Goal: Task Accomplishment & Management: Manage account settings

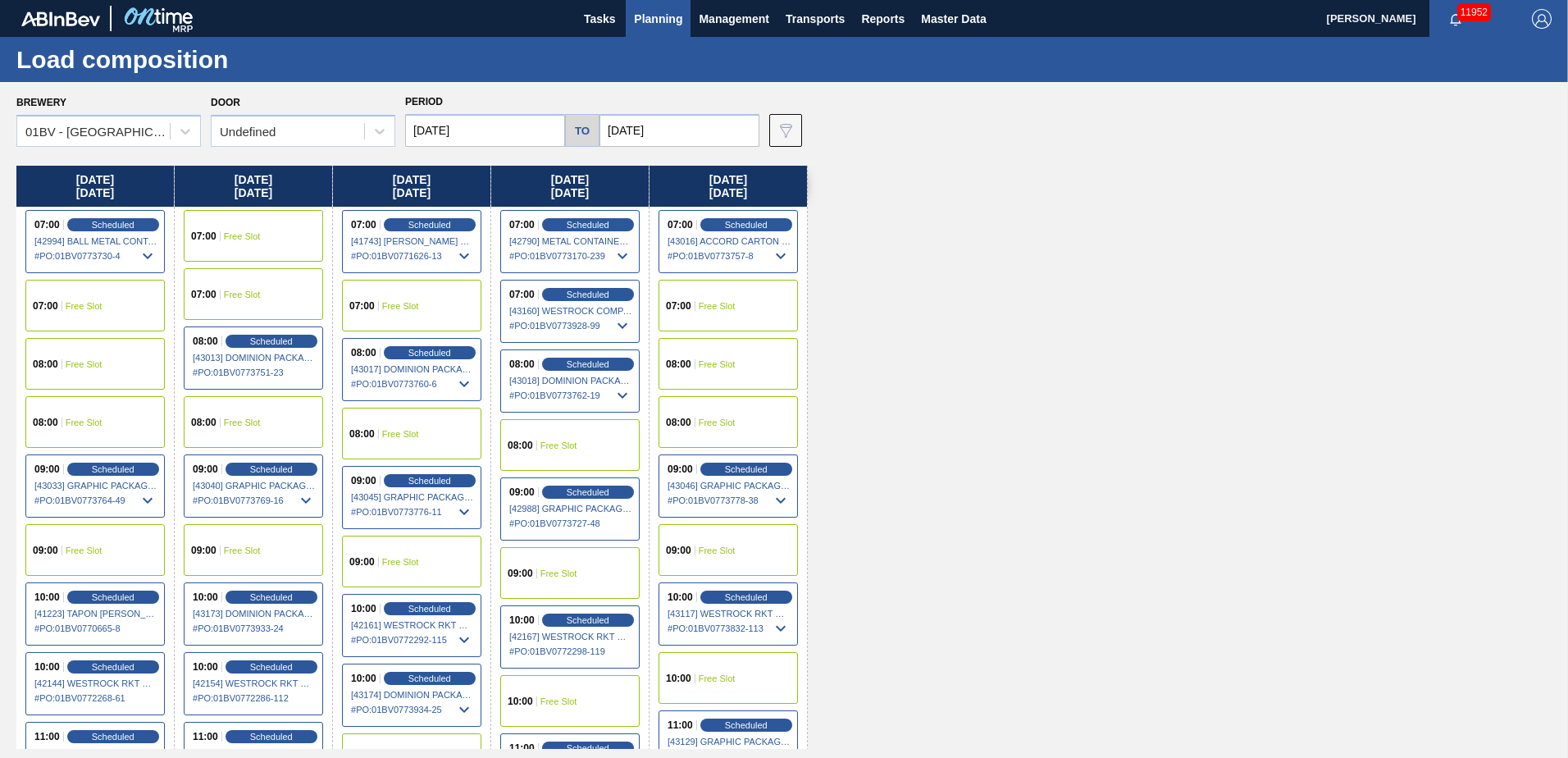
click at [657, 23] on span "Planning" at bounding box center [658, 18] width 48 height 20
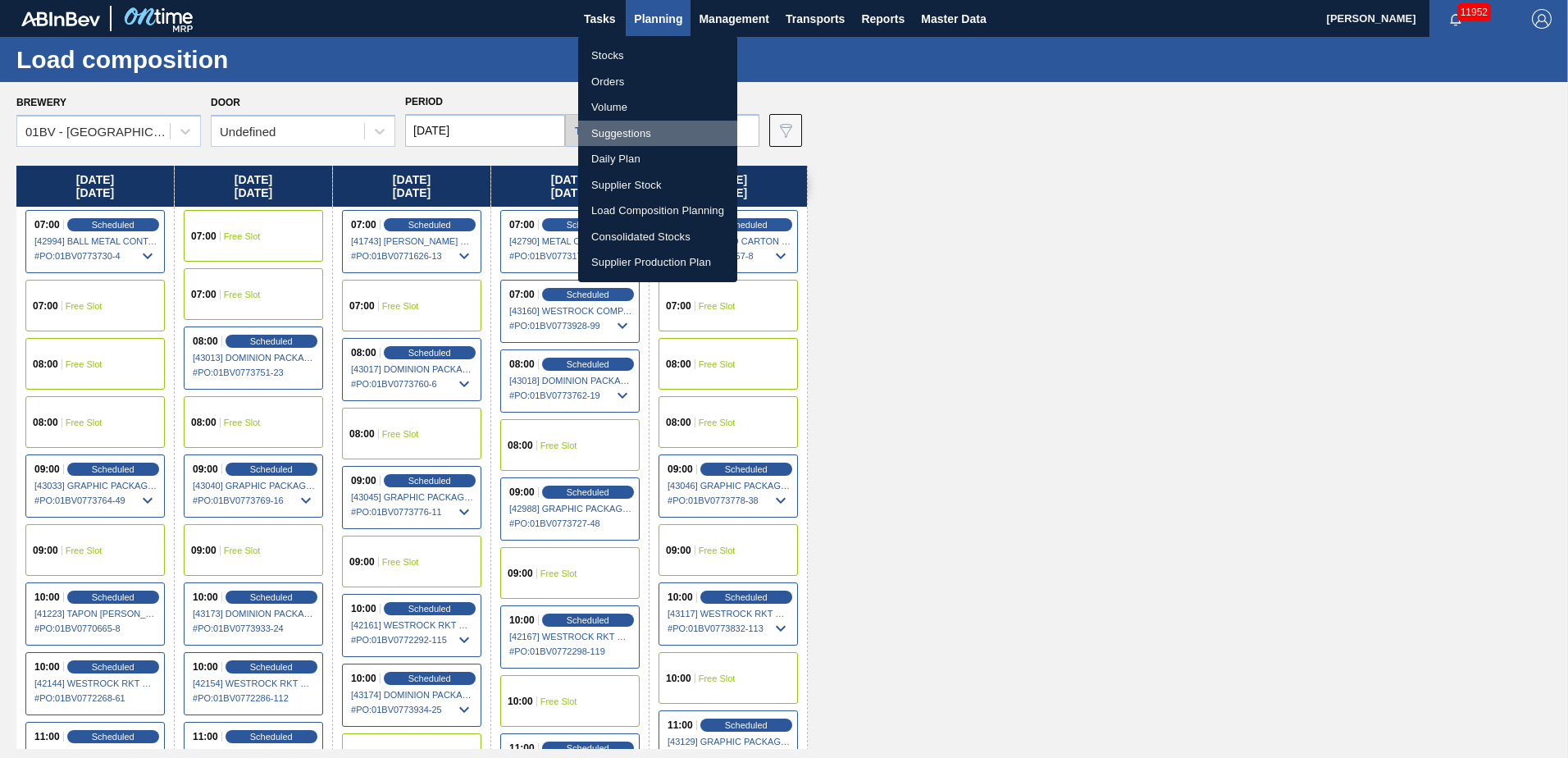
click at [623, 137] on li "Suggestions" at bounding box center [657, 134] width 159 height 26
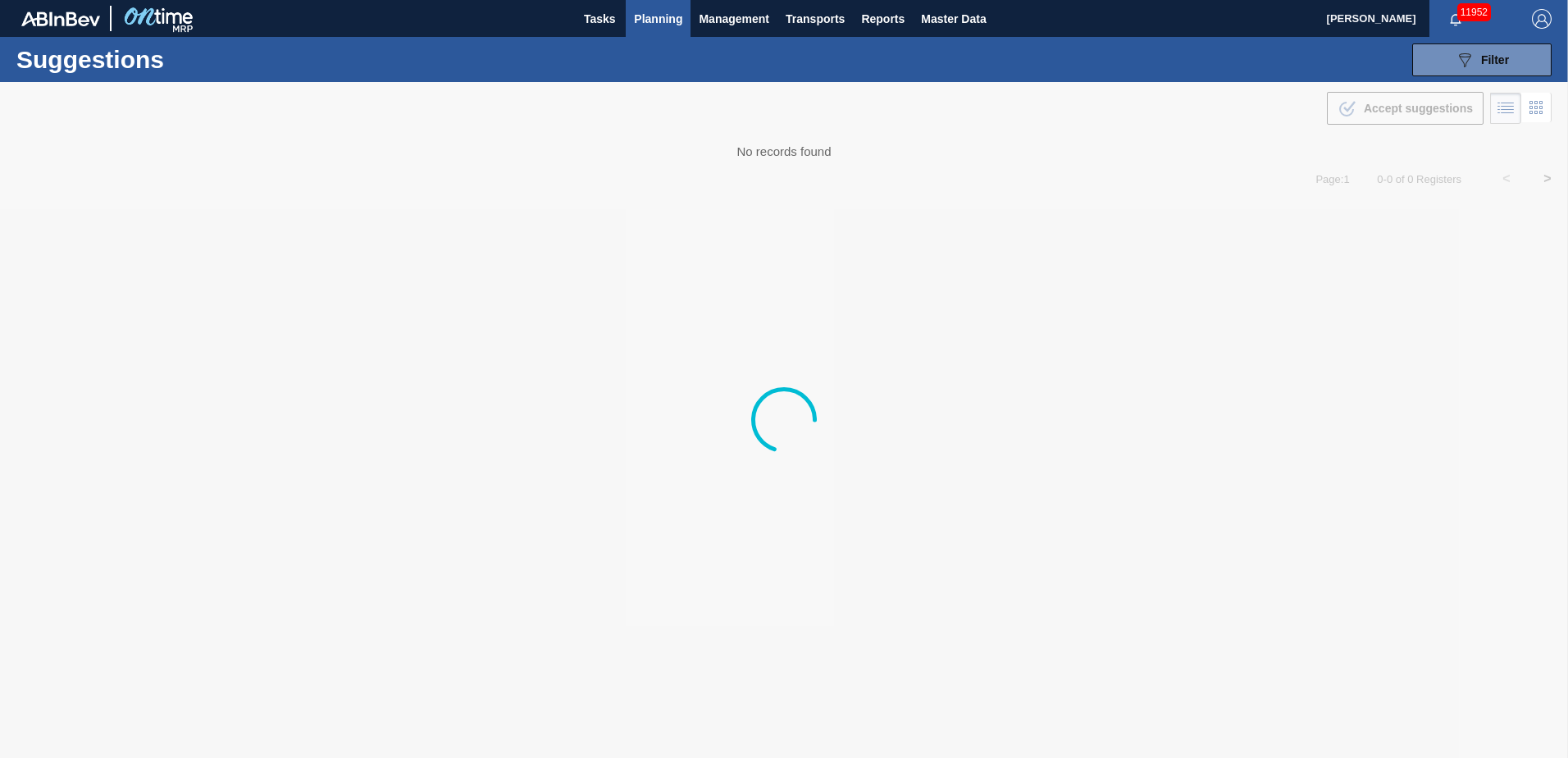
click at [1536, 16] on img "button" at bounding box center [1541, 18] width 20 height 20
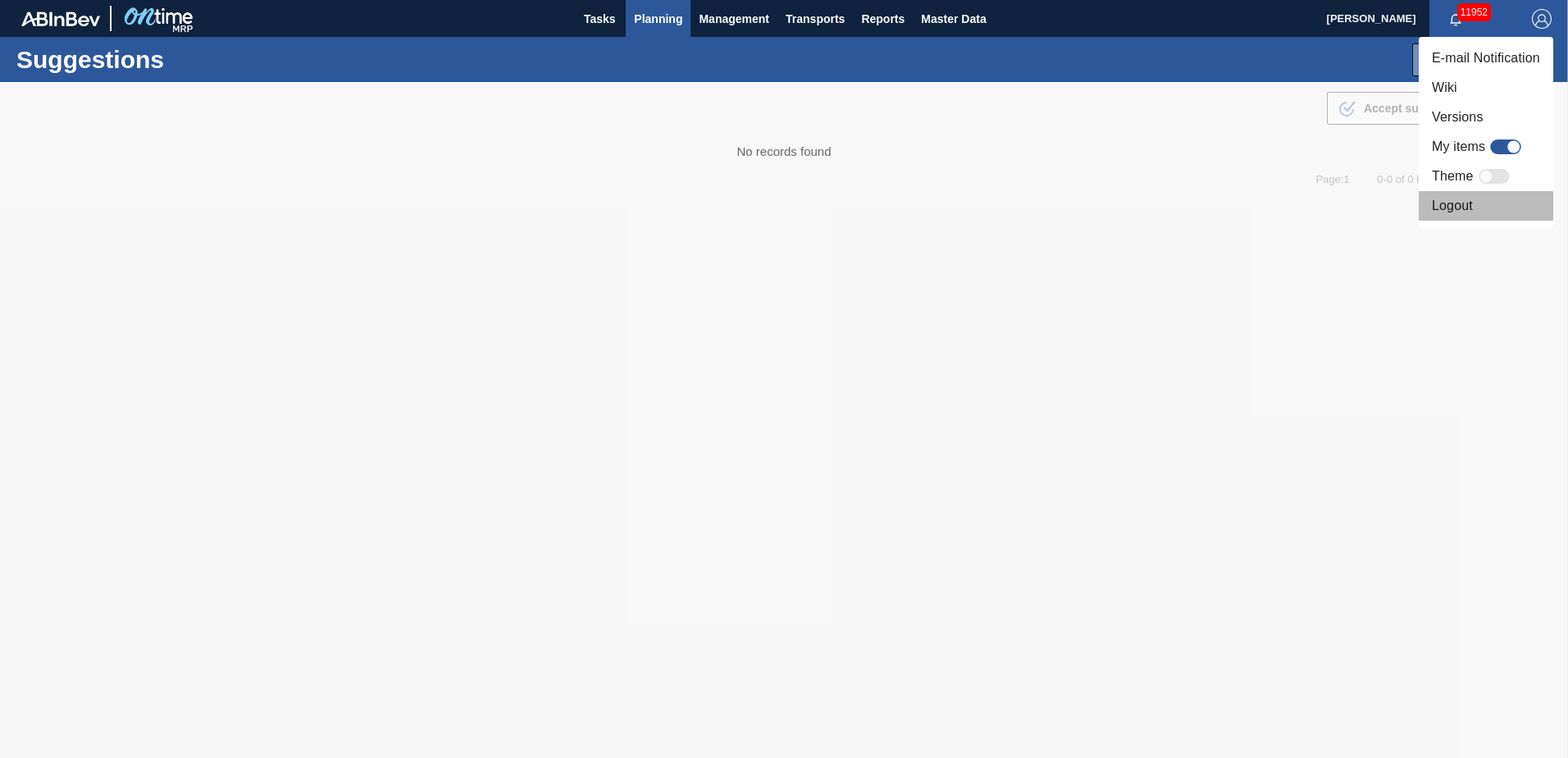
click at [1457, 207] on li "Logout" at bounding box center [1486, 206] width 135 height 29
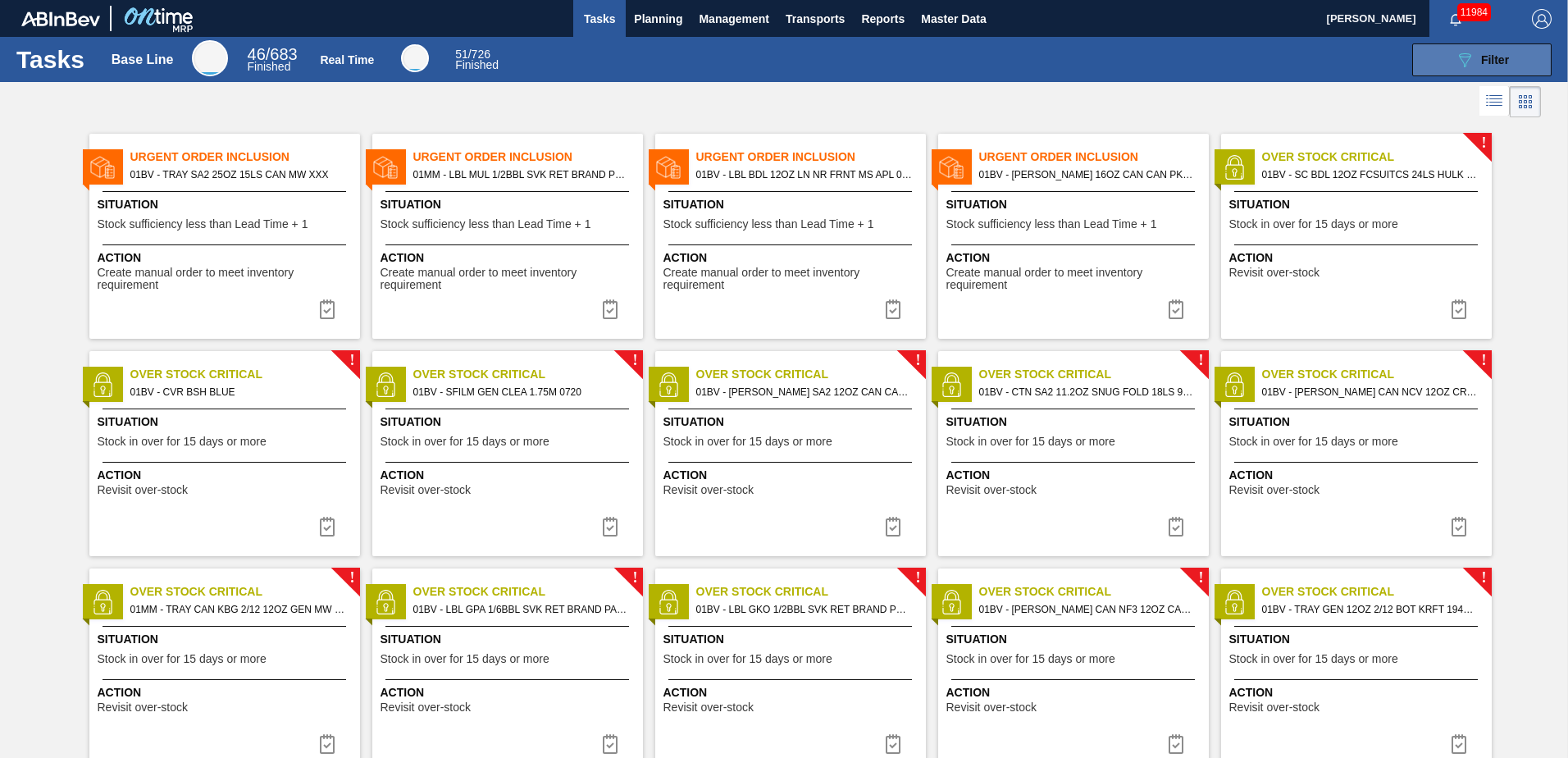
click at [1496, 55] on span "Filter" at bounding box center [1495, 60] width 28 height 13
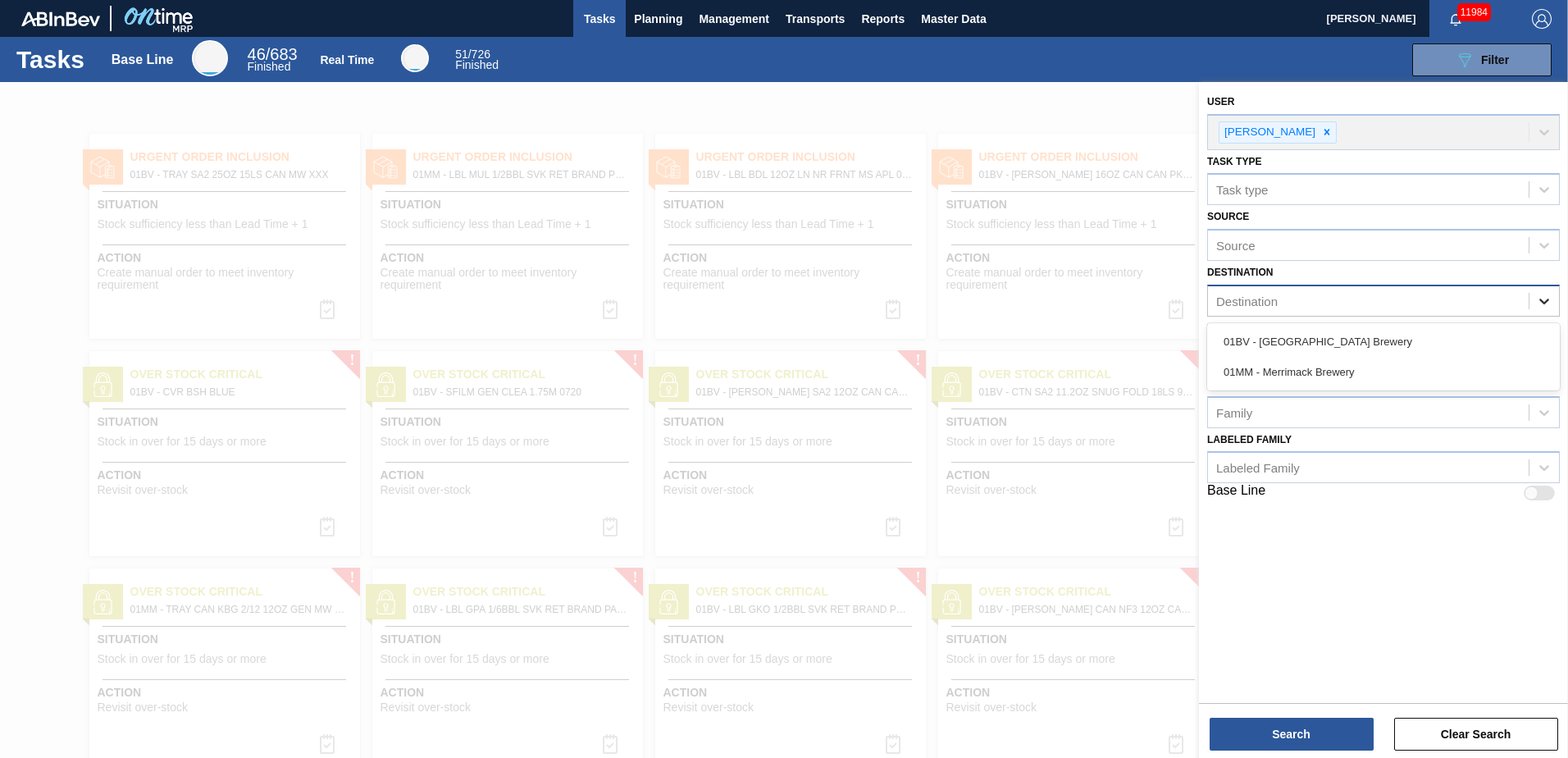
click at [1546, 303] on icon at bounding box center [1544, 301] width 16 height 16
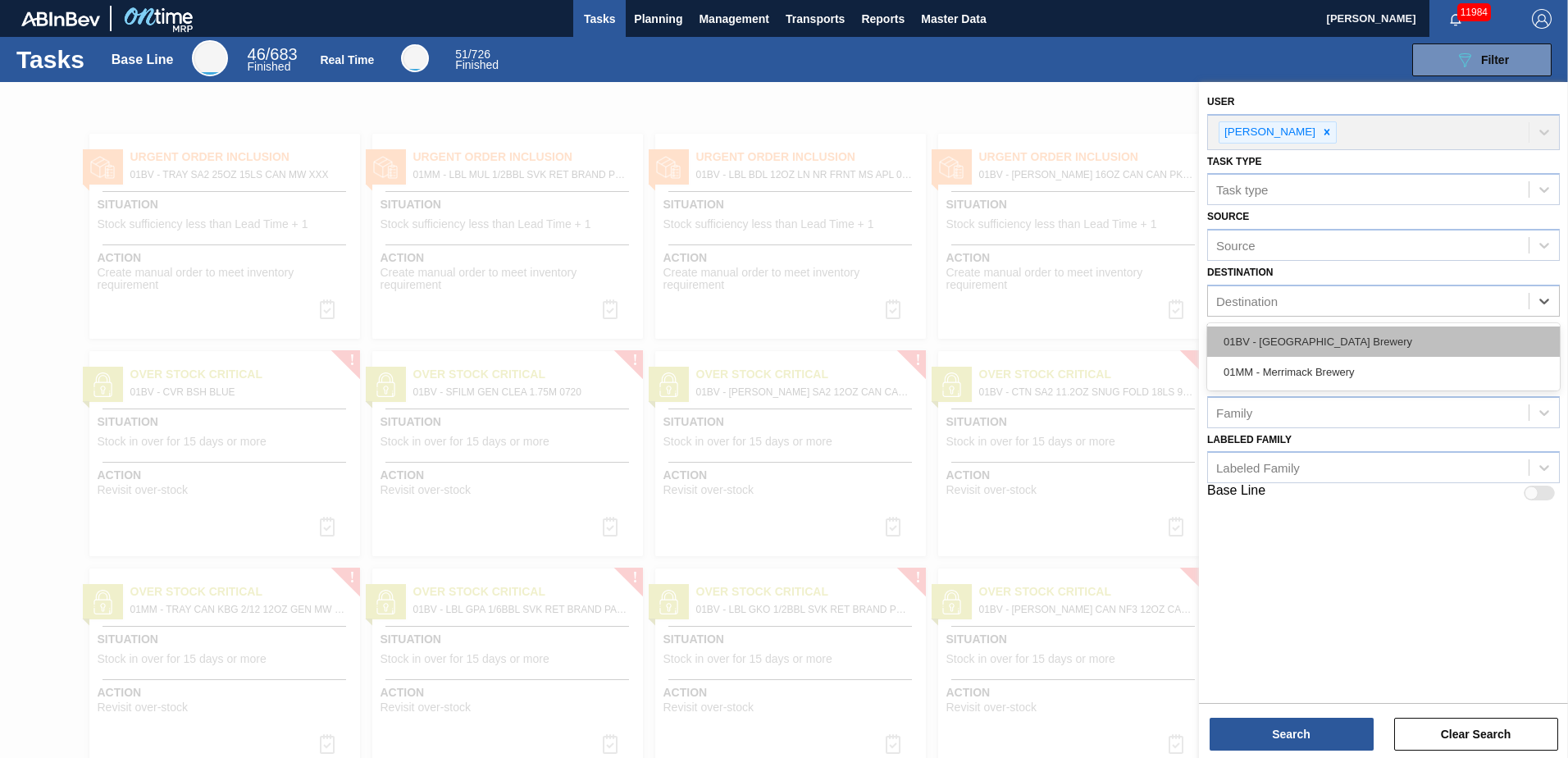
click at [1317, 341] on div "01BV - [GEOGRAPHIC_DATA] Brewery" at bounding box center [1383, 341] width 352 height 30
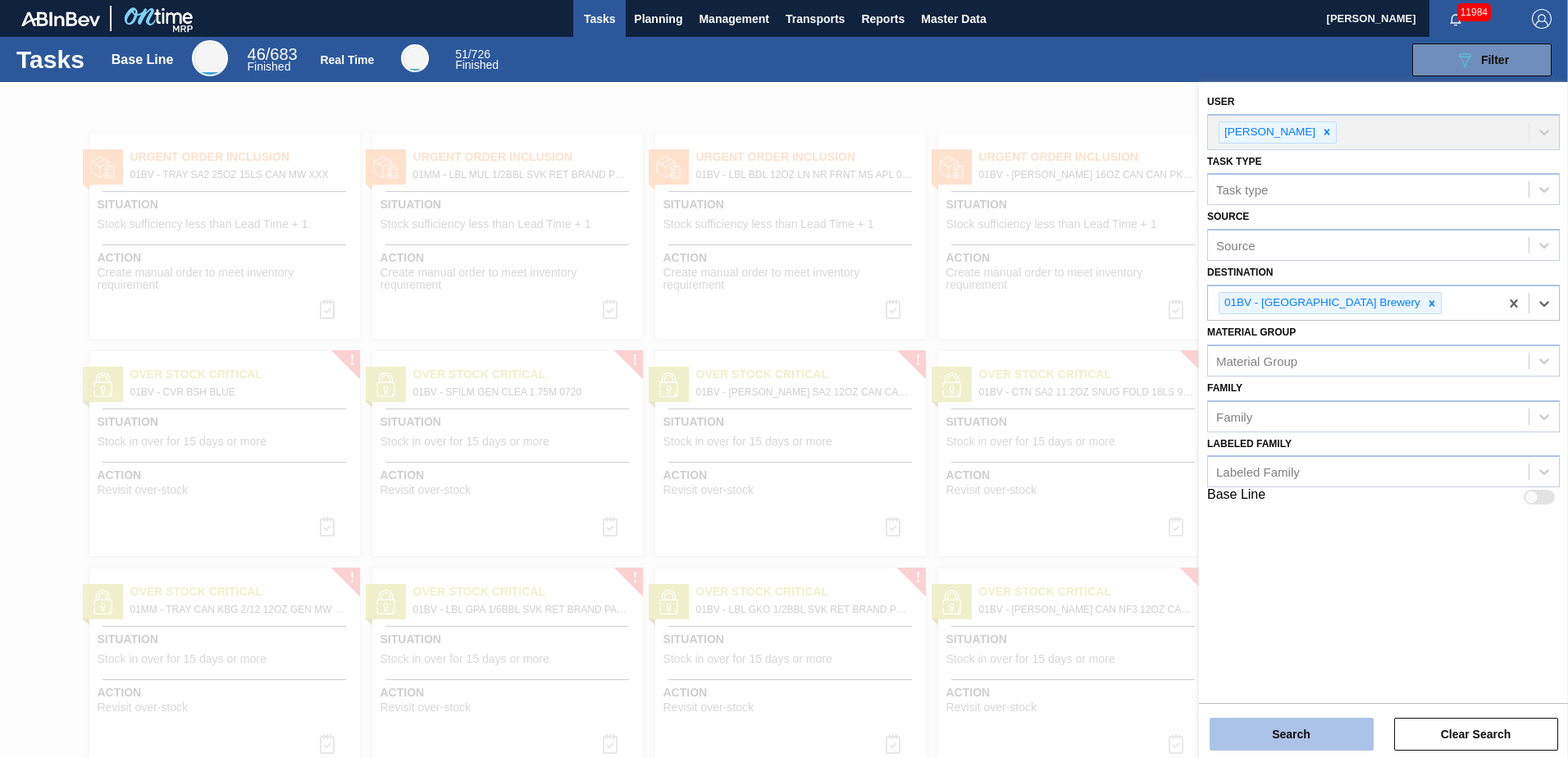
click at [1279, 735] on button "Search" at bounding box center [1292, 735] width 164 height 33
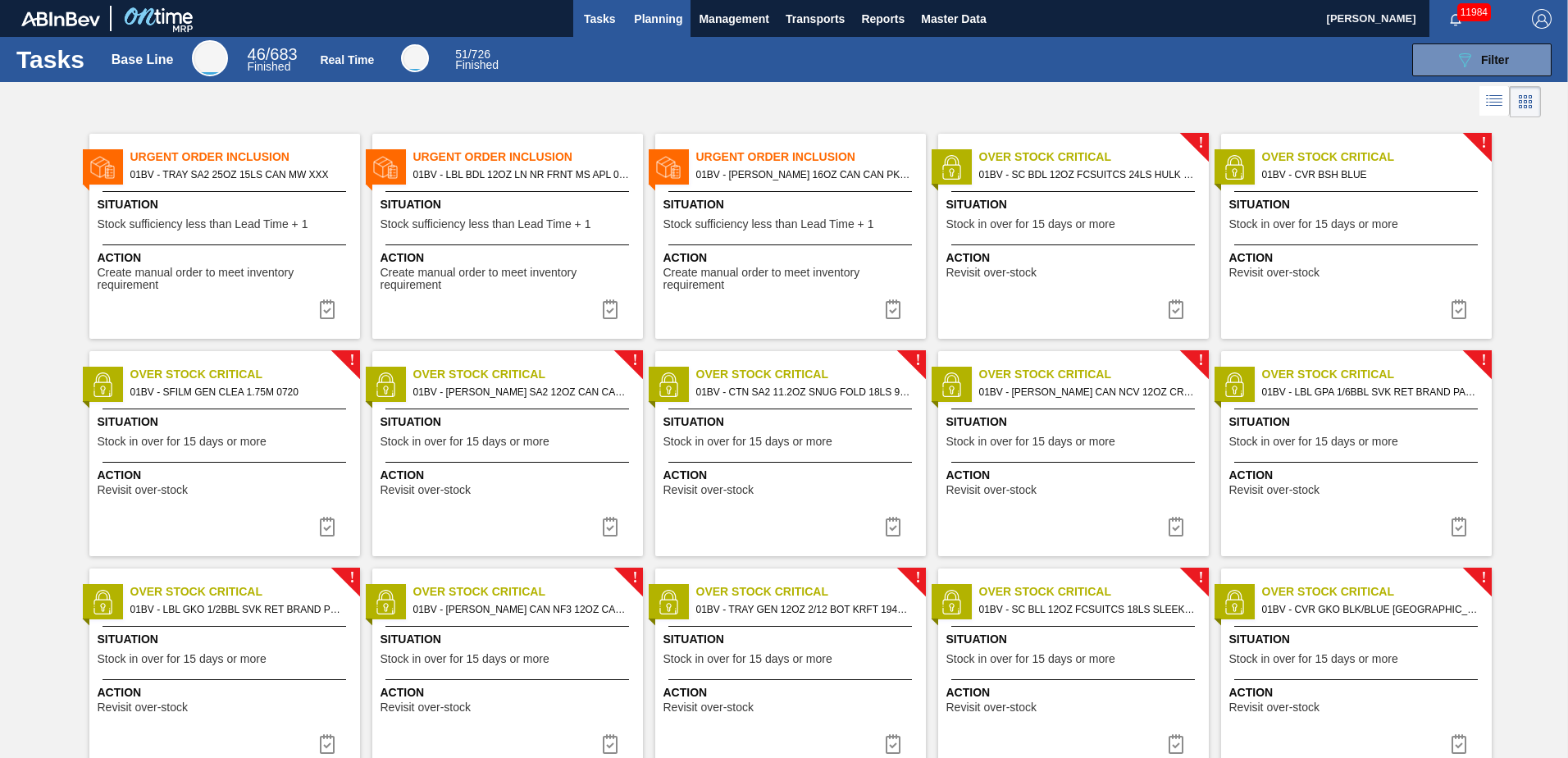
click at [664, 15] on span "Planning" at bounding box center [658, 18] width 48 height 20
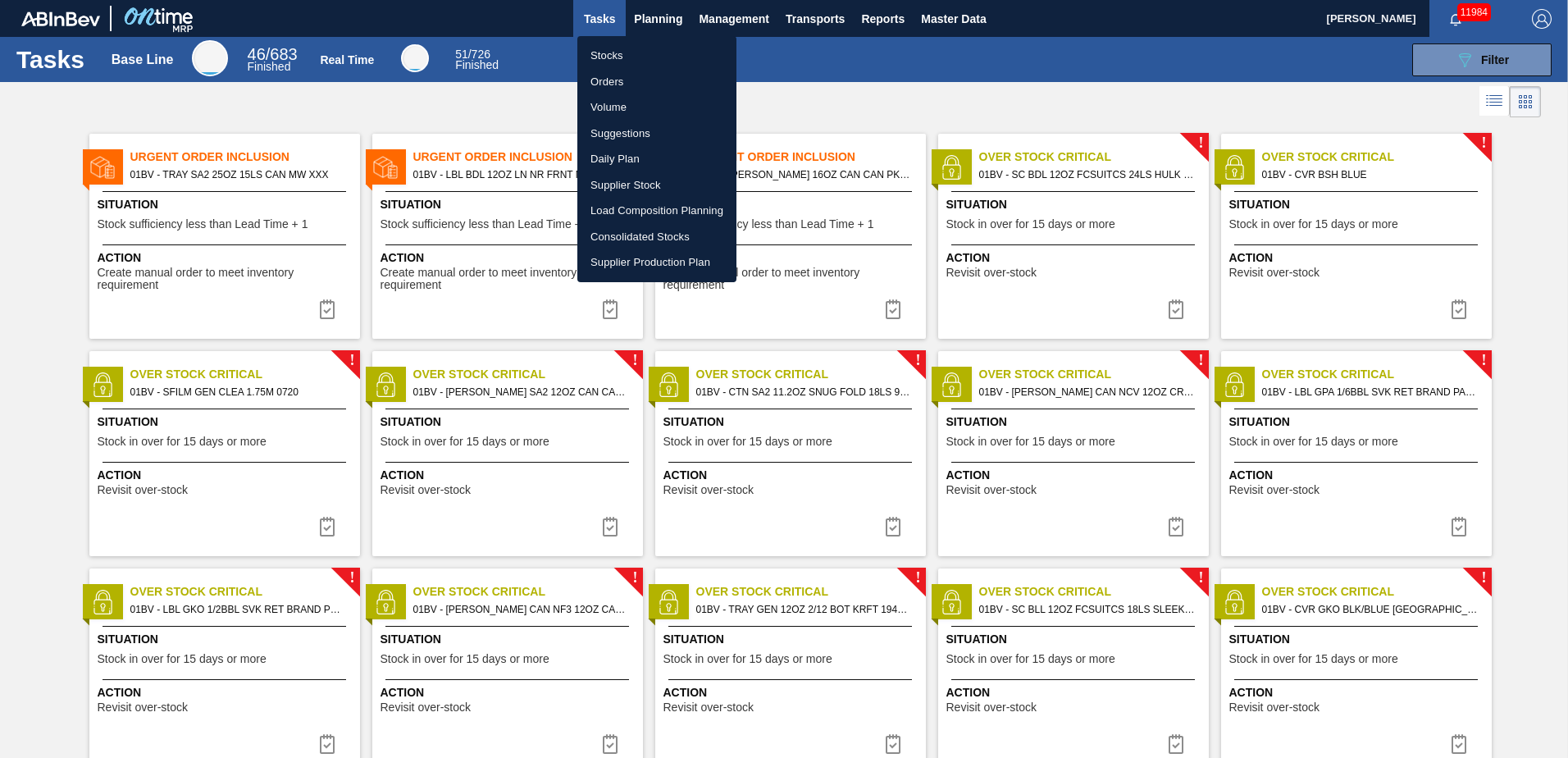
click at [614, 130] on li "Suggestions" at bounding box center [657, 134] width 159 height 26
checkbox input "true"
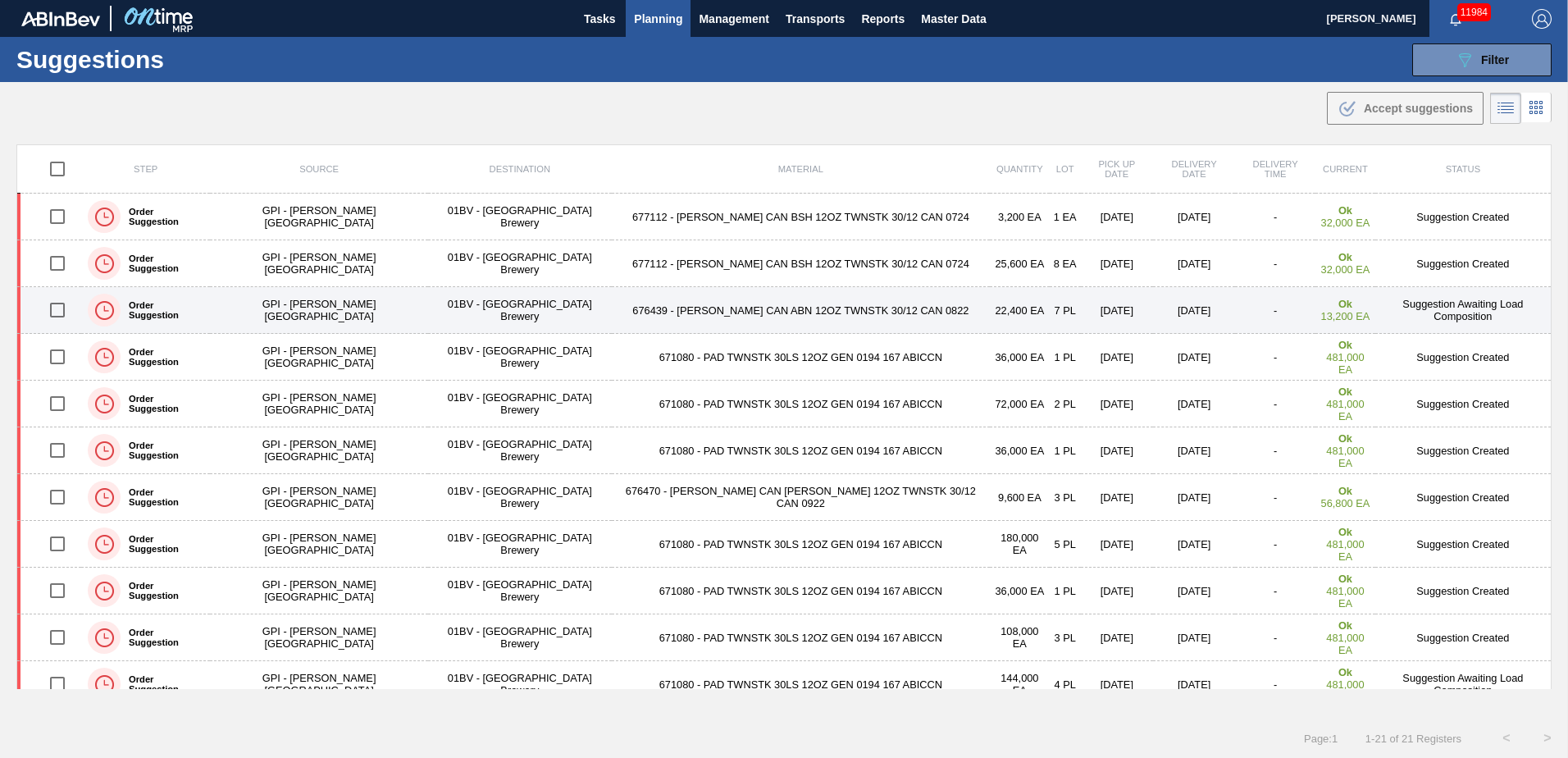
click at [60, 312] on input "checkbox" at bounding box center [58, 310] width 35 height 35
checkbox input "true"
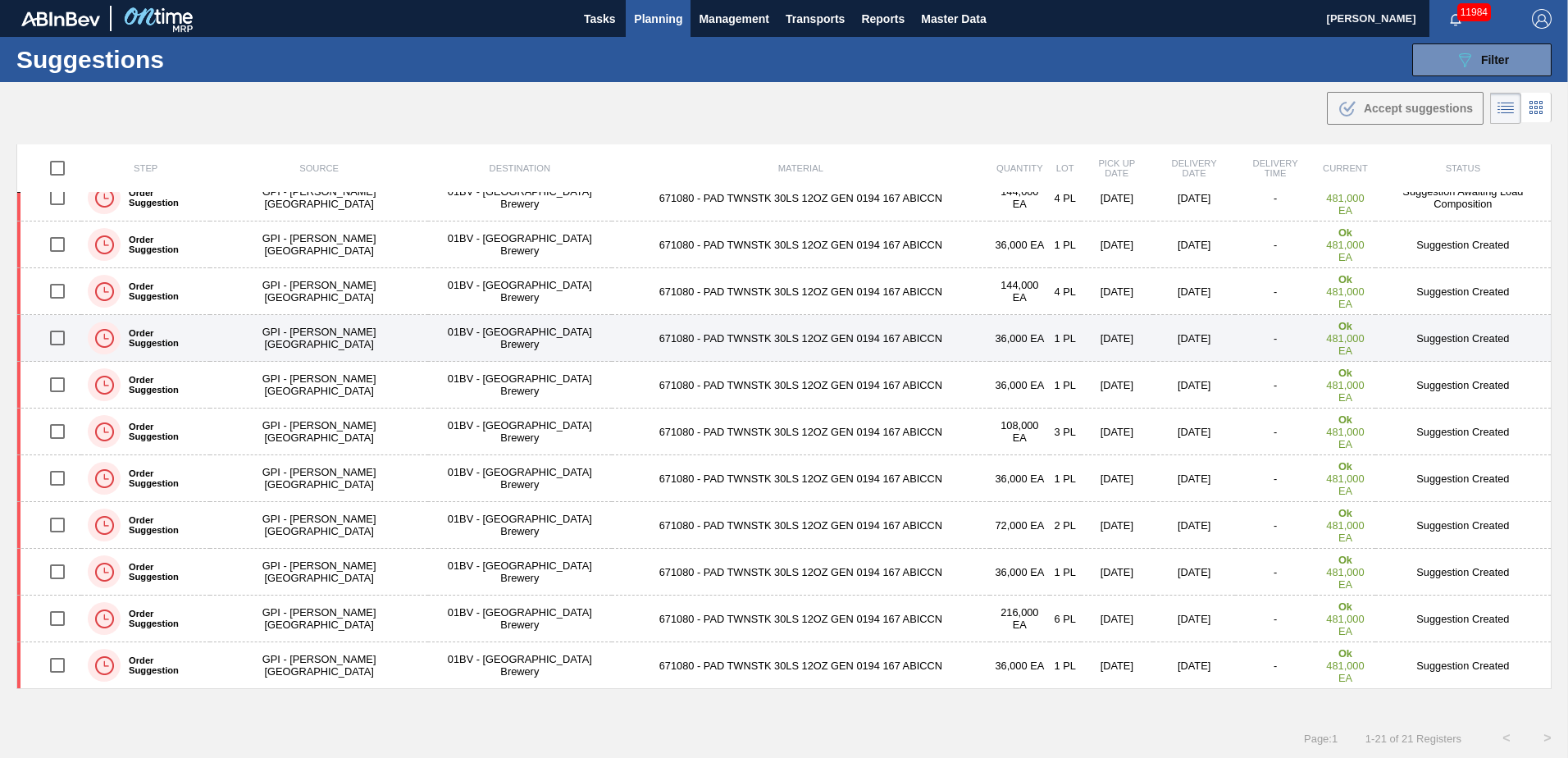
scroll to position [1, 0]
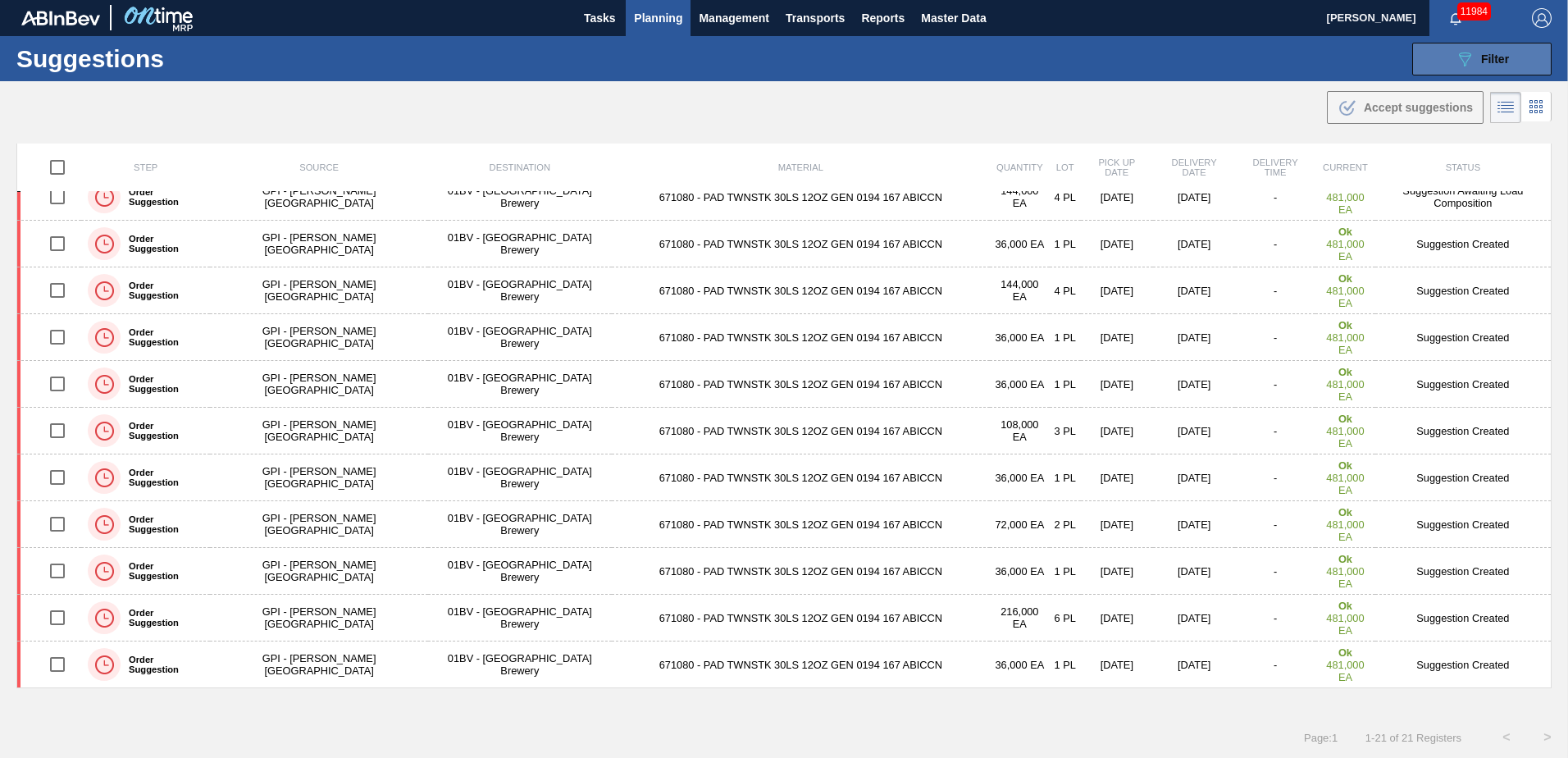
drag, startPoint x: 1489, startPoint y: 53, endPoint x: 1484, endPoint y: 60, distance: 8.6
click at [1489, 53] on span "Filter" at bounding box center [1495, 59] width 28 height 13
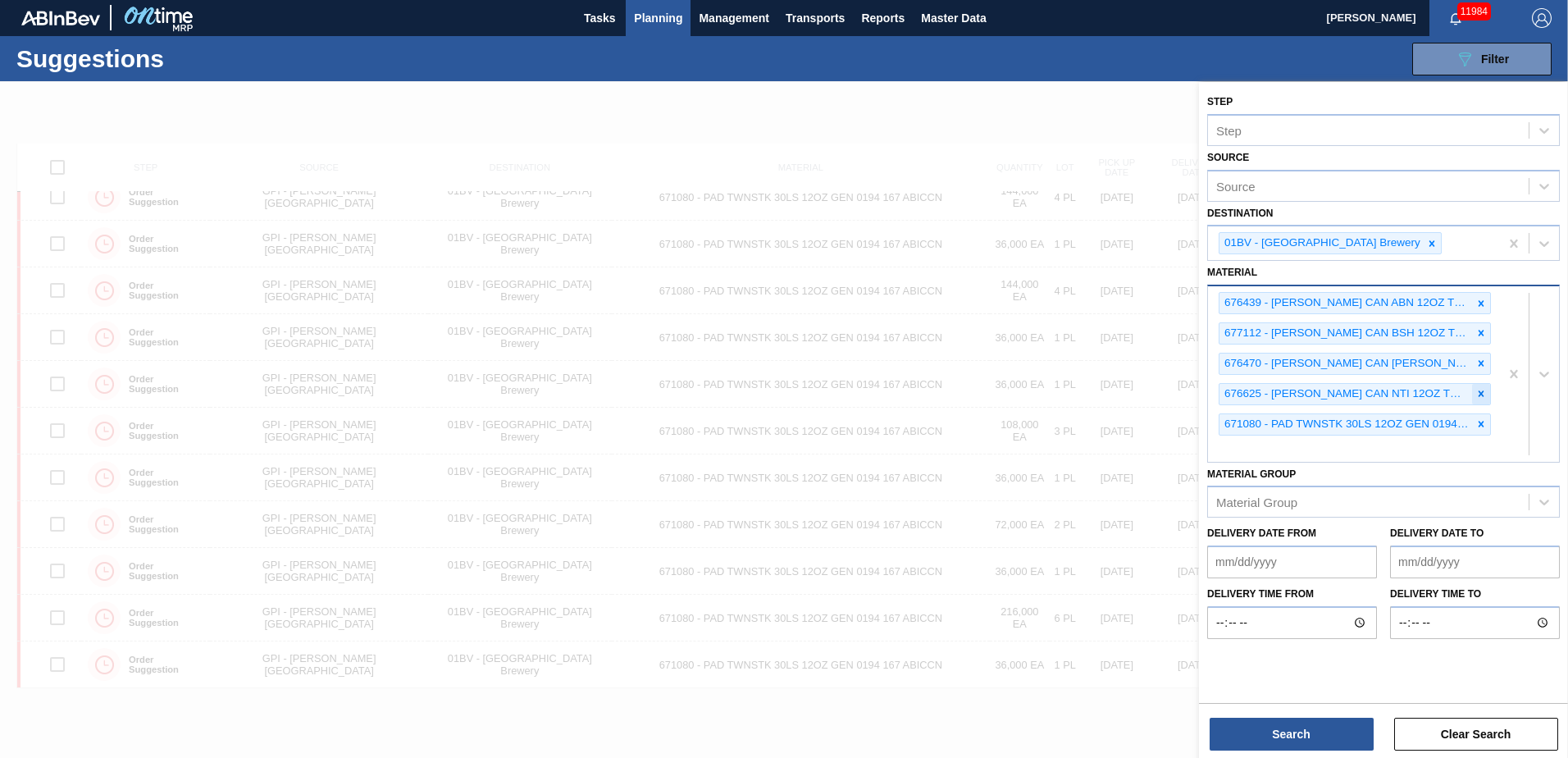
click at [1479, 393] on icon at bounding box center [1482, 394] width 6 height 6
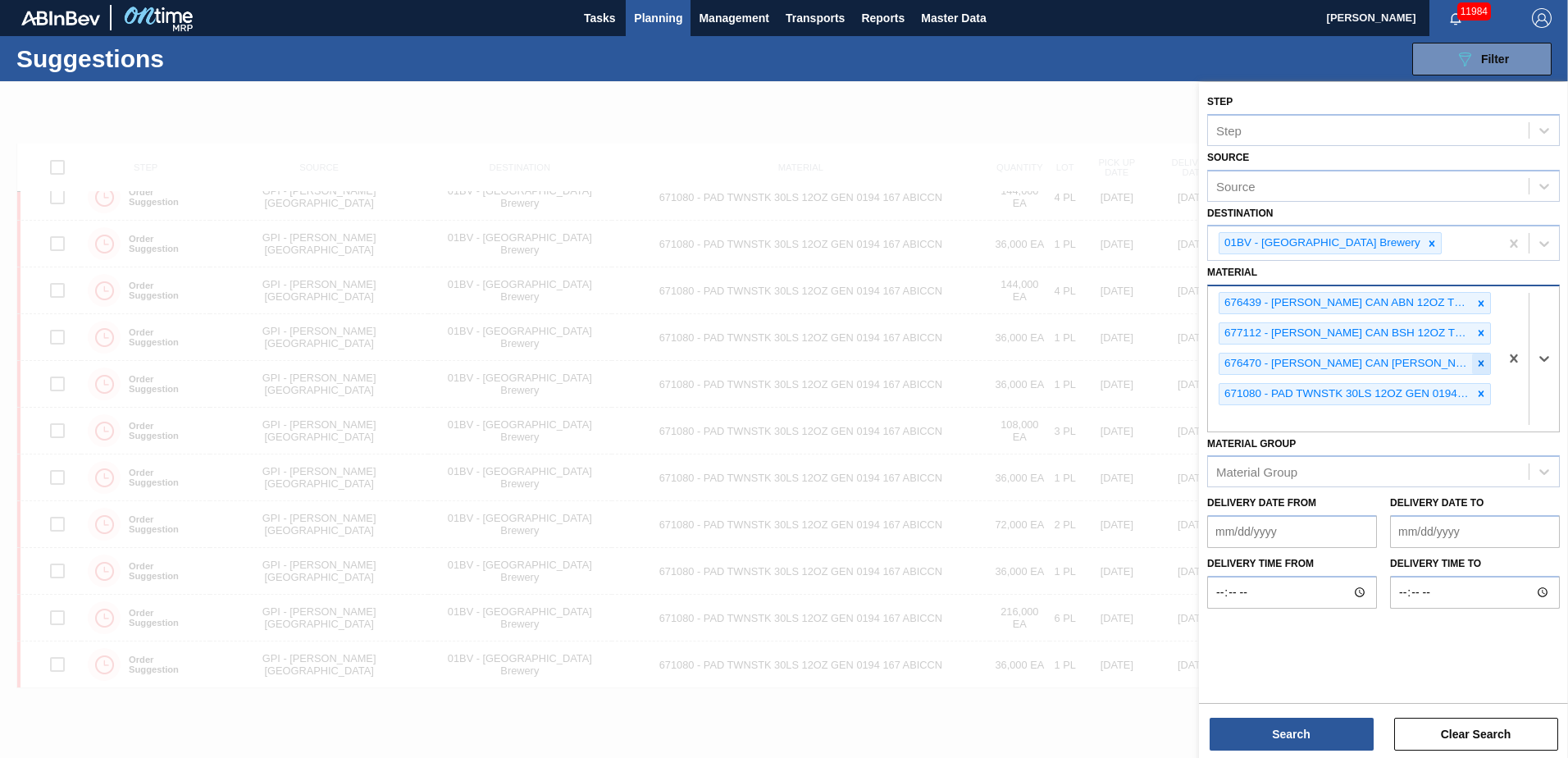
click at [1482, 360] on icon at bounding box center [1481, 363] width 11 height 11
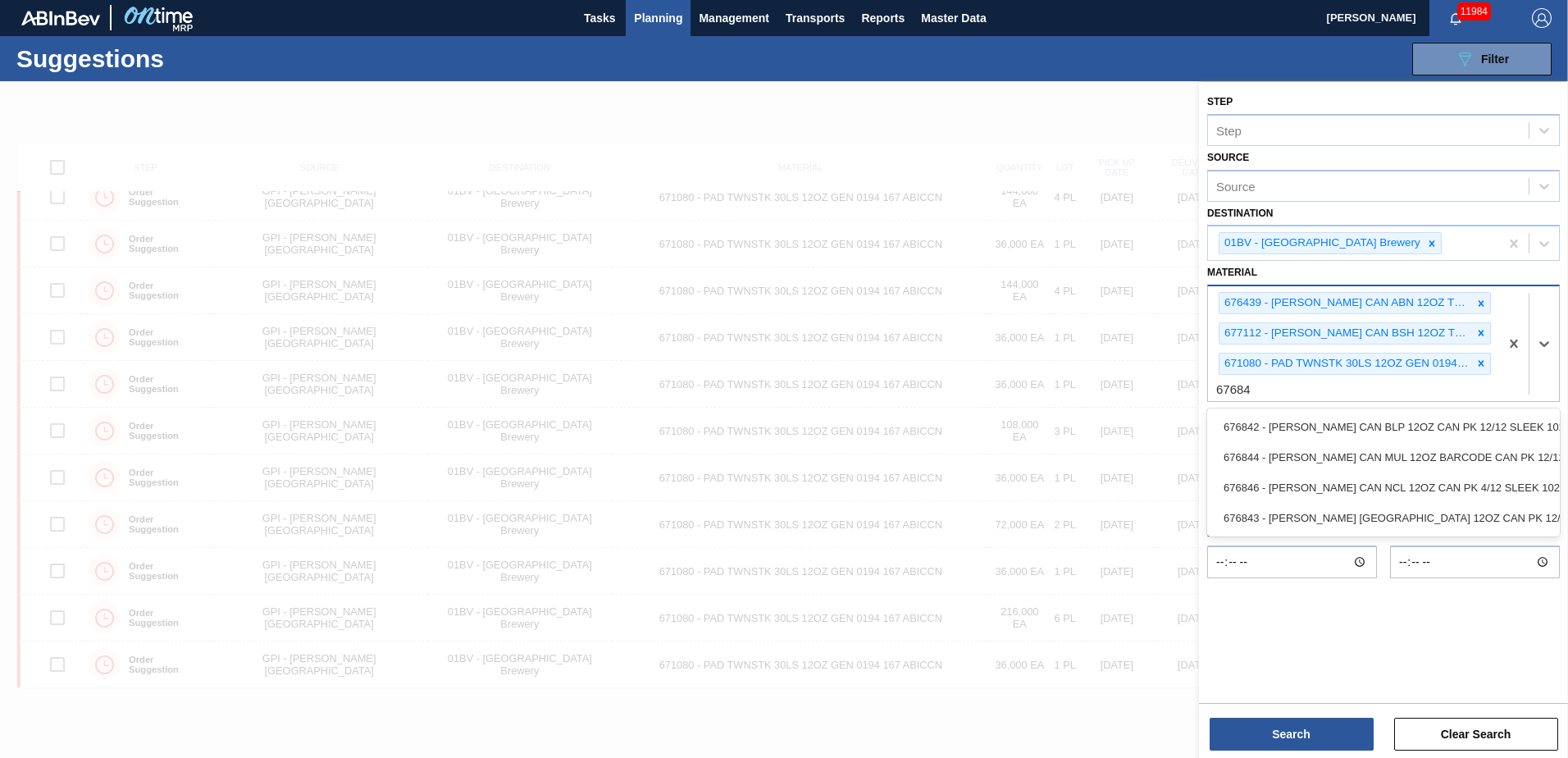
type input "676844"
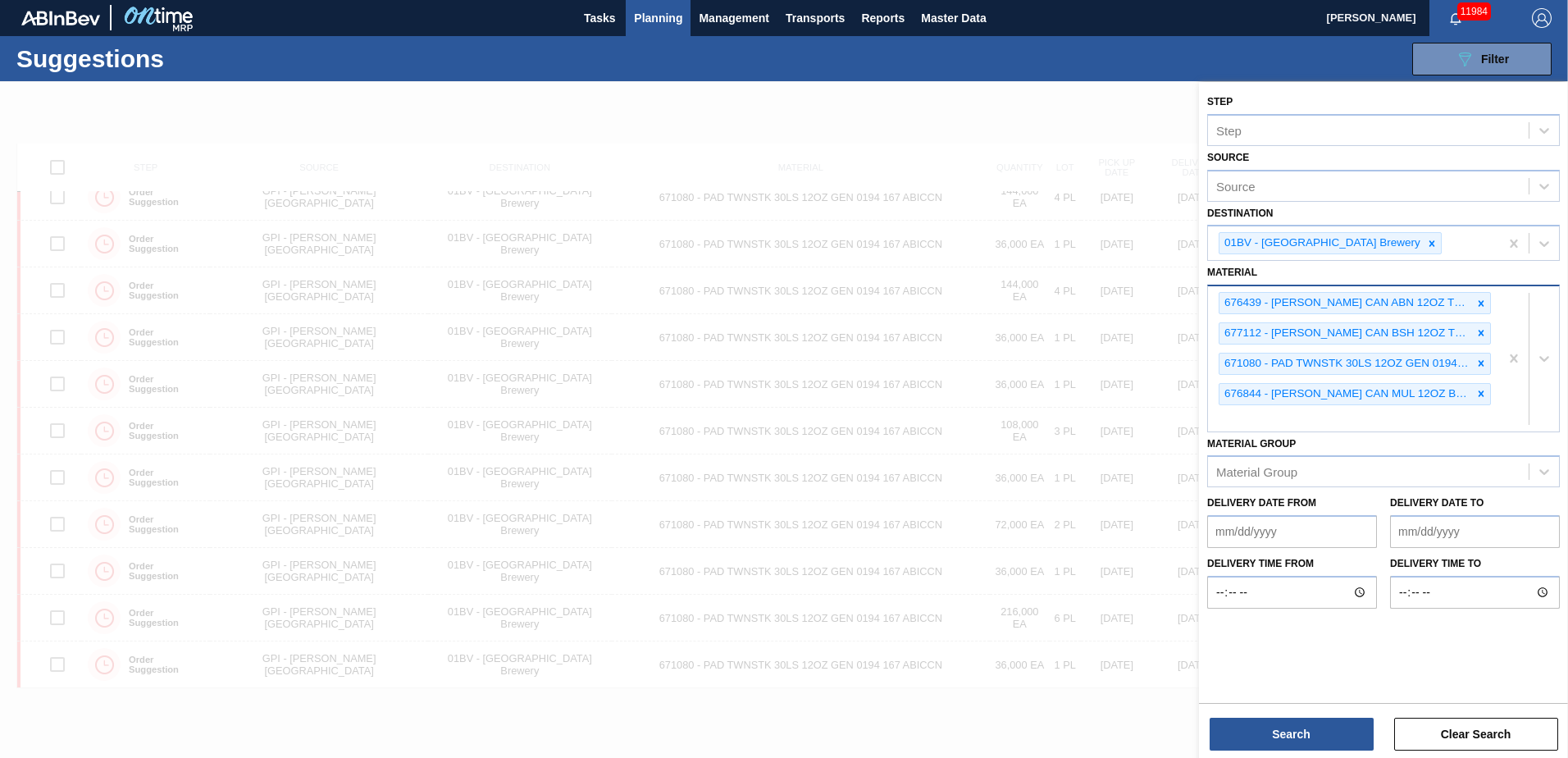
click at [1245, 419] on div "676439 - CARR CAN ABN 12OZ TWNSTK 30/12 CAN 0822 677112 - CARR CAN BSH 12OZ TWN…" at bounding box center [1353, 359] width 291 height 145
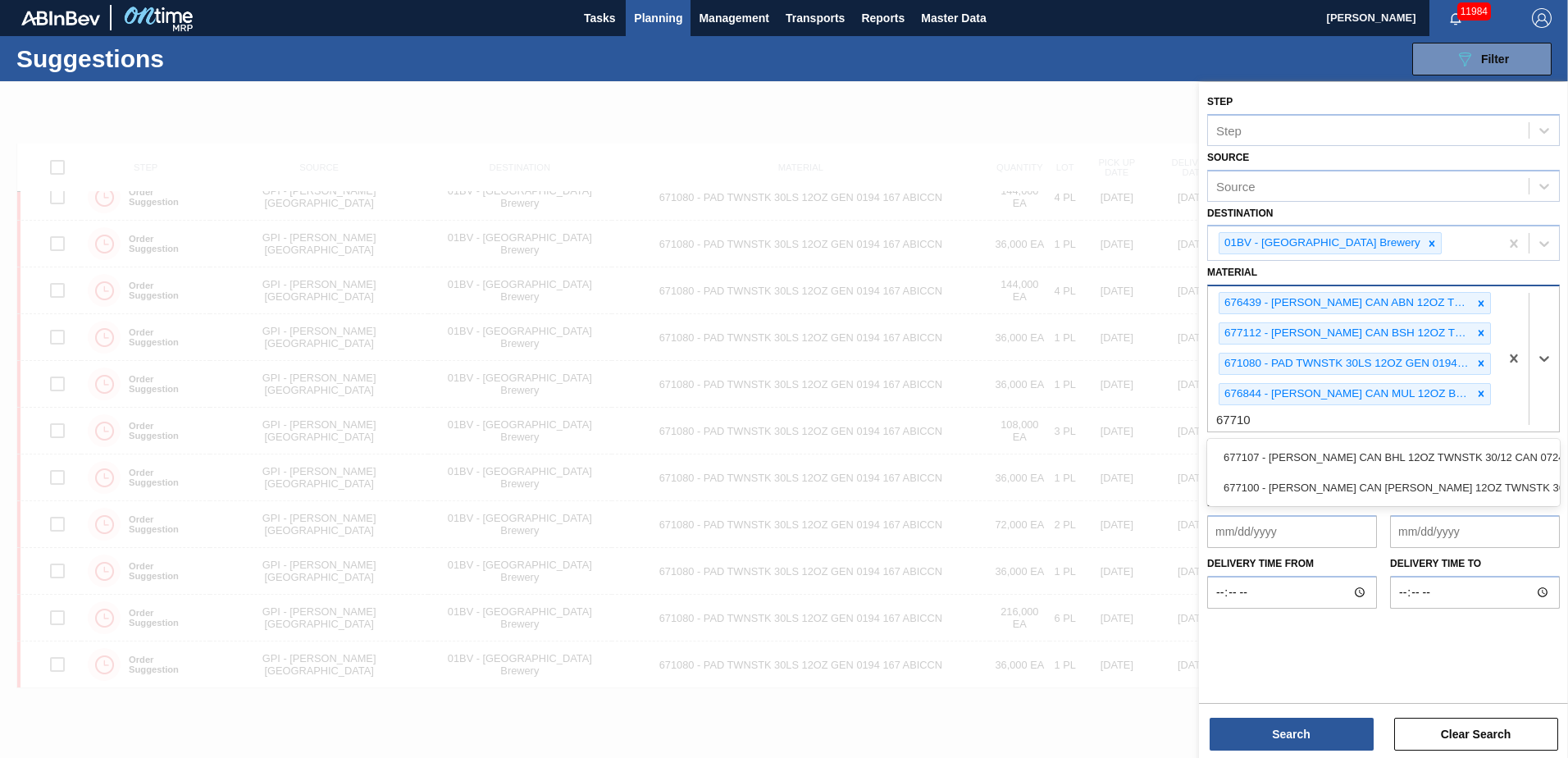
type input "677107"
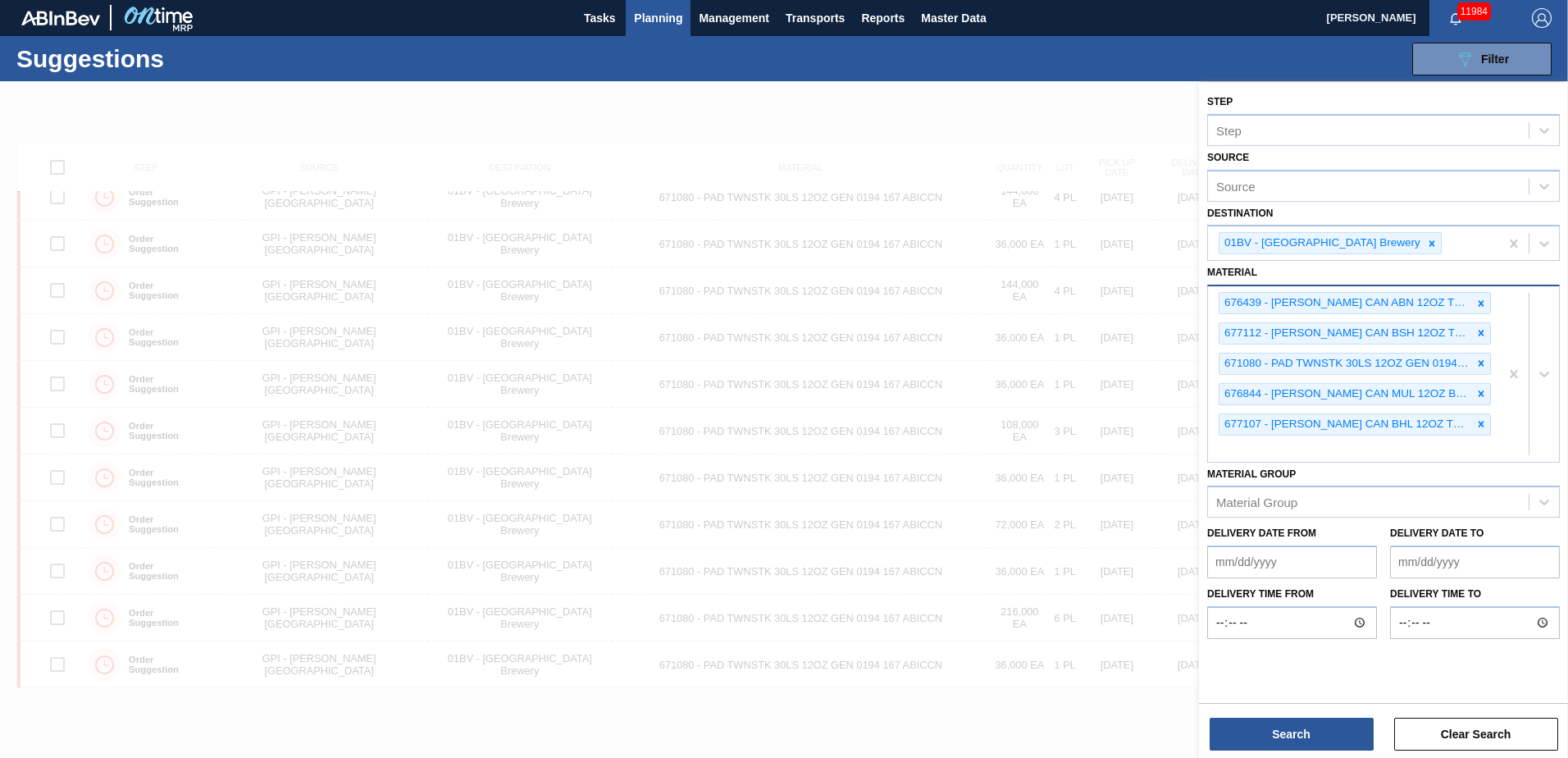
click at [1250, 445] on div "676439 - CARR CAN ABN 12OZ TWNSTK 30/12 CAN 0822 677112 - CARR CAN BSH 12OZ TWN…" at bounding box center [1353, 373] width 291 height 175
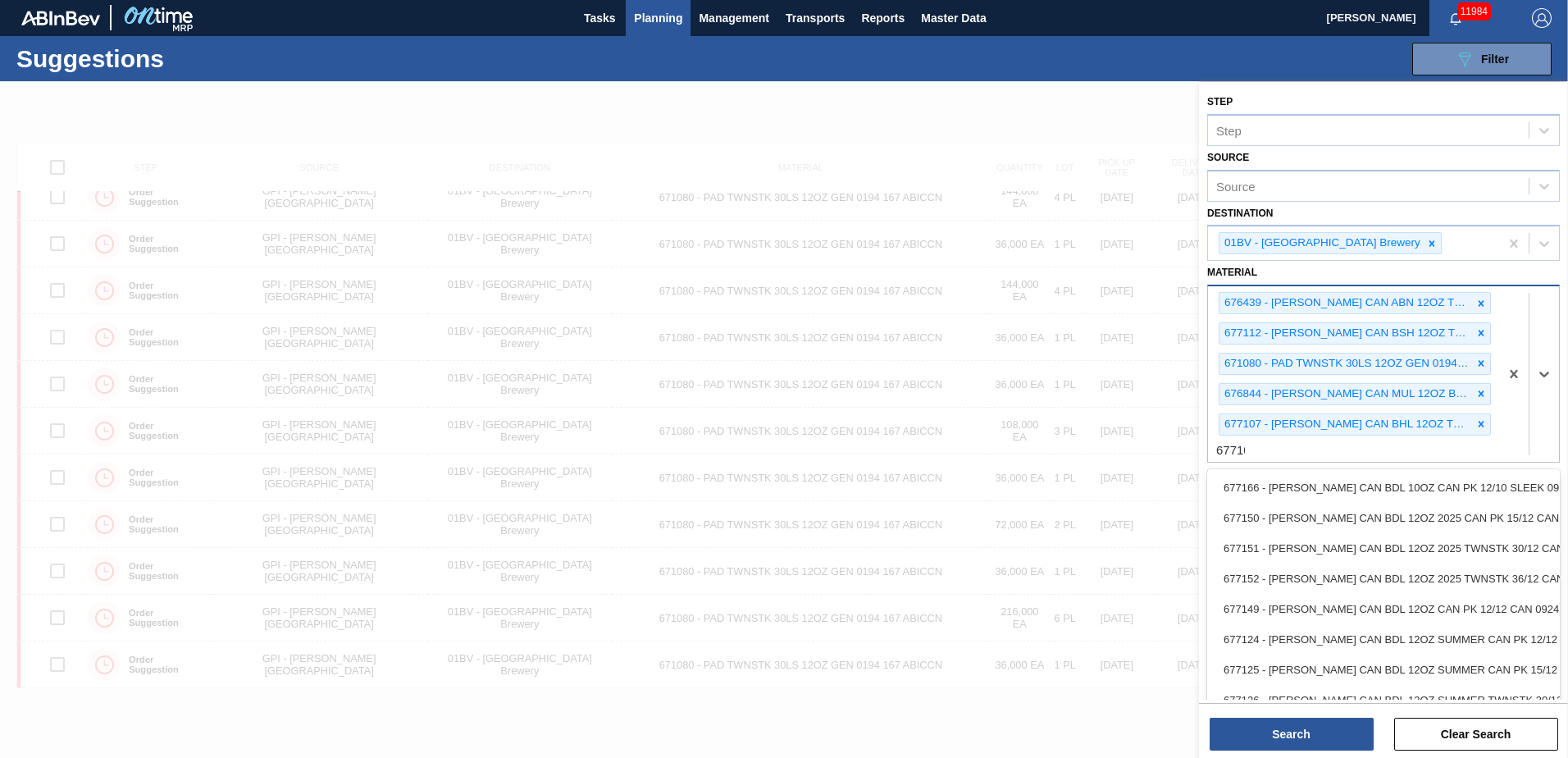
type input "677100"
click at [1259, 477] on div "676439 - CARR CAN ABN 12OZ TWNSTK 30/12 CAN 0822 677112 - CARR CAN BSH 12OZ TWN…" at bounding box center [1353, 388] width 291 height 205
type input "677152"
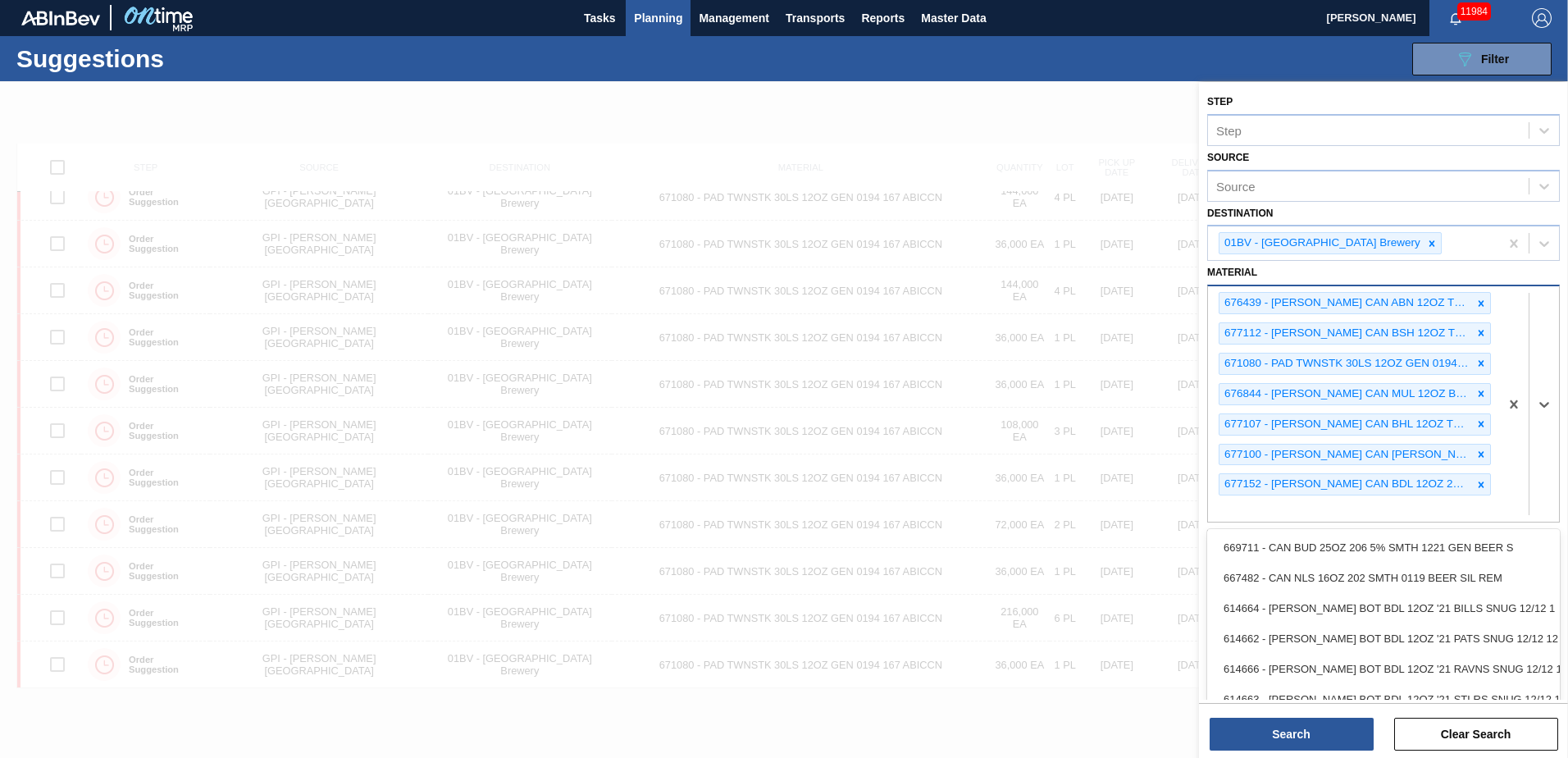
click at [1228, 512] on div "676439 - CARR CAN ABN 12OZ TWNSTK 30/12 CAN 0822 677112 - CARR CAN BSH 12OZ TWN…" at bounding box center [1353, 404] width 291 height 235
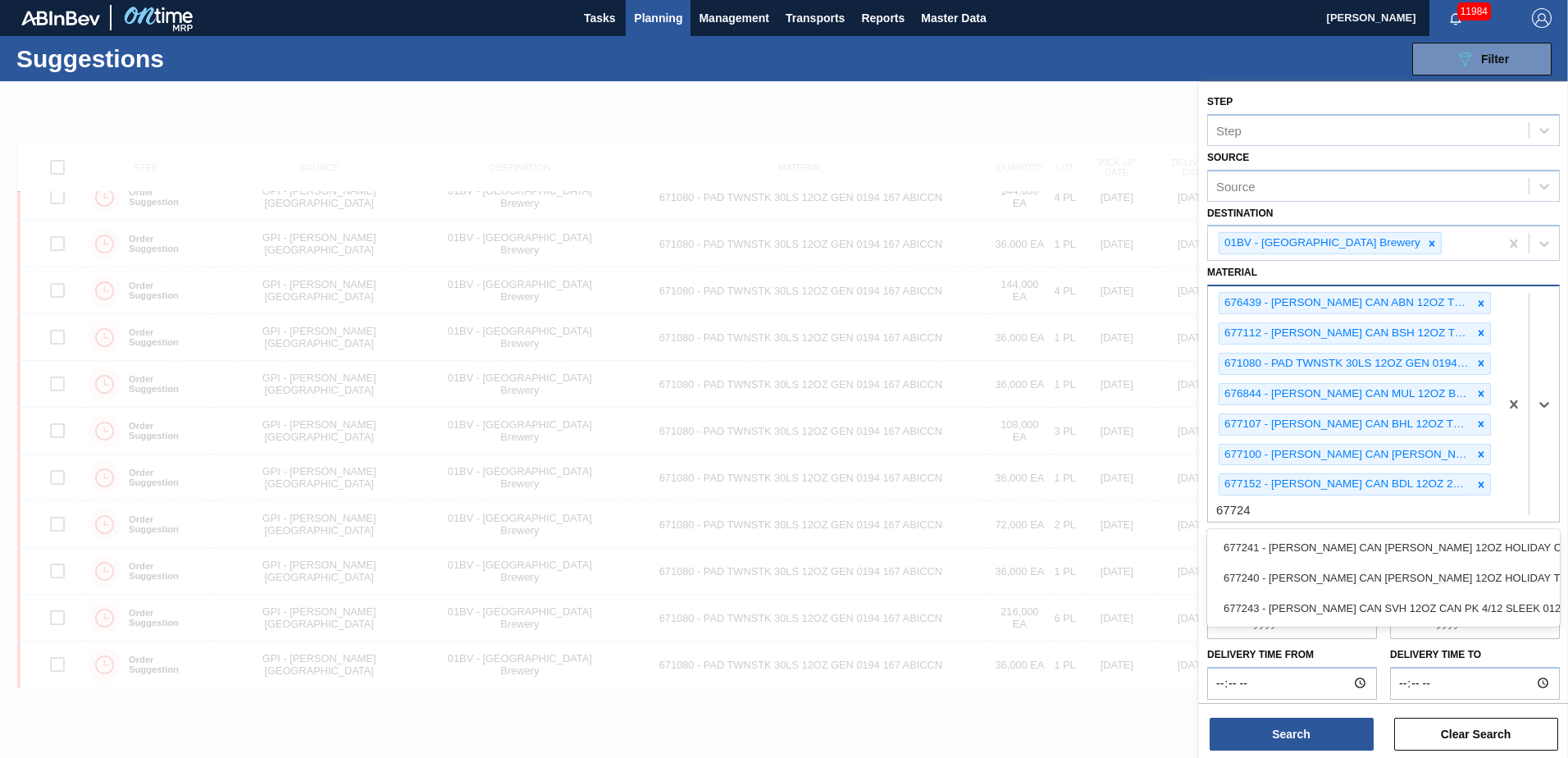
type input "677240"
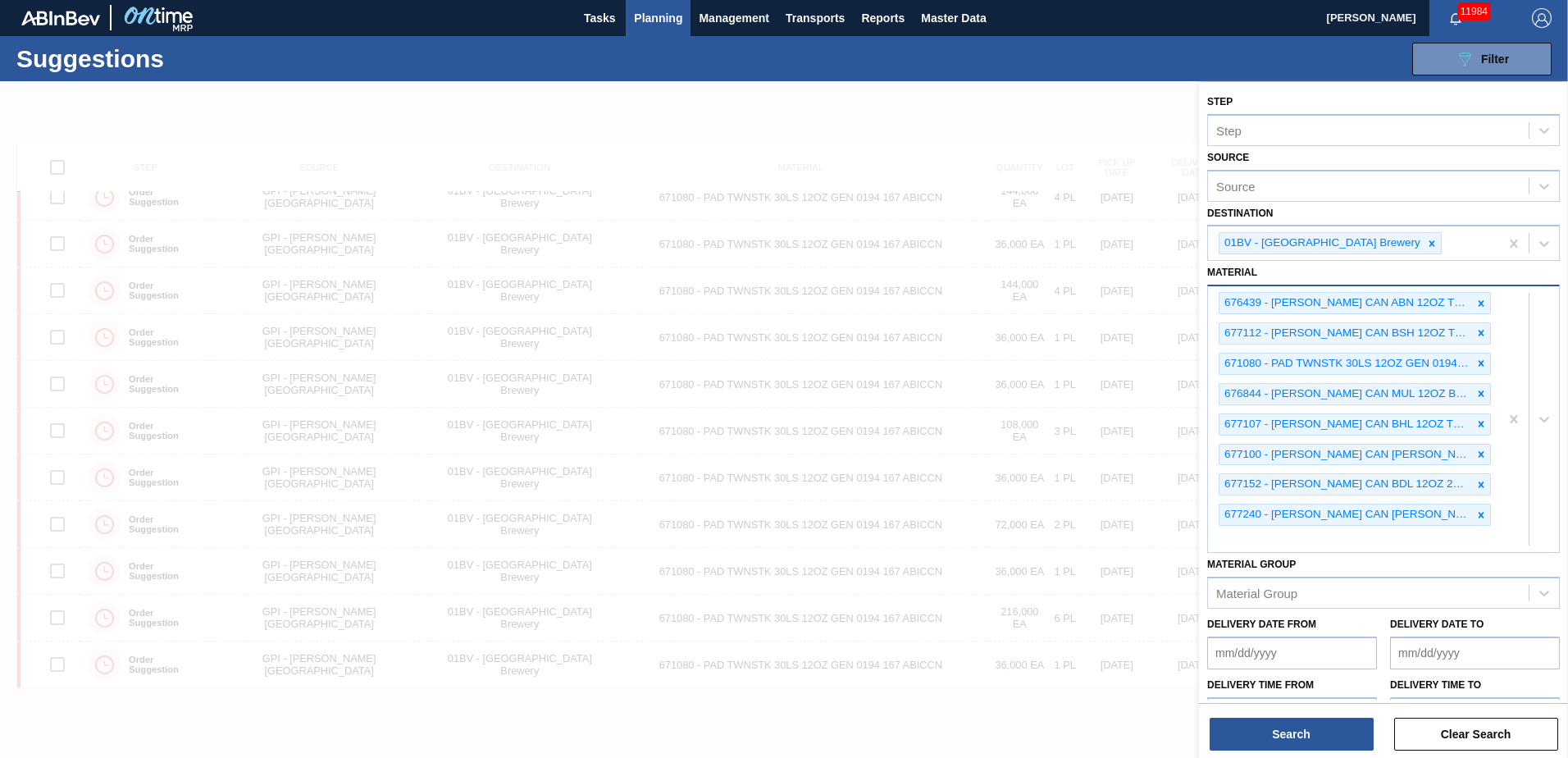
click at [1286, 538] on div "676439 - CARR CAN ABN 12OZ TWNSTK 30/12 CAN 0822 677112 - CARR CAN BSH 12OZ TWN…" at bounding box center [1353, 419] width 291 height 266
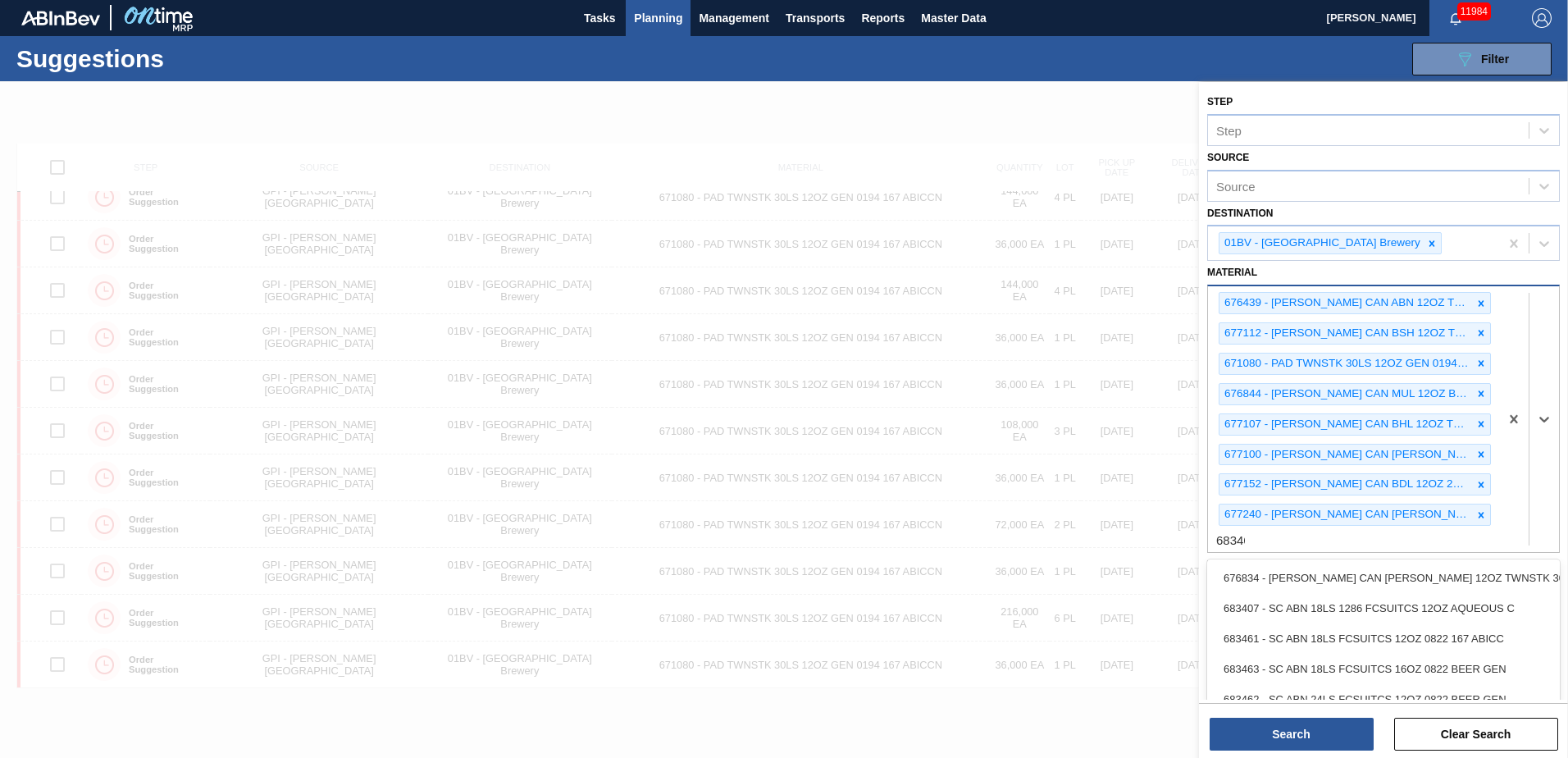
type input "683461"
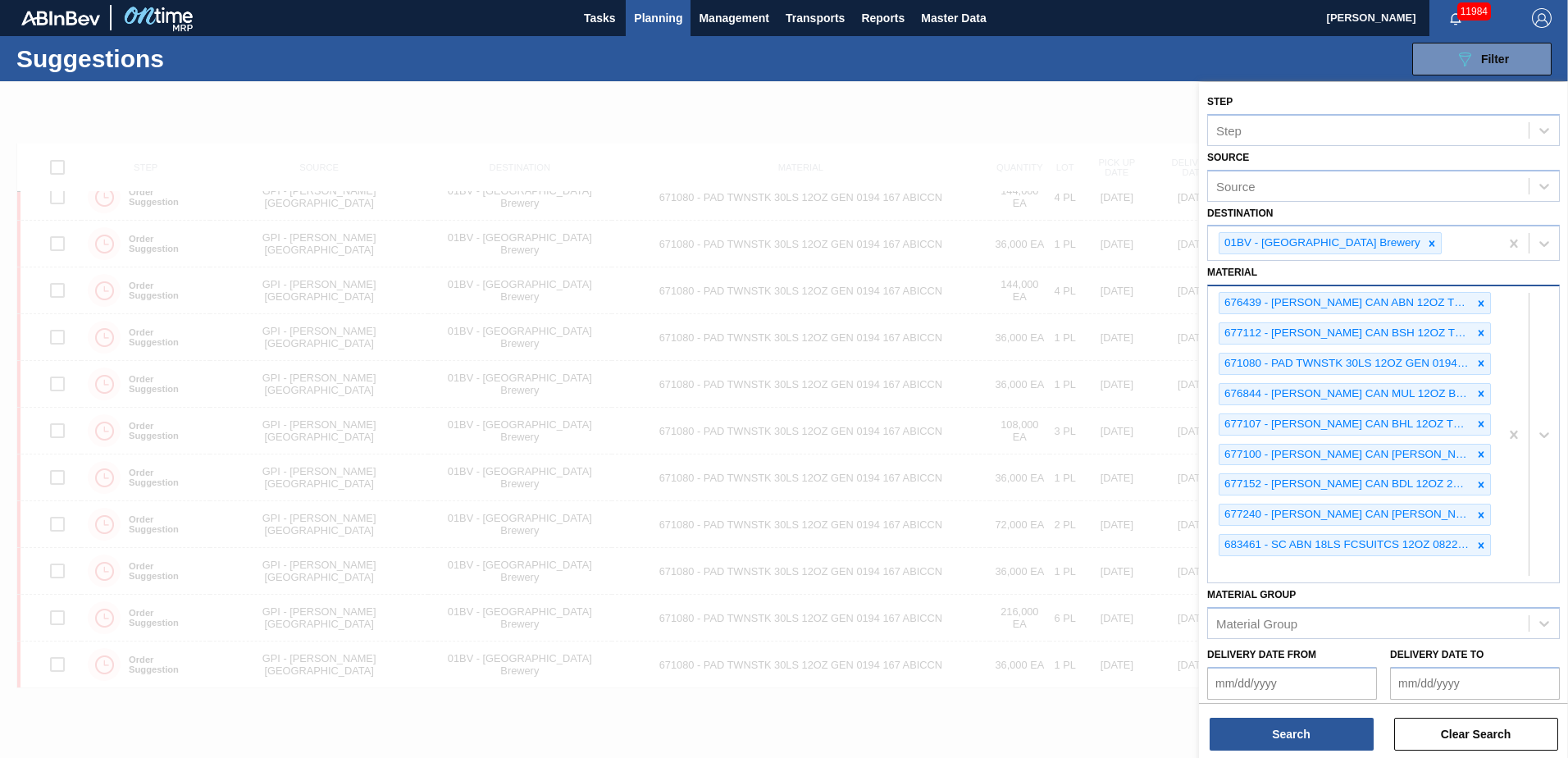
click at [1262, 571] on div "676439 - CARR CAN ABN 12OZ TWNSTK 30/12 CAN 0822 677112 - CARR CAN BSH 12OZ TWN…" at bounding box center [1353, 434] width 291 height 296
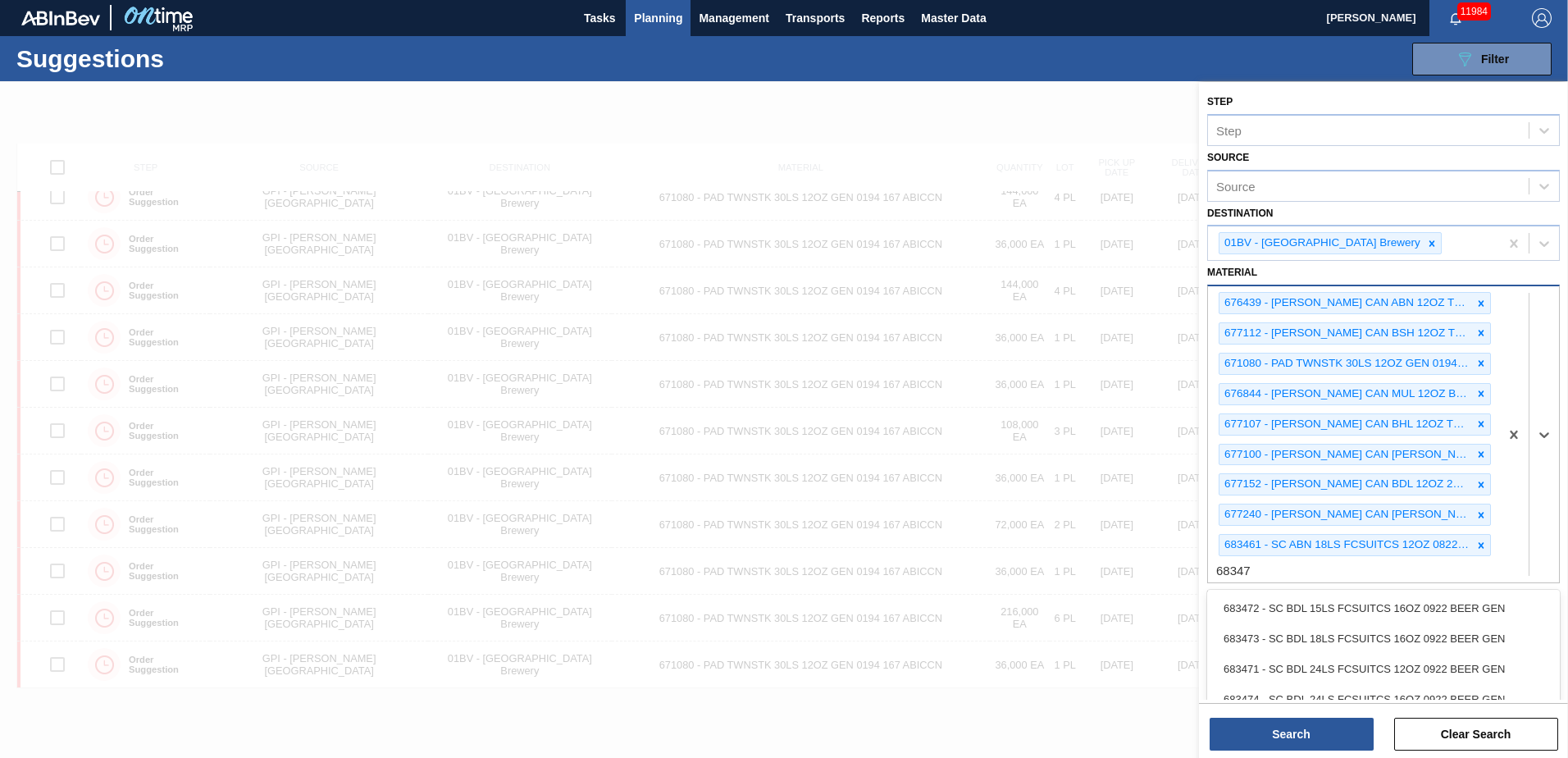
type input "683479"
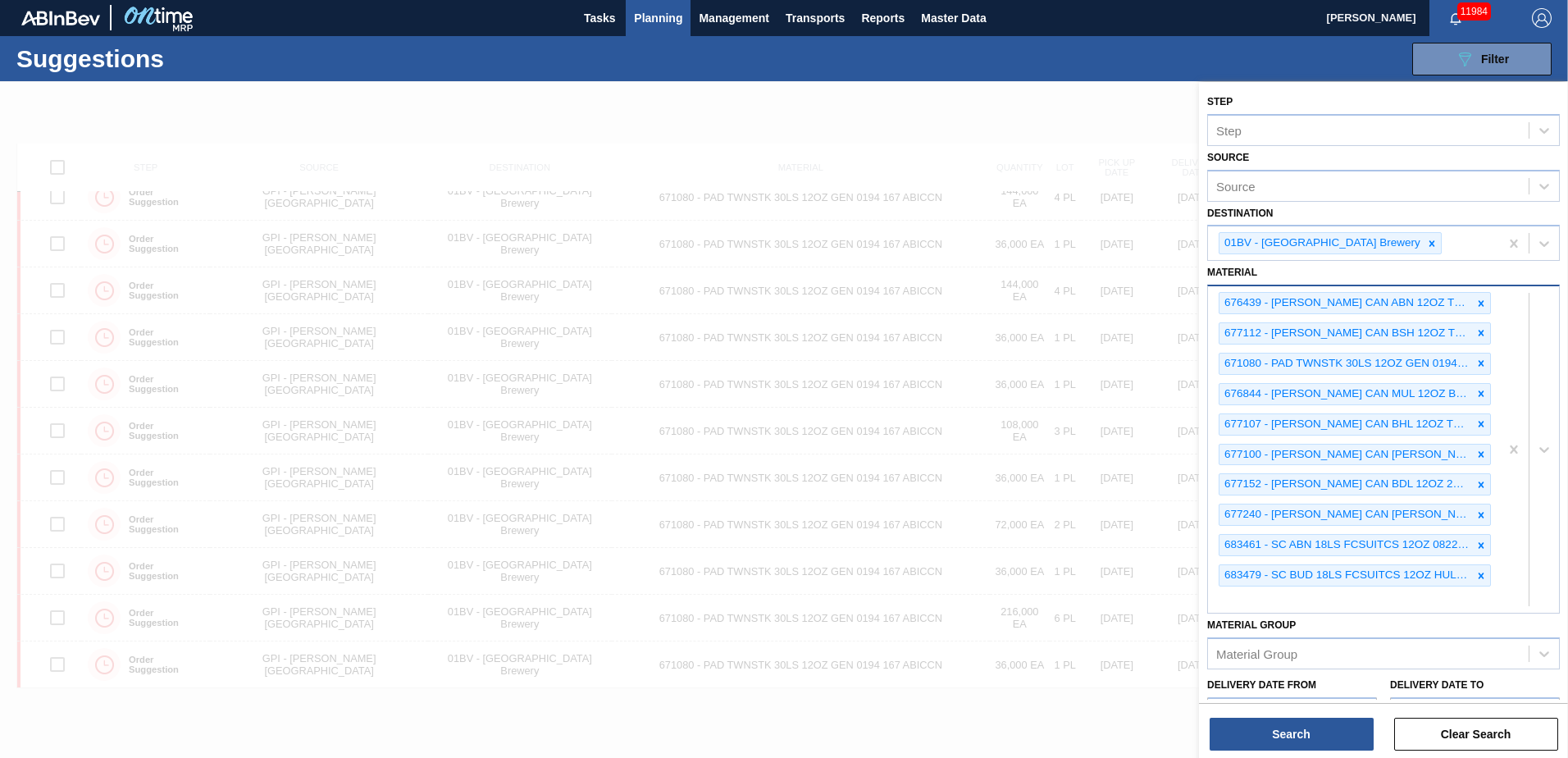
drag, startPoint x: 1253, startPoint y: 600, endPoint x: 1244, endPoint y: 596, distance: 9.8
click at [1253, 600] on div "676439 - CARR CAN ABN 12OZ TWNSTK 30/12 CAN 0822 677112 - CARR CAN BSH 12OZ TWN…" at bounding box center [1353, 449] width 291 height 327
type input "683529"
click at [1266, 622] on div "676439 - CARR CAN ABN 12OZ TWNSTK 30/12 CAN 0822 677112 - CARR CAN BSH 12OZ TWN…" at bounding box center [1353, 464] width 291 height 357
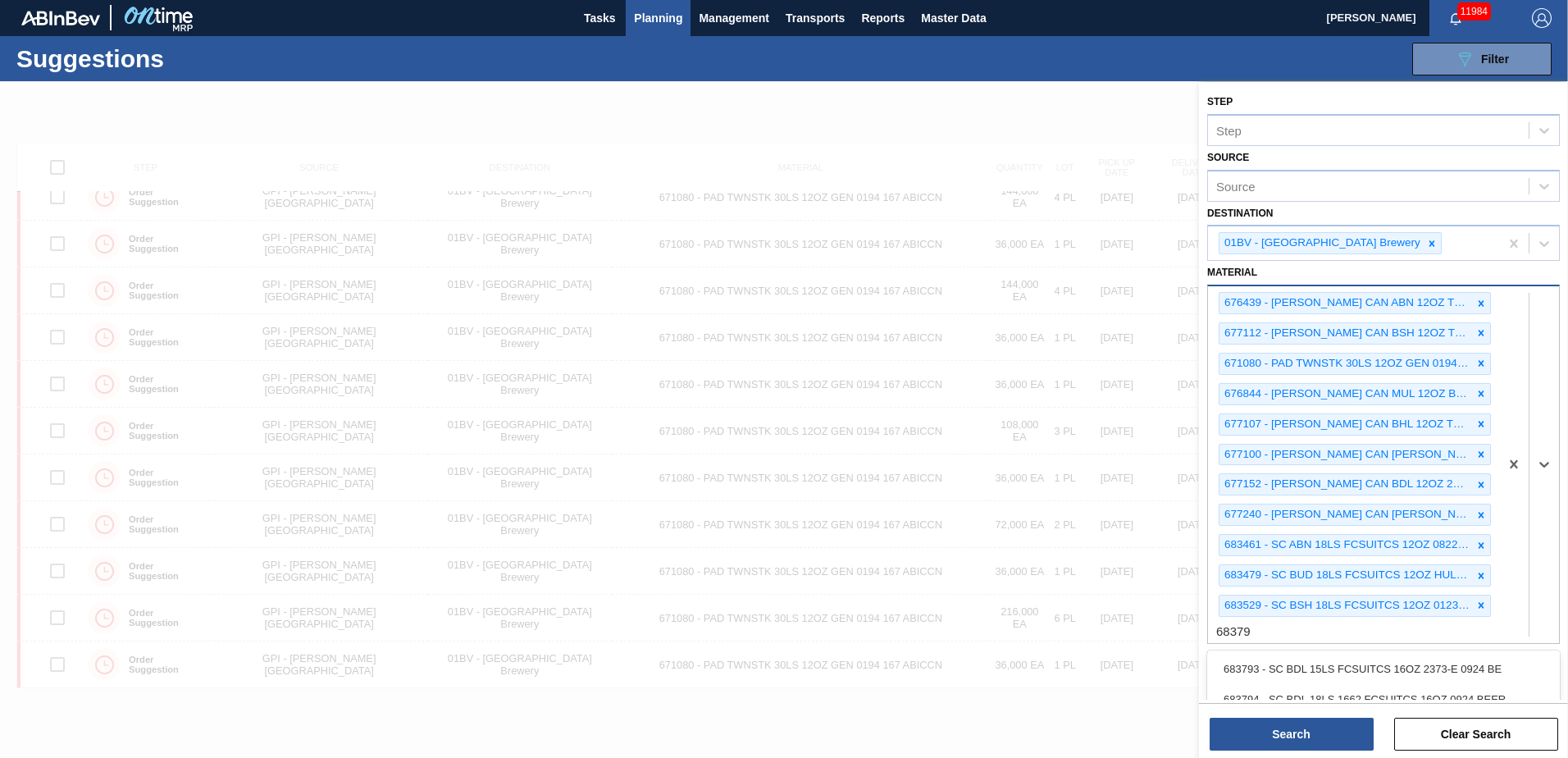
type input "683790"
type input "683792"
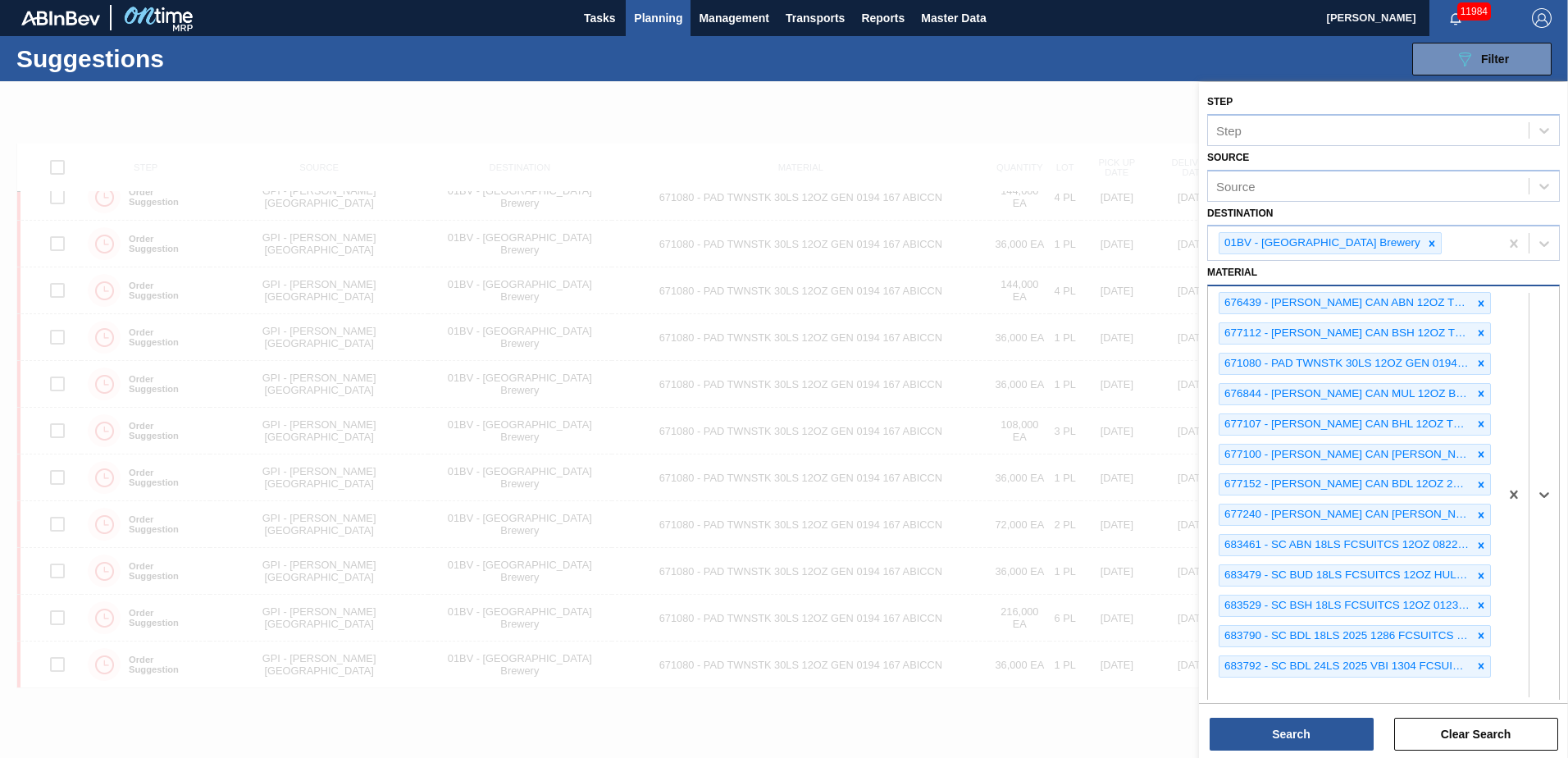
click at [1259, 688] on div "676439 - CARR CAN ABN 12OZ TWNSTK 30/12 CAN 0822 677112 - CARR CAN BSH 12OZ TWN…" at bounding box center [1353, 494] width 291 height 417
type input "615325"
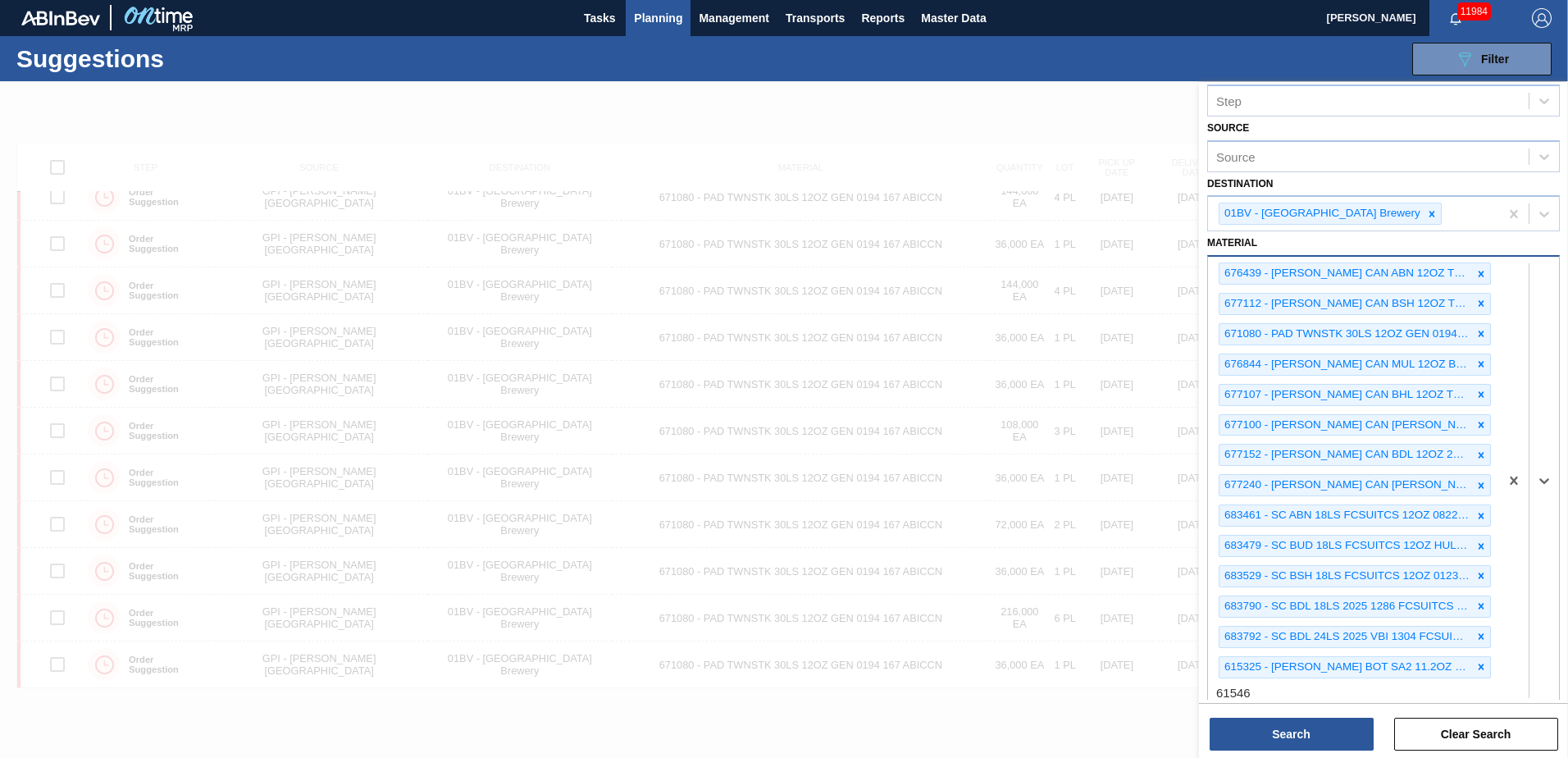
type input "615469"
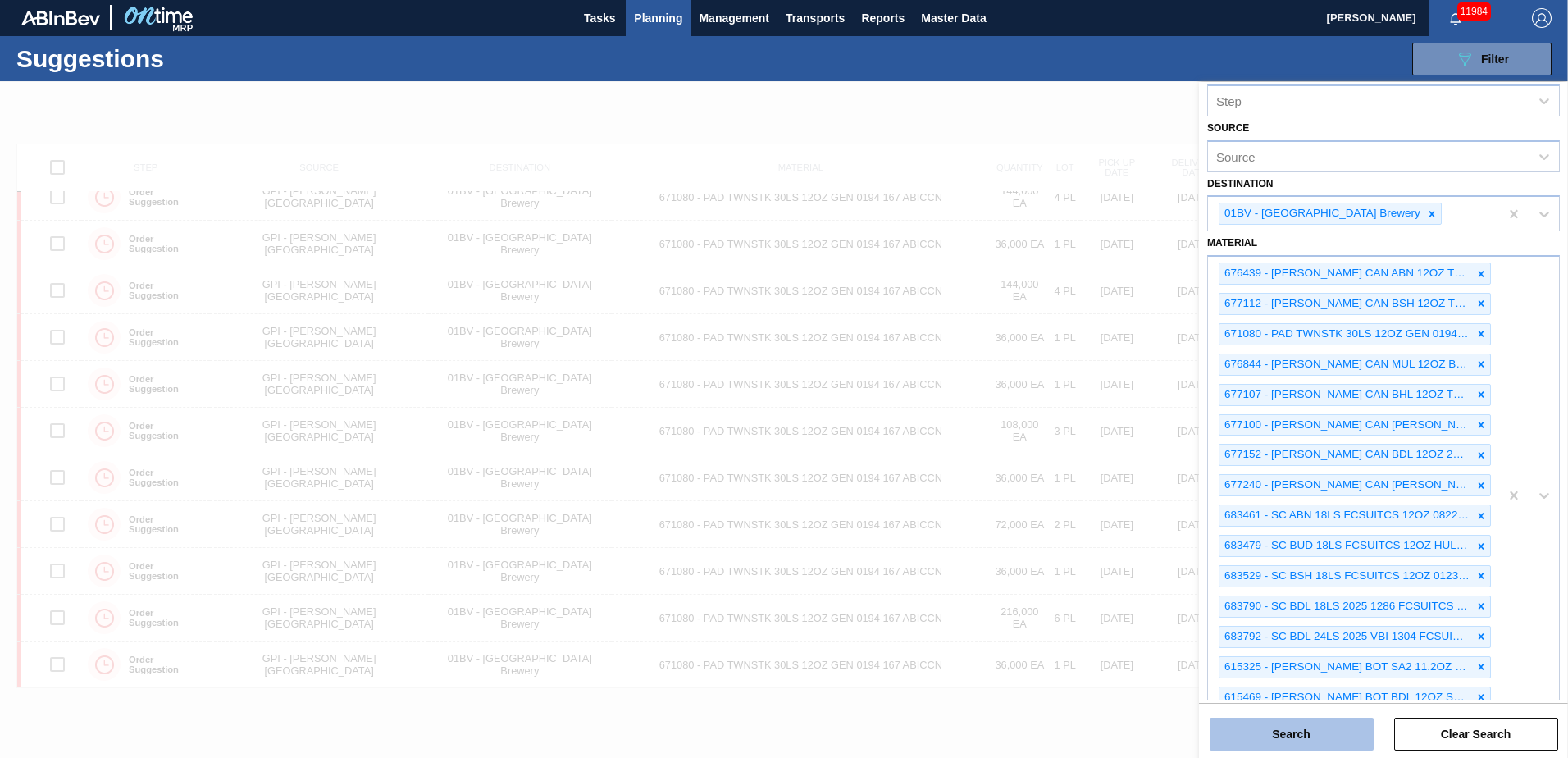
click at [1287, 731] on button "Search" at bounding box center [1292, 735] width 164 height 33
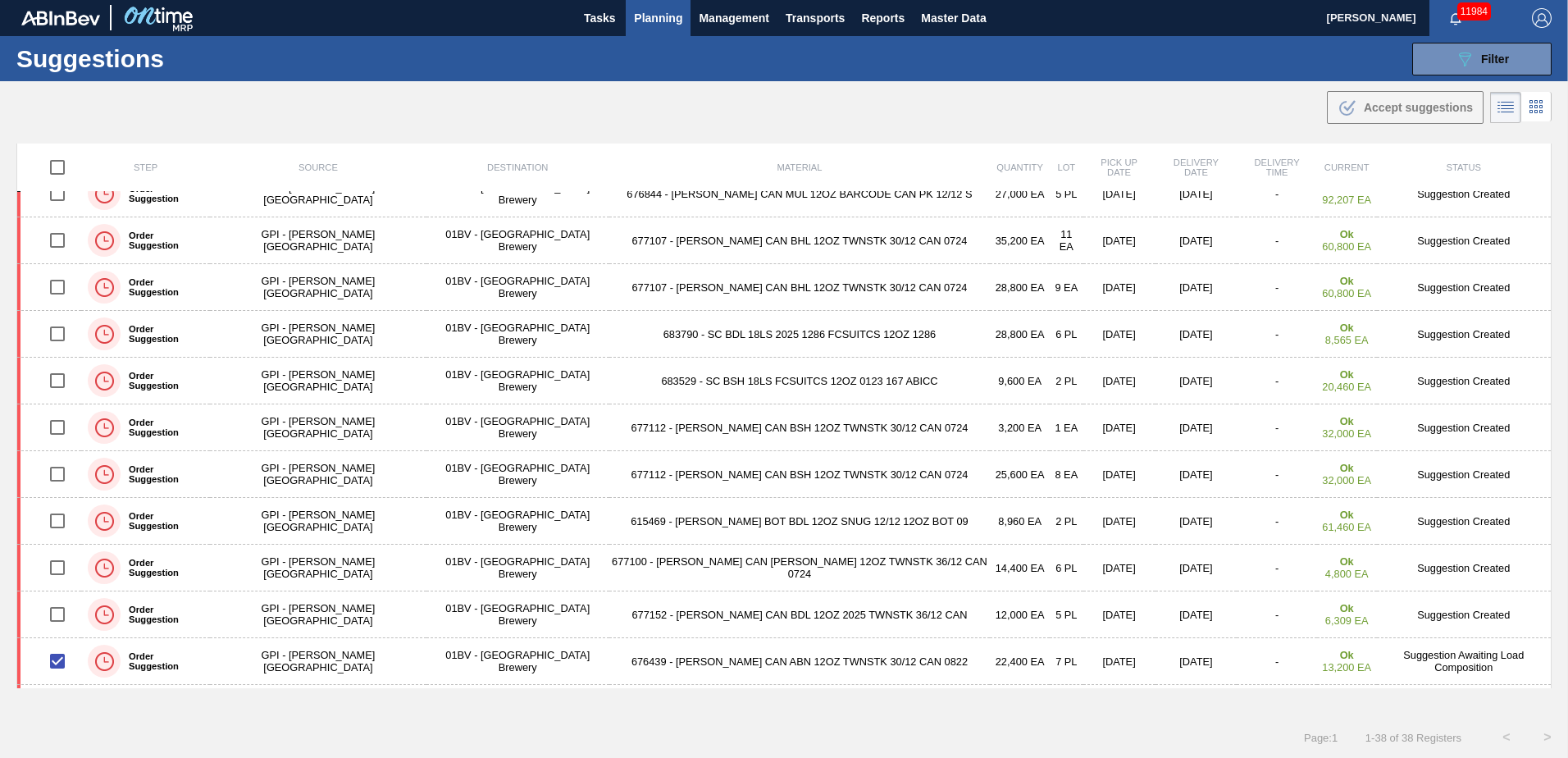
scroll to position [0, 0]
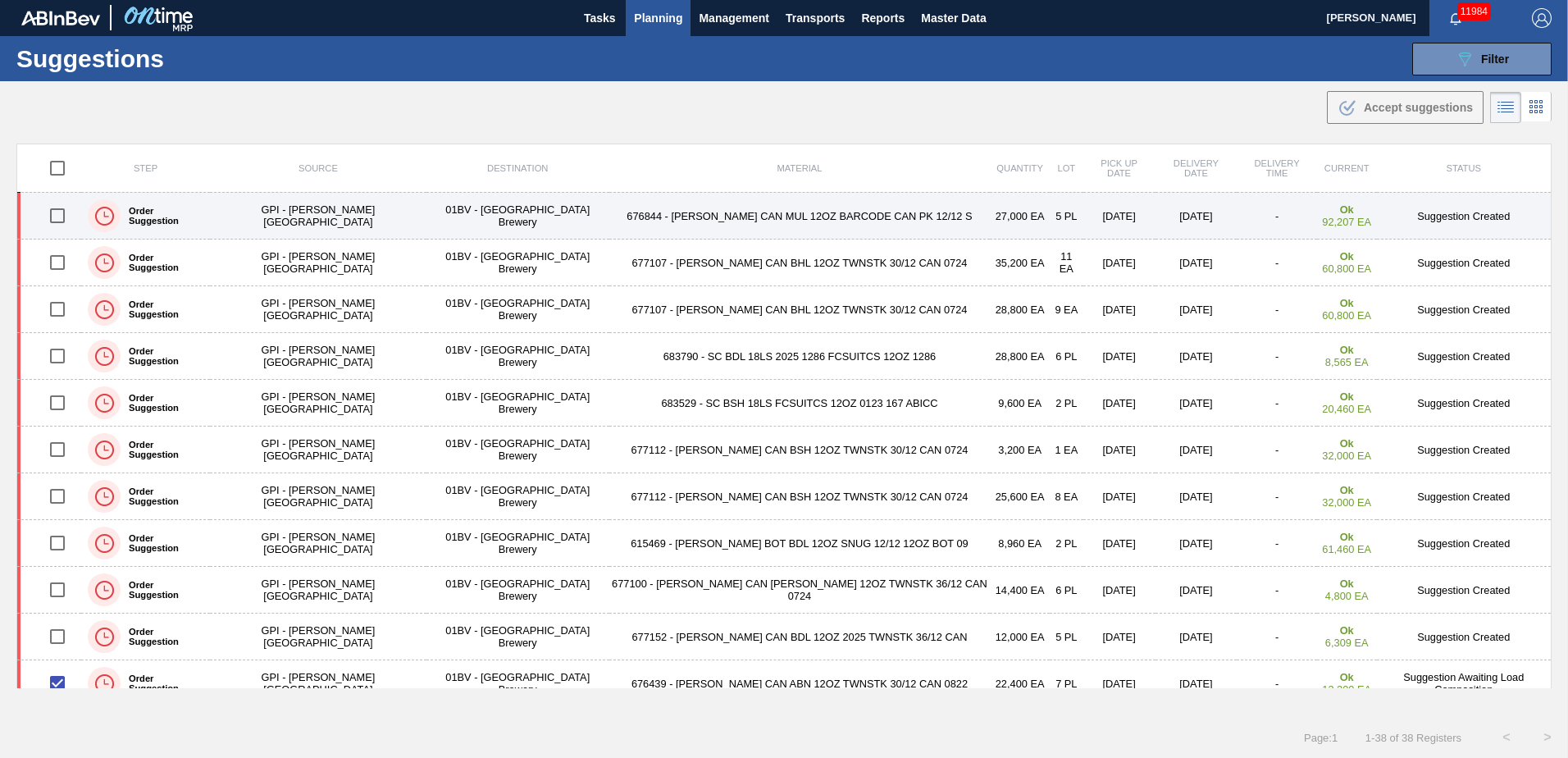
click at [63, 219] on input "checkbox" at bounding box center [58, 216] width 35 height 35
checkbox input "true"
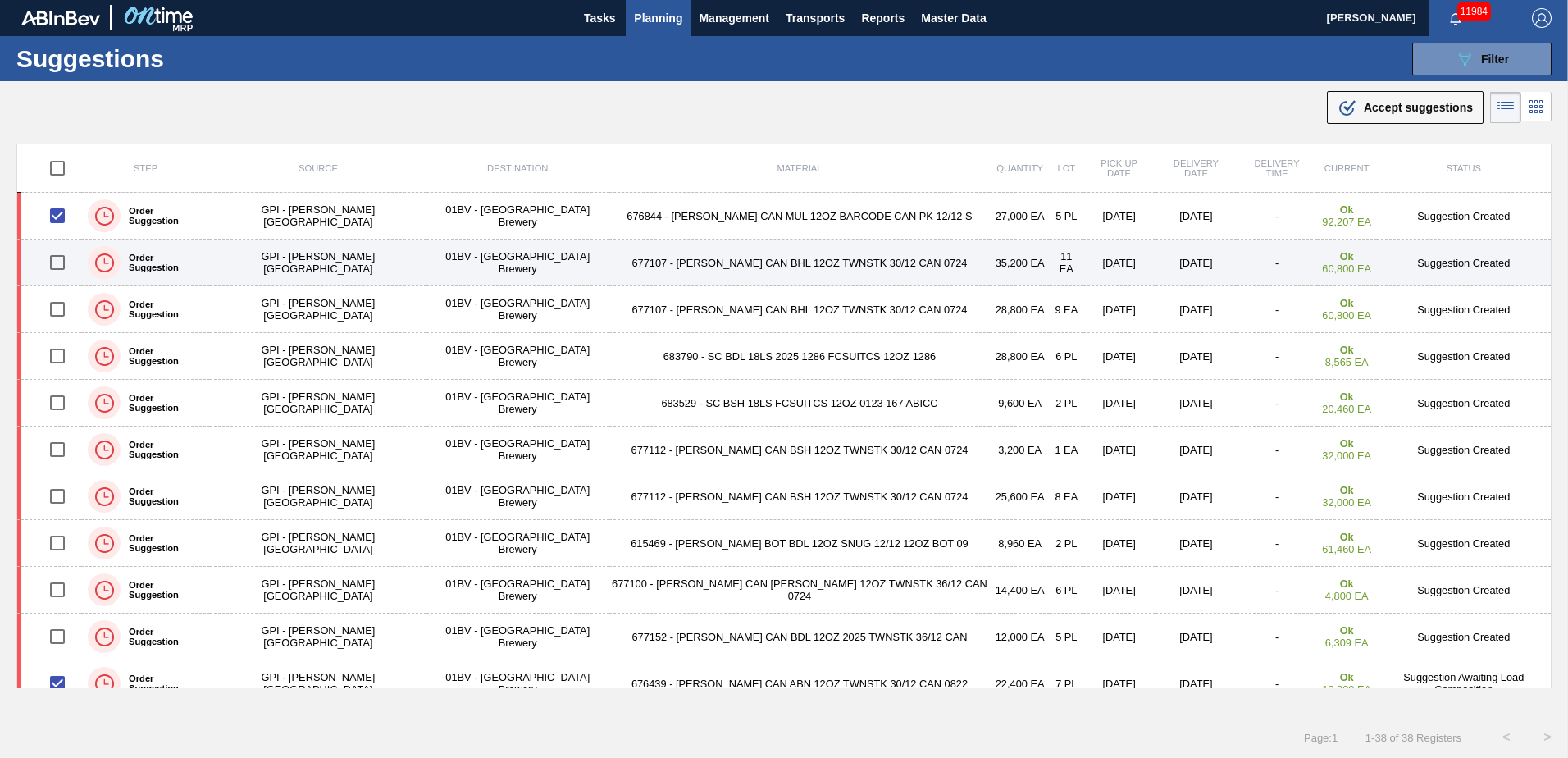
click at [61, 269] on input "checkbox" at bounding box center [58, 263] width 35 height 35
checkbox input "true"
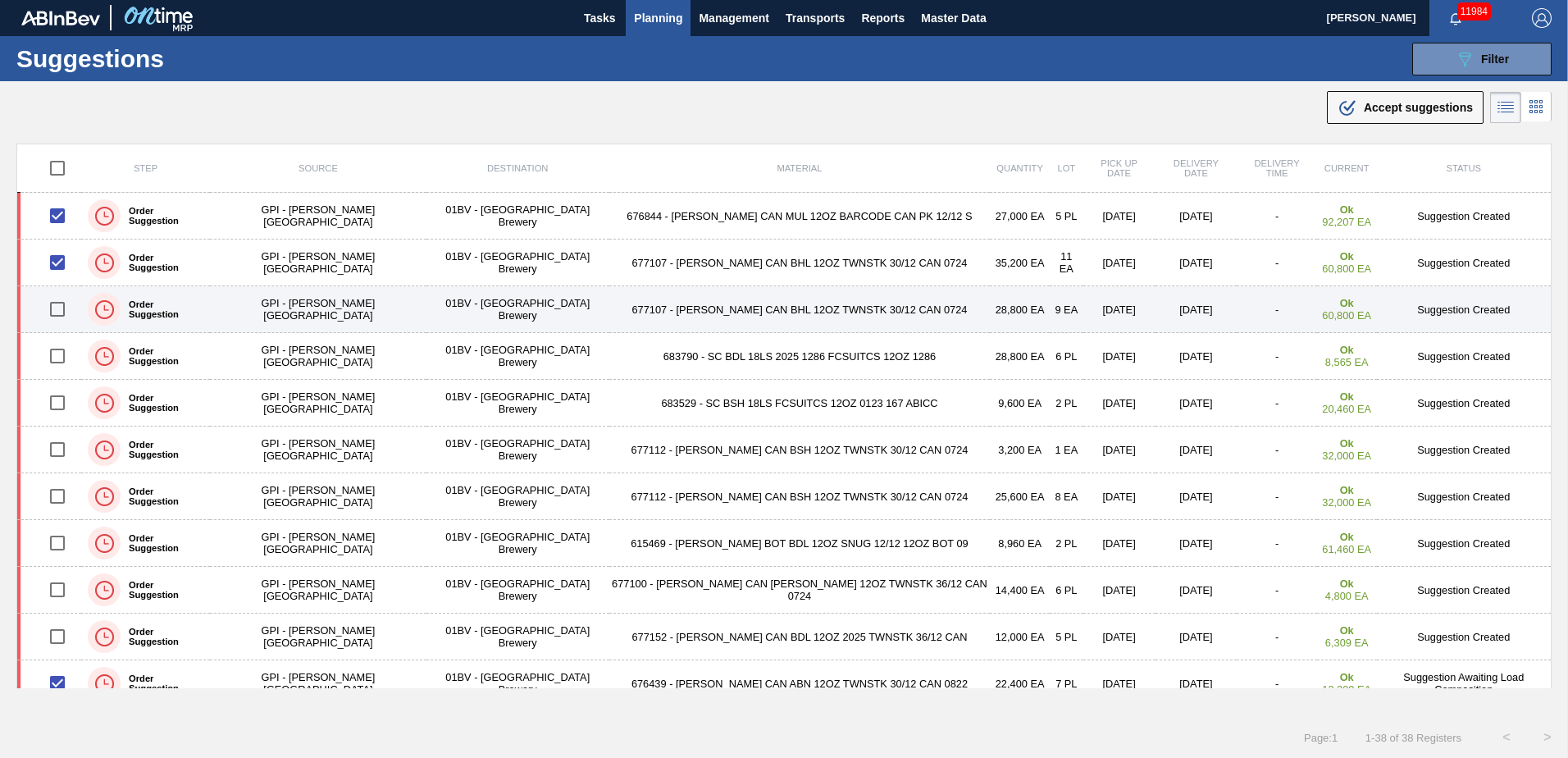
click at [65, 312] on input "checkbox" at bounding box center [58, 309] width 35 height 35
checkbox input "true"
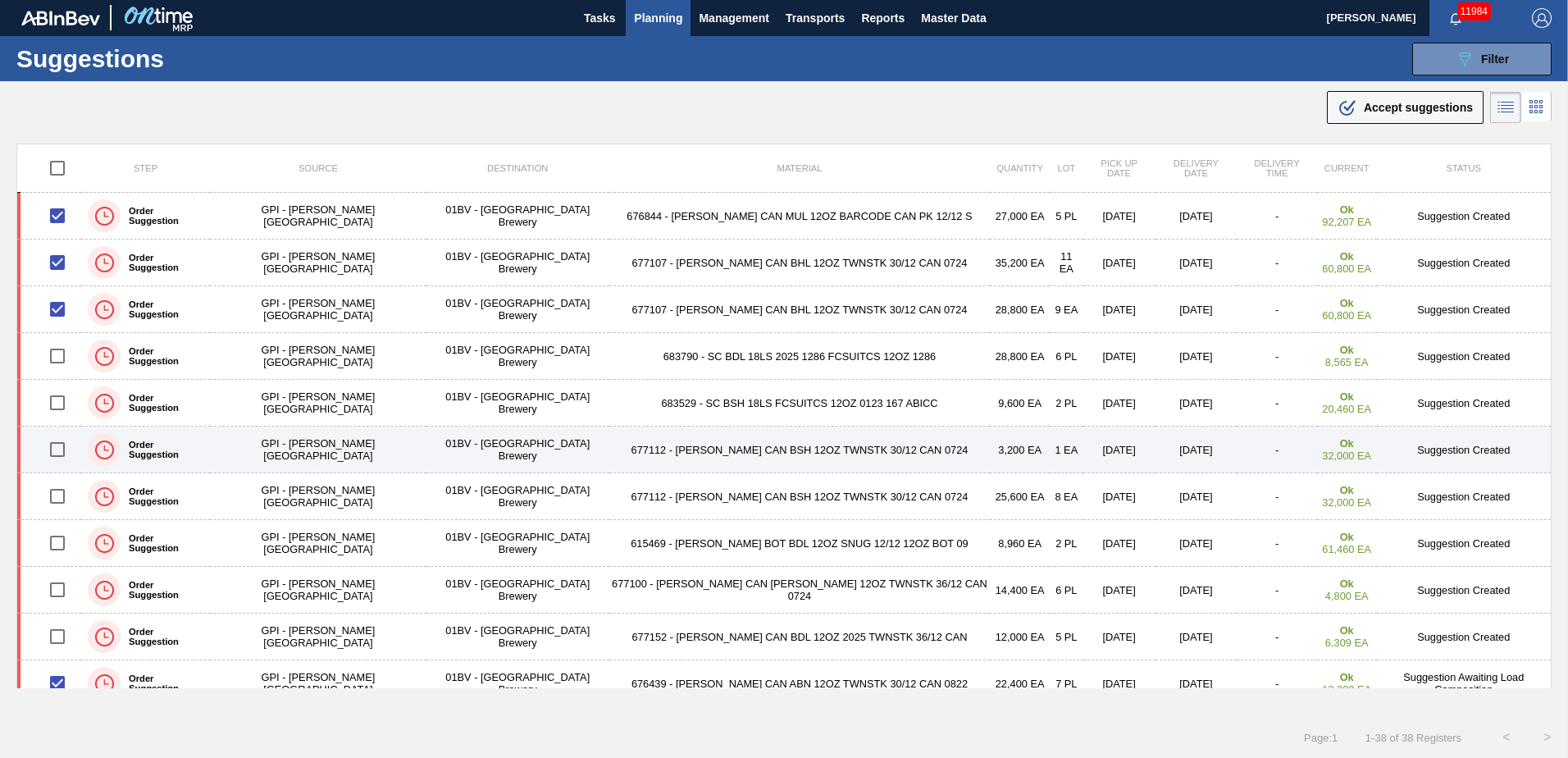
drag, startPoint x: 64, startPoint y: 449, endPoint x: 73, endPoint y: 445, distance: 9.8
click at [64, 449] on input "checkbox" at bounding box center [58, 449] width 35 height 35
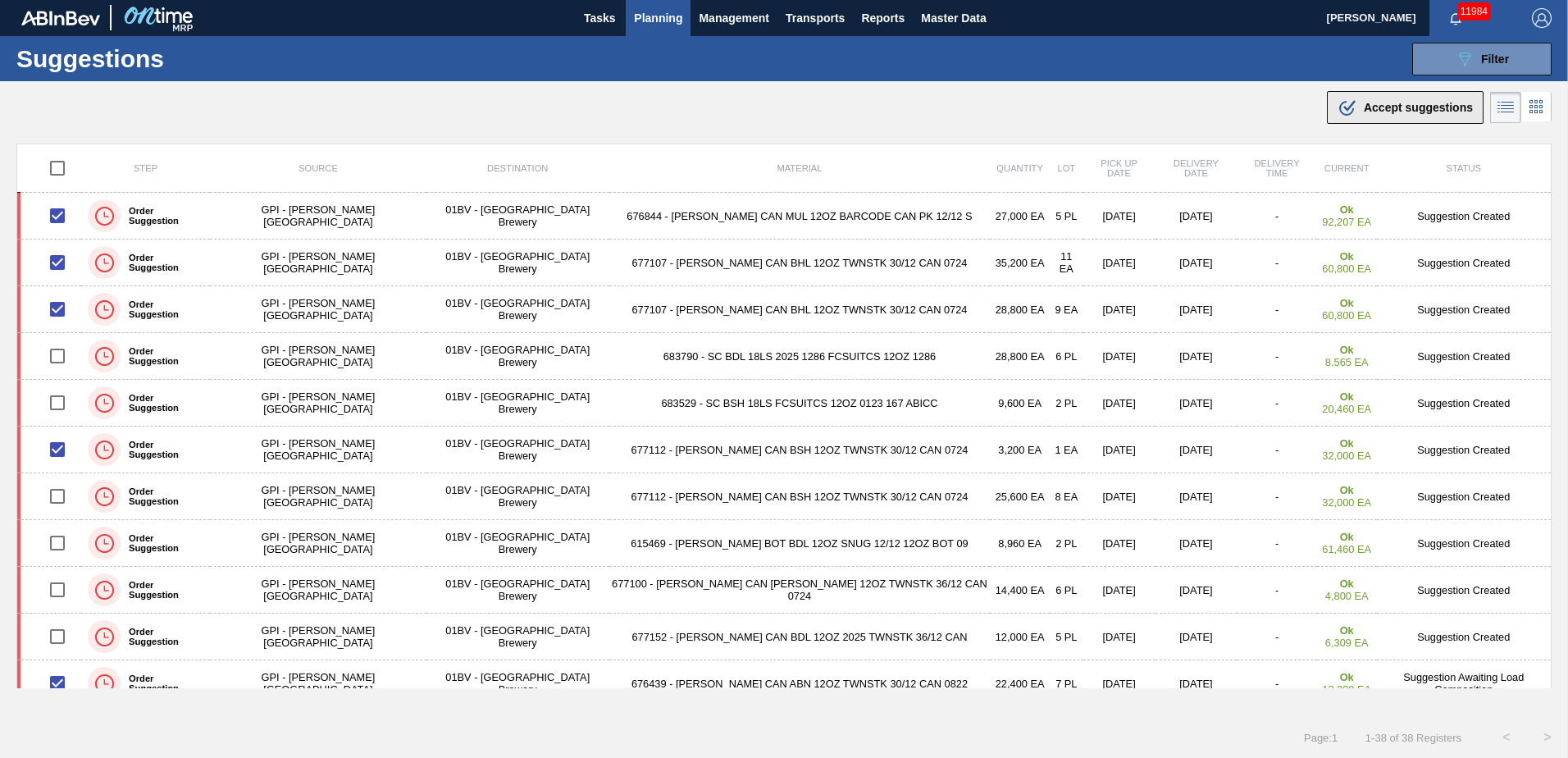
click at [1382, 110] on span "Accept suggestions" at bounding box center [1419, 107] width 109 height 13
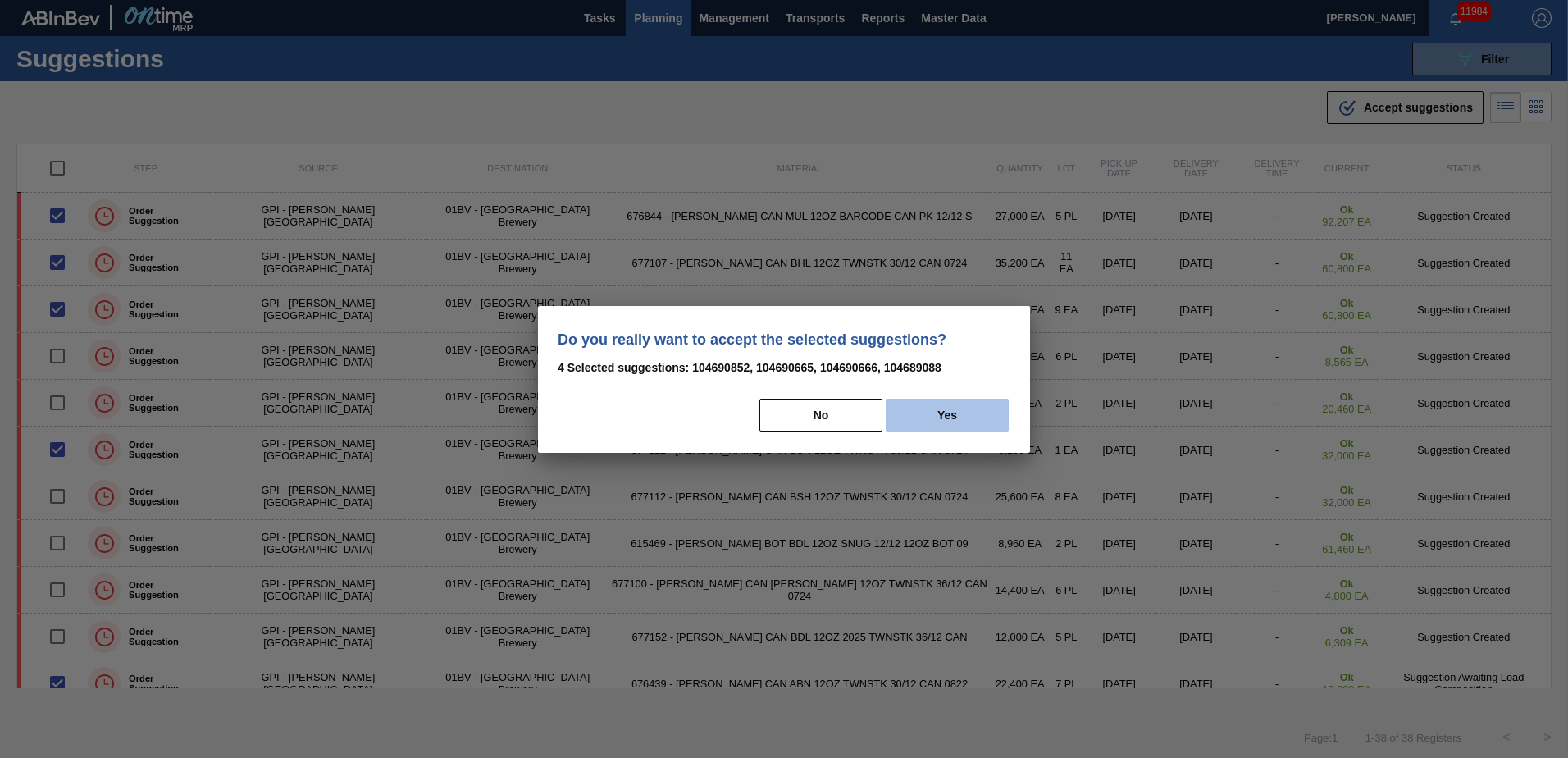
click at [965, 413] on button "Yes" at bounding box center [947, 415] width 123 height 33
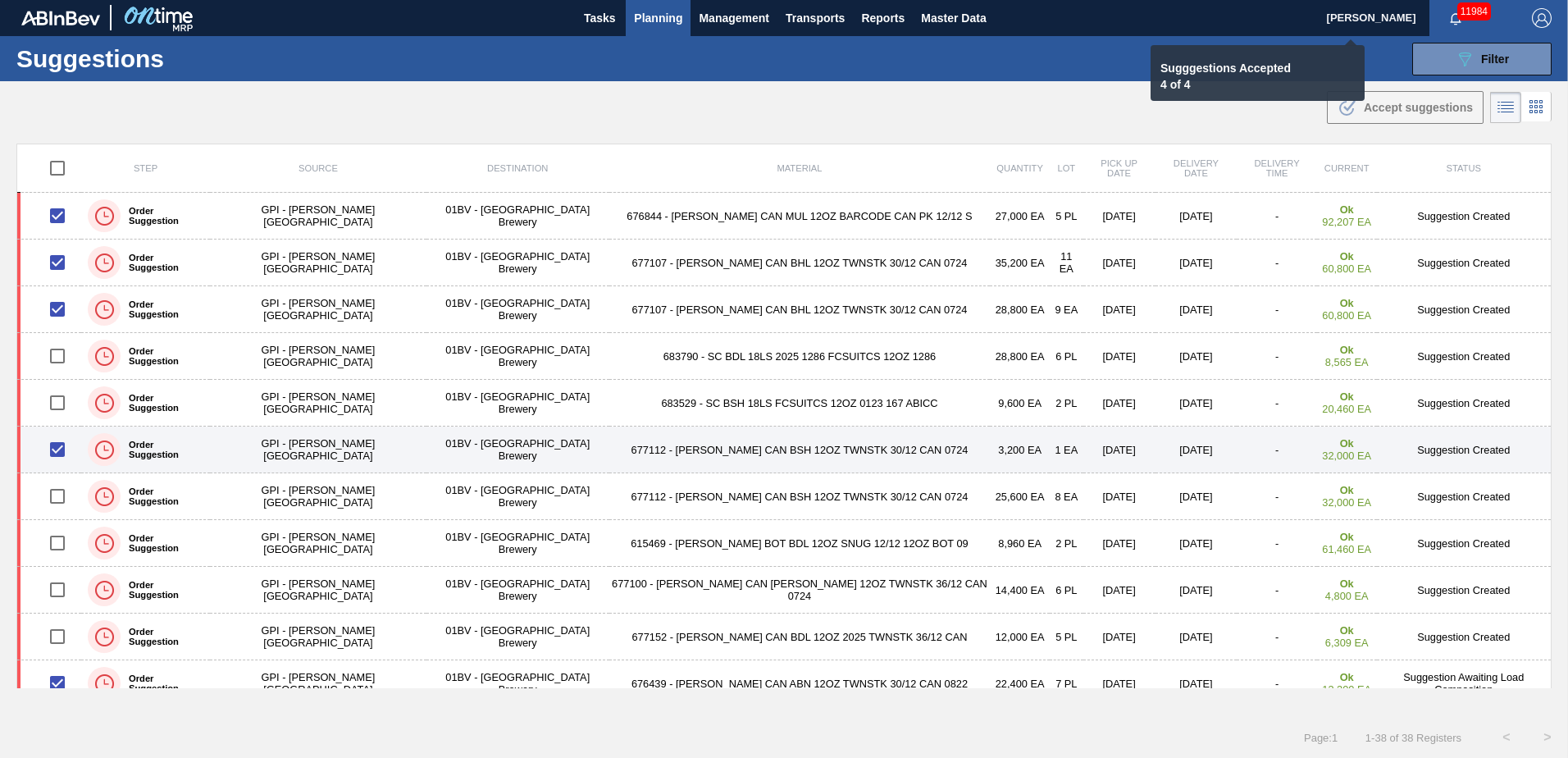
checkbox input "false"
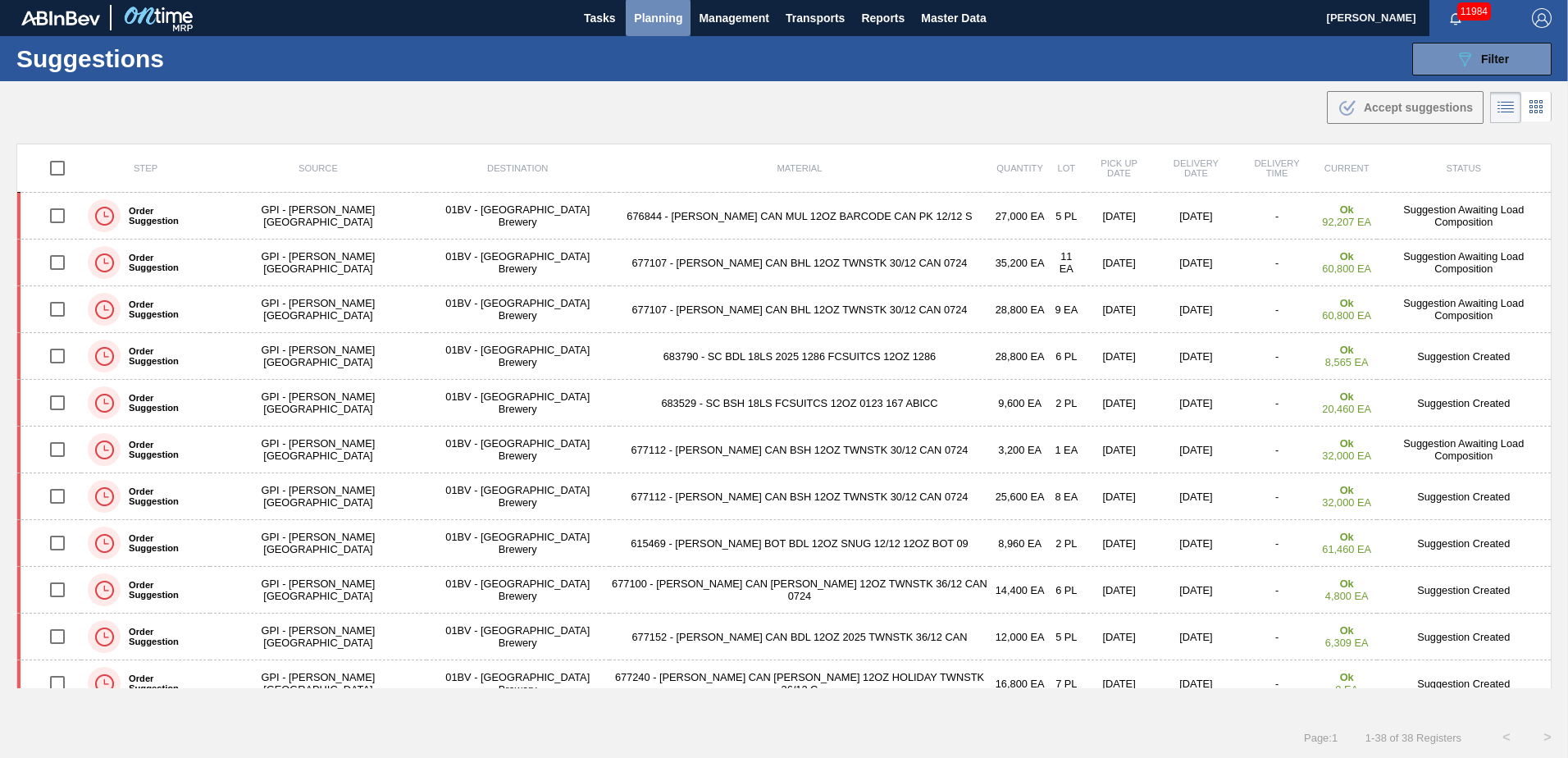
click at [657, 15] on span "Planning" at bounding box center [658, 17] width 48 height 20
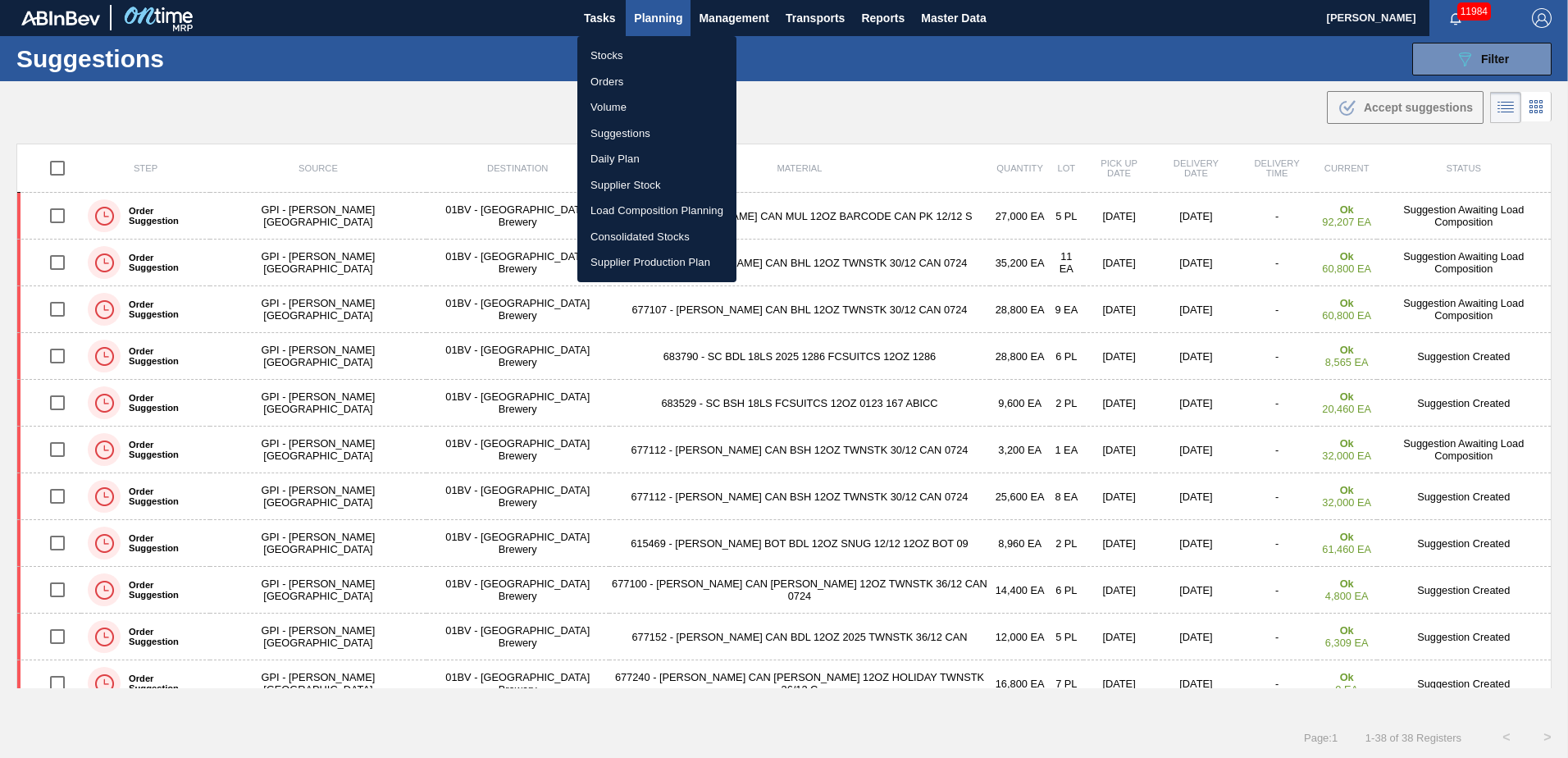
click at [647, 207] on li "Load Composition Planning" at bounding box center [657, 211] width 159 height 26
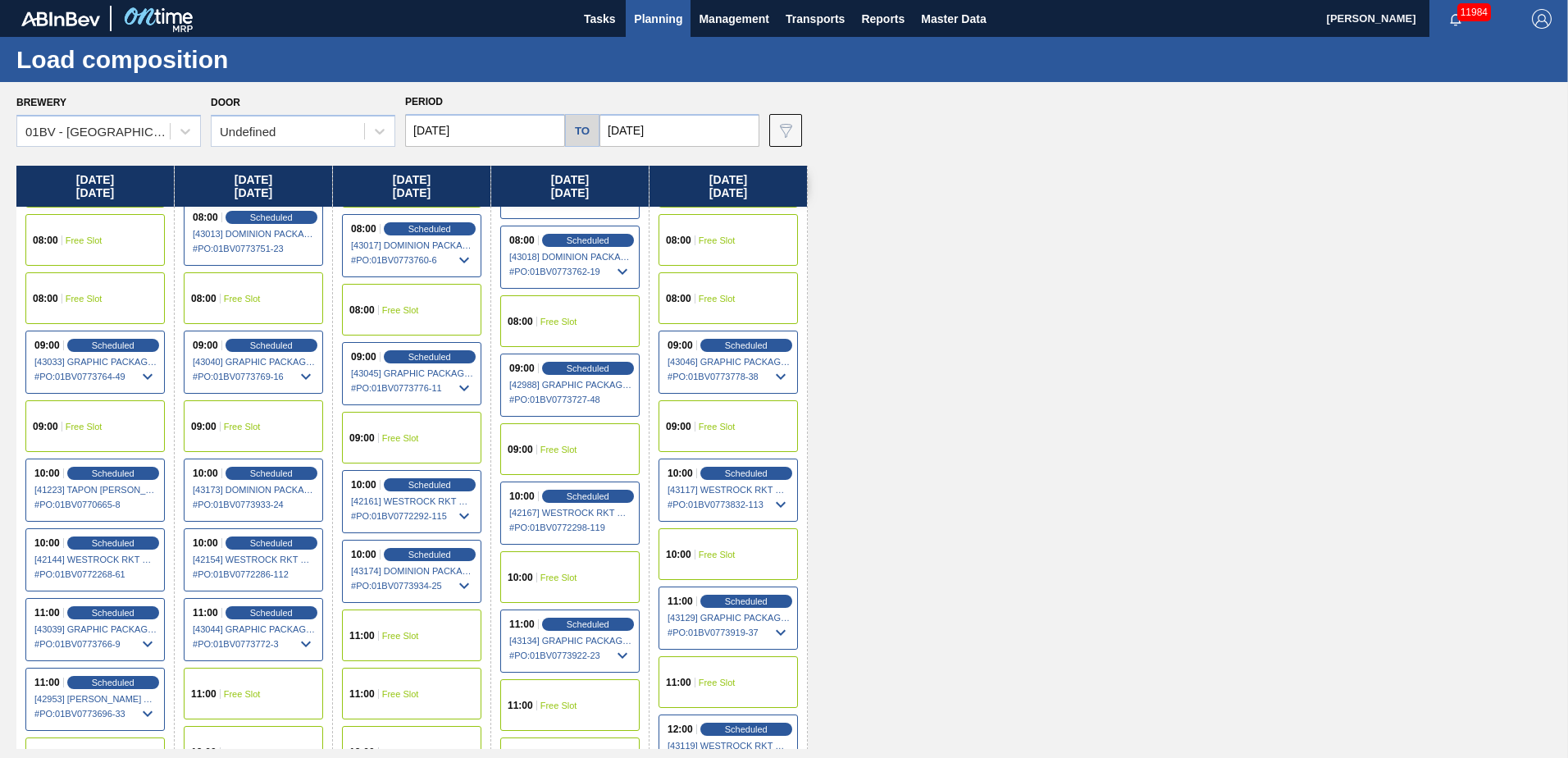
scroll to position [164, 0]
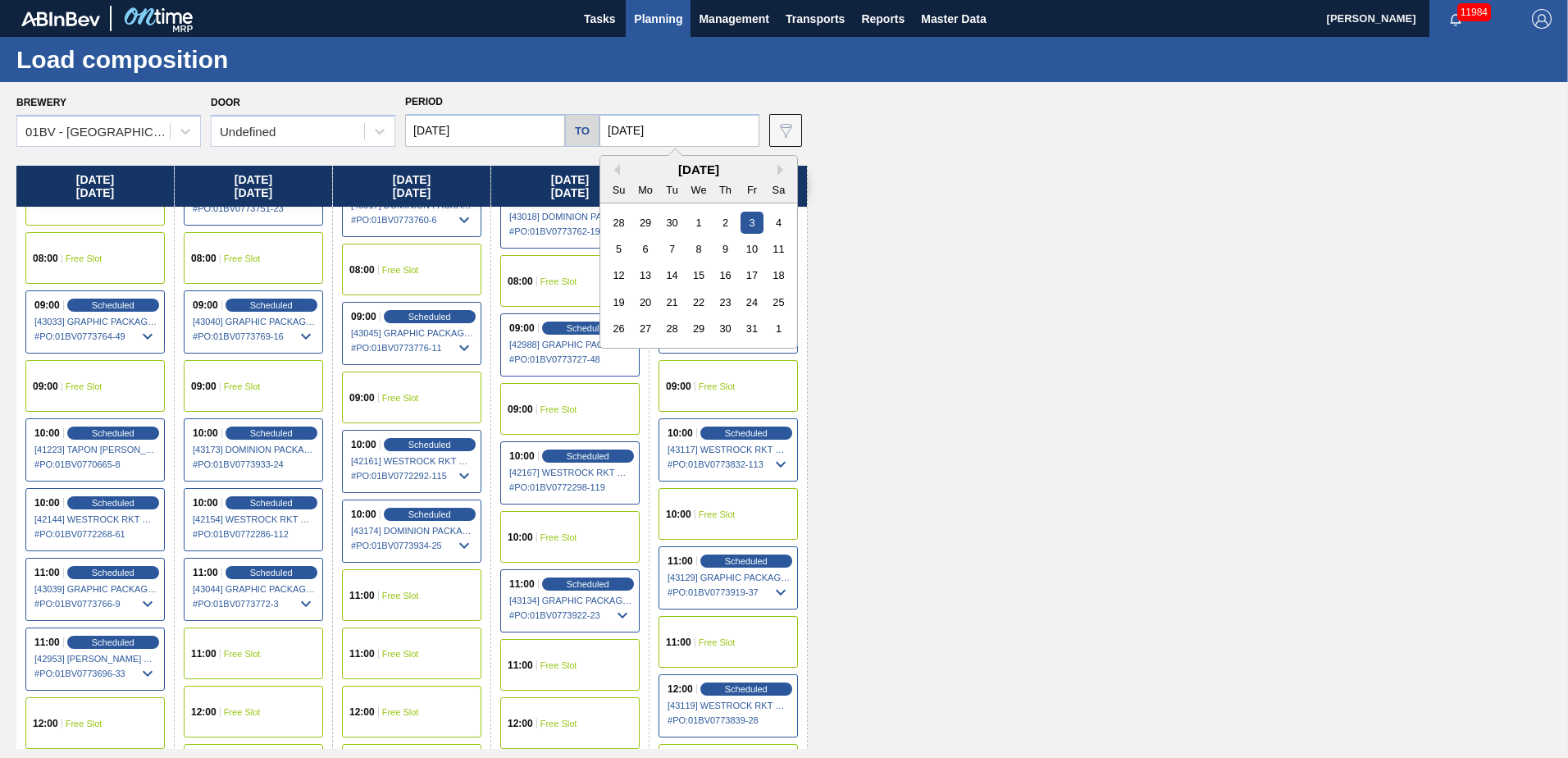
click at [687, 131] on input "[DATE]" at bounding box center [679, 131] width 160 height 33
click at [771, 224] on div "4" at bounding box center [779, 223] width 22 height 22
type input "10/04/2025"
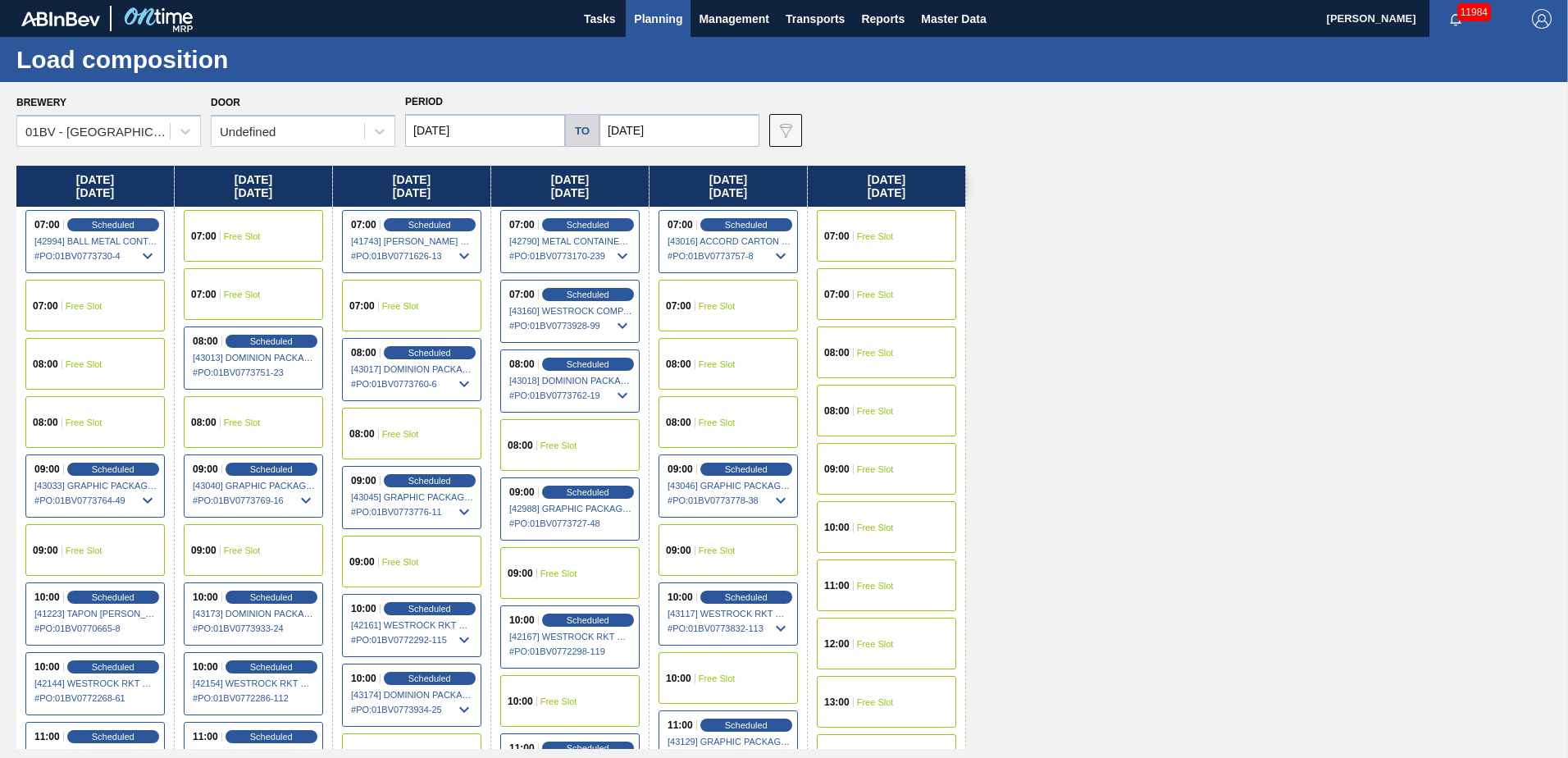
click at [861, 460] on div "09:00 Free Slot" at bounding box center [886, 469] width 139 height 52
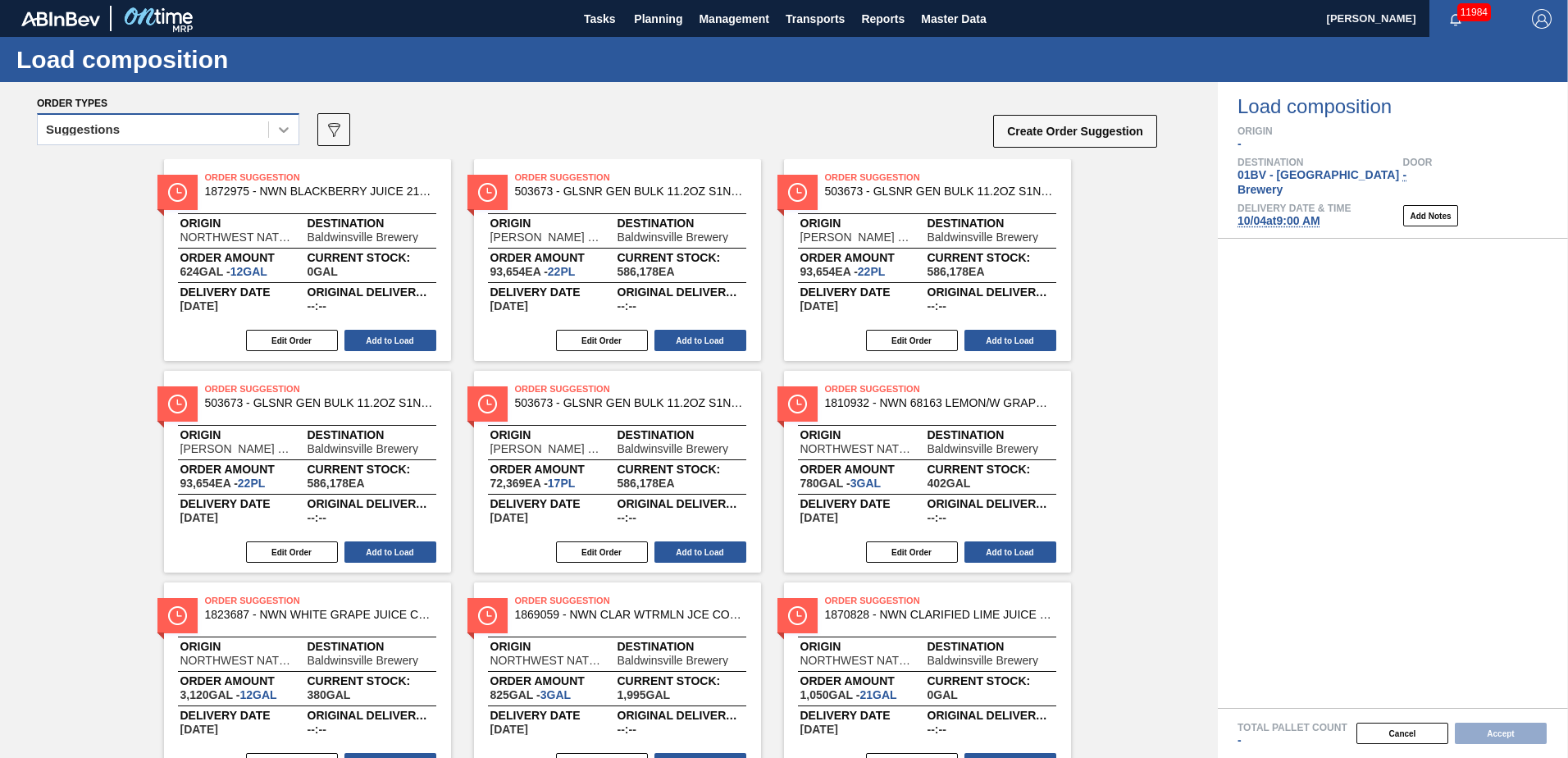
click at [288, 127] on icon at bounding box center [283, 129] width 16 height 16
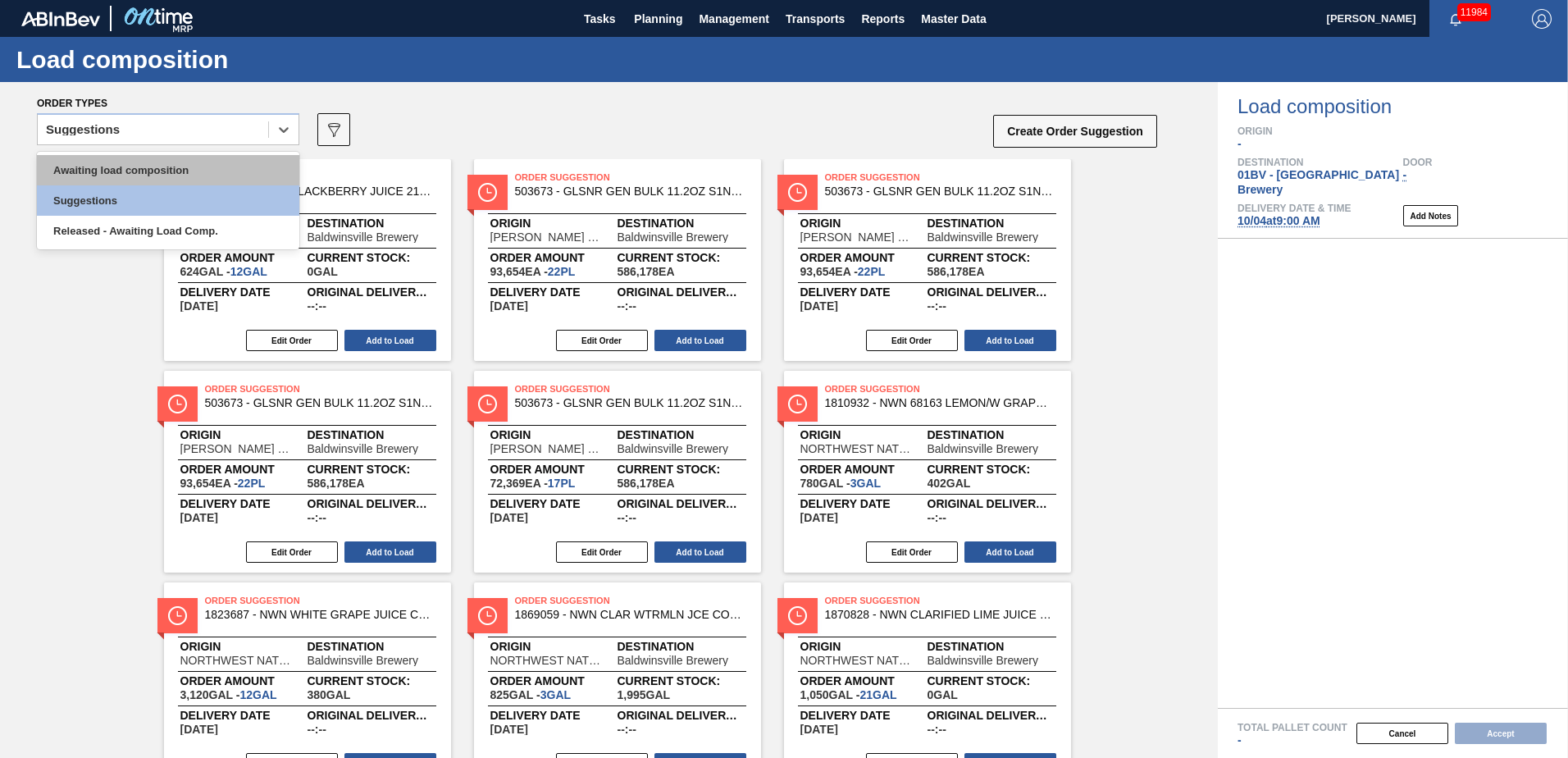
click at [184, 163] on div "Awaiting load composition" at bounding box center [168, 169] width 263 height 30
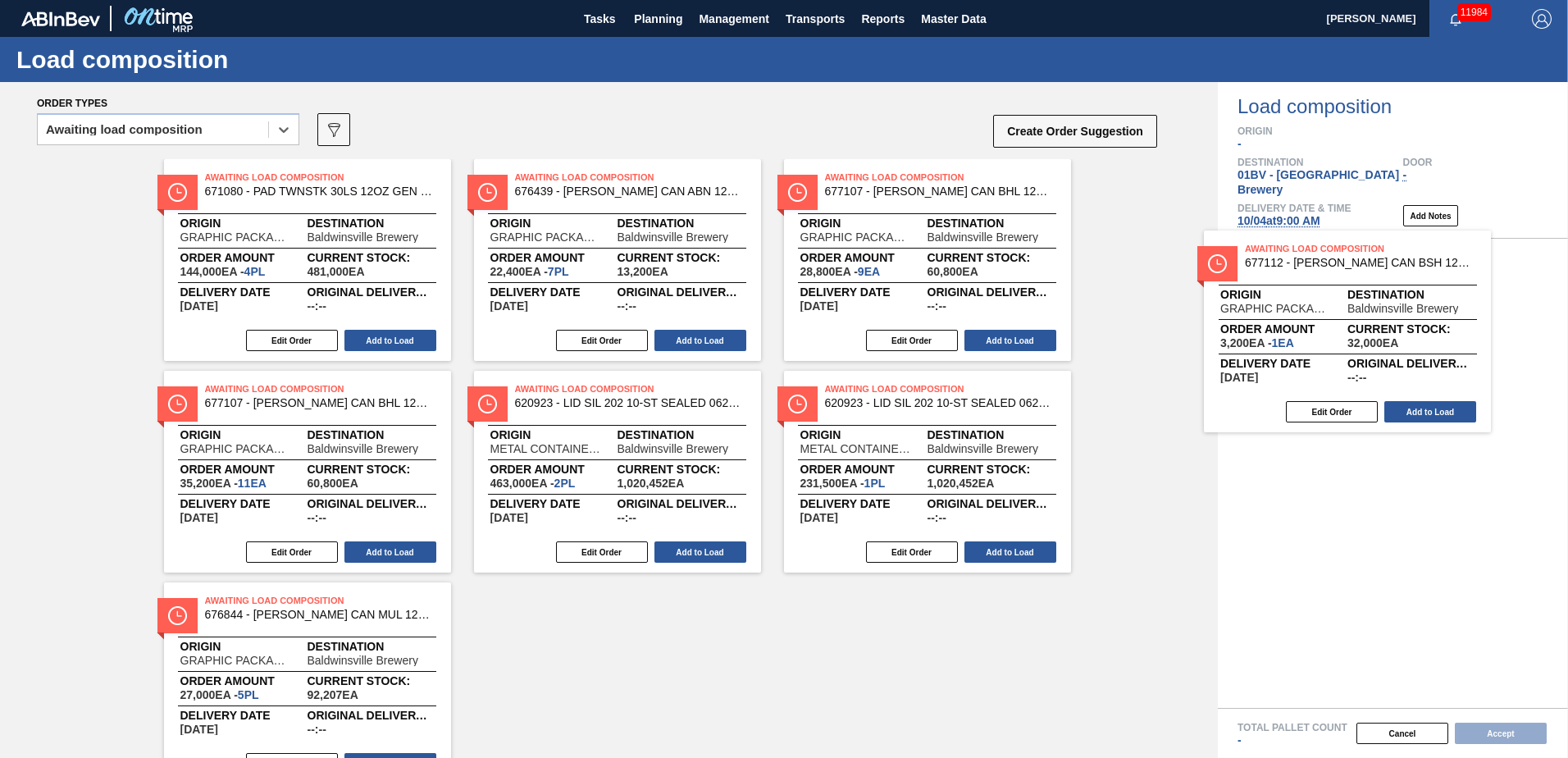
drag, startPoint x: 879, startPoint y: 197, endPoint x: 1312, endPoint y: 271, distance: 439.3
click at [1312, 271] on div "Order types option Awaiting load composition, selected. Select is focused ,type…" at bounding box center [784, 420] width 1568 height 676
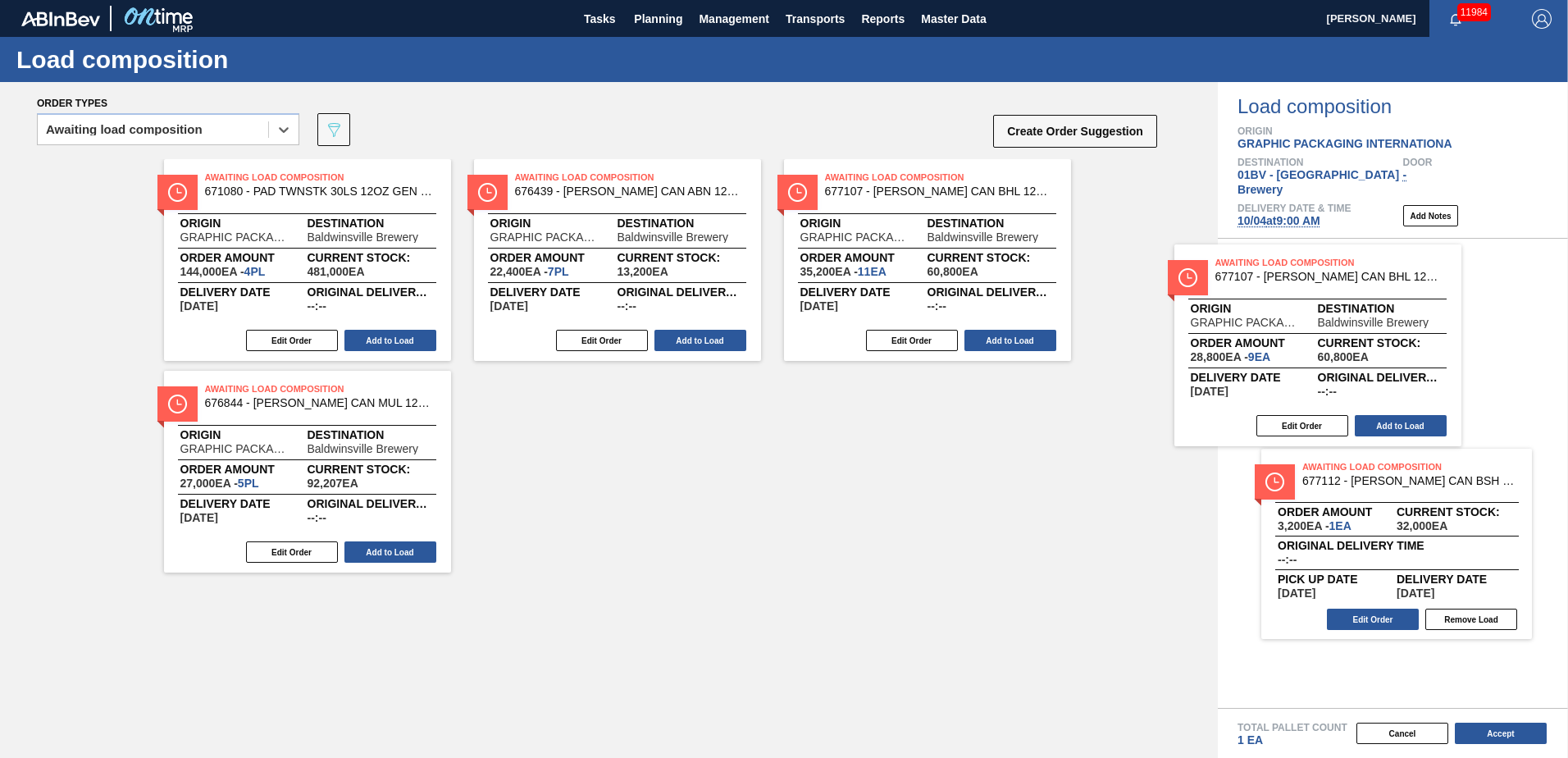
drag, startPoint x: 847, startPoint y: 183, endPoint x: 1246, endPoint y: 268, distance: 408.0
click at [1246, 268] on div "Order types option Awaiting load composition, selected. Select is focused ,type…" at bounding box center [784, 420] width 1568 height 676
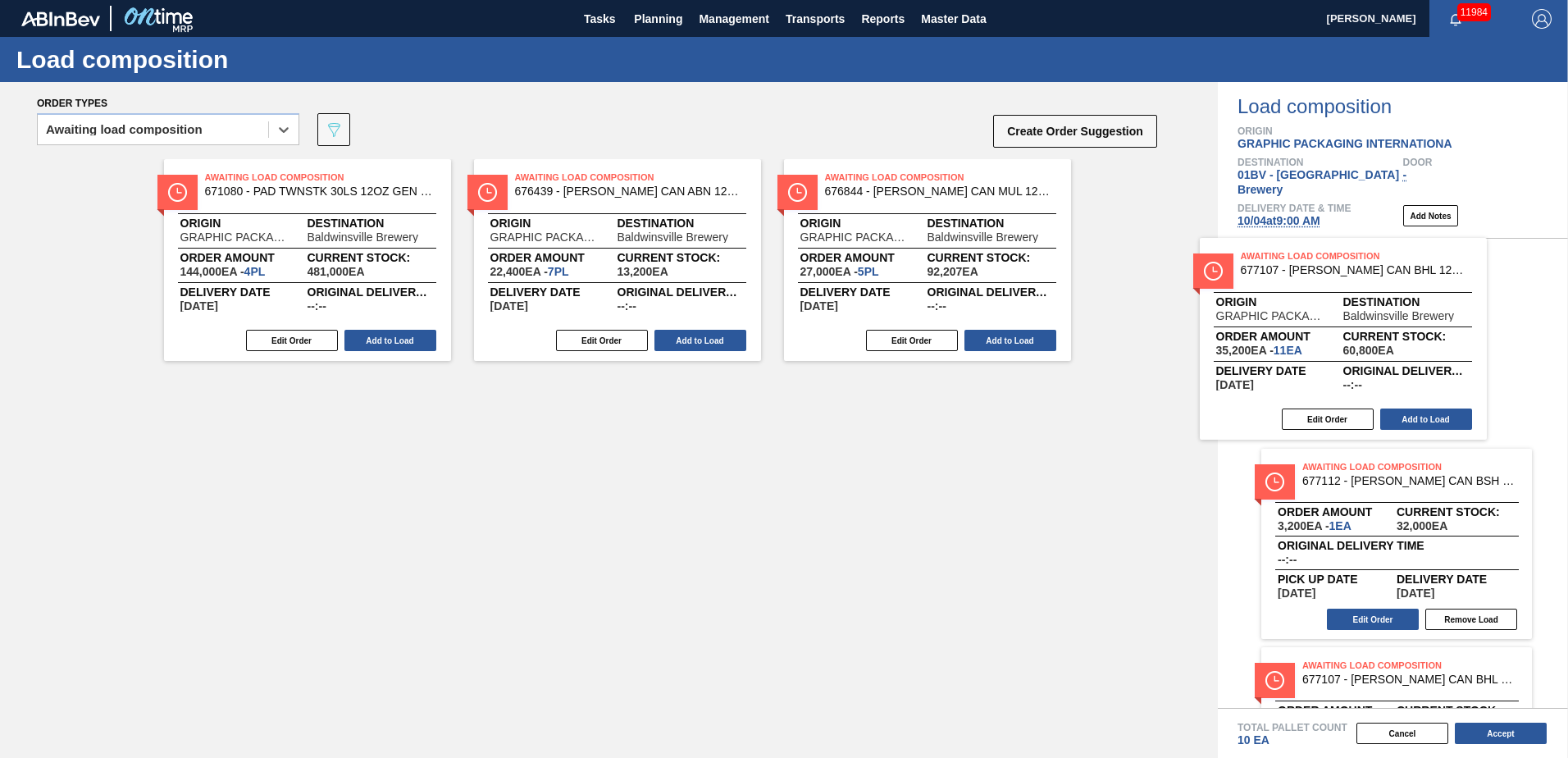
drag, startPoint x: 833, startPoint y: 198, endPoint x: 1261, endPoint y: 281, distance: 436.0
click at [1268, 279] on div "Order types option Awaiting load composition, selected. Select is focused ,type…" at bounding box center [784, 420] width 1568 height 676
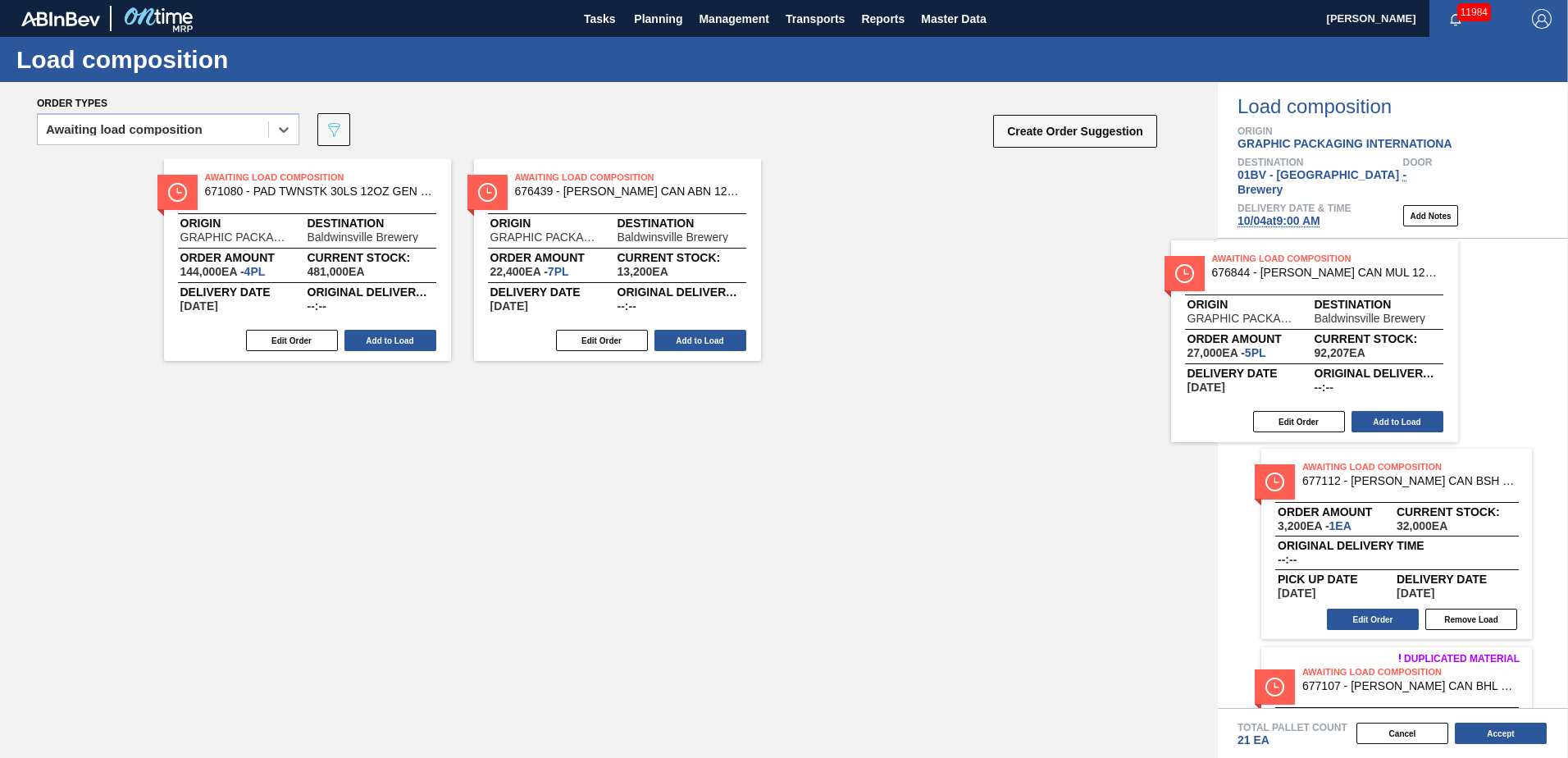
drag, startPoint x: 882, startPoint y: 205, endPoint x: 1342, endPoint y: 293, distance: 468.3
click at [1342, 293] on div "Order types option Awaiting load composition, selected. Select is focused ,type…" at bounding box center [784, 420] width 1568 height 676
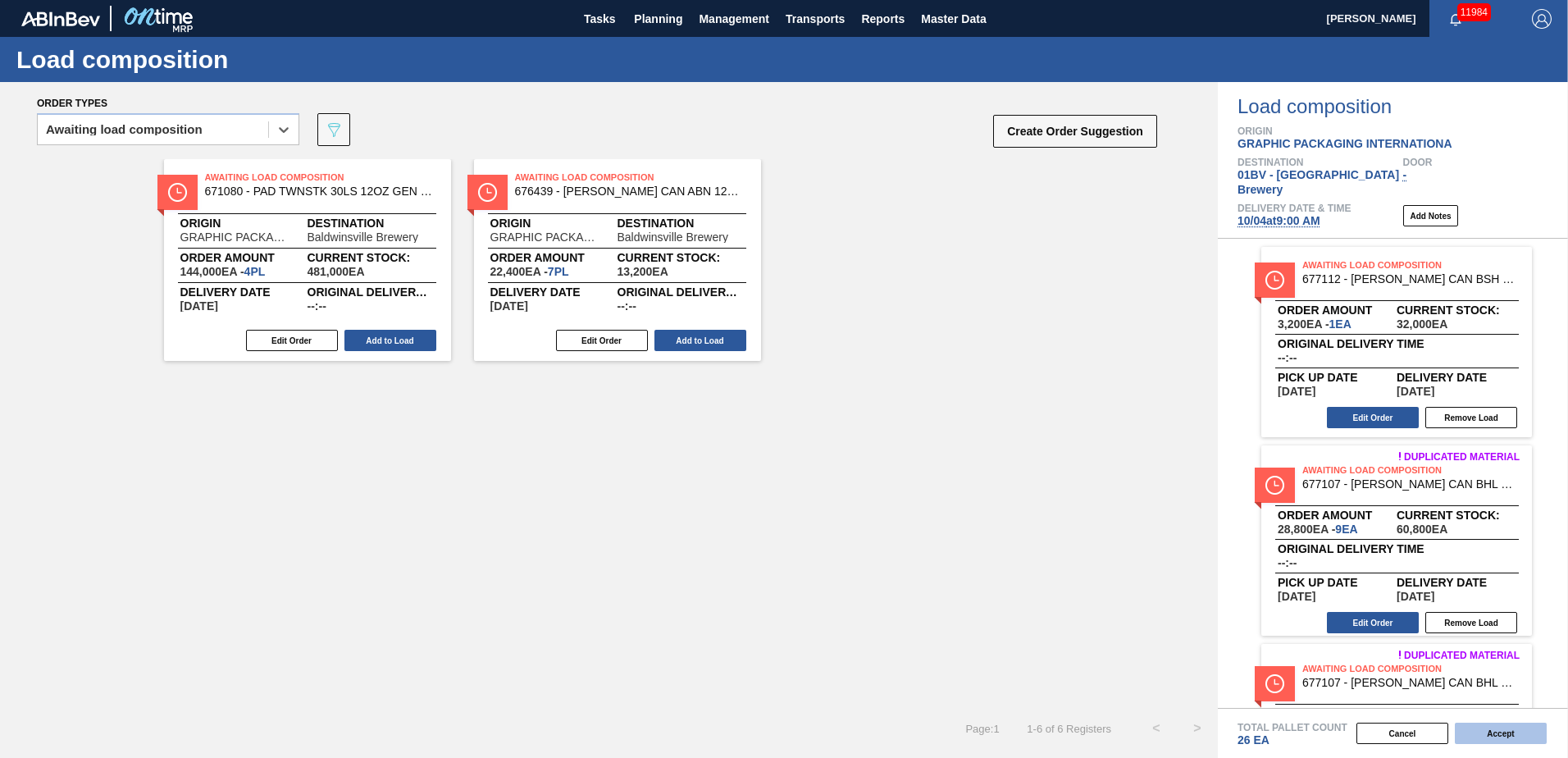
click at [1490, 734] on button "Accept" at bounding box center [1501, 733] width 92 height 22
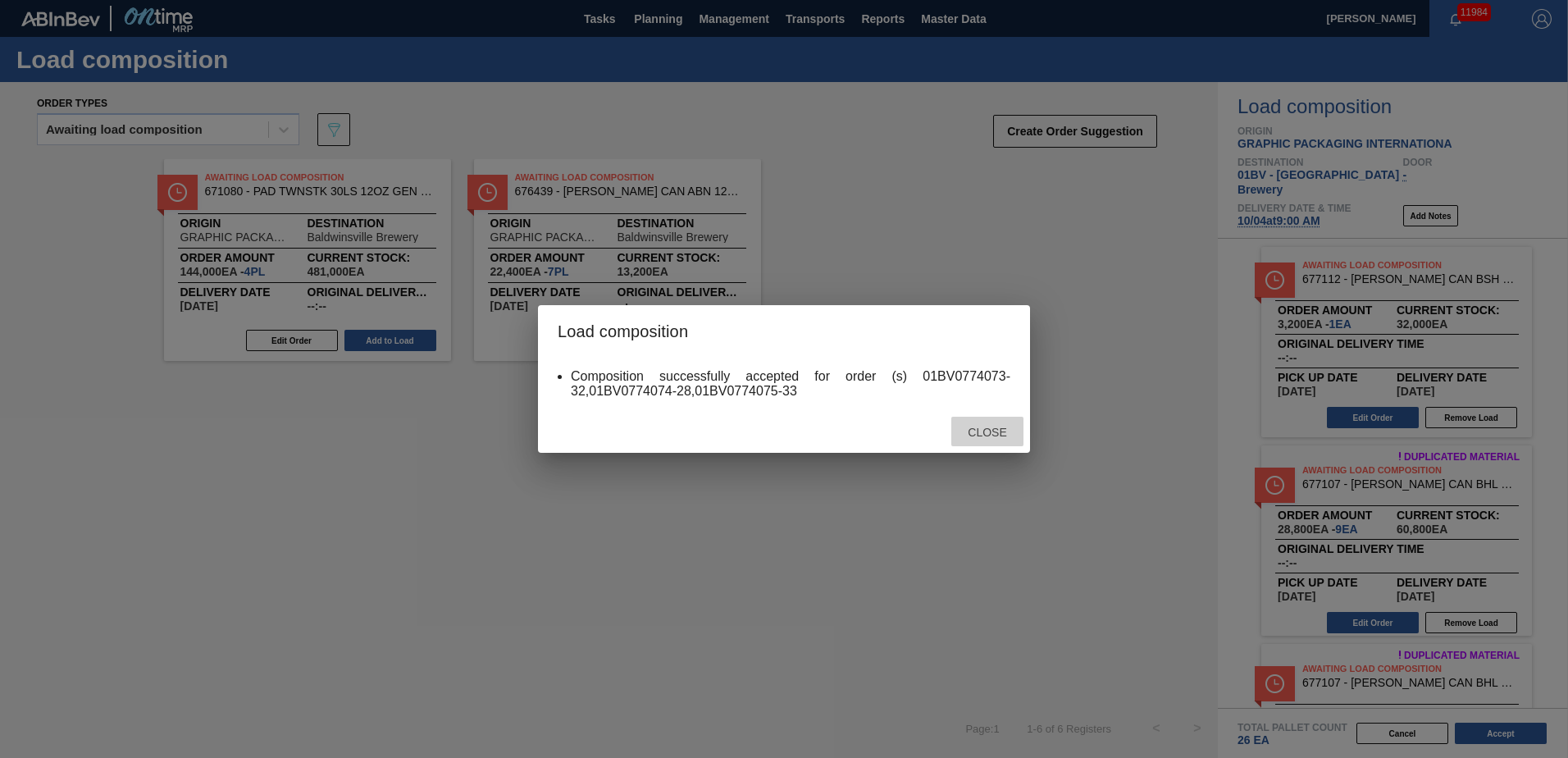
click at [989, 436] on span "Close" at bounding box center [987, 432] width 65 height 13
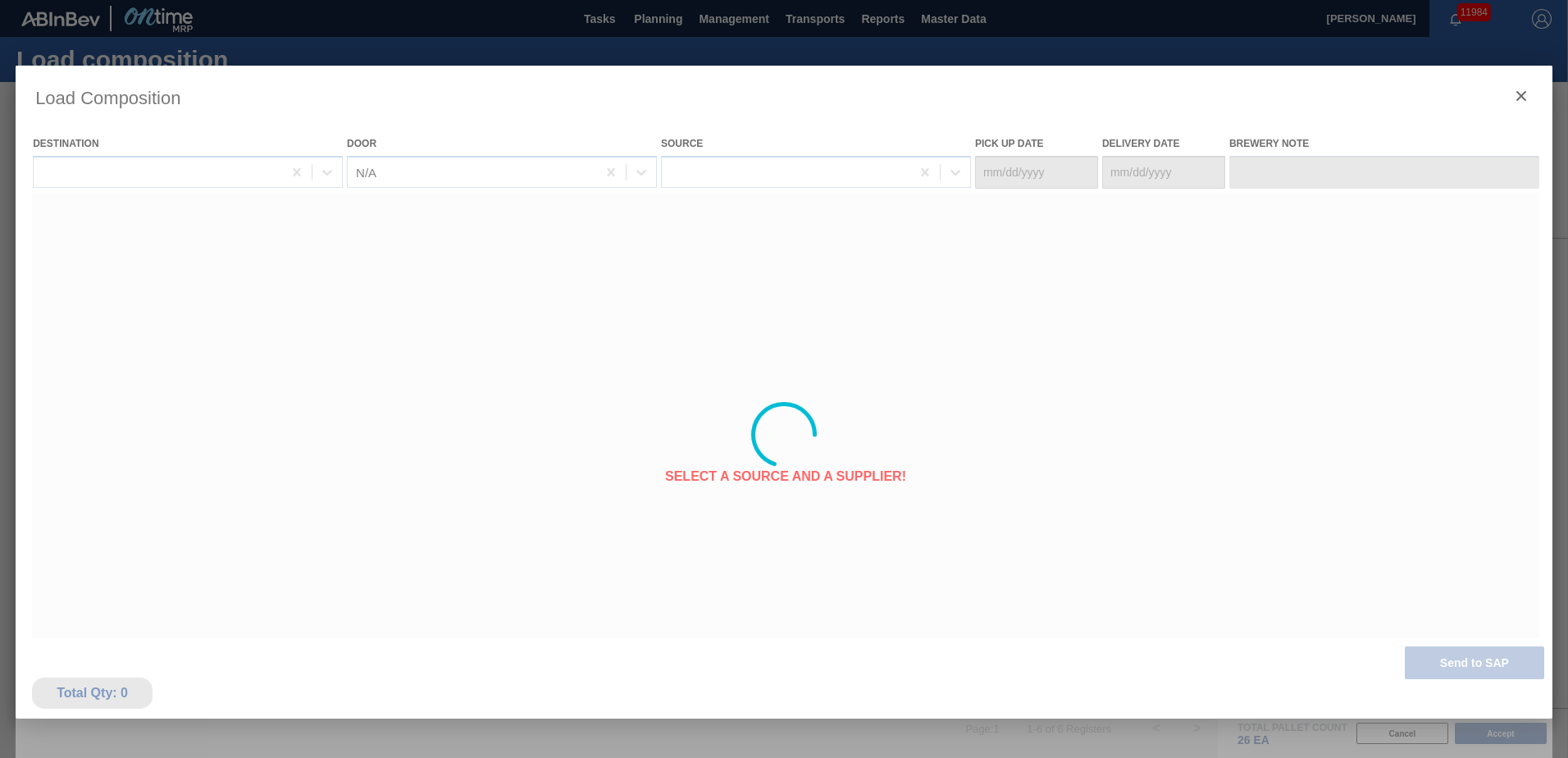
type Date "[DATE]"
type Date "10/04/2025"
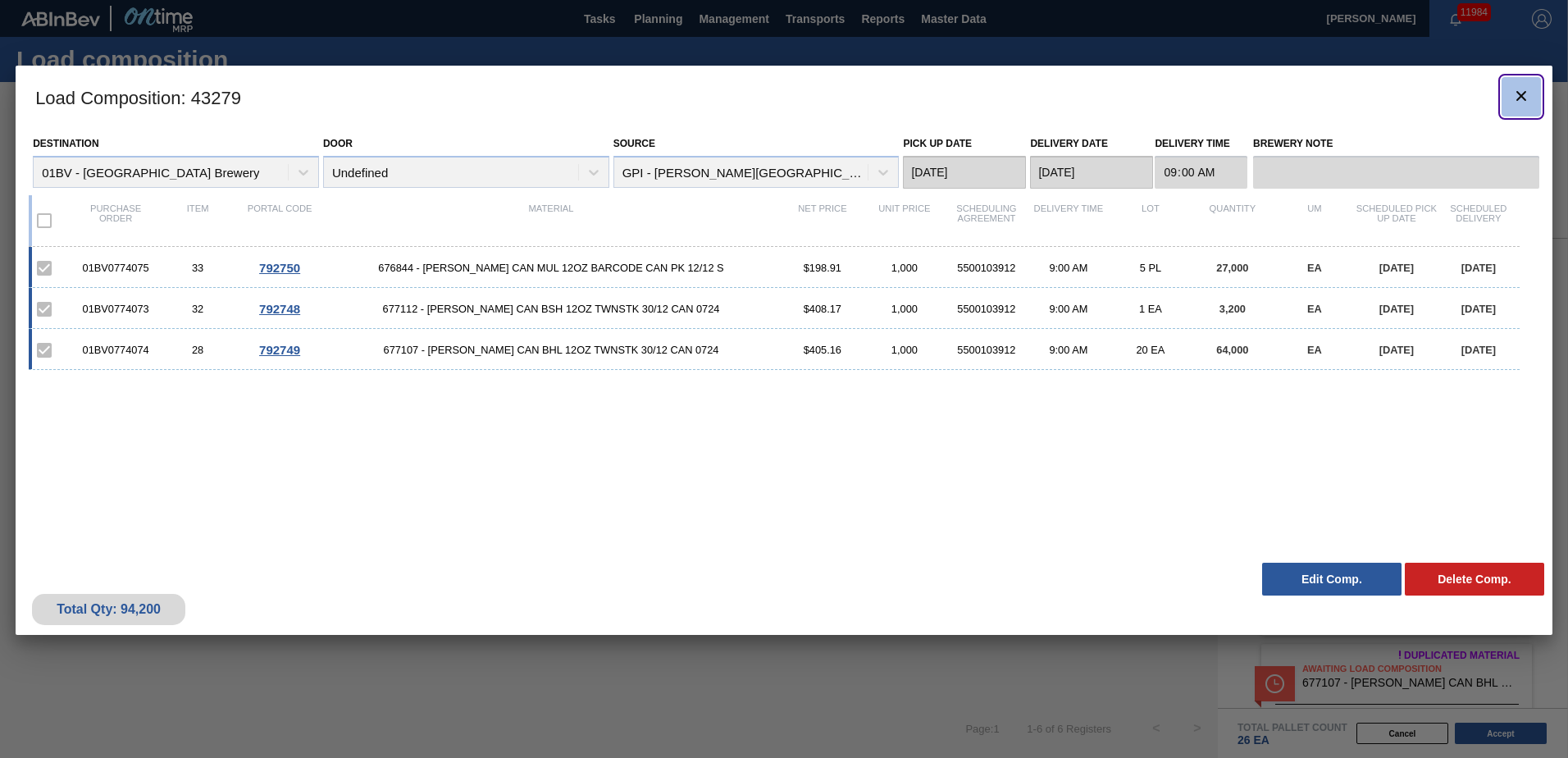
click at [1526, 97] on icon "botão de ícone" at bounding box center [1520, 96] width 20 height 20
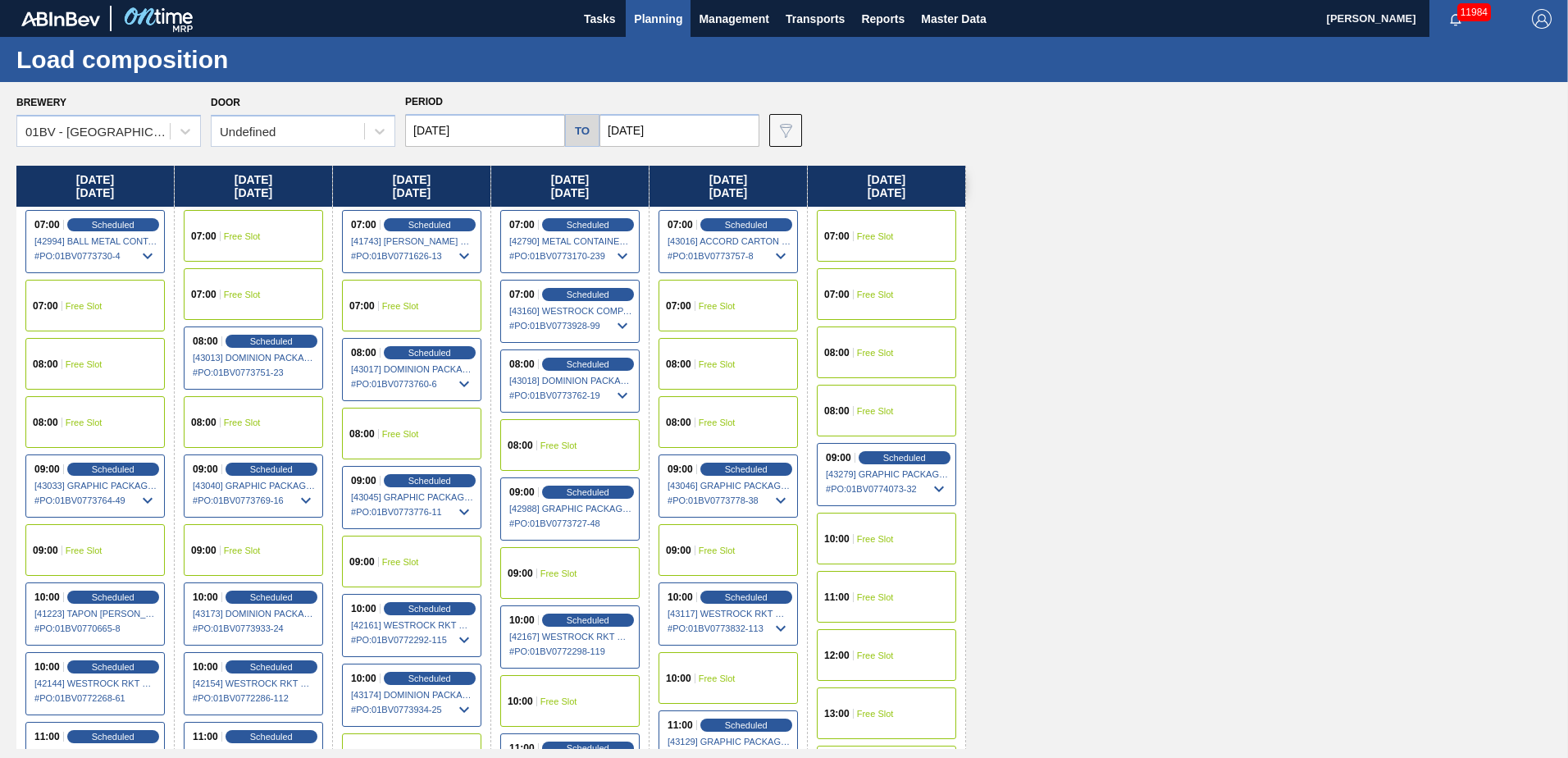
drag, startPoint x: 653, startPoint y: 24, endPoint x: 638, endPoint y: 56, distance: 35.3
click at [653, 24] on span "Planning" at bounding box center [658, 18] width 48 height 20
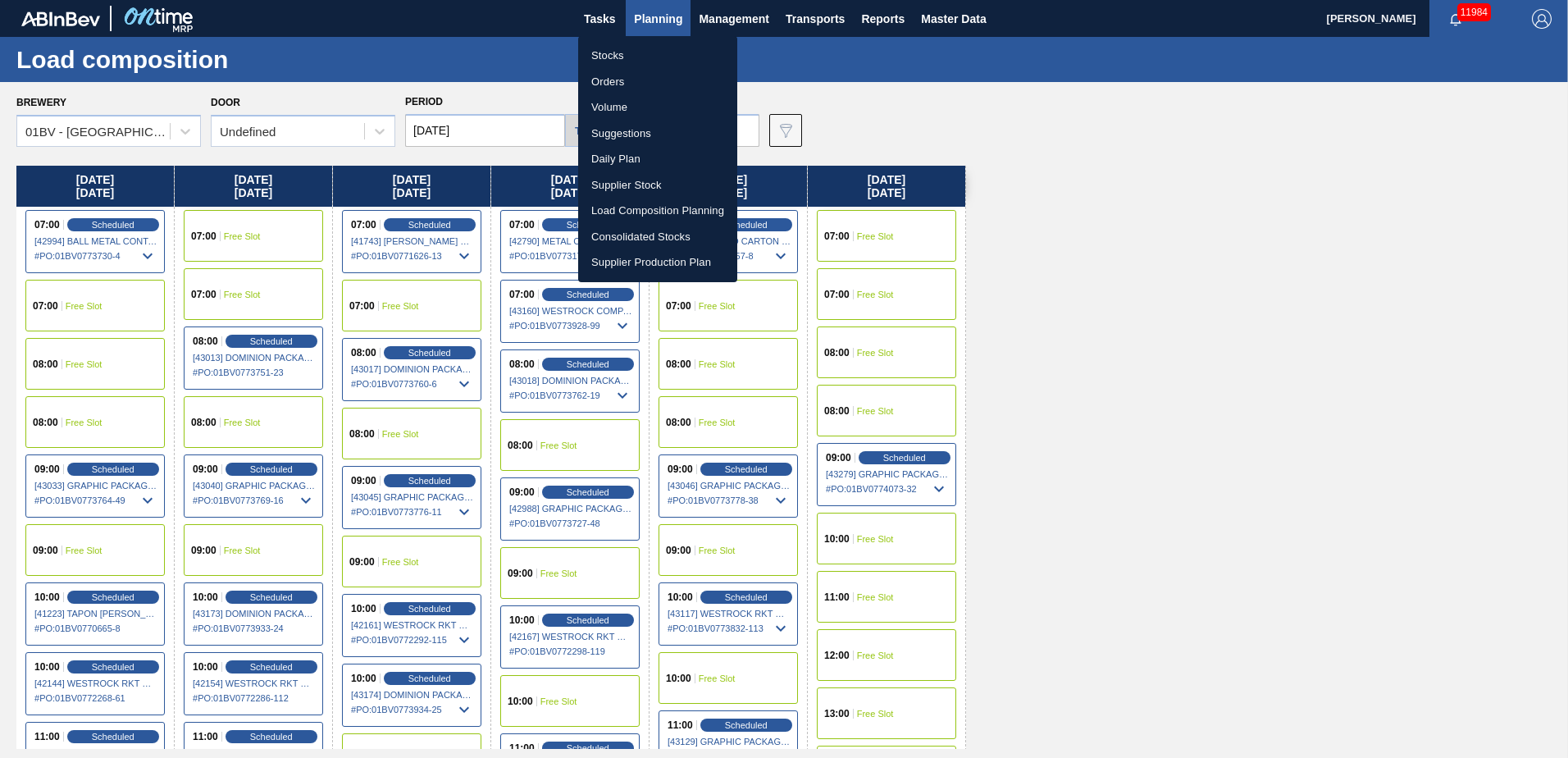
click at [629, 130] on li "Suggestions" at bounding box center [657, 134] width 159 height 26
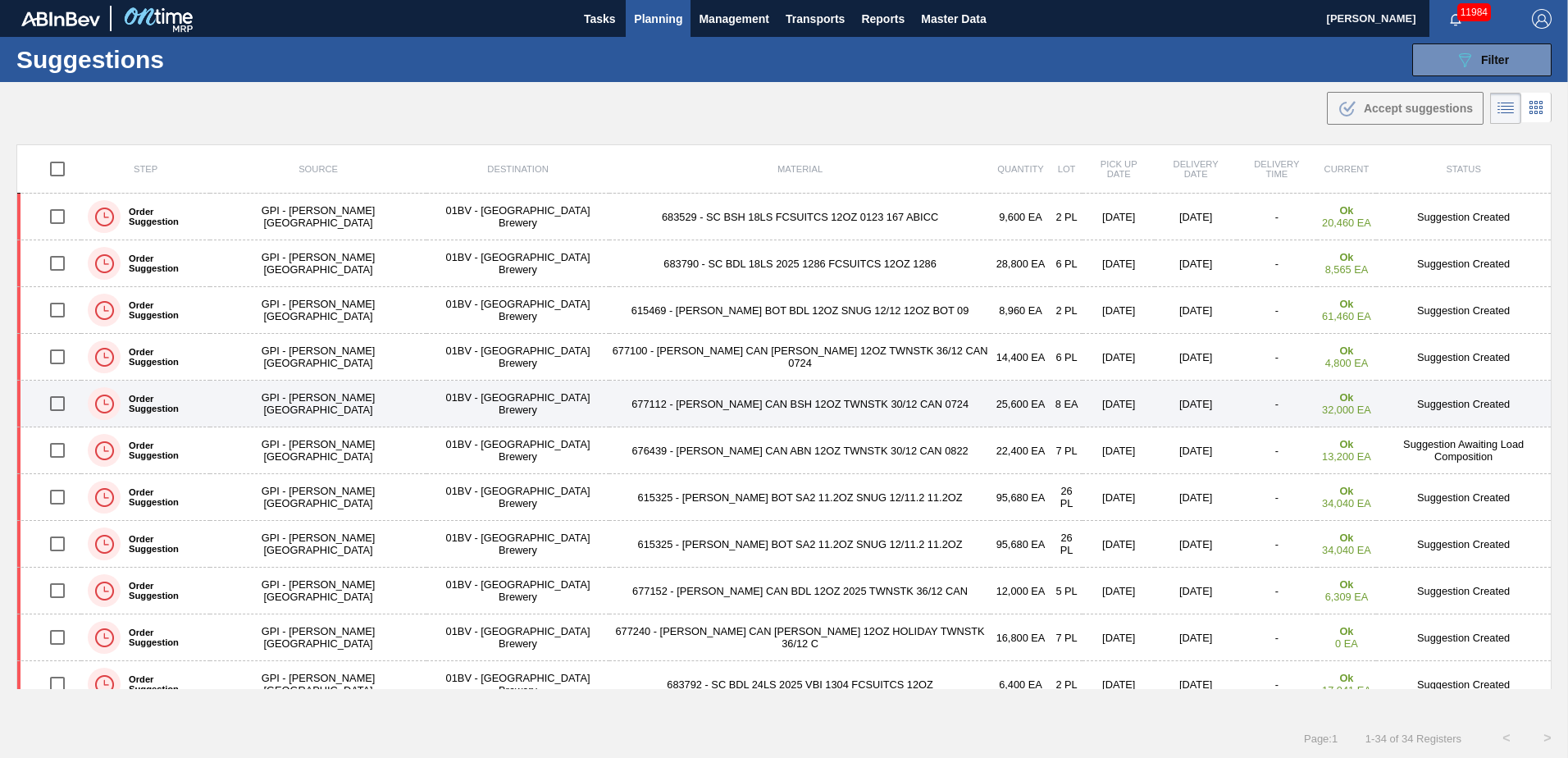
click at [65, 400] on input "checkbox" at bounding box center [58, 404] width 35 height 35
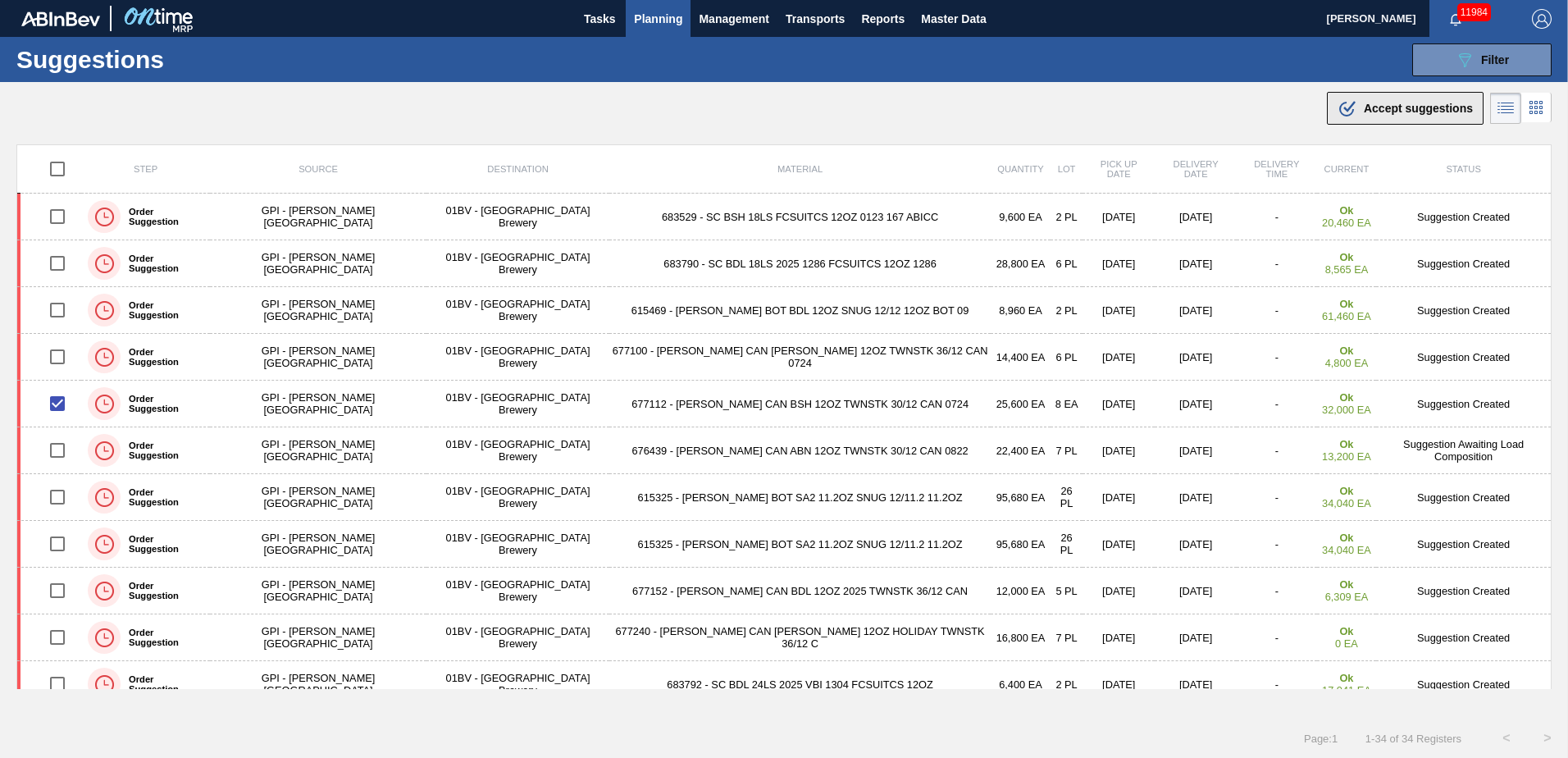
click at [1349, 105] on icon ".b{fill:var(--color-action-default)}" at bounding box center [1347, 108] width 20 height 20
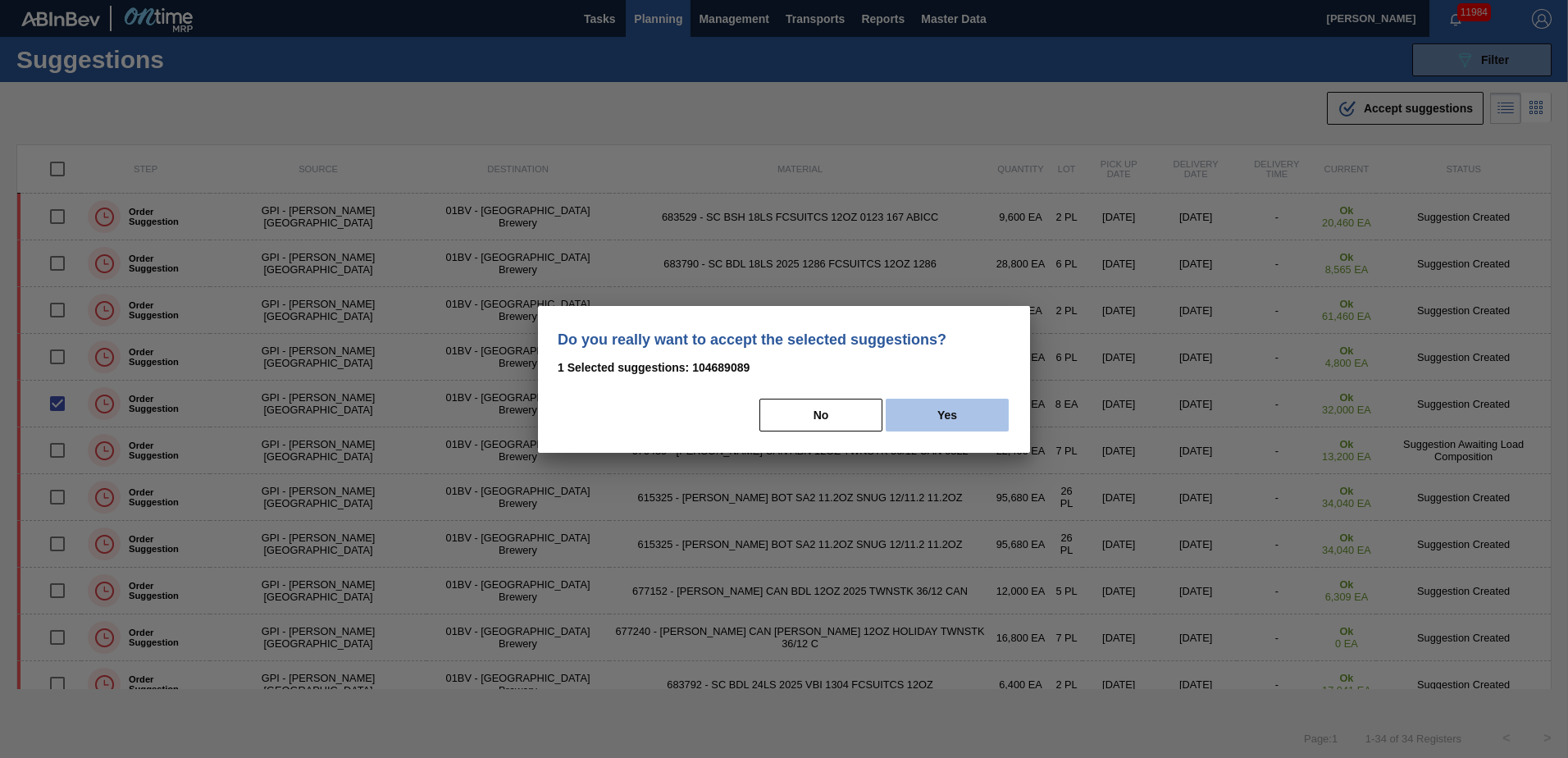
click at [954, 421] on button "Yes" at bounding box center [947, 415] width 123 height 33
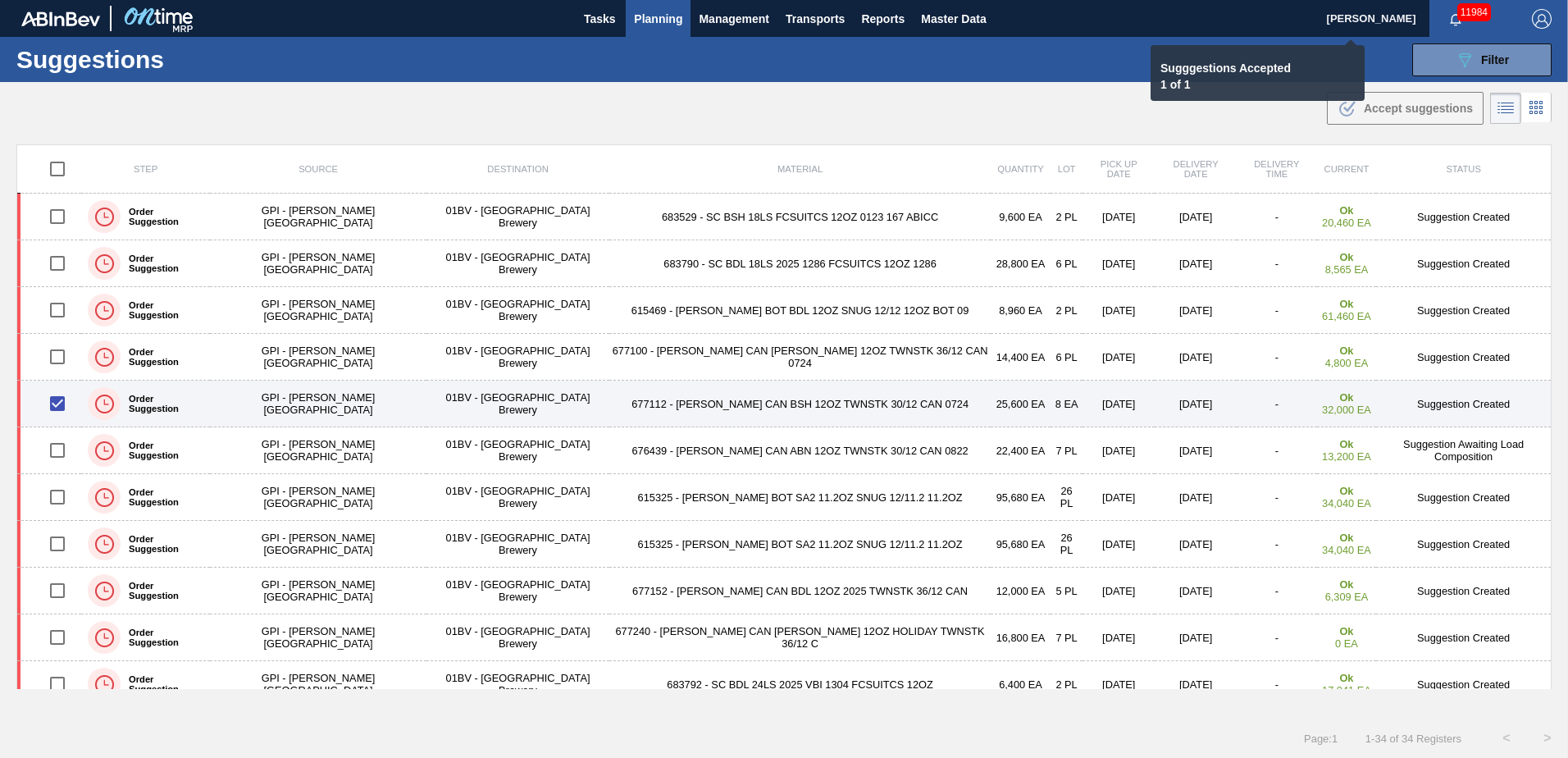
checkbox input "false"
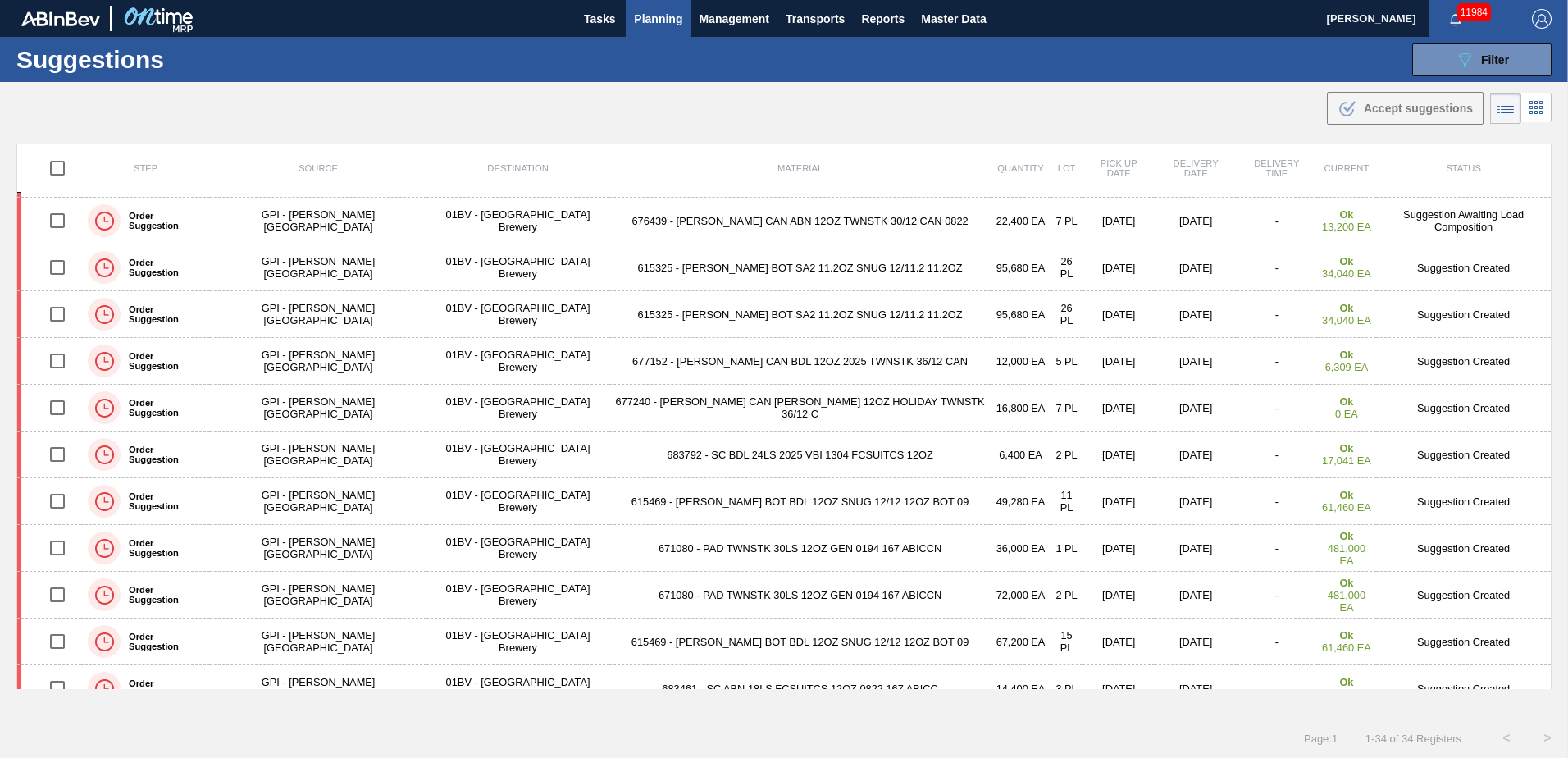
scroll to position [192, 0]
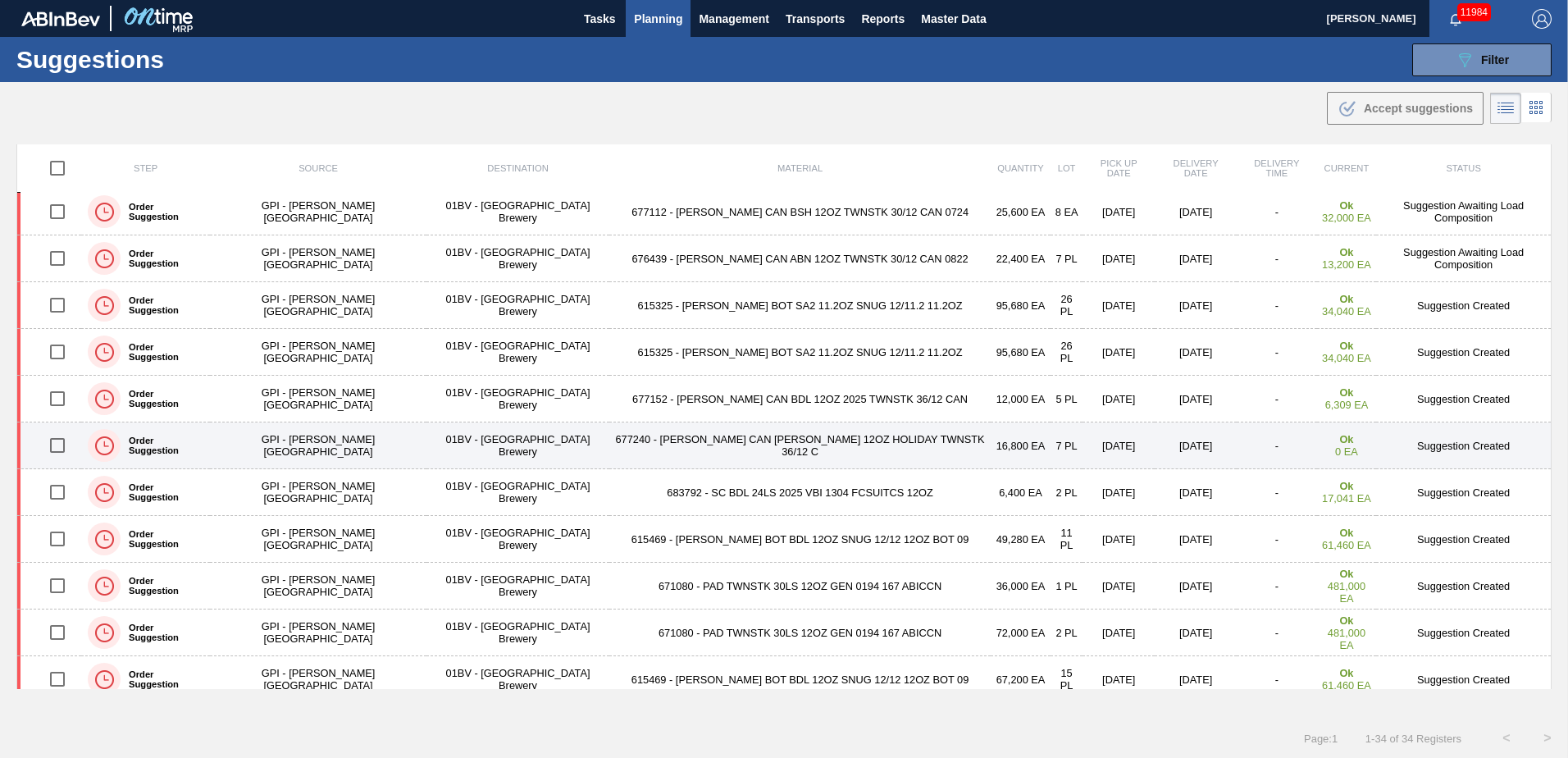
click at [61, 445] on input "checkbox" at bounding box center [58, 446] width 35 height 35
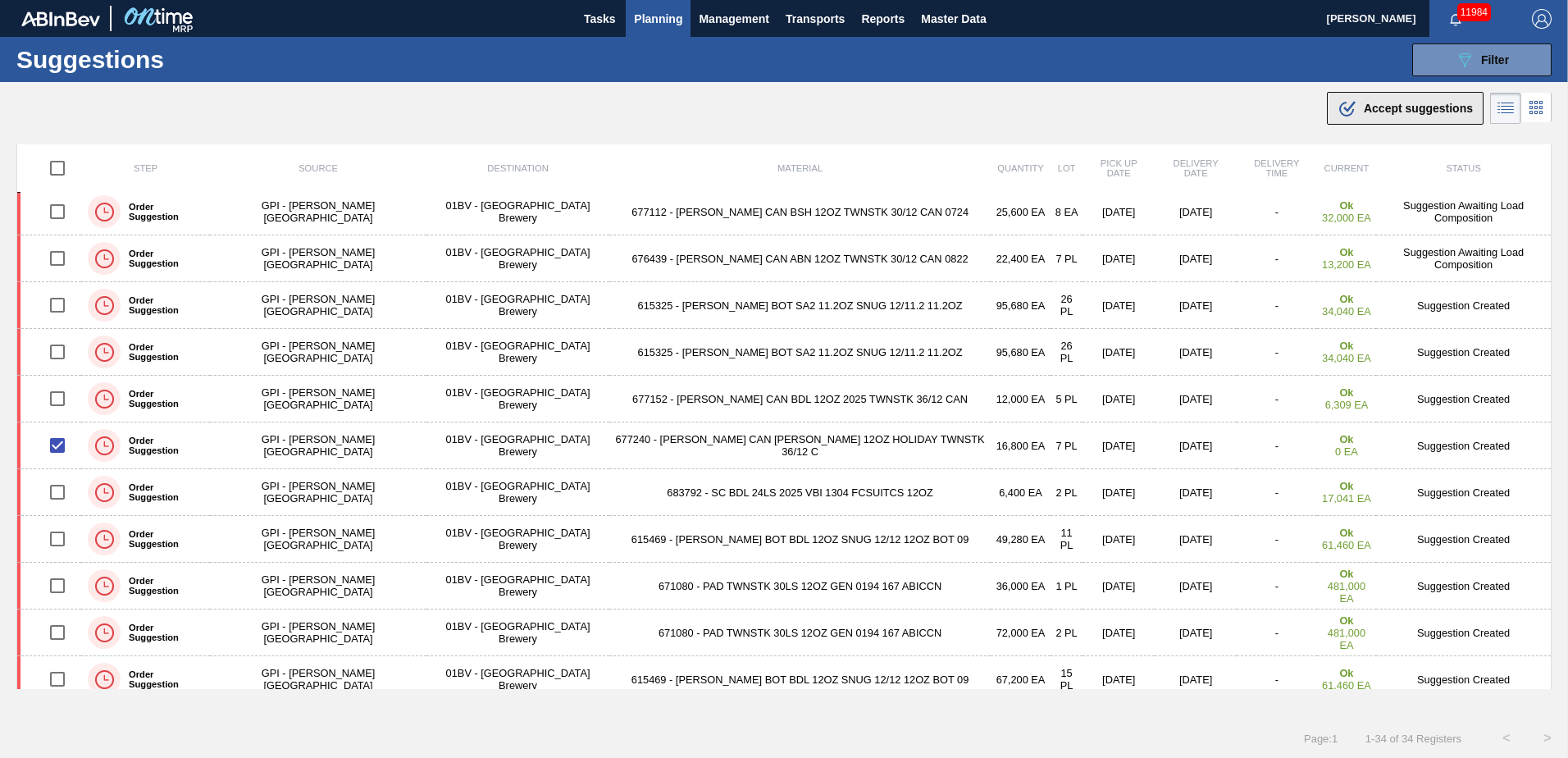
click at [1382, 108] on span "Accept suggestions" at bounding box center [1419, 108] width 109 height 13
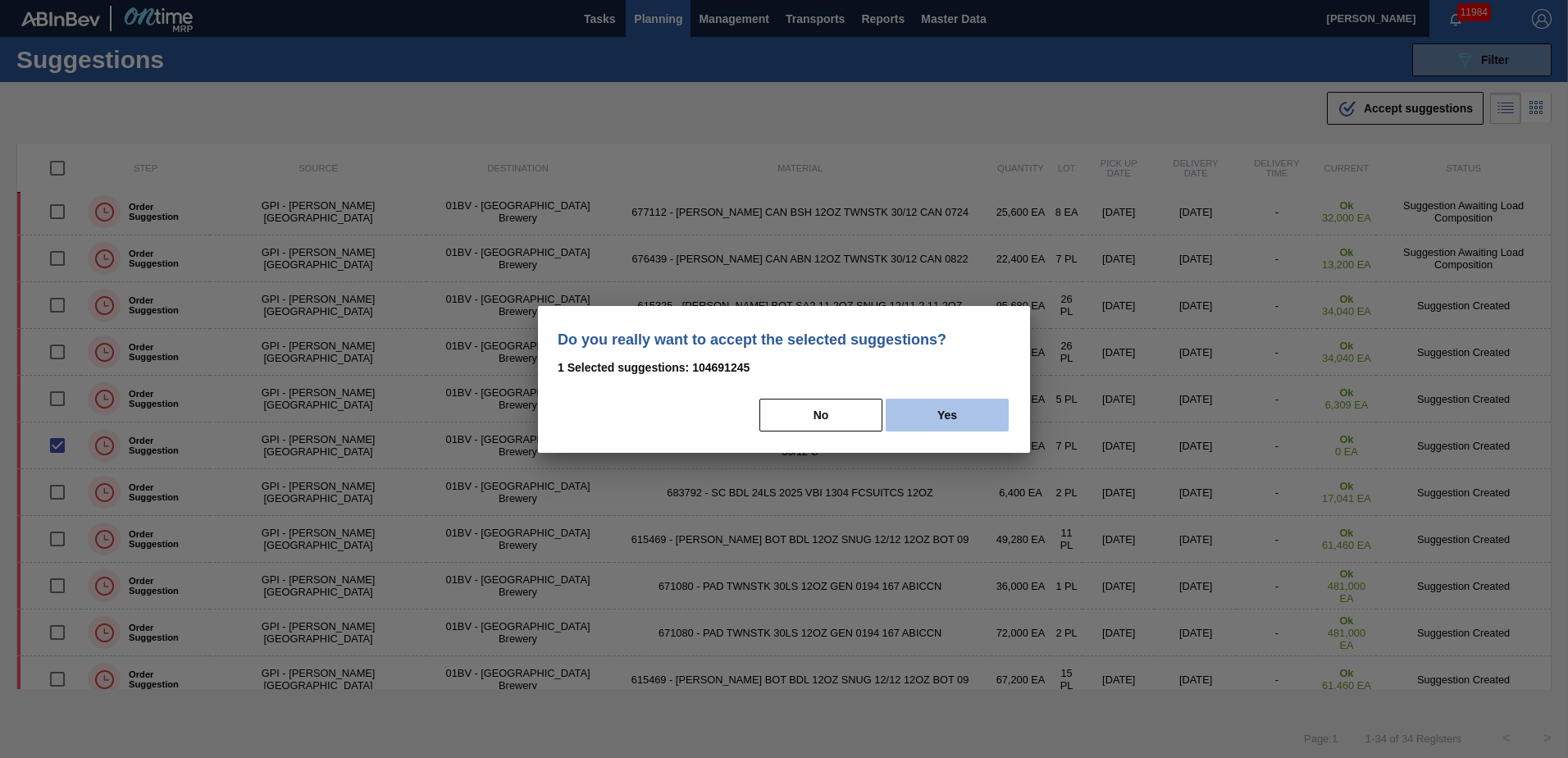
click at [938, 419] on button "Yes" at bounding box center [947, 415] width 123 height 33
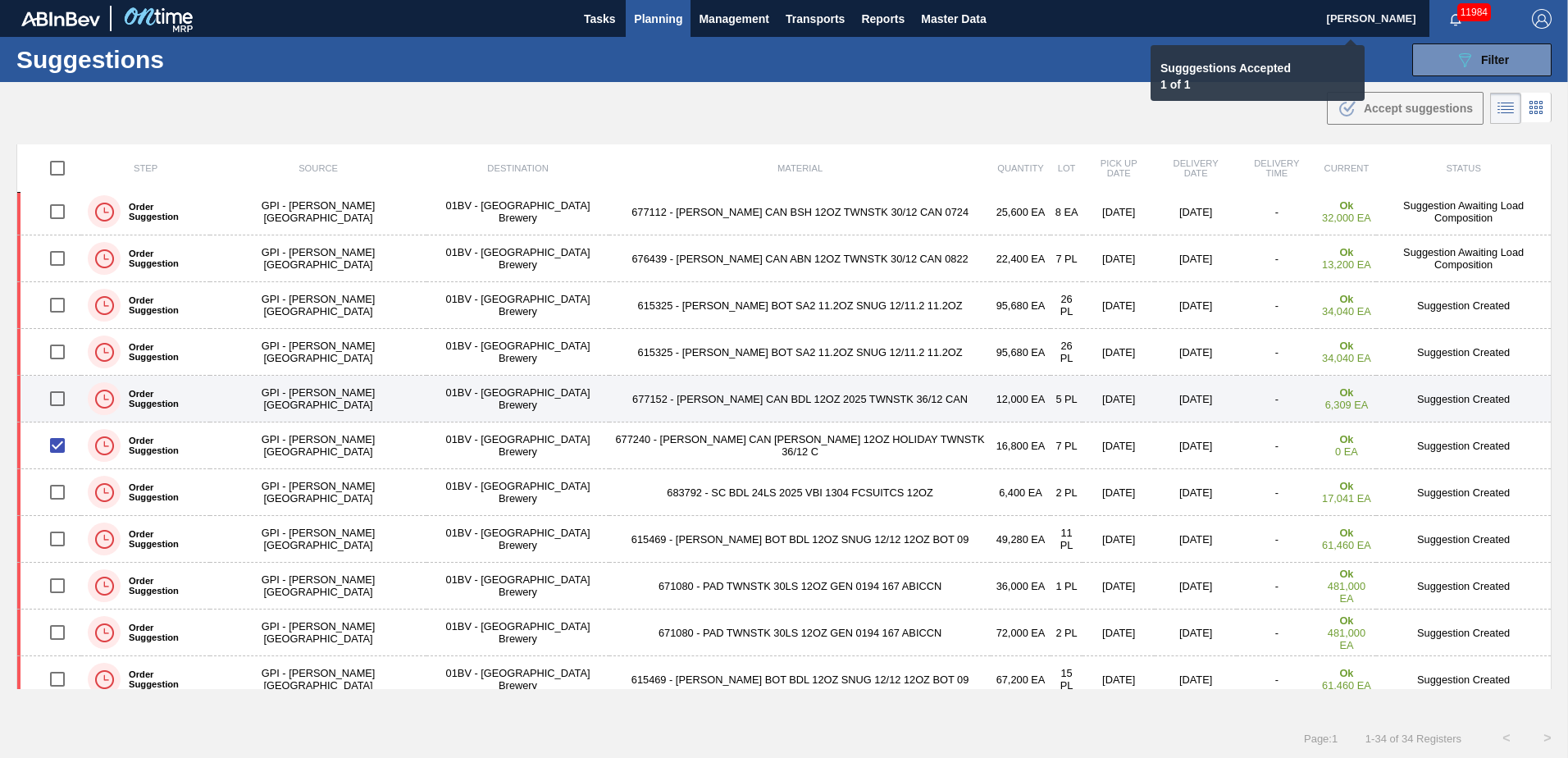
checkbox input "false"
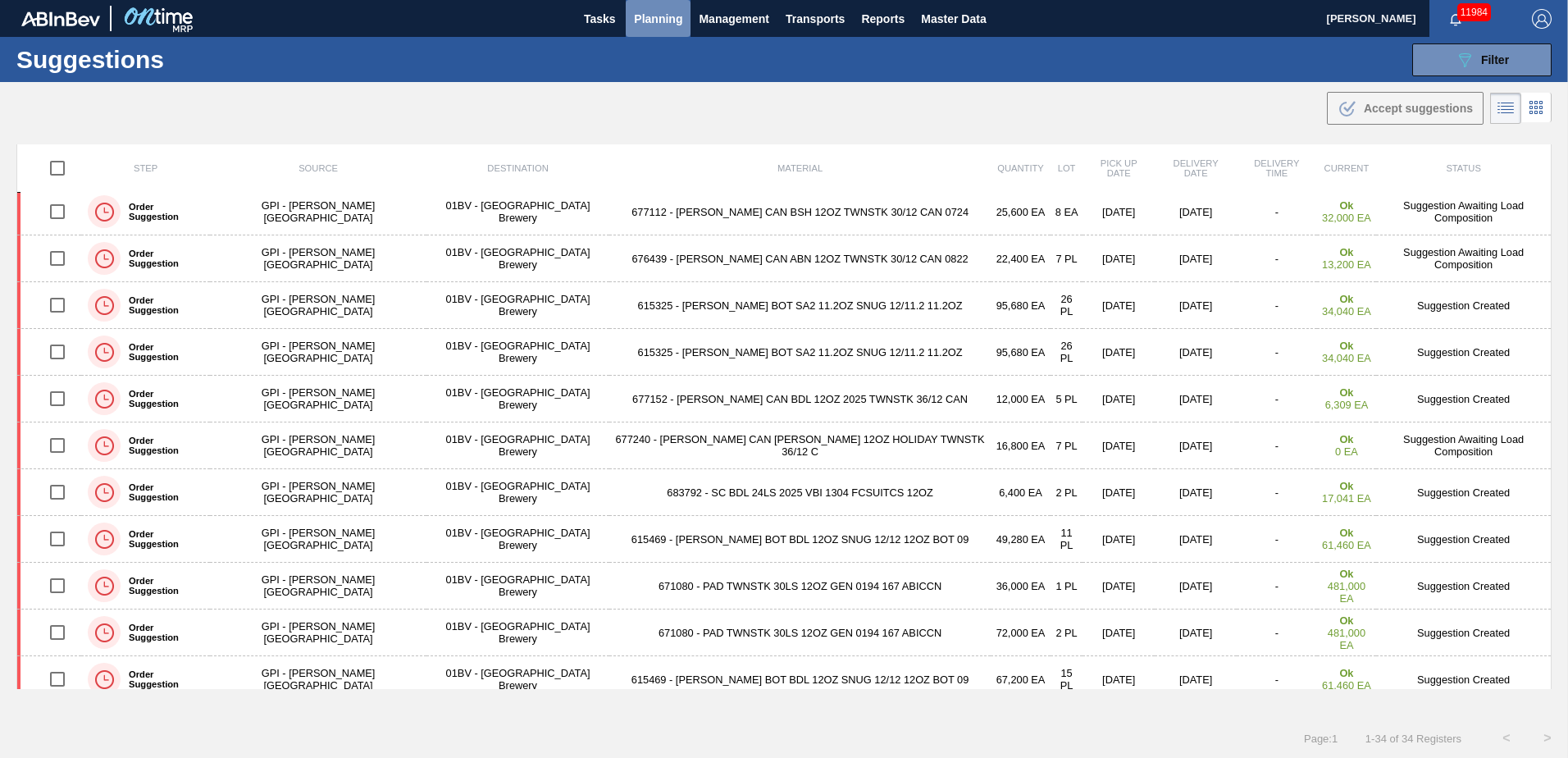
click at [655, 21] on span "Planning" at bounding box center [658, 18] width 48 height 20
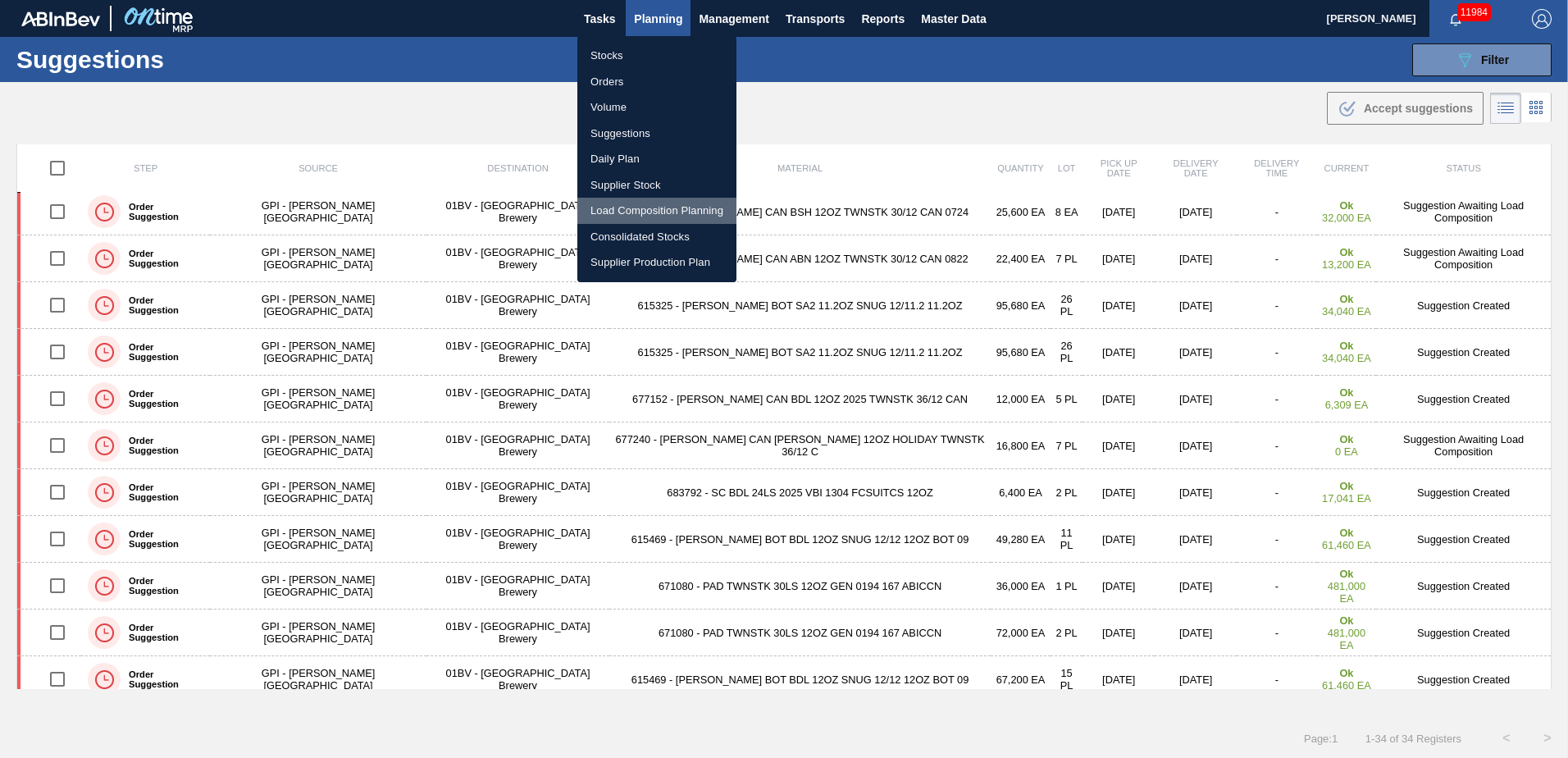
click at [642, 211] on li "Load Composition Planning" at bounding box center [657, 211] width 159 height 26
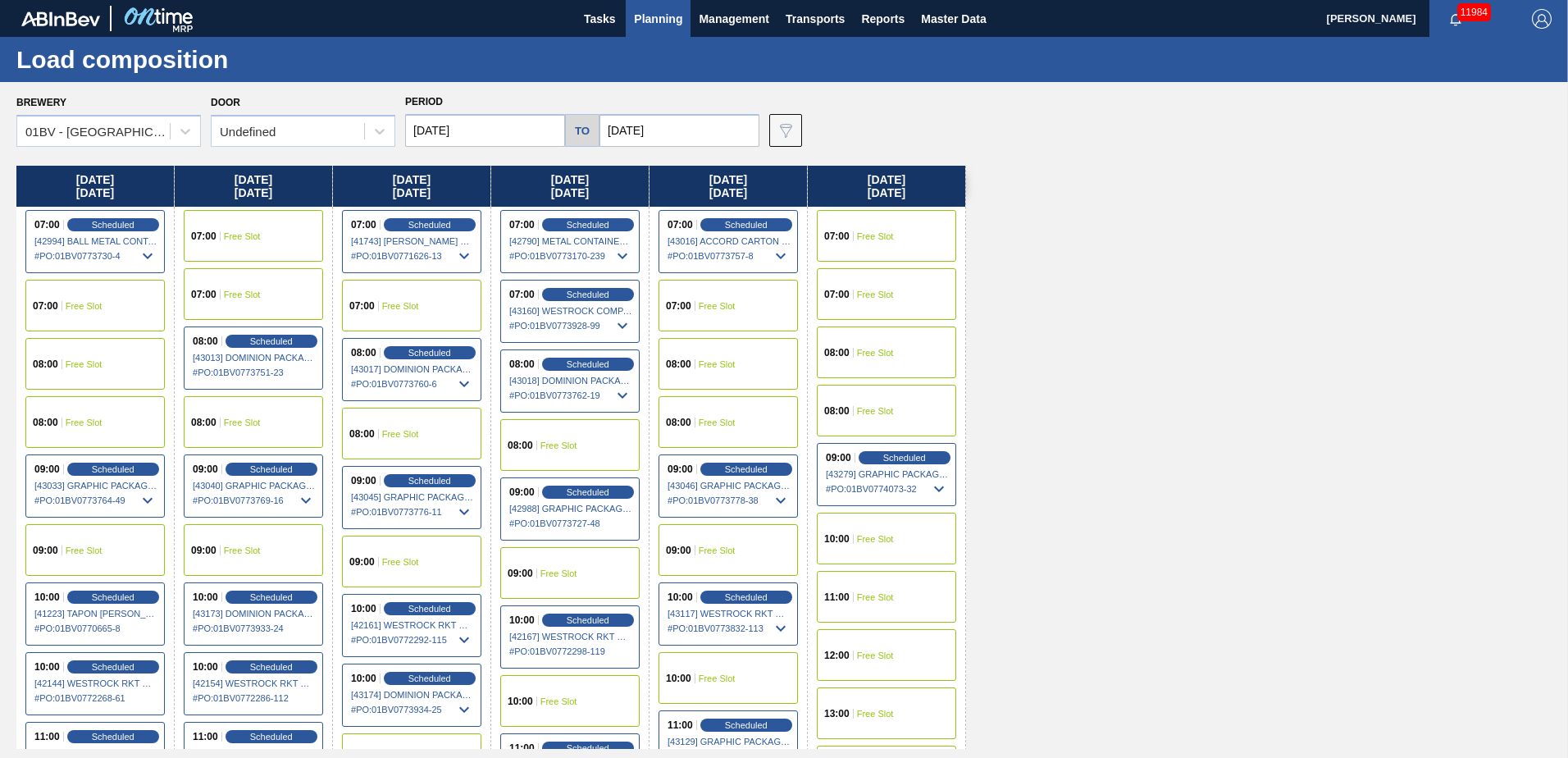
click at [660, 130] on input "10/04/2025" at bounding box center [679, 131] width 160 height 33
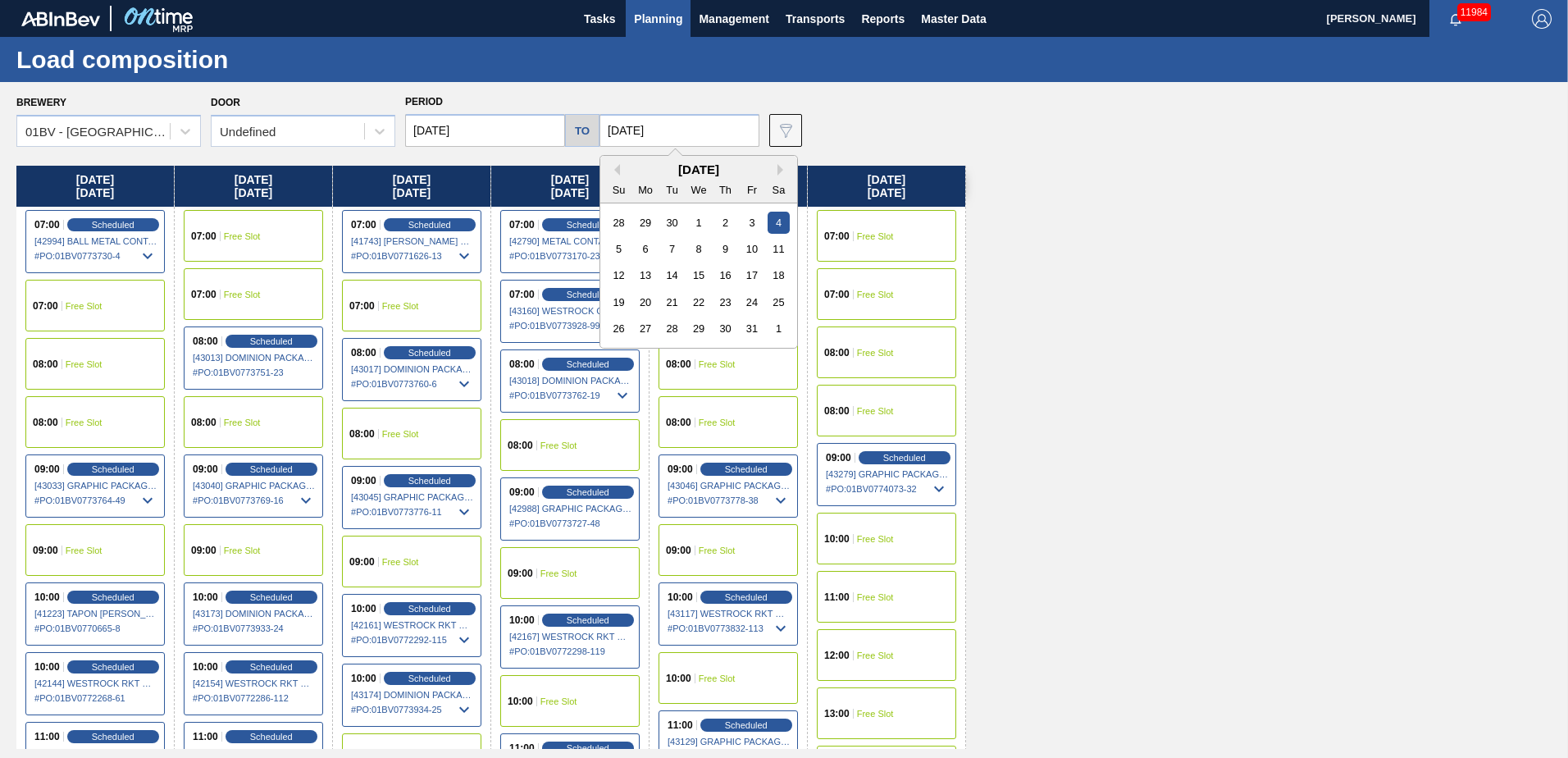
click at [746, 248] on div "10" at bounding box center [752, 249] width 22 height 22
type input "10/10/2025"
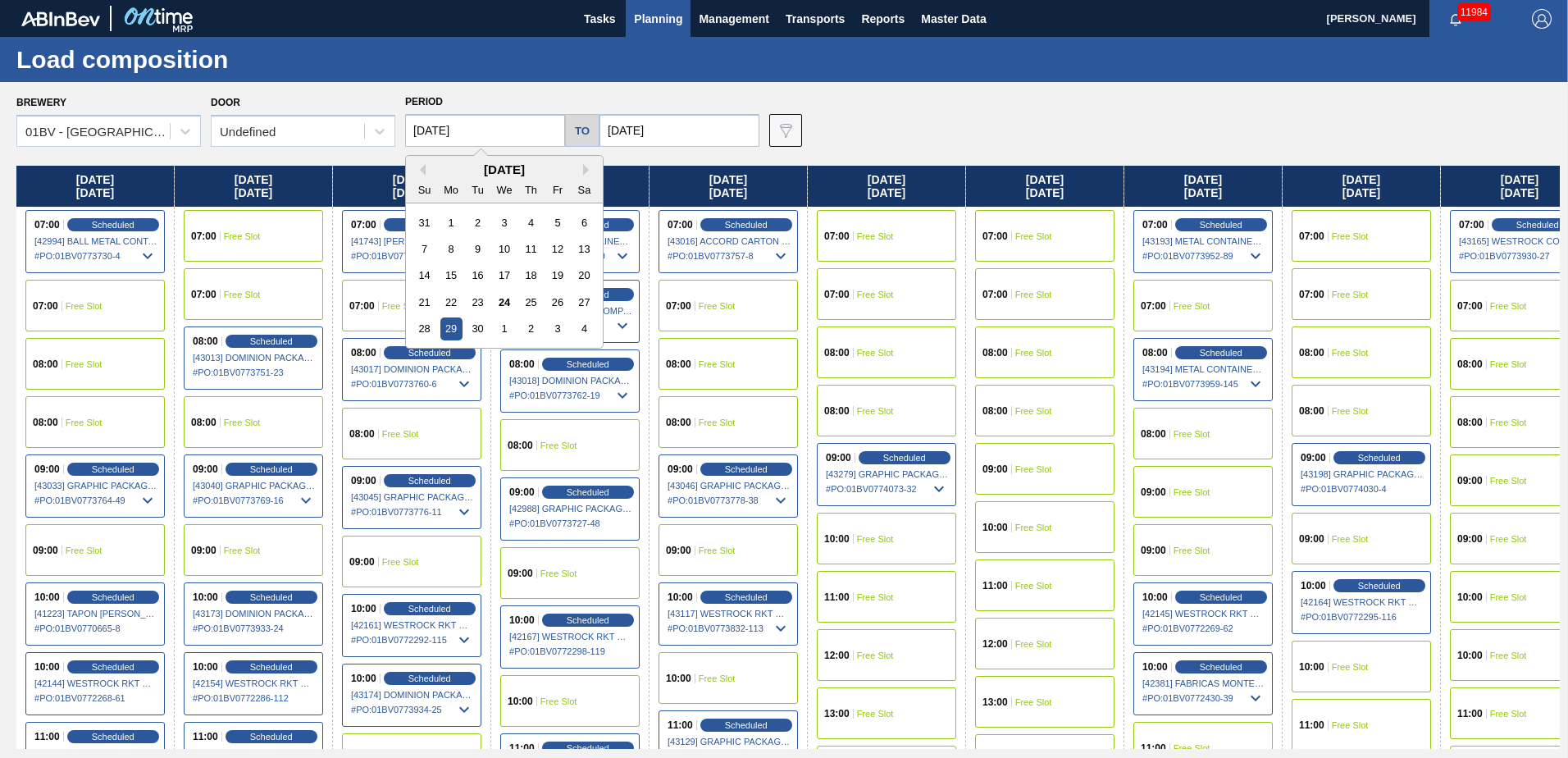
click at [488, 129] on input "[DATE]" at bounding box center [485, 131] width 160 height 33
click at [587, 169] on button "Next Month" at bounding box center [588, 169] width 11 height 11
click at [454, 251] on div "6" at bounding box center [452, 249] width 22 height 22
type input "10/06/2025"
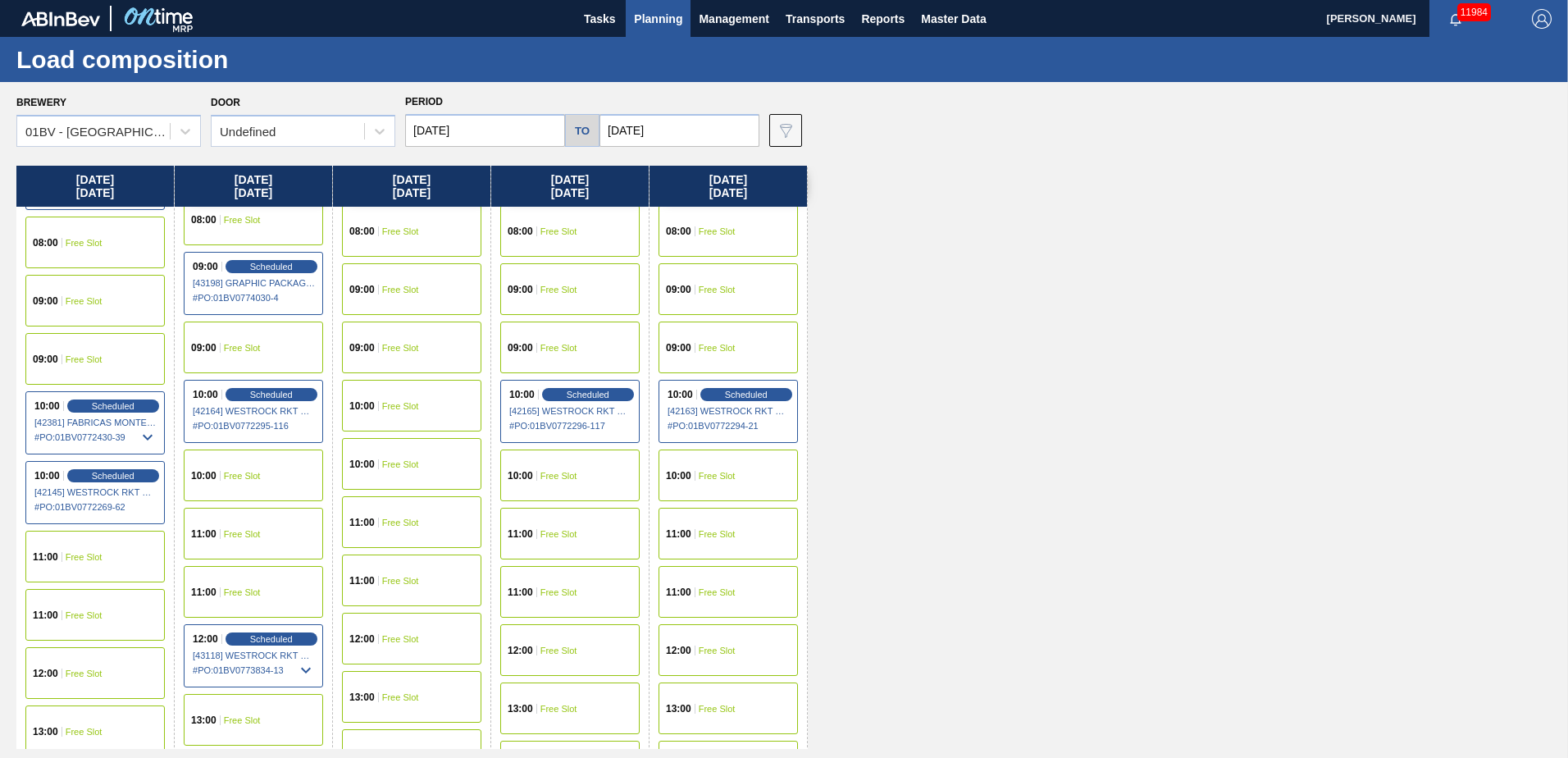
scroll to position [132, 0]
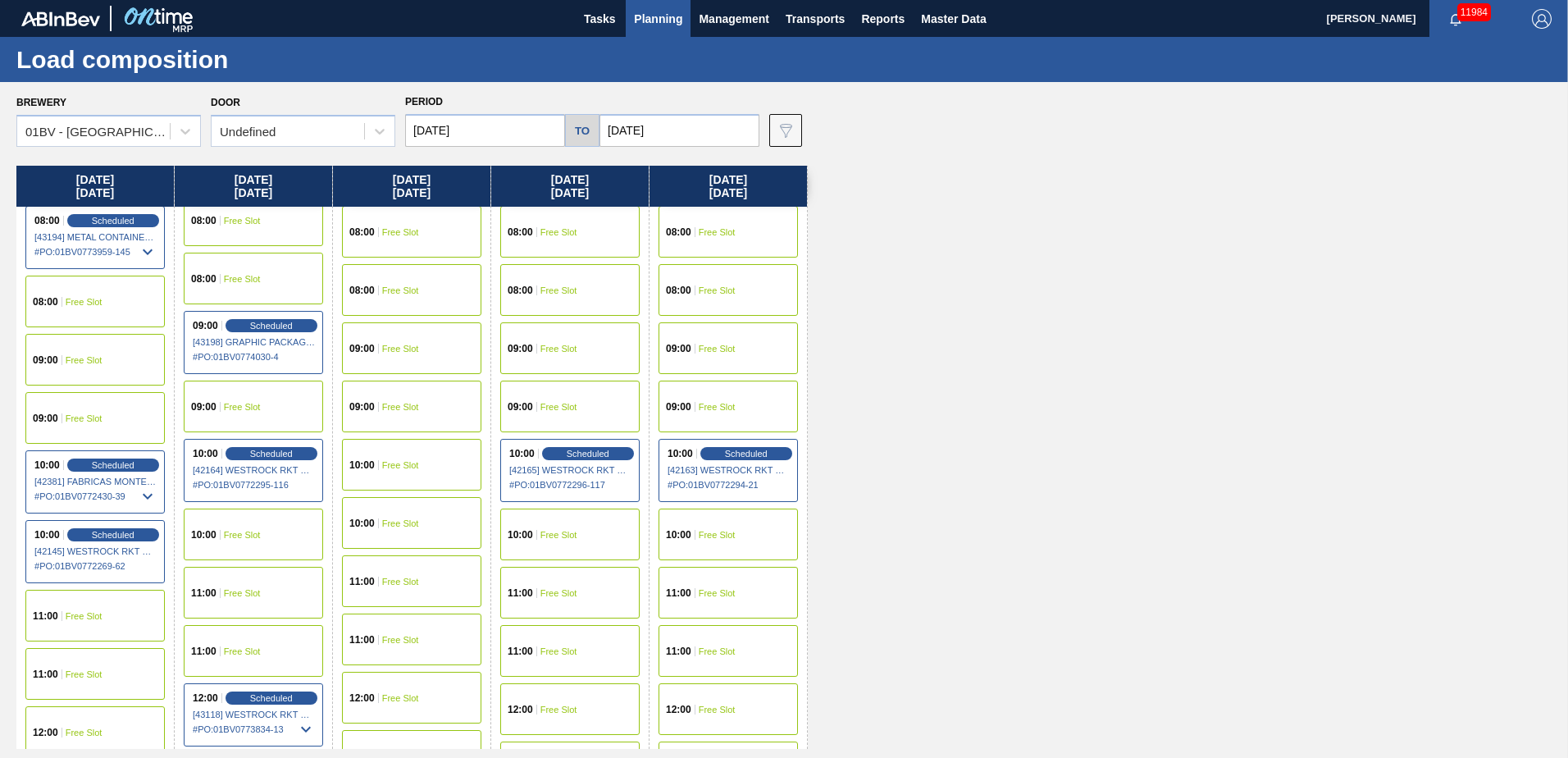
click at [86, 364] on span "Free Slot" at bounding box center [84, 360] width 37 height 10
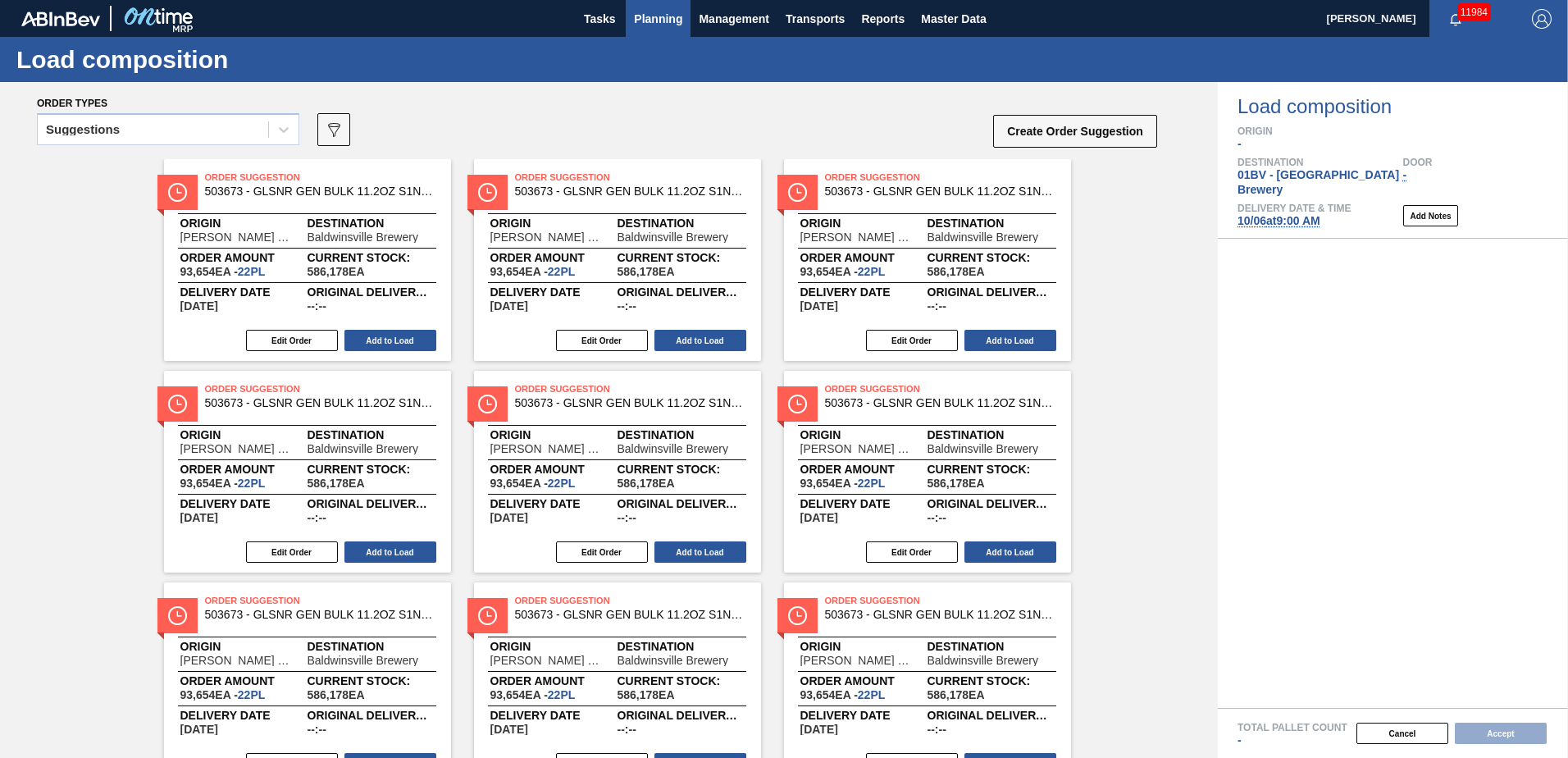
click at [653, 23] on span "Planning" at bounding box center [658, 18] width 48 height 20
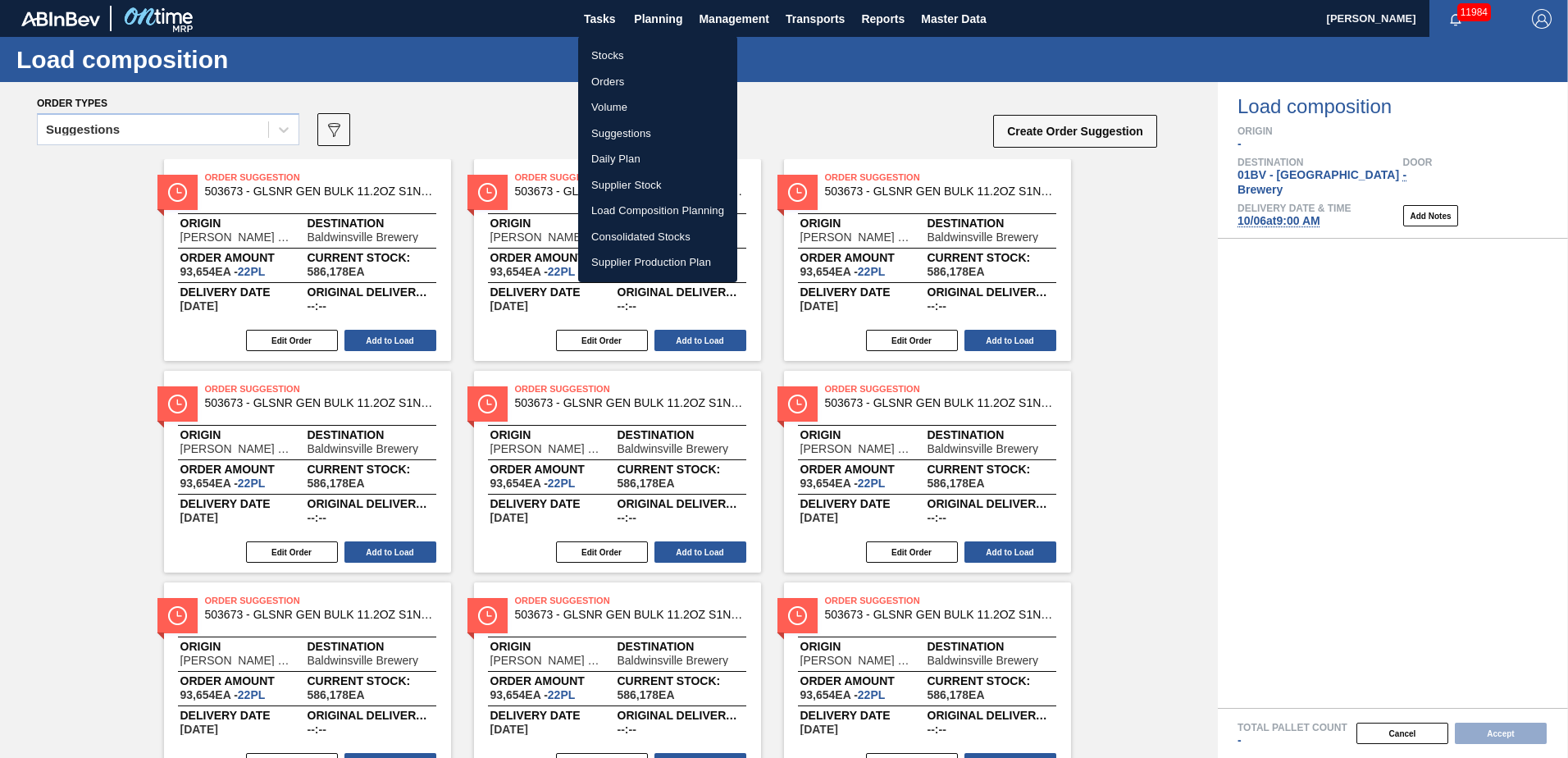
drag, startPoint x: 638, startPoint y: 213, endPoint x: 618, endPoint y: 201, distance: 23.3
click at [638, 213] on li "Load Composition Planning" at bounding box center [657, 211] width 159 height 26
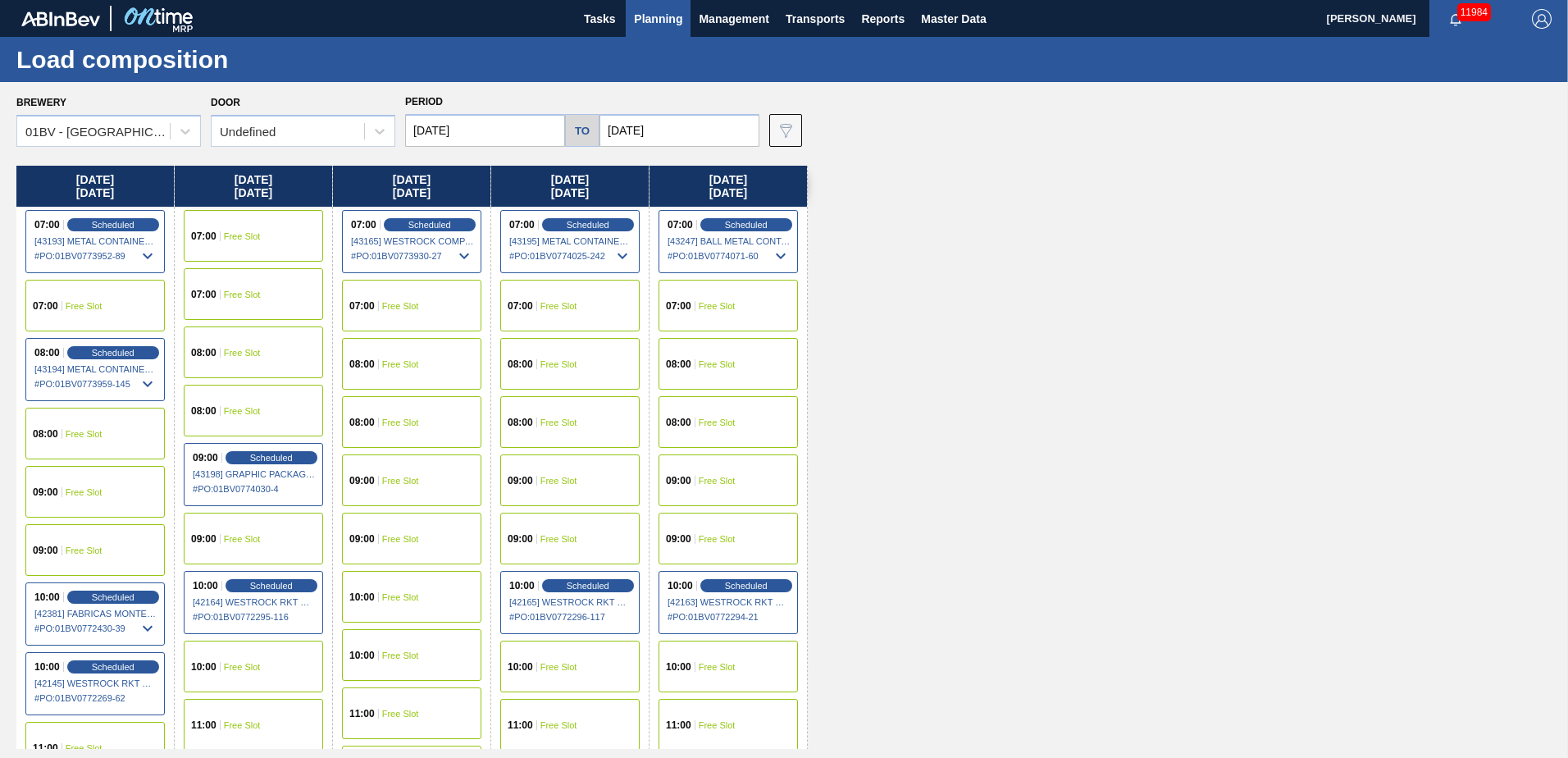
click at [92, 494] on span "Free Slot" at bounding box center [84, 492] width 37 height 10
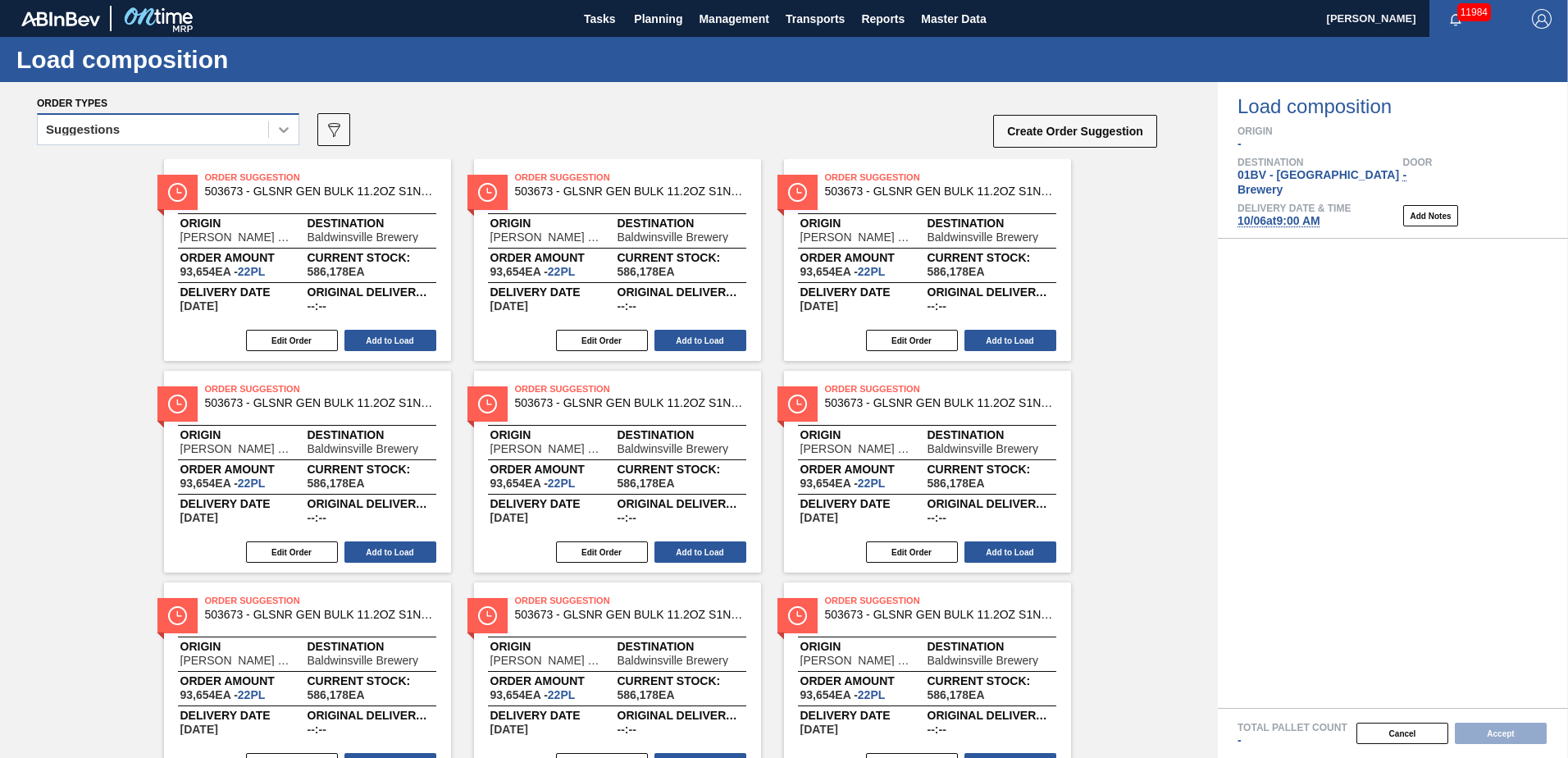
click at [278, 133] on icon at bounding box center [283, 129] width 16 height 16
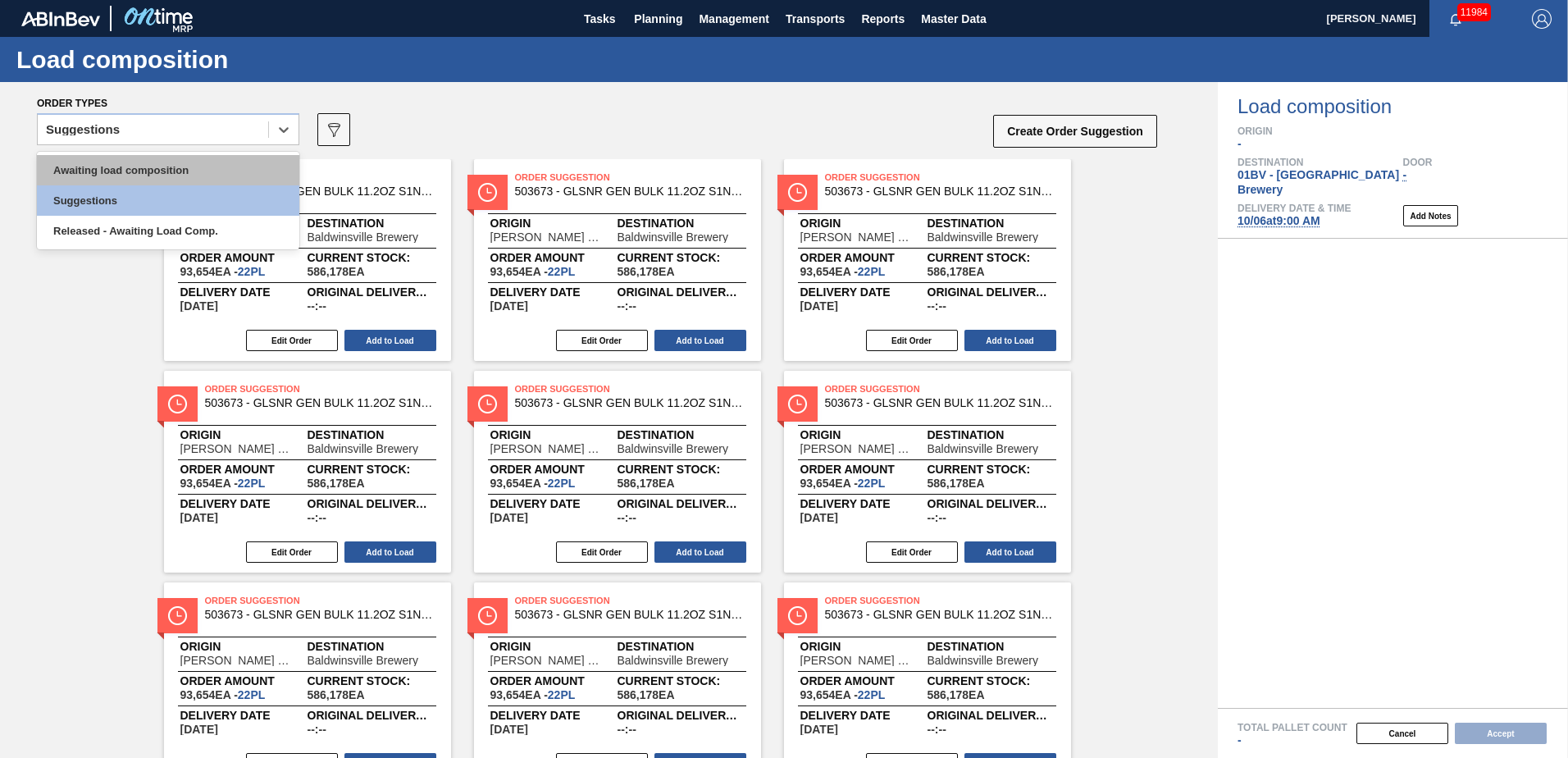
click at [210, 169] on div "Awaiting load composition" at bounding box center [168, 169] width 263 height 30
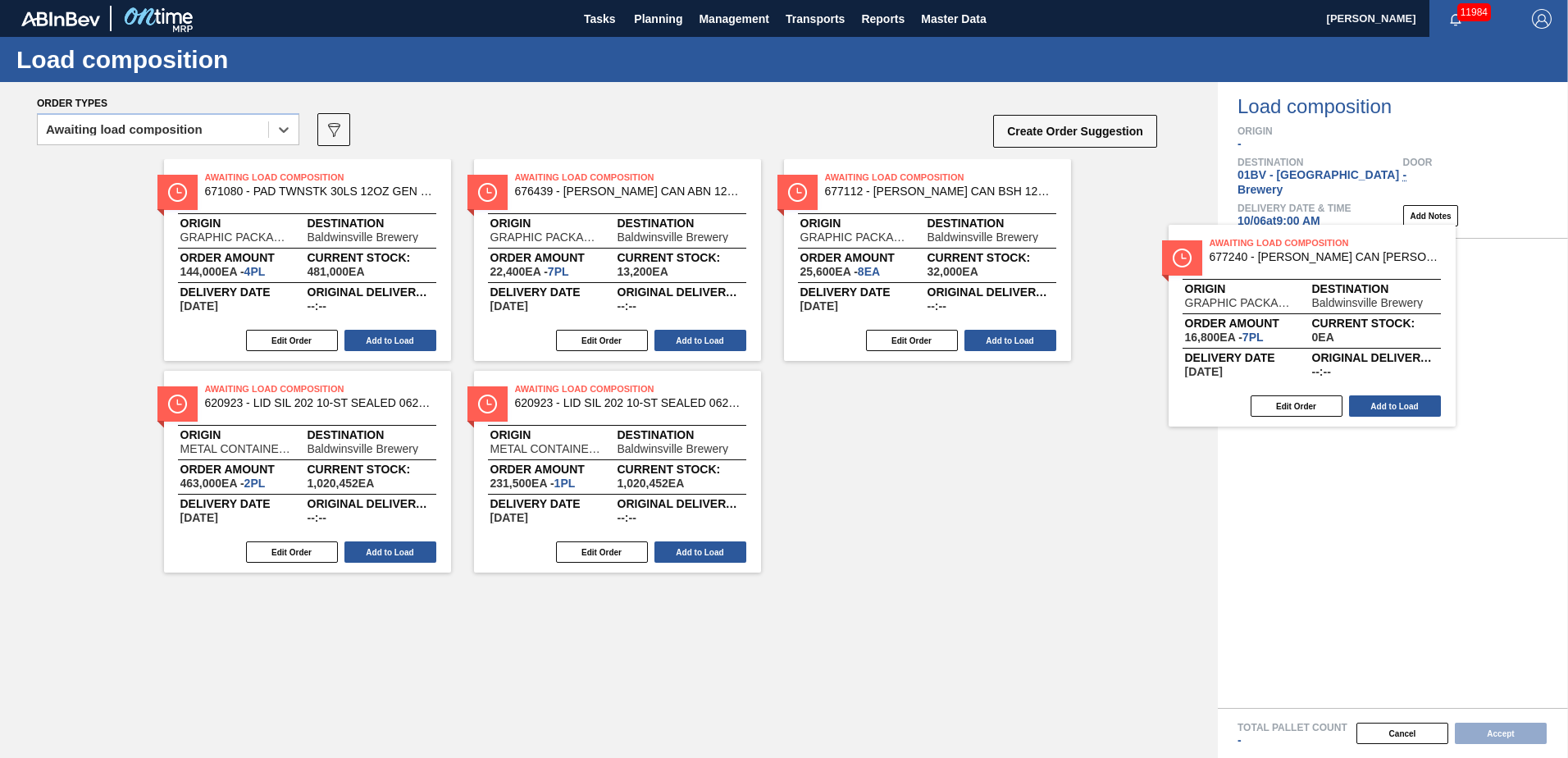
drag, startPoint x: 847, startPoint y: 186, endPoint x: 1241, endPoint y: 255, distance: 400.0
click at [1242, 255] on div "Order types option Awaiting load composition, selected. Select is focused ,type…" at bounding box center [784, 420] width 1568 height 676
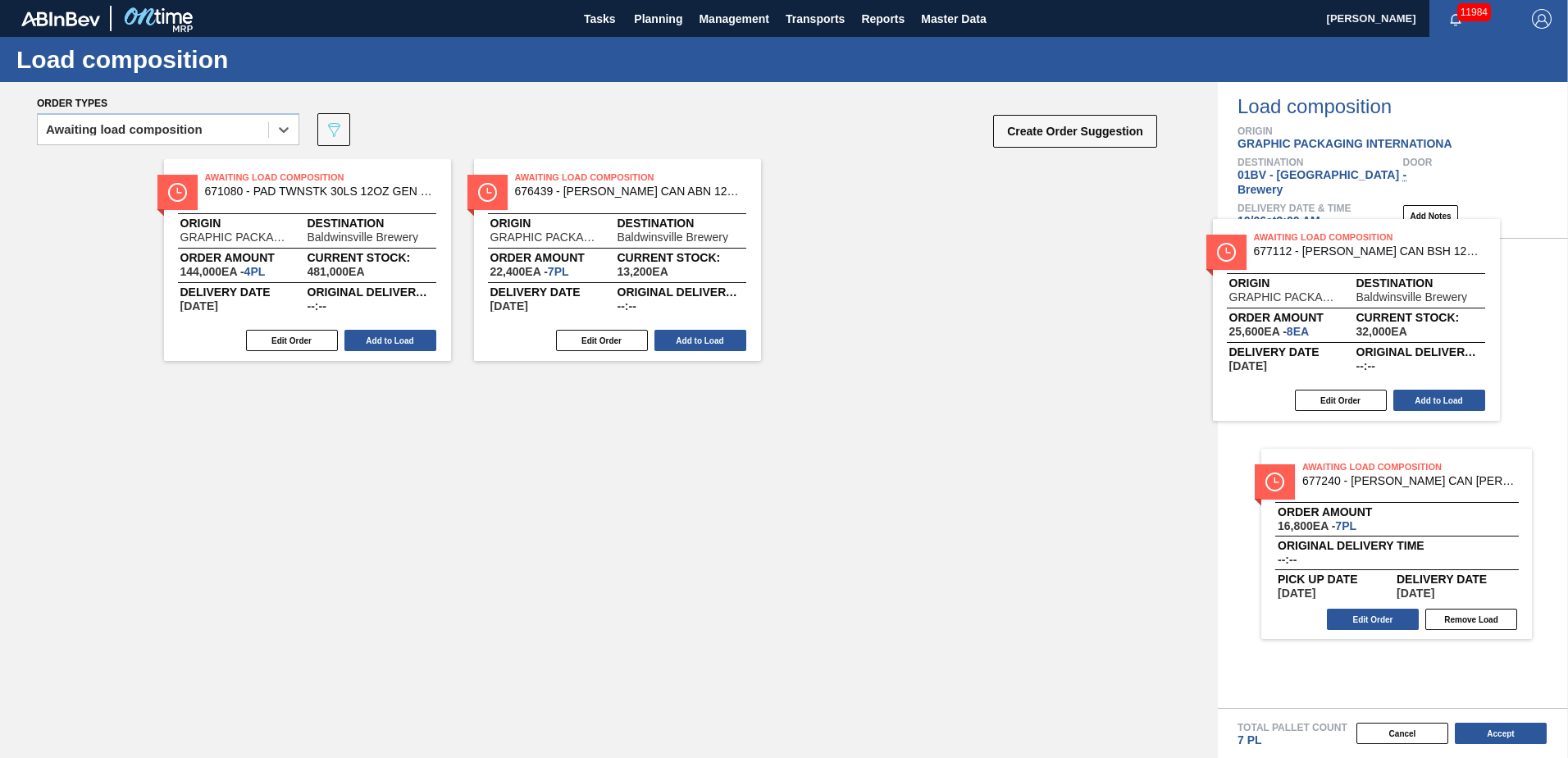
drag, startPoint x: 836, startPoint y: 188, endPoint x: 1288, endPoint y: 250, distance: 456.2
click at [1288, 250] on div "Order types option Awaiting load composition, selected. Select is focused ,type…" at bounding box center [784, 420] width 1568 height 676
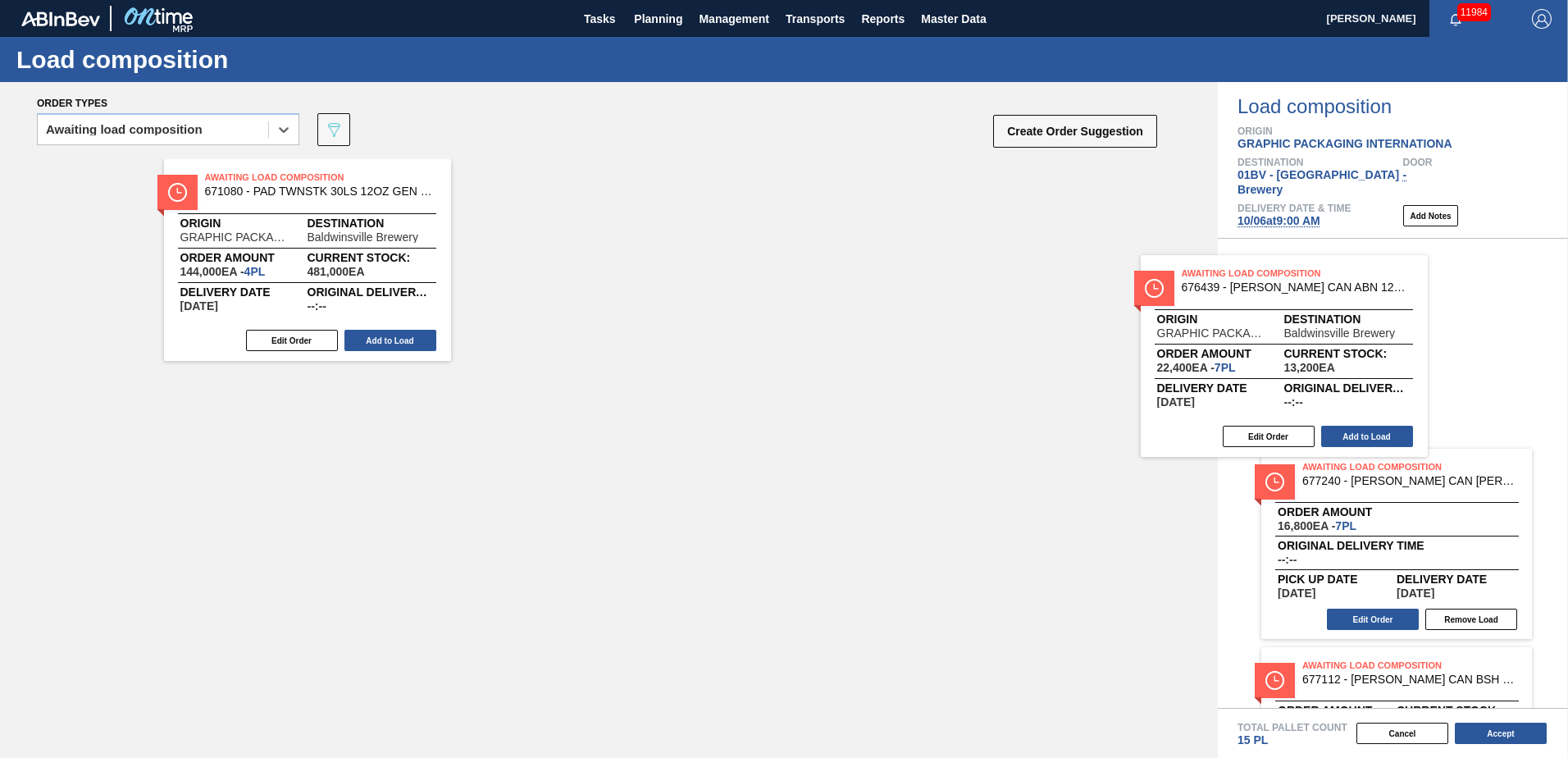
drag, startPoint x: 587, startPoint y: 188, endPoint x: 1354, endPoint y: 300, distance: 775.1
click at [1354, 300] on div "Order types option Awaiting load composition, selected. Select is focused ,type…" at bounding box center [784, 420] width 1568 height 676
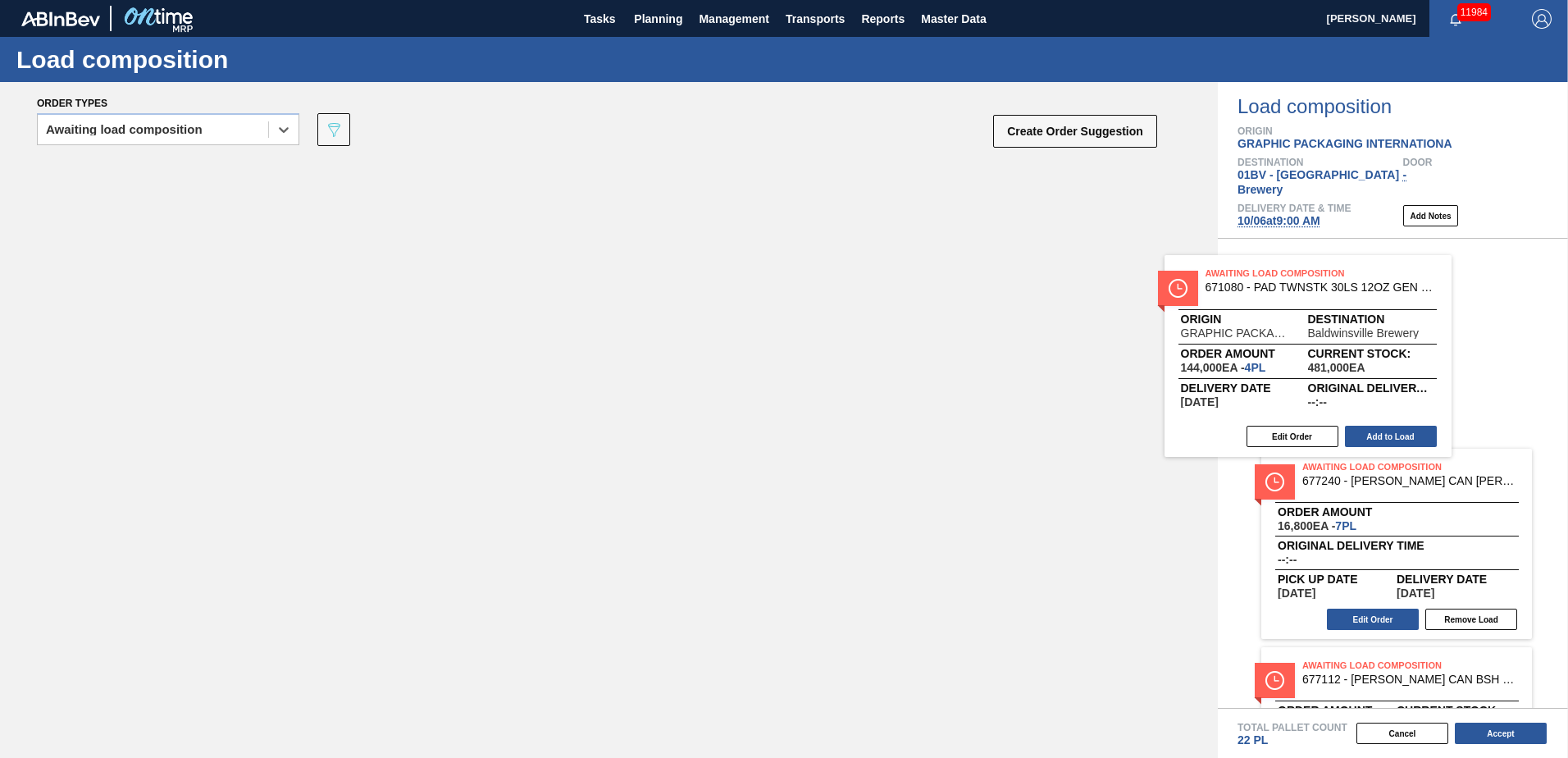
drag, startPoint x: 257, startPoint y: 194, endPoint x: 1310, endPoint y: 290, distance: 1057.4
click at [1310, 290] on div "Order types option Awaiting load composition, selected. Select is focused ,type…" at bounding box center [784, 420] width 1568 height 676
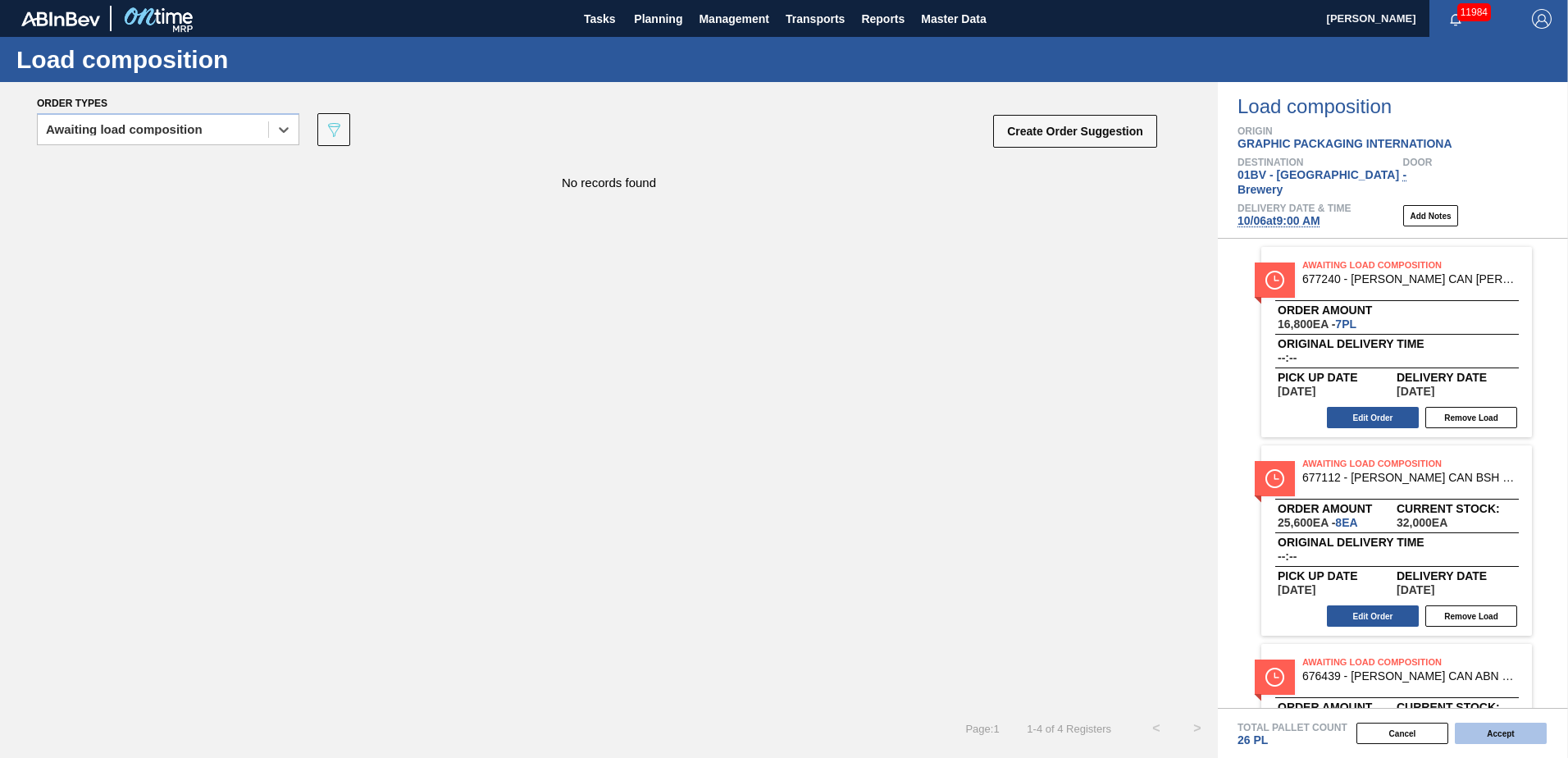
click at [1506, 737] on button "Accept" at bounding box center [1501, 733] width 92 height 22
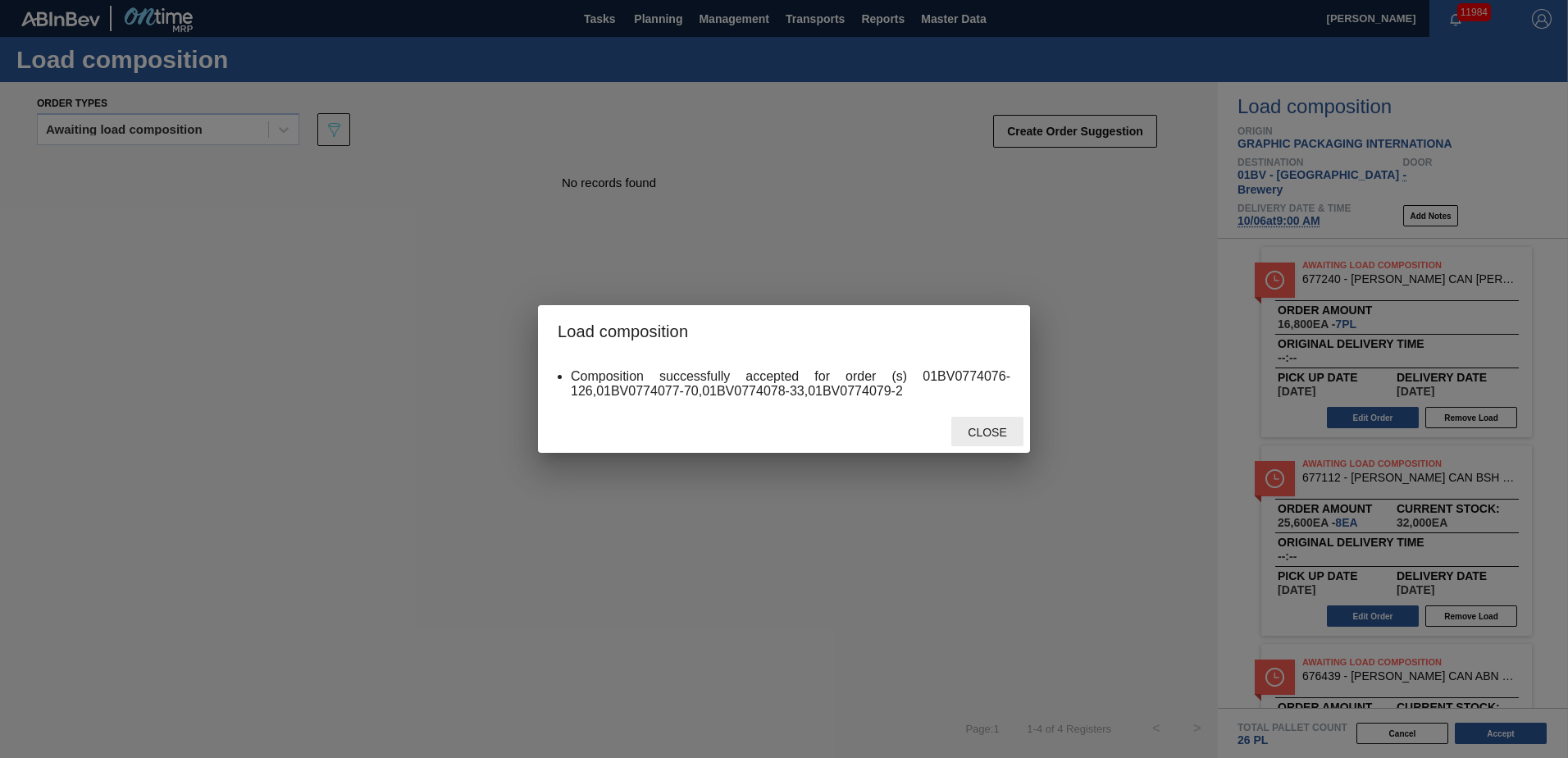
click at [985, 435] on span "Close" at bounding box center [987, 432] width 65 height 13
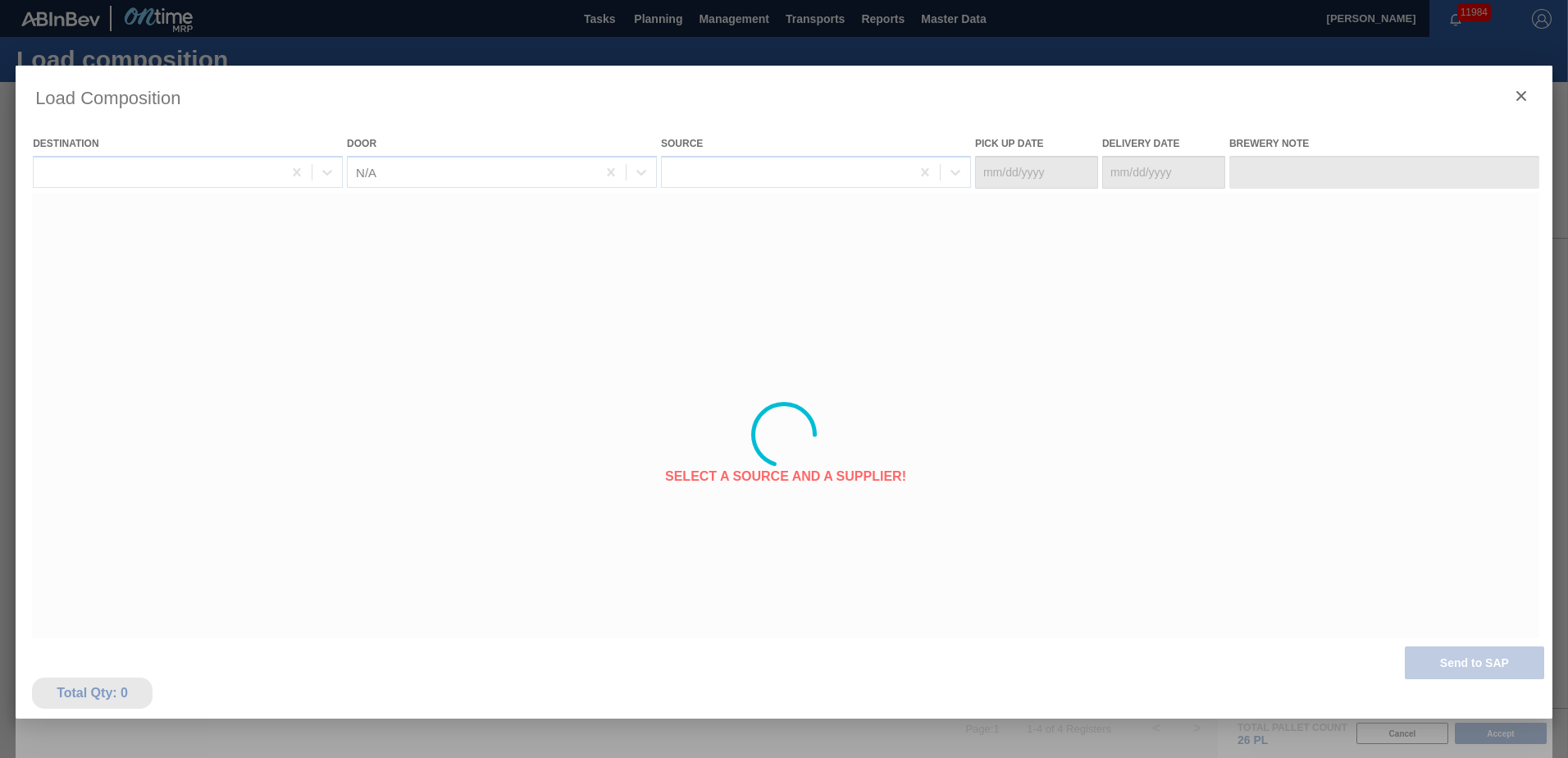
type Date "[DATE]"
type Date "10/06/2025"
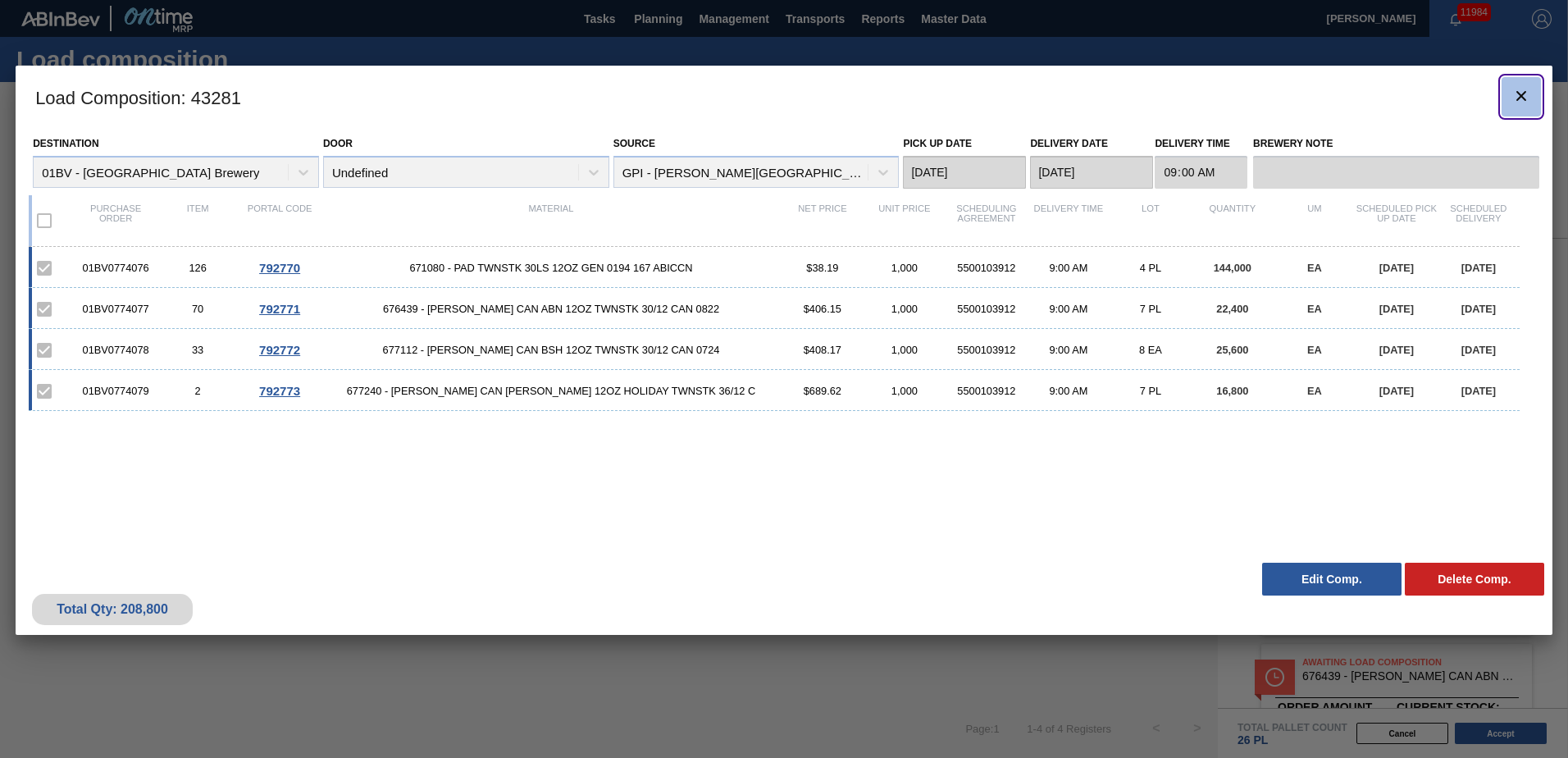
click at [1524, 99] on icon "botão de ícone" at bounding box center [1520, 95] width 10 height 10
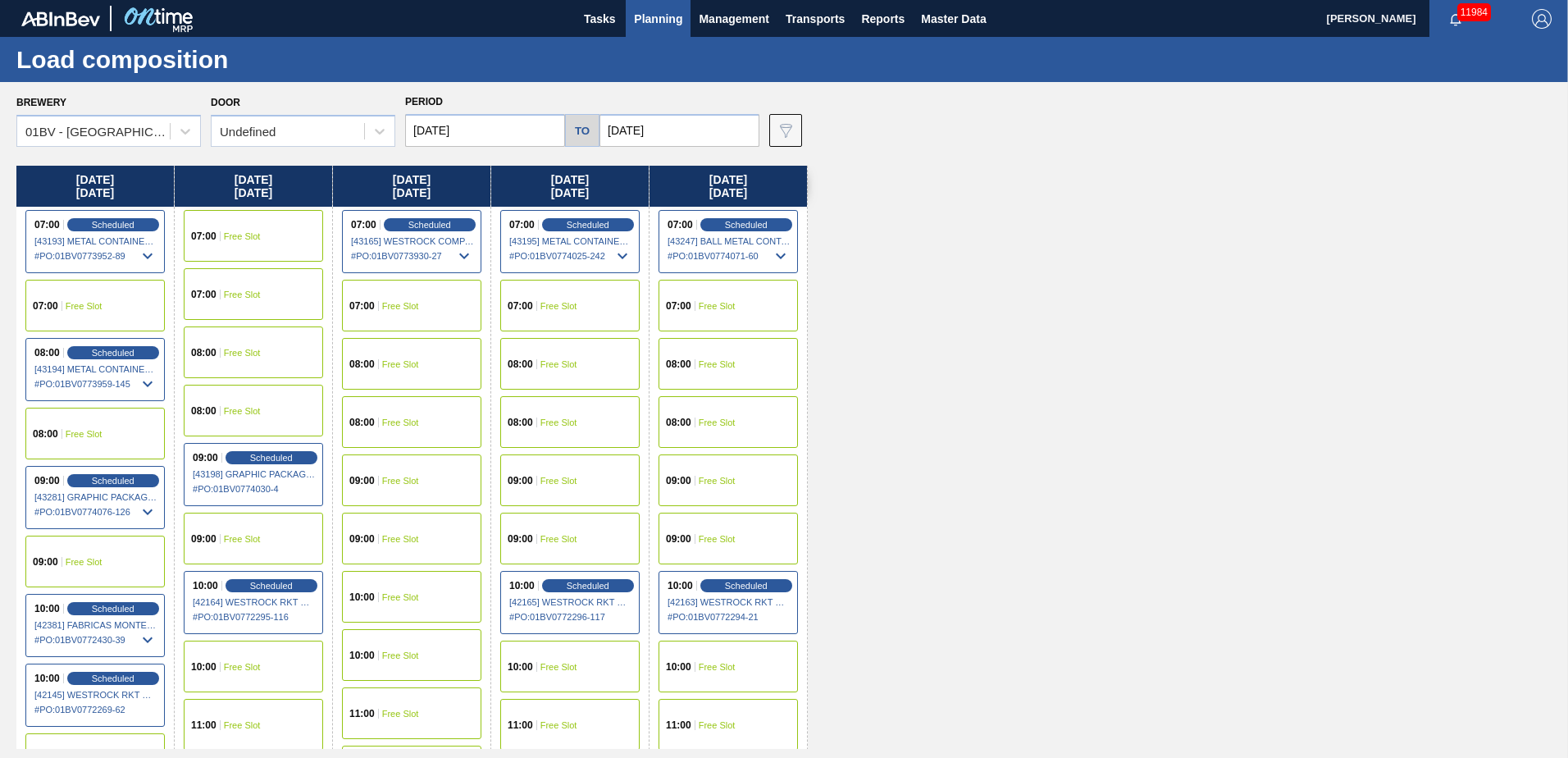
click at [486, 129] on input "10/06/2025" at bounding box center [485, 131] width 160 height 33
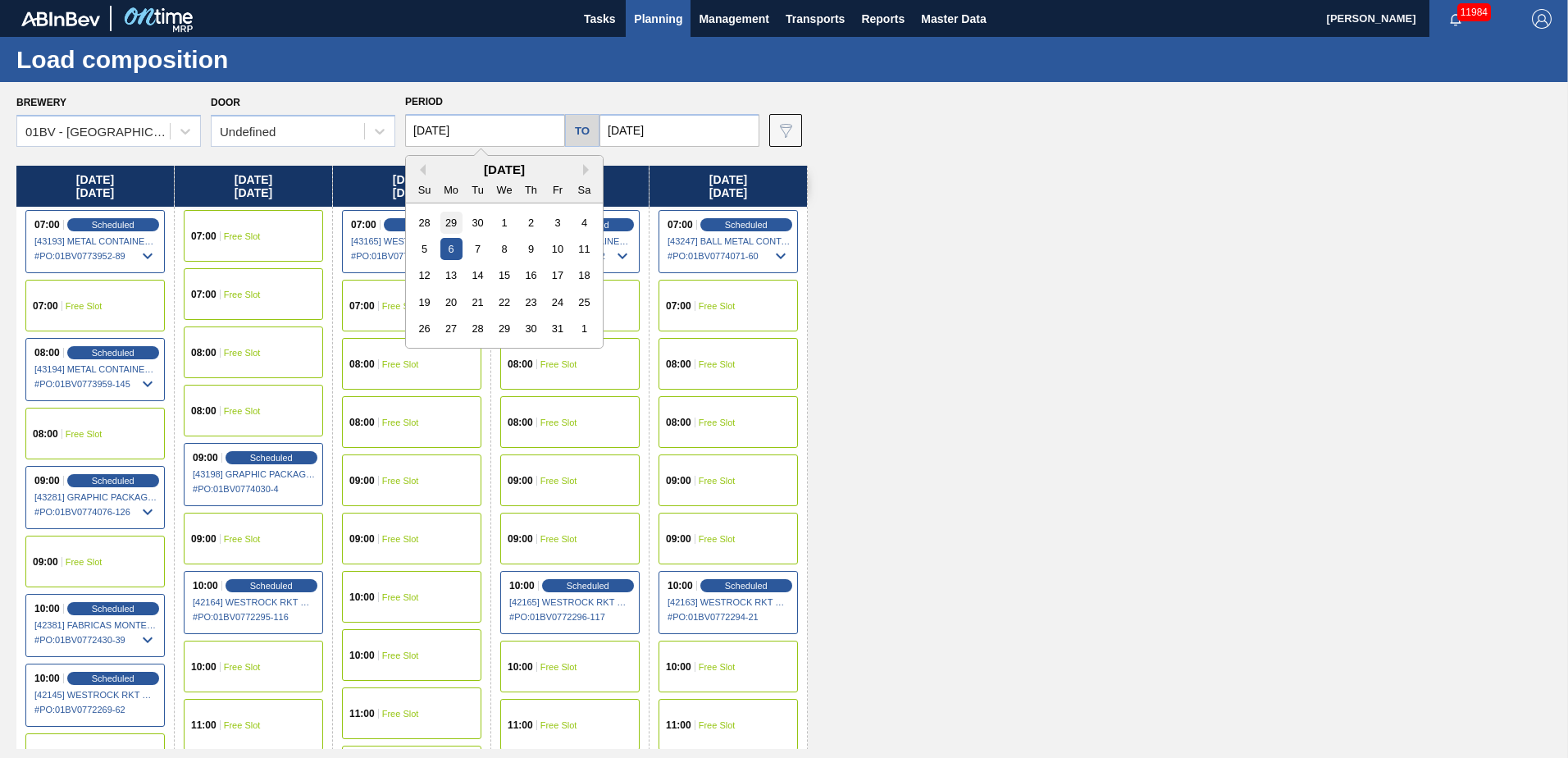
click at [454, 220] on div "29" at bounding box center [452, 223] width 22 height 22
type input "[DATE]"
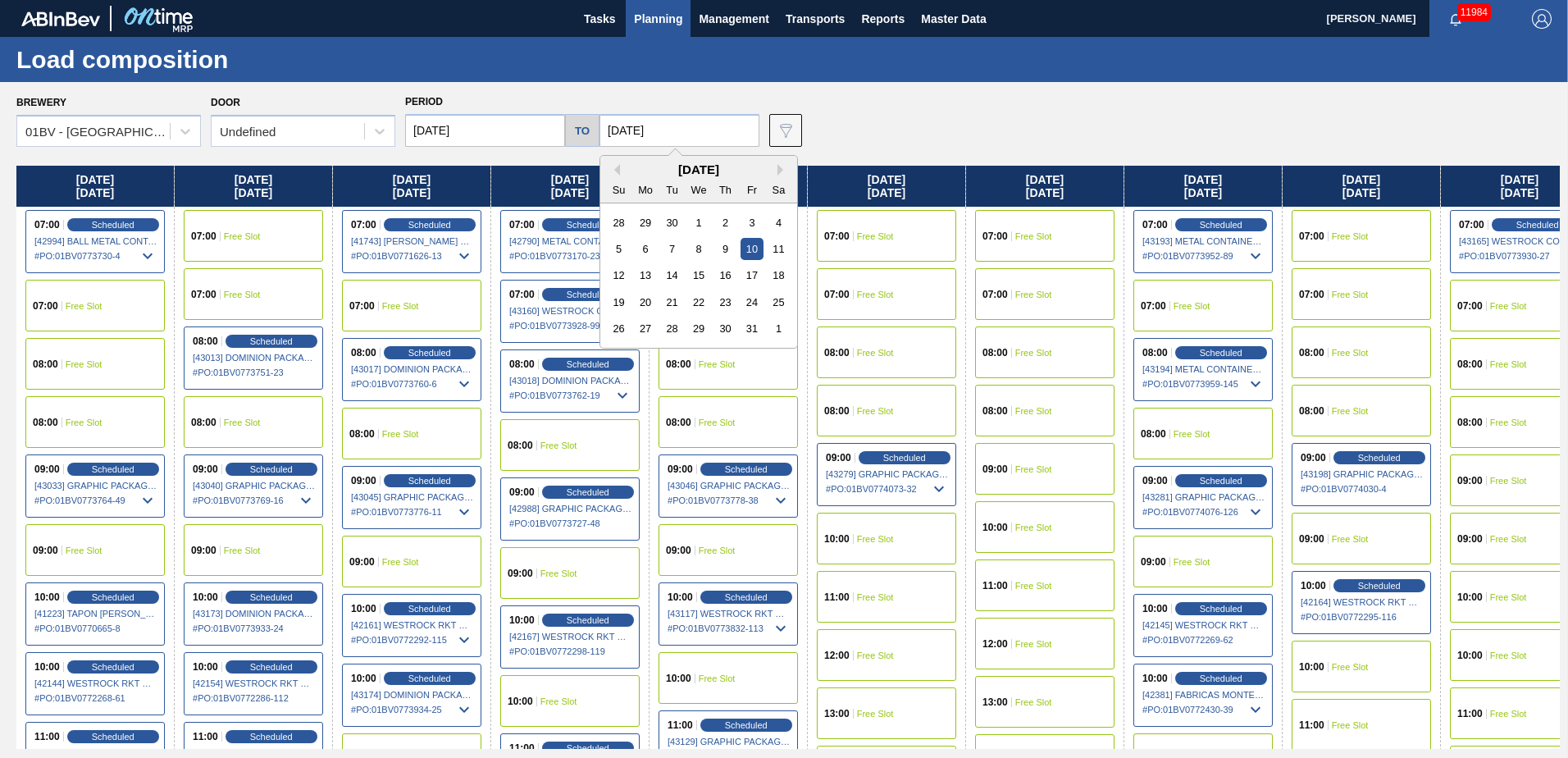
click at [677, 127] on input "10/10/2025" at bounding box center [679, 131] width 160 height 33
click at [754, 231] on div "3" at bounding box center [752, 223] width 22 height 22
type input "[DATE]"
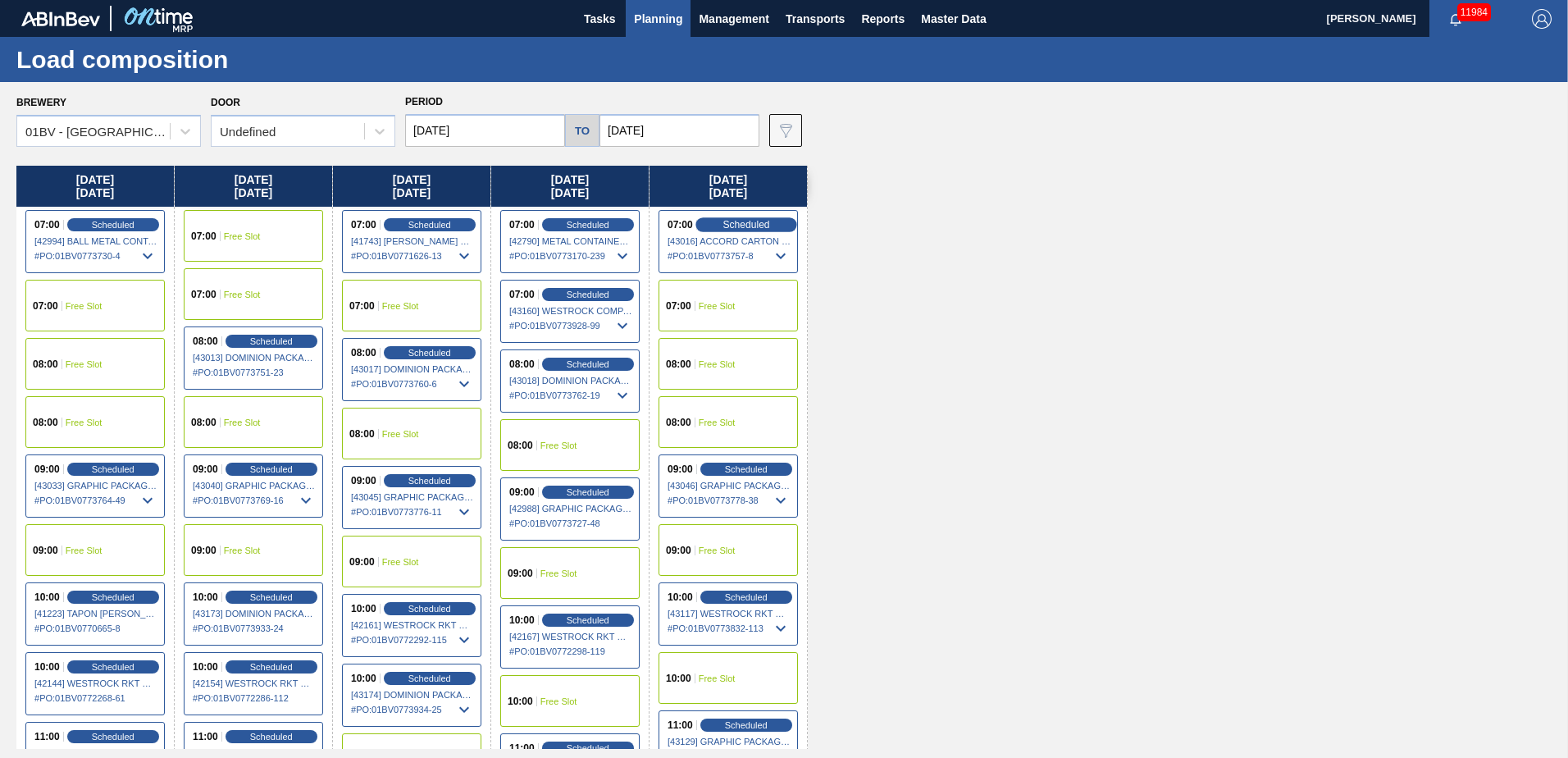
click at [742, 224] on span "Scheduled" at bounding box center [746, 224] width 47 height 10
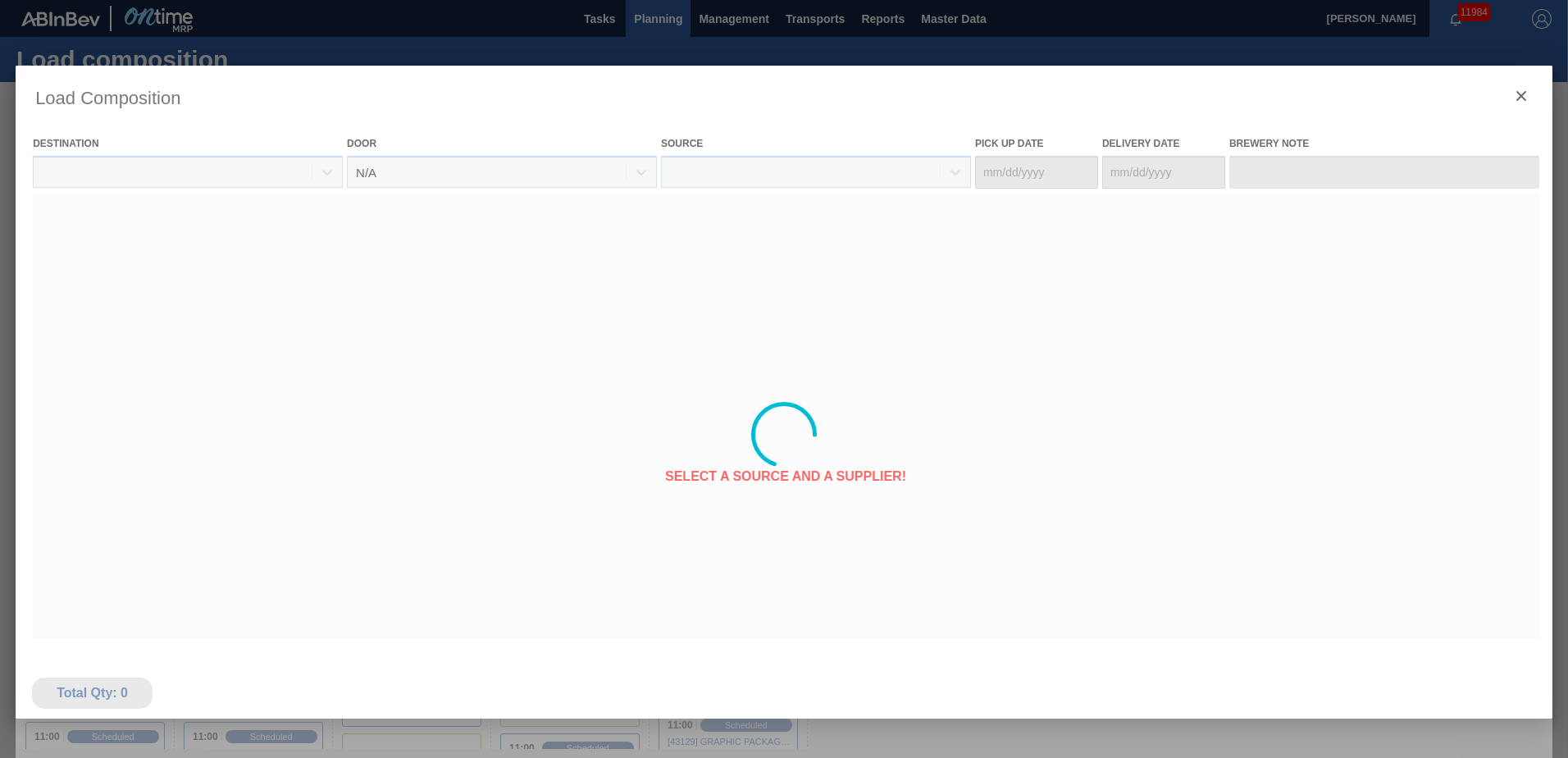
type Date "[DATE]"
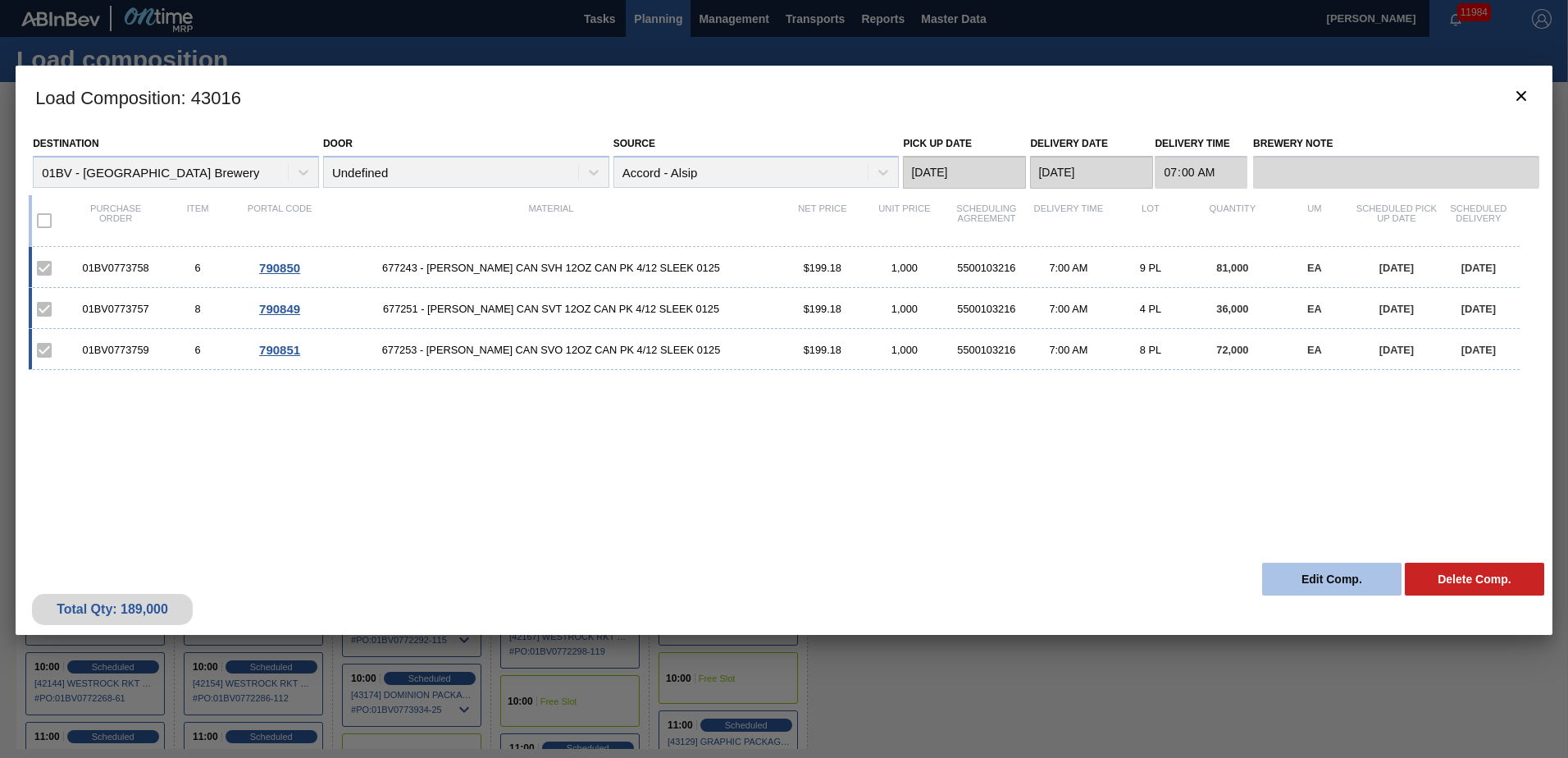
click at [1310, 582] on button "Edit Comp." at bounding box center [1331, 579] width 139 height 33
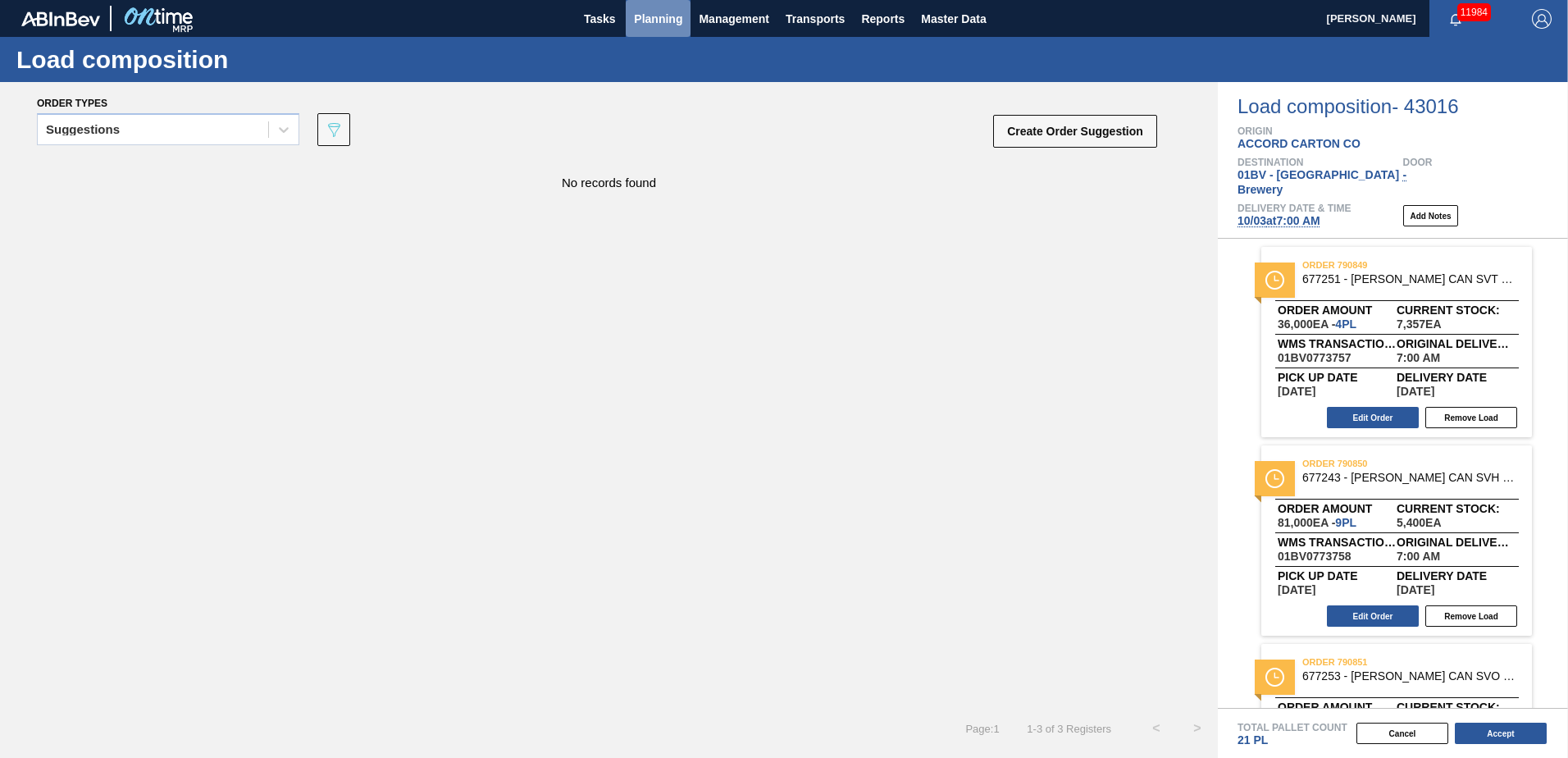
click at [670, 11] on span "Planning" at bounding box center [658, 18] width 48 height 20
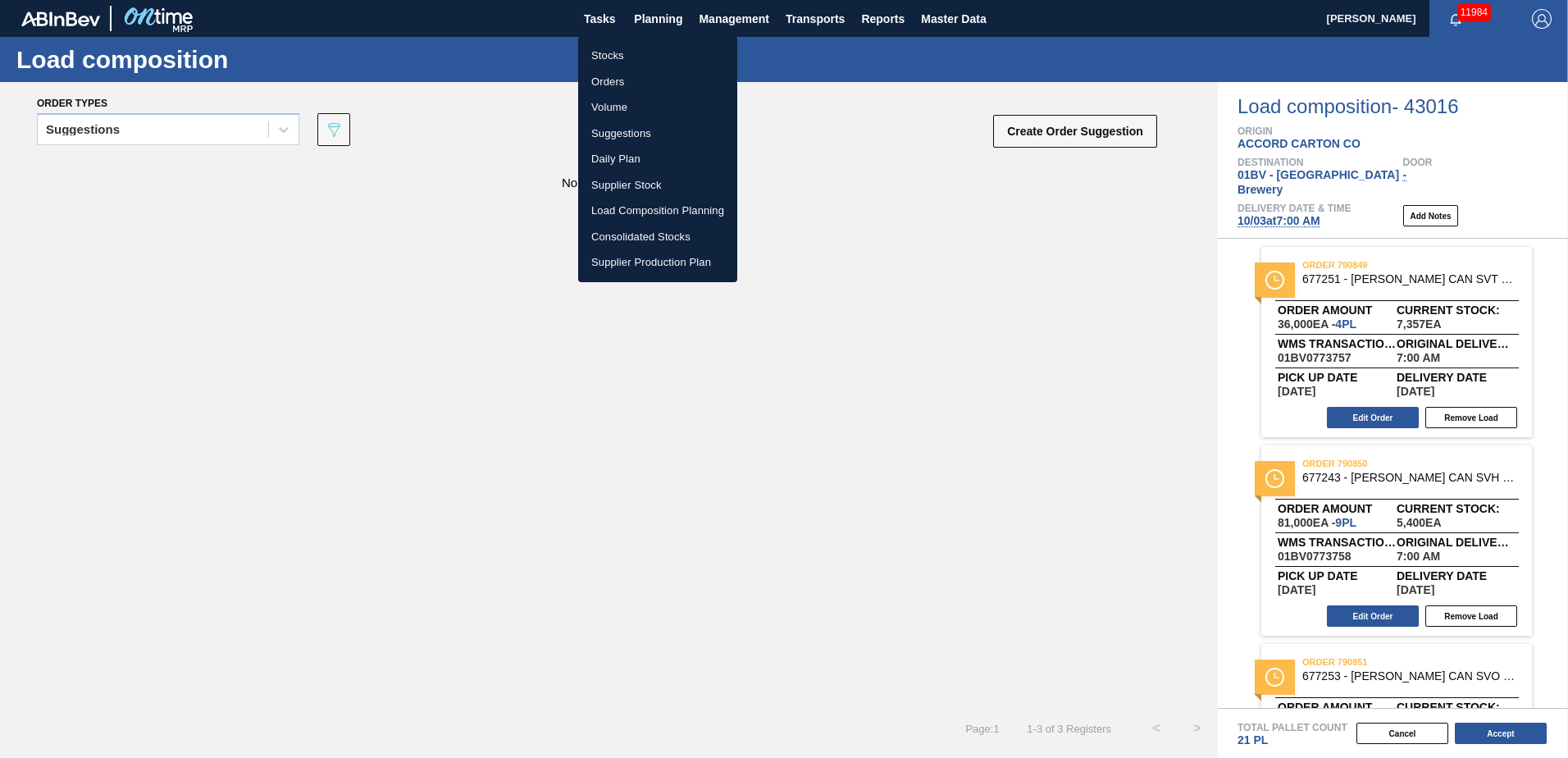
click at [632, 136] on li "Suggestions" at bounding box center [657, 134] width 159 height 26
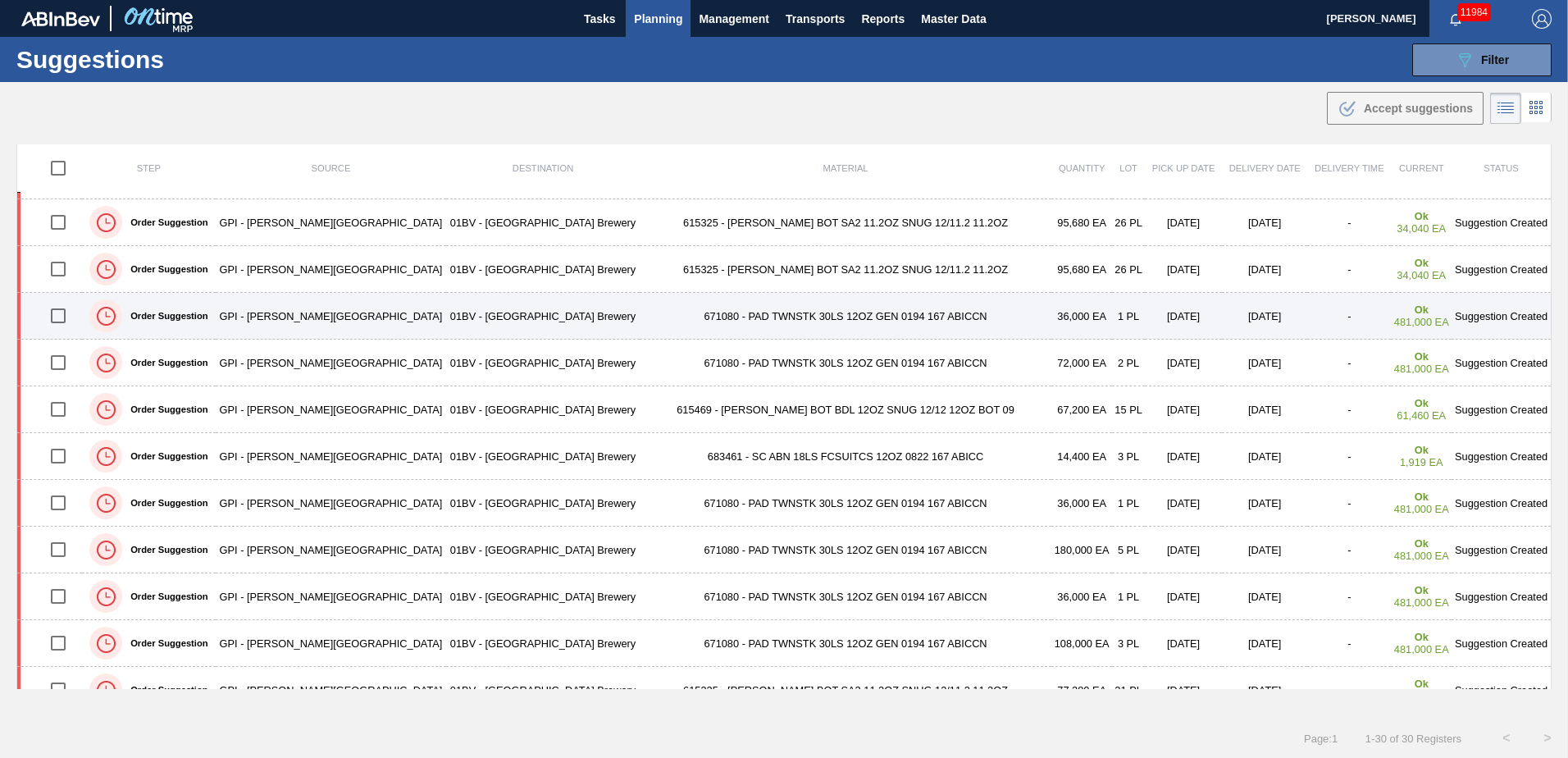
scroll to position [328, 0]
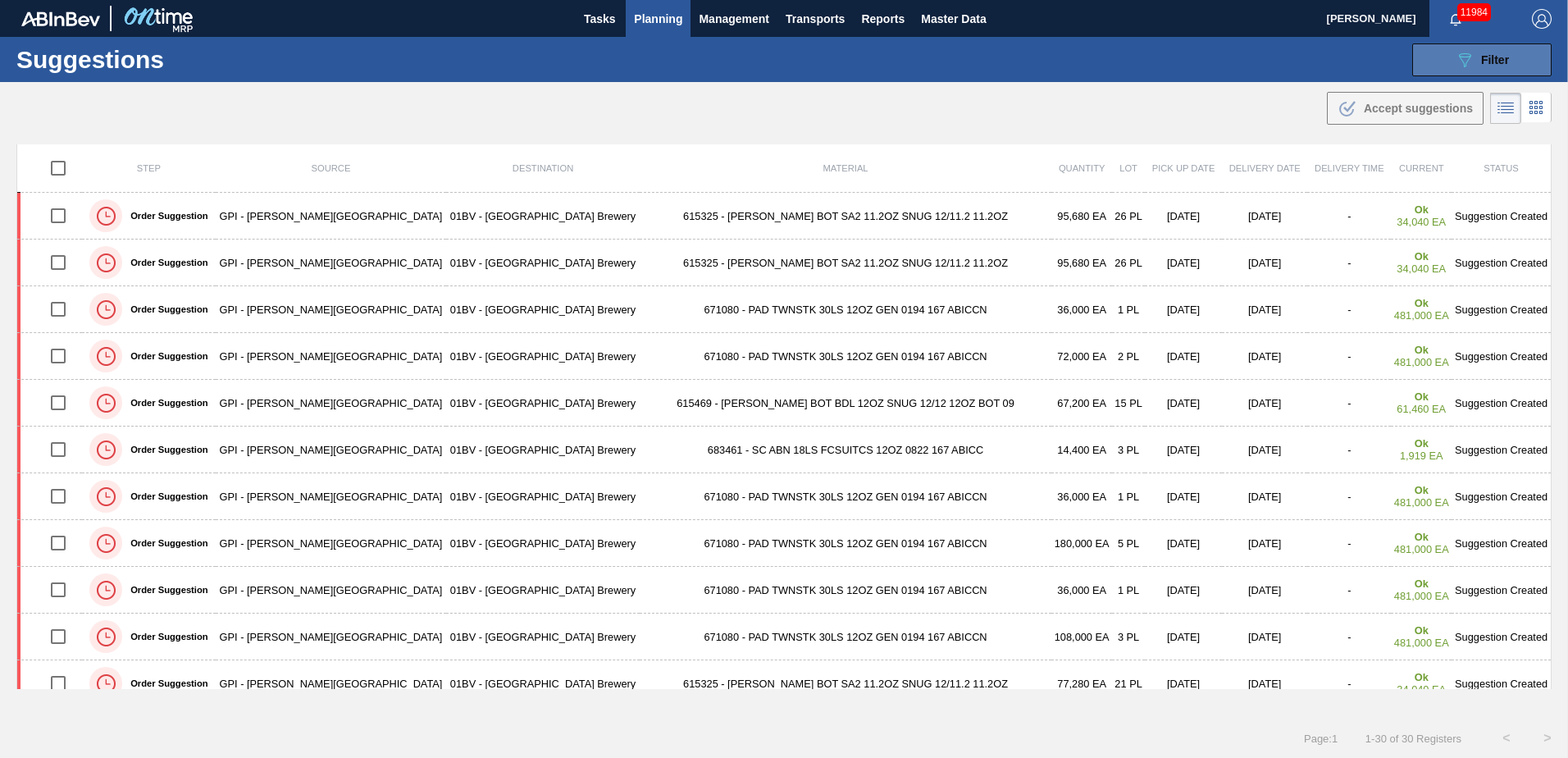
click at [1494, 54] on span "Filter" at bounding box center [1495, 60] width 28 height 13
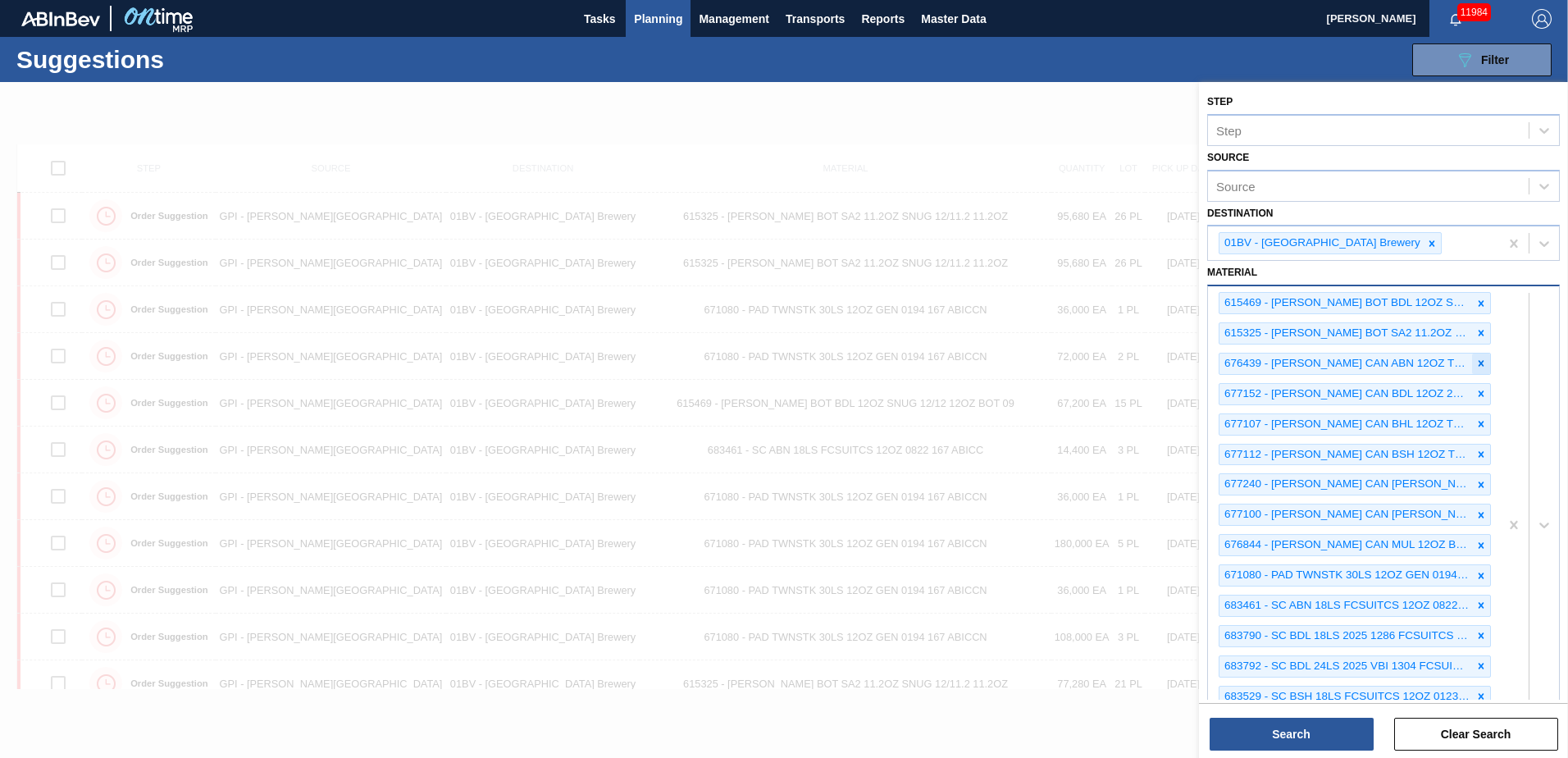
click at [1478, 361] on icon at bounding box center [1481, 363] width 11 height 11
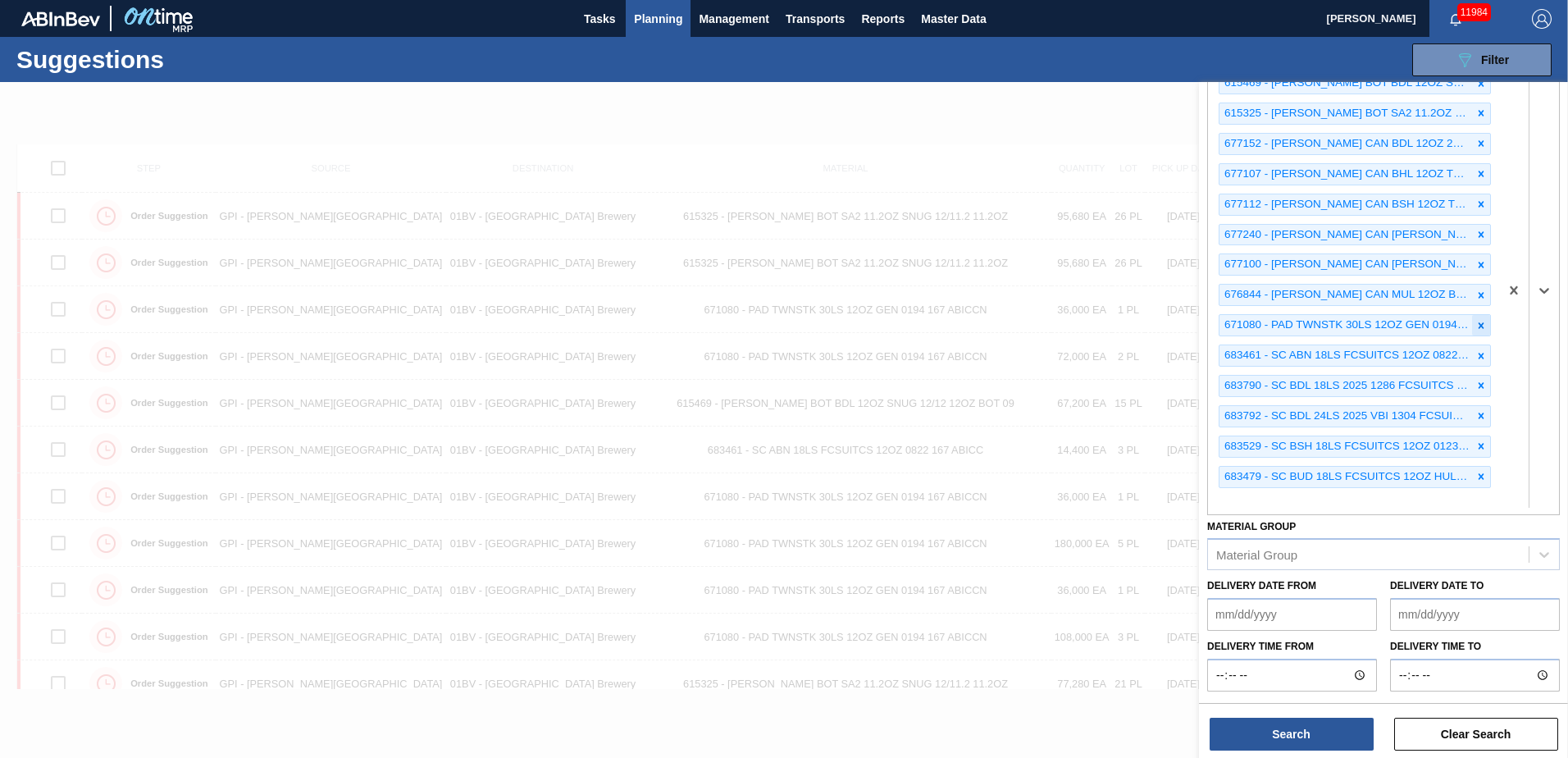
click at [1479, 324] on icon at bounding box center [1482, 325] width 6 height 6
click at [1477, 234] on icon at bounding box center [1481, 234] width 11 height 11
click at [1481, 233] on icon at bounding box center [1482, 235] width 6 height 6
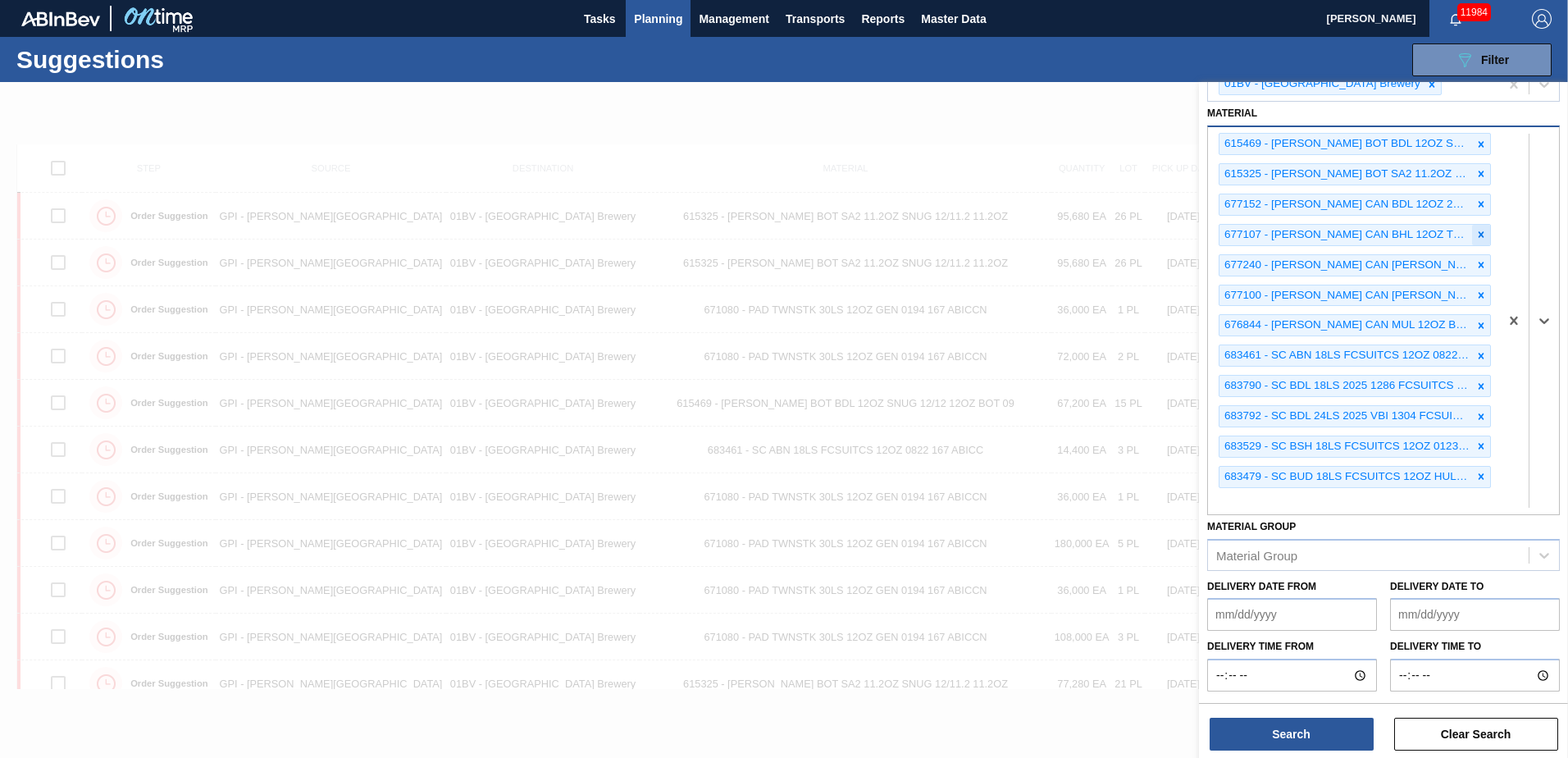
scroll to position [129, 0]
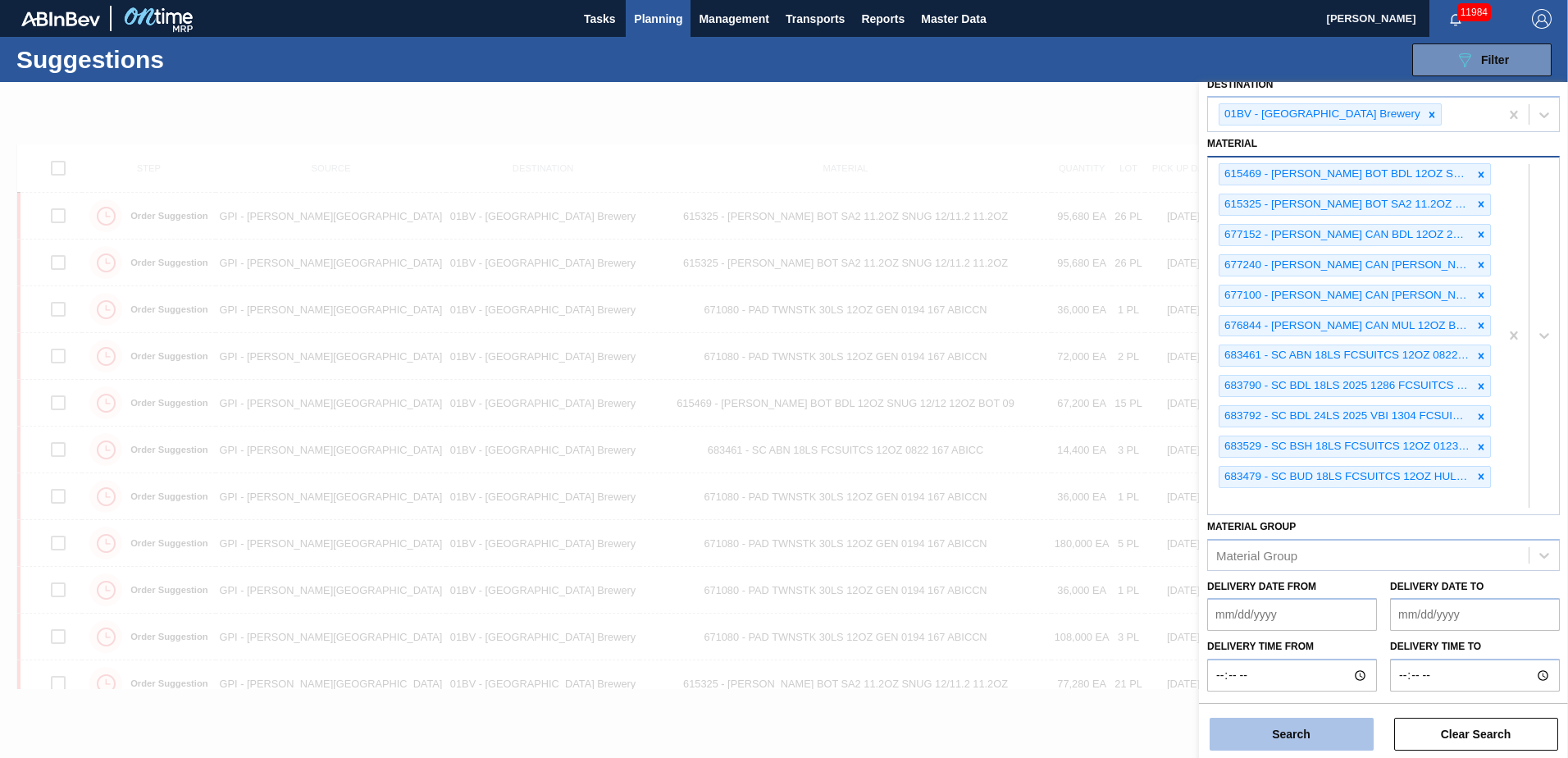
click at [1297, 739] on button "Search" at bounding box center [1292, 735] width 164 height 33
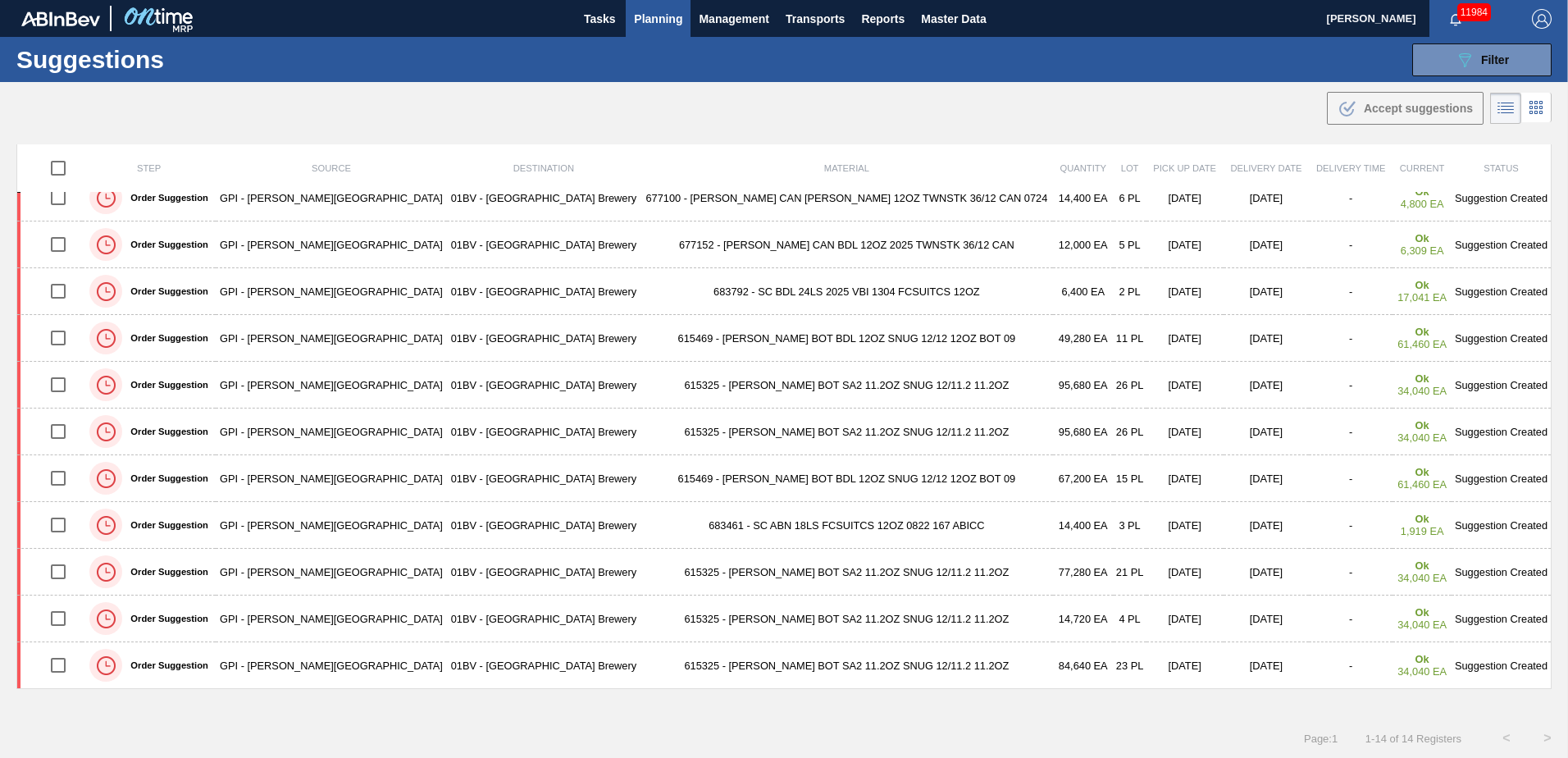
scroll to position [159, 0]
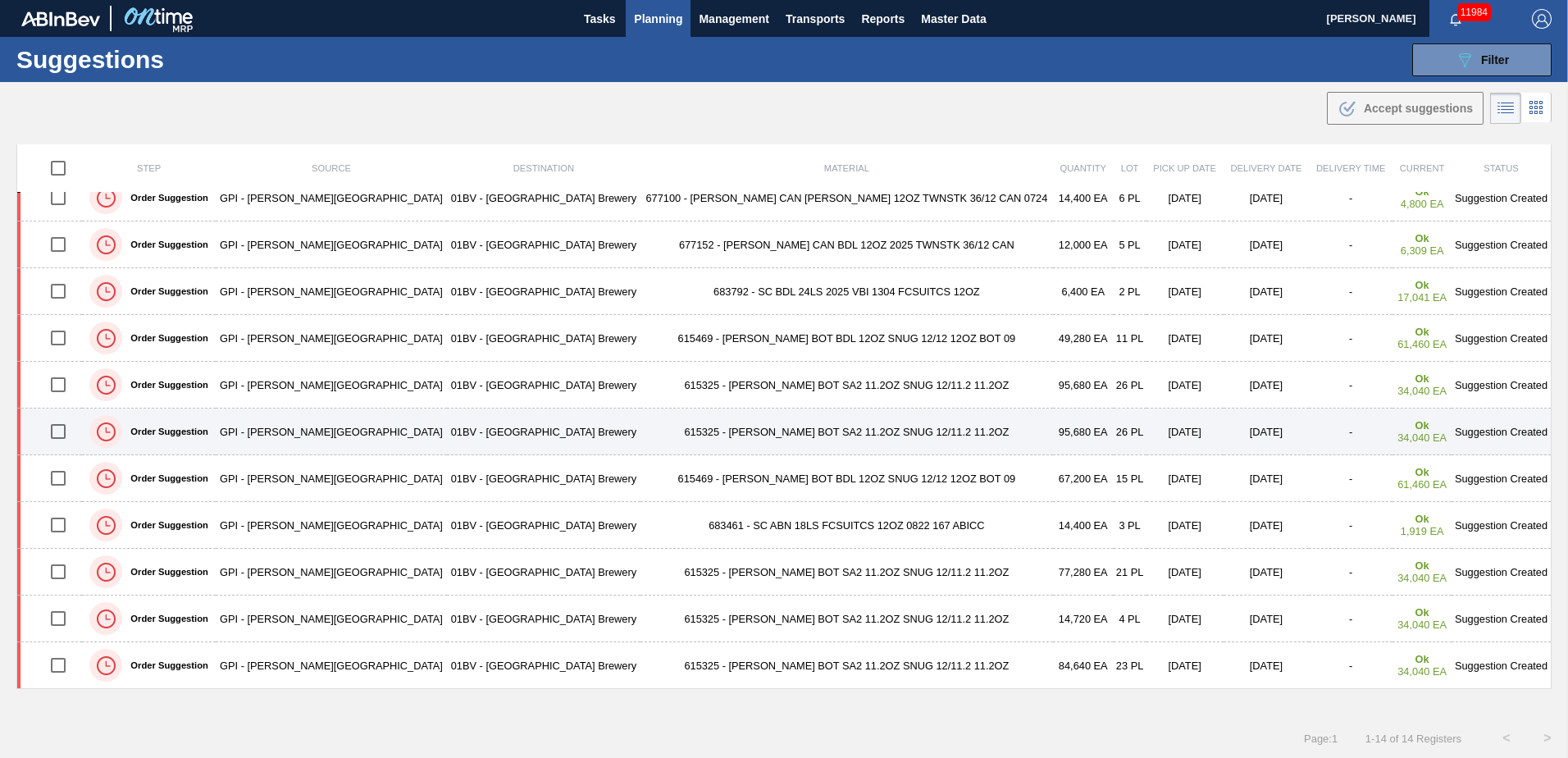
click at [60, 431] on input "checkbox" at bounding box center [58, 431] width 35 height 35
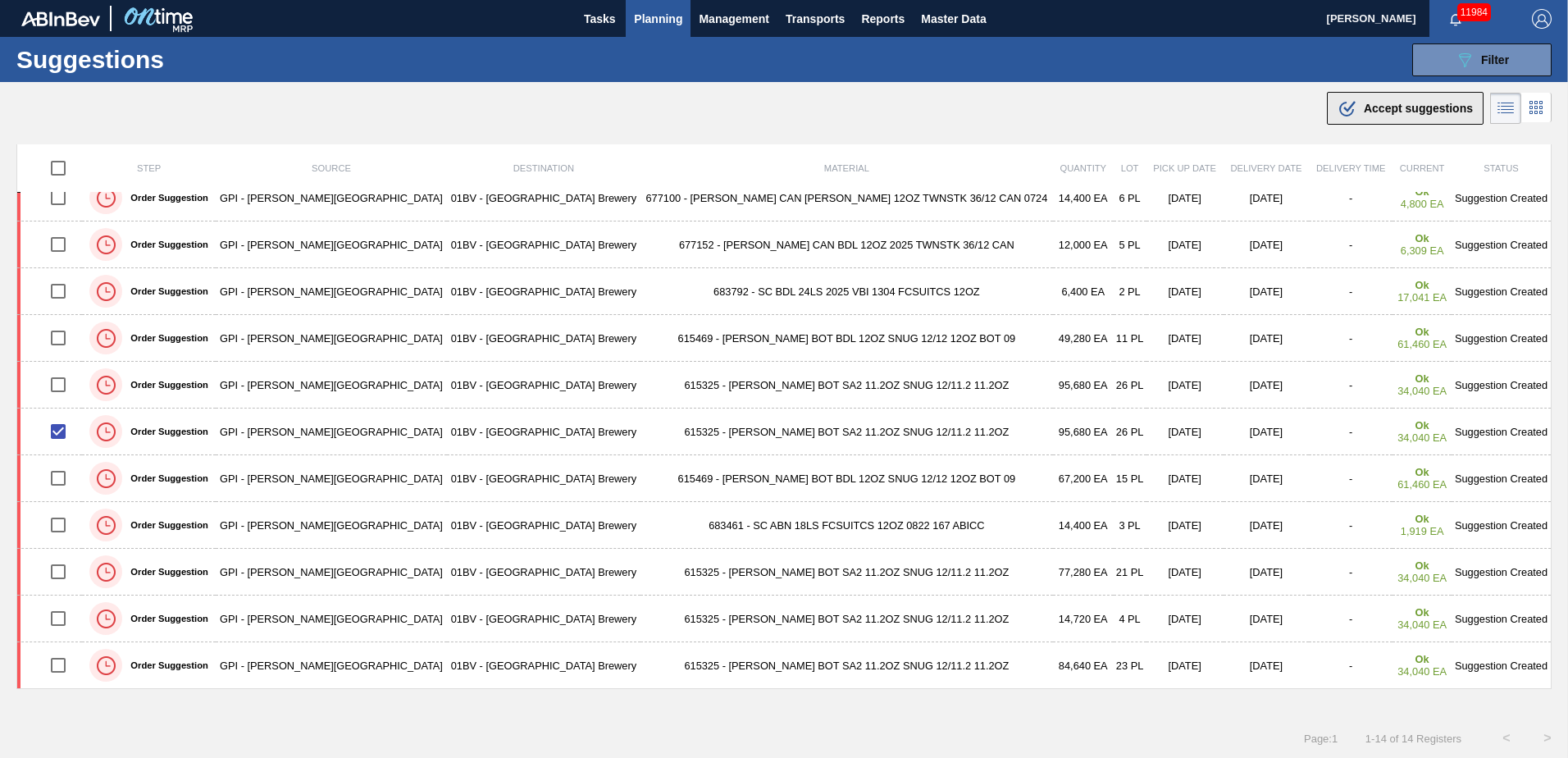
click at [1395, 108] on span "Accept suggestions" at bounding box center [1419, 108] width 109 height 13
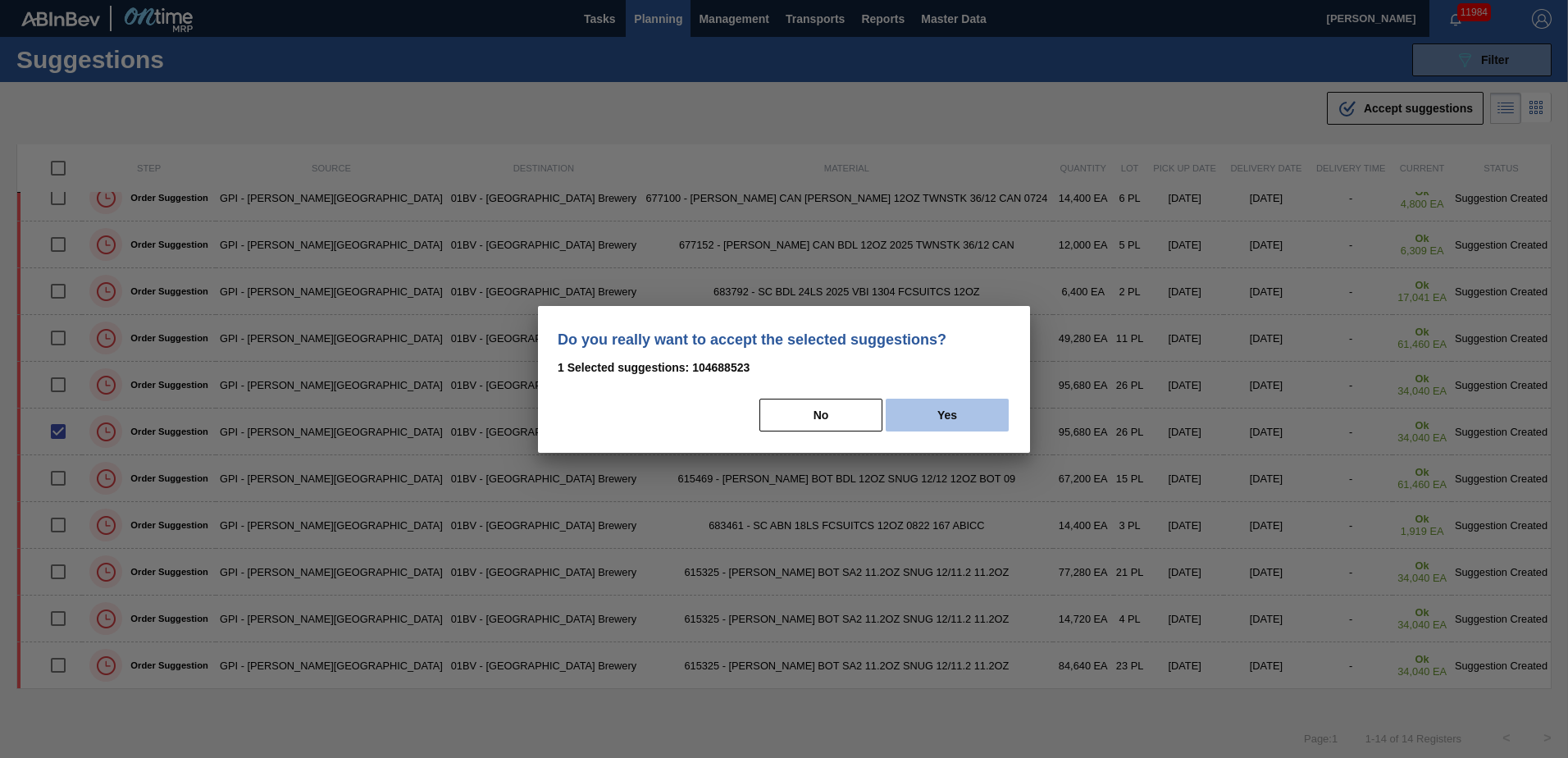
click at [966, 412] on button "Yes" at bounding box center [947, 415] width 123 height 33
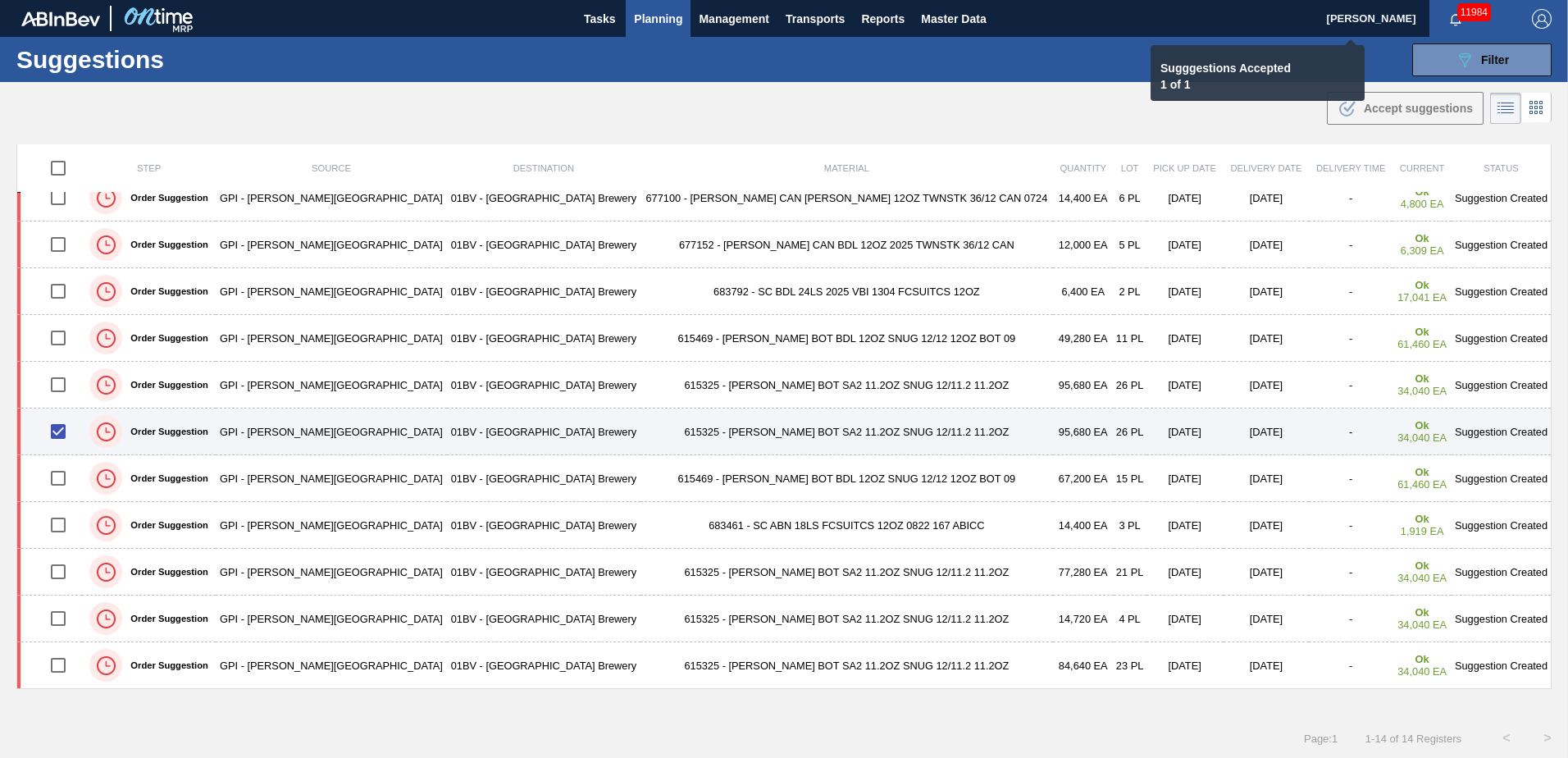
checkbox input "false"
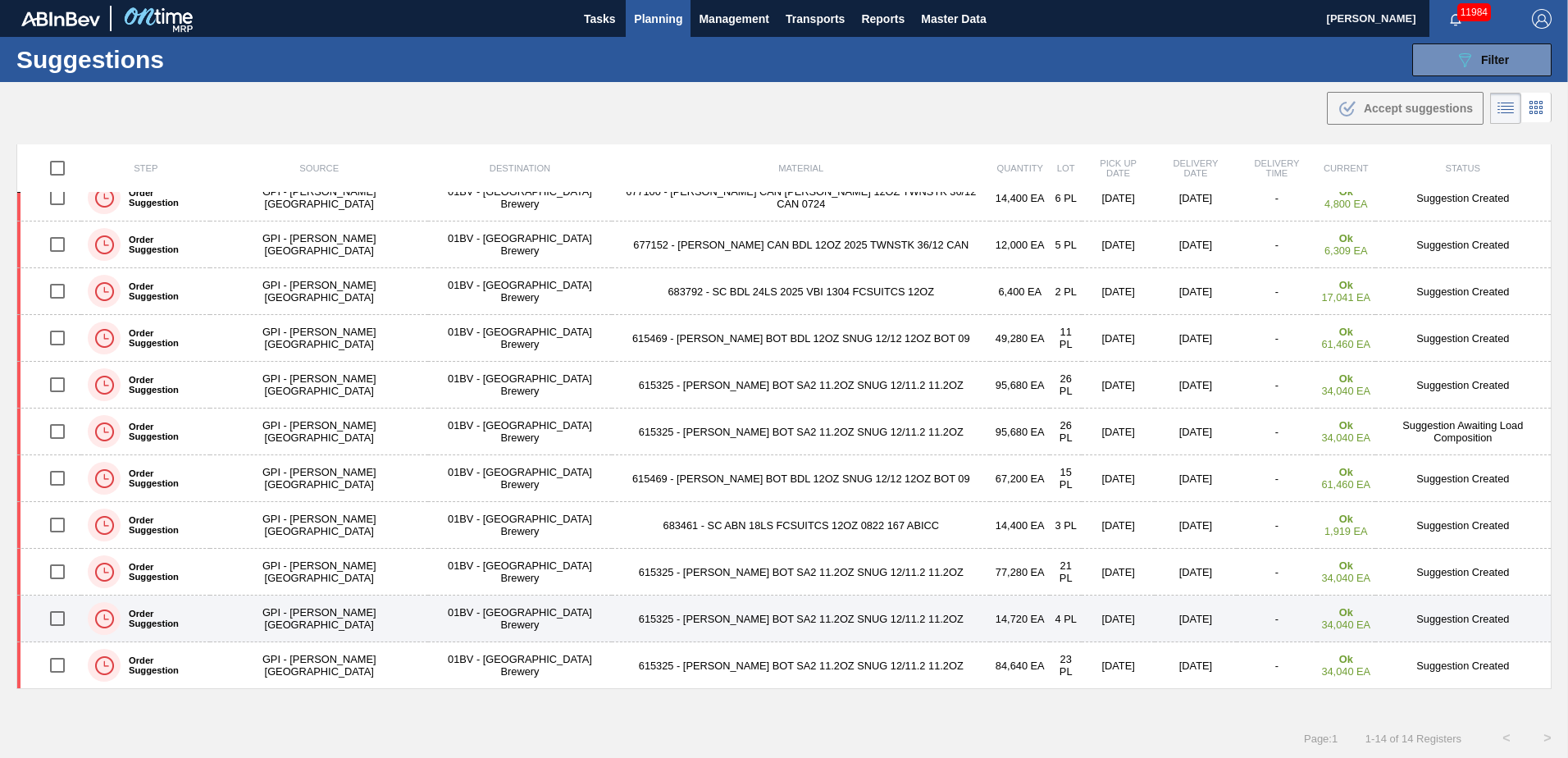
click at [60, 618] on input "checkbox" at bounding box center [58, 619] width 35 height 35
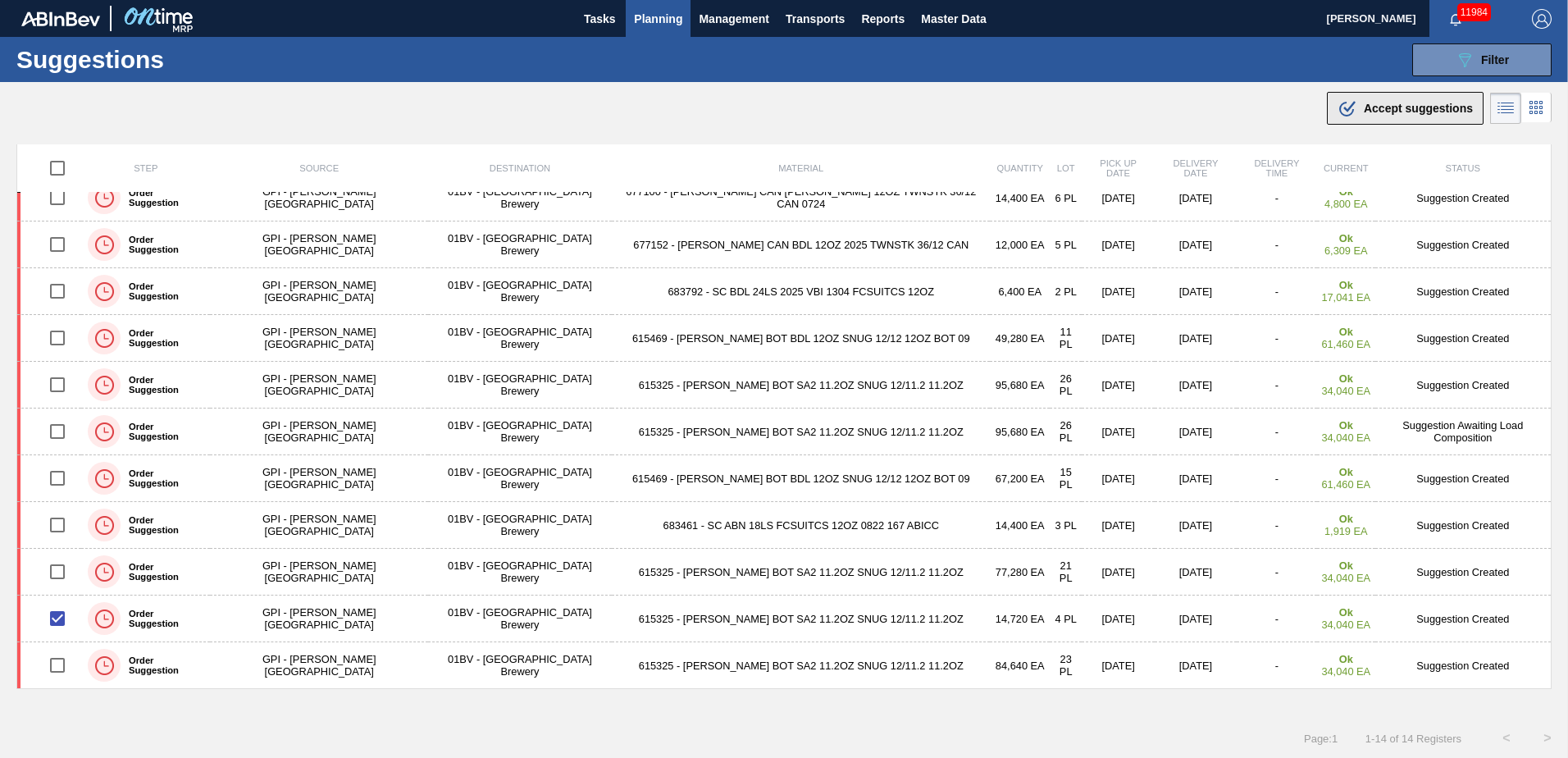
click at [1380, 113] on span "Accept suggestions" at bounding box center [1419, 108] width 109 height 13
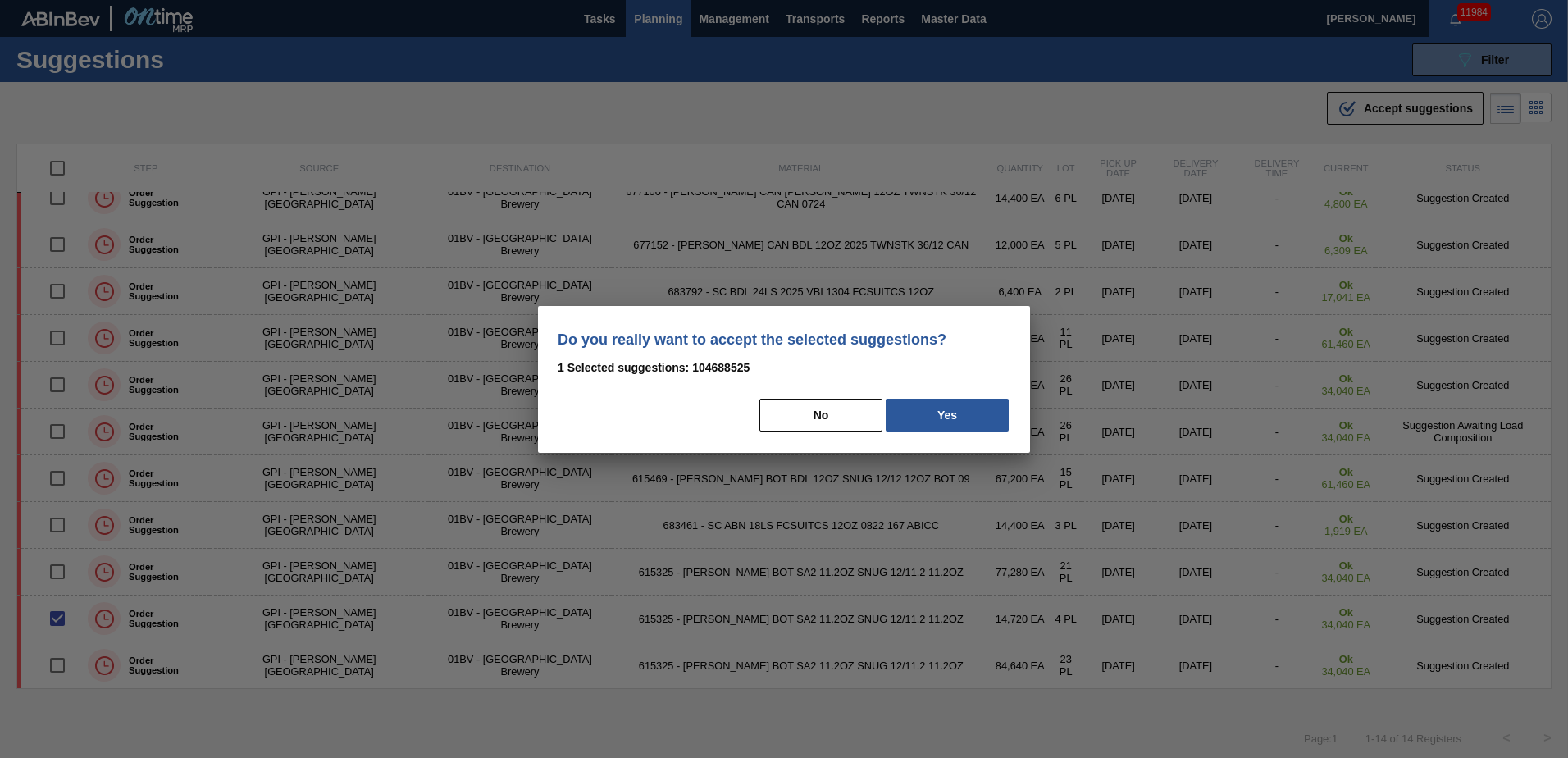
click at [958, 420] on button "Yes" at bounding box center [947, 415] width 123 height 33
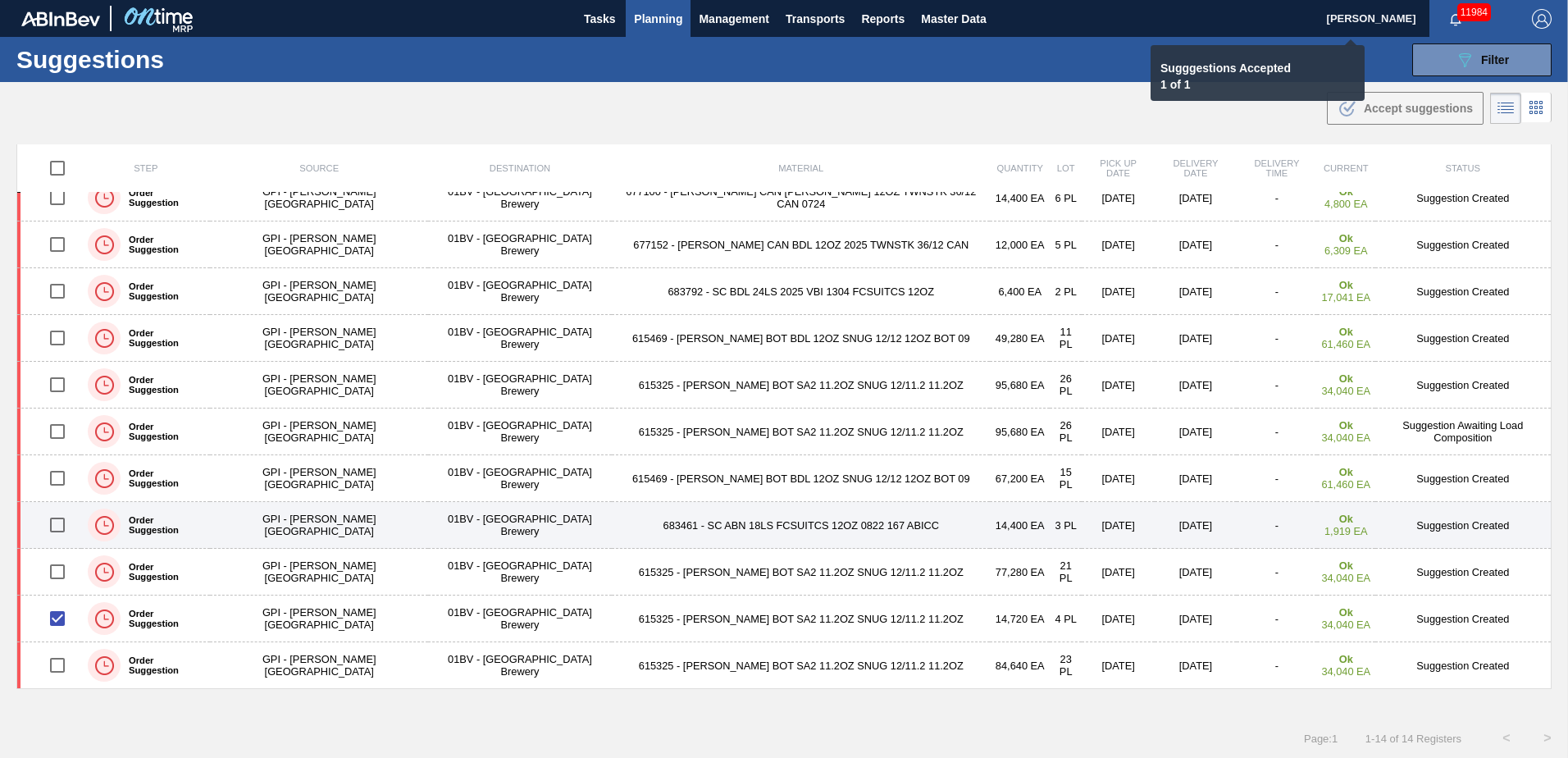
checkbox input "false"
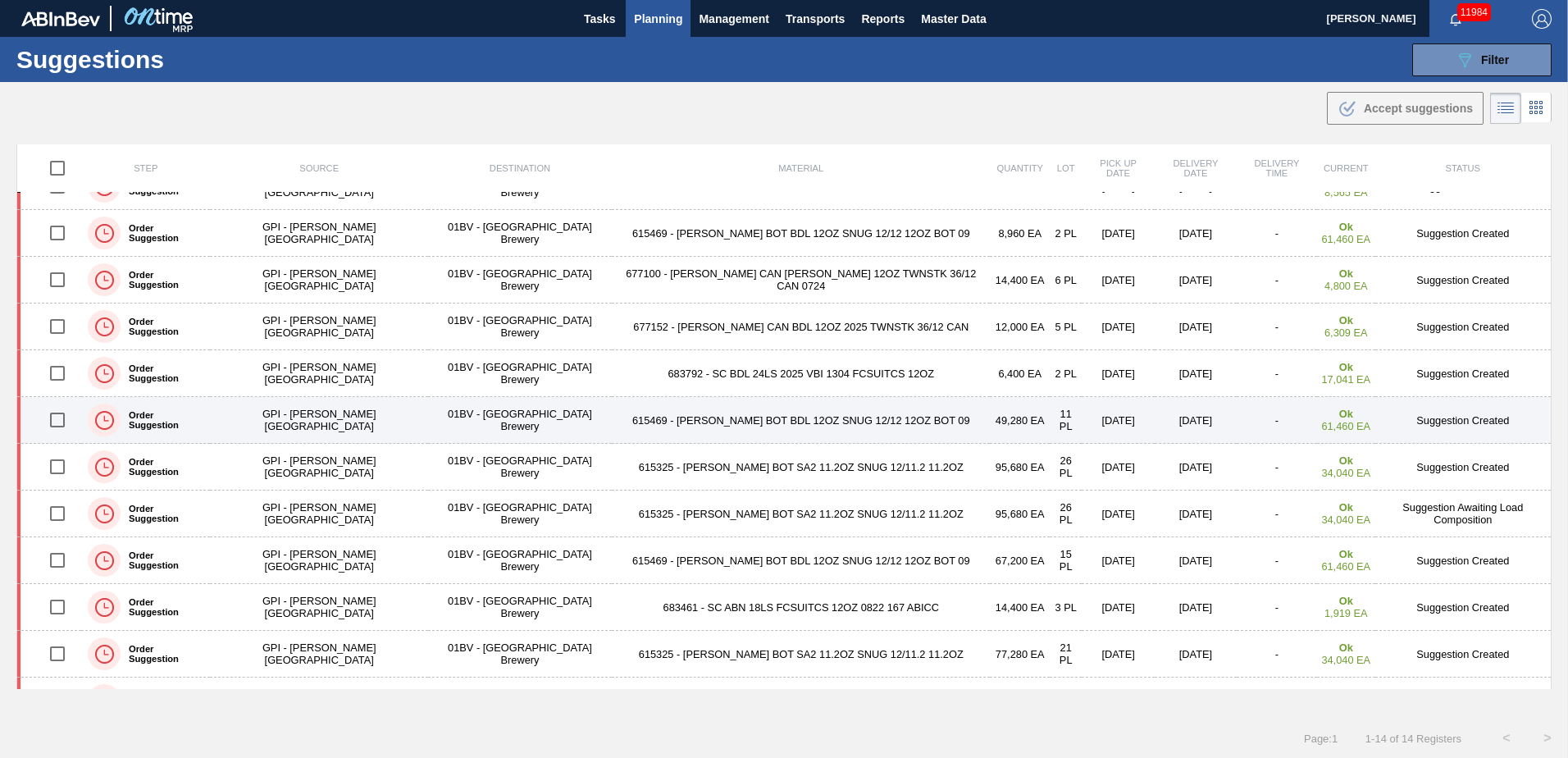
scroll to position [0, 0]
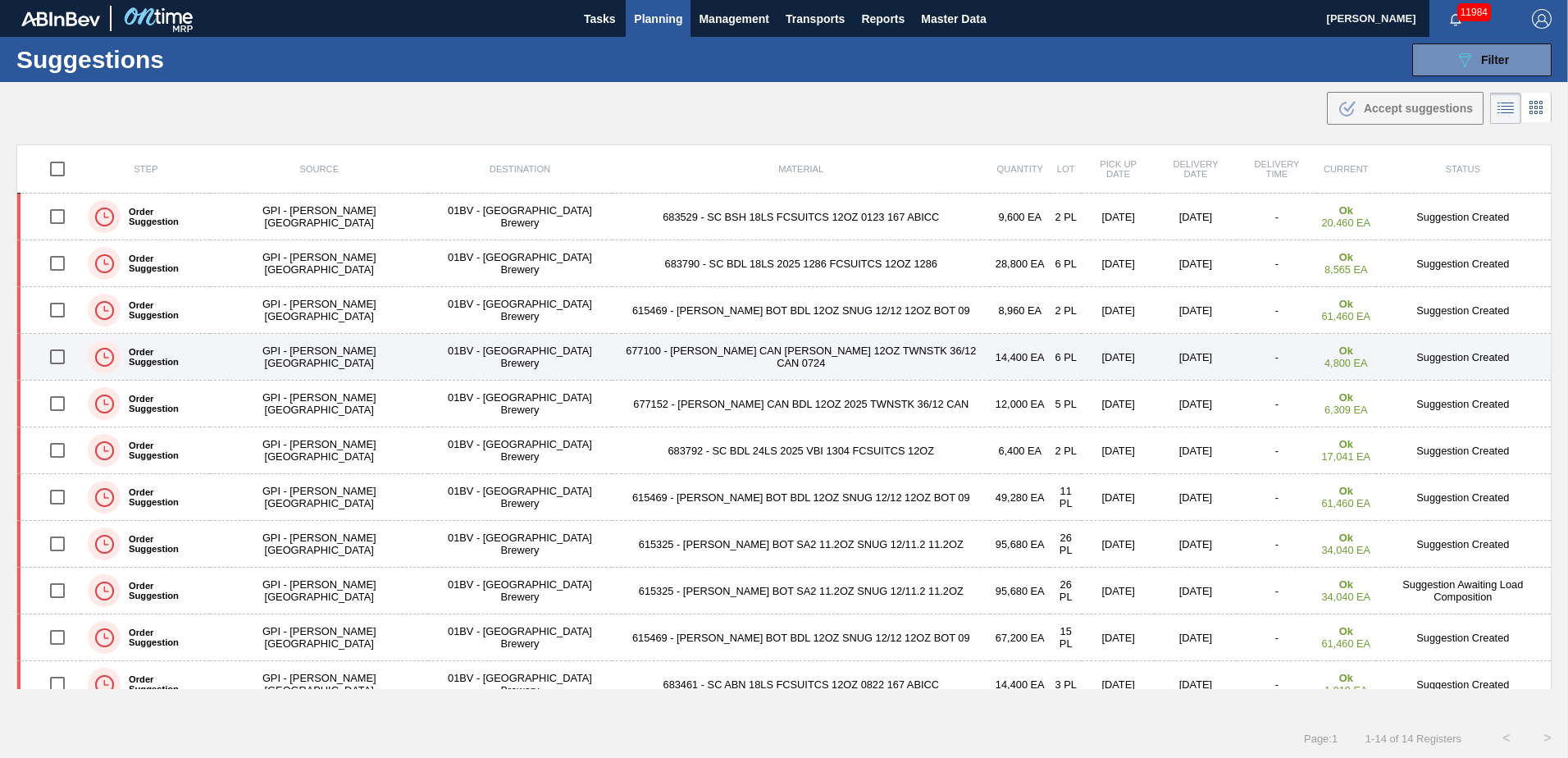
drag, startPoint x: 66, startPoint y: 407, endPoint x: 262, endPoint y: 352, distance: 203.6
click at [66, 407] on input "checkbox" at bounding box center [58, 404] width 35 height 35
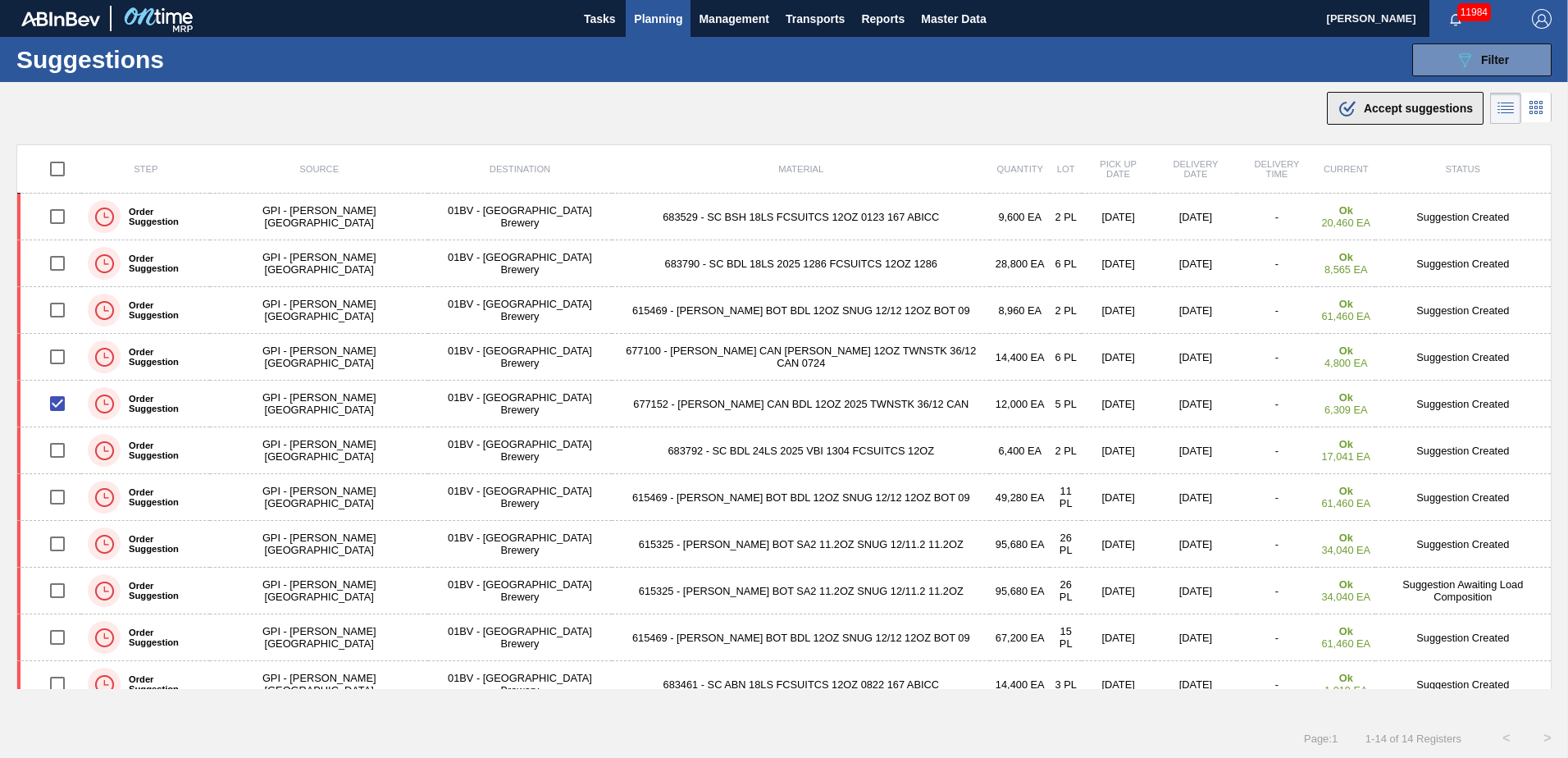
click at [1378, 108] on span "Accept suggestions" at bounding box center [1419, 108] width 109 height 13
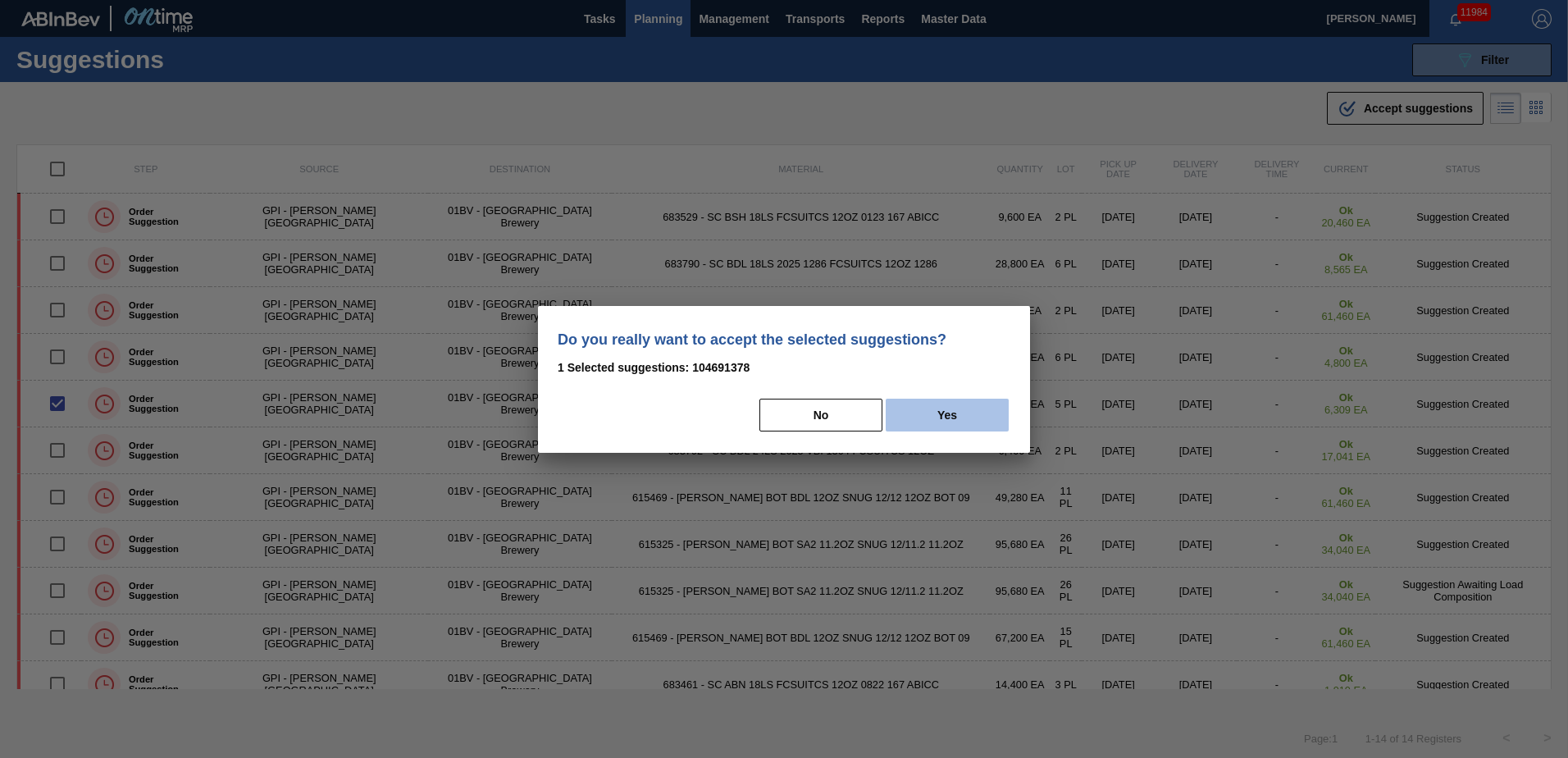
drag, startPoint x: 945, startPoint y: 416, endPoint x: 962, endPoint y: 408, distance: 18.8
click at [947, 414] on button "Yes" at bounding box center [947, 415] width 123 height 33
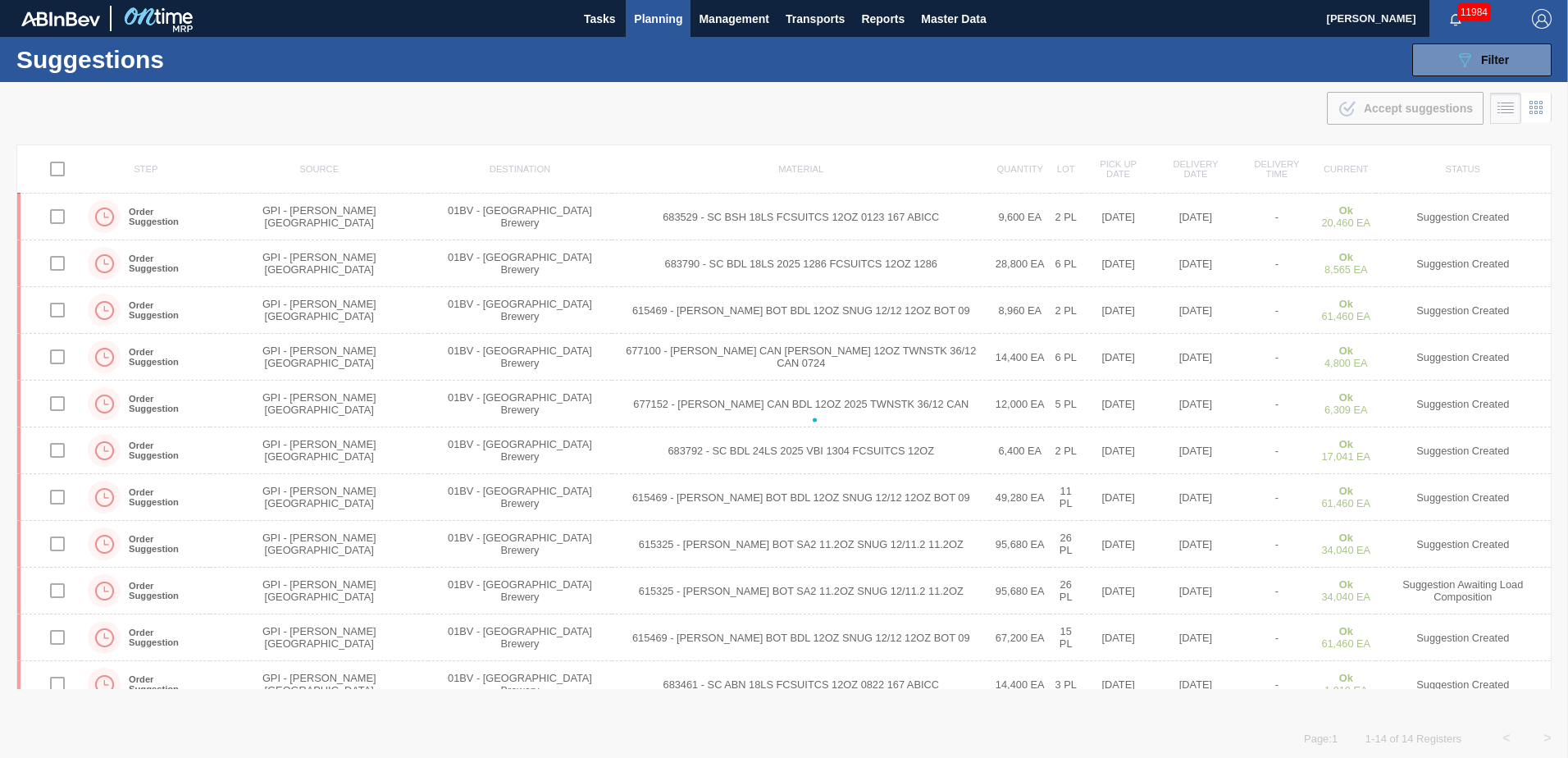
checkbox input "false"
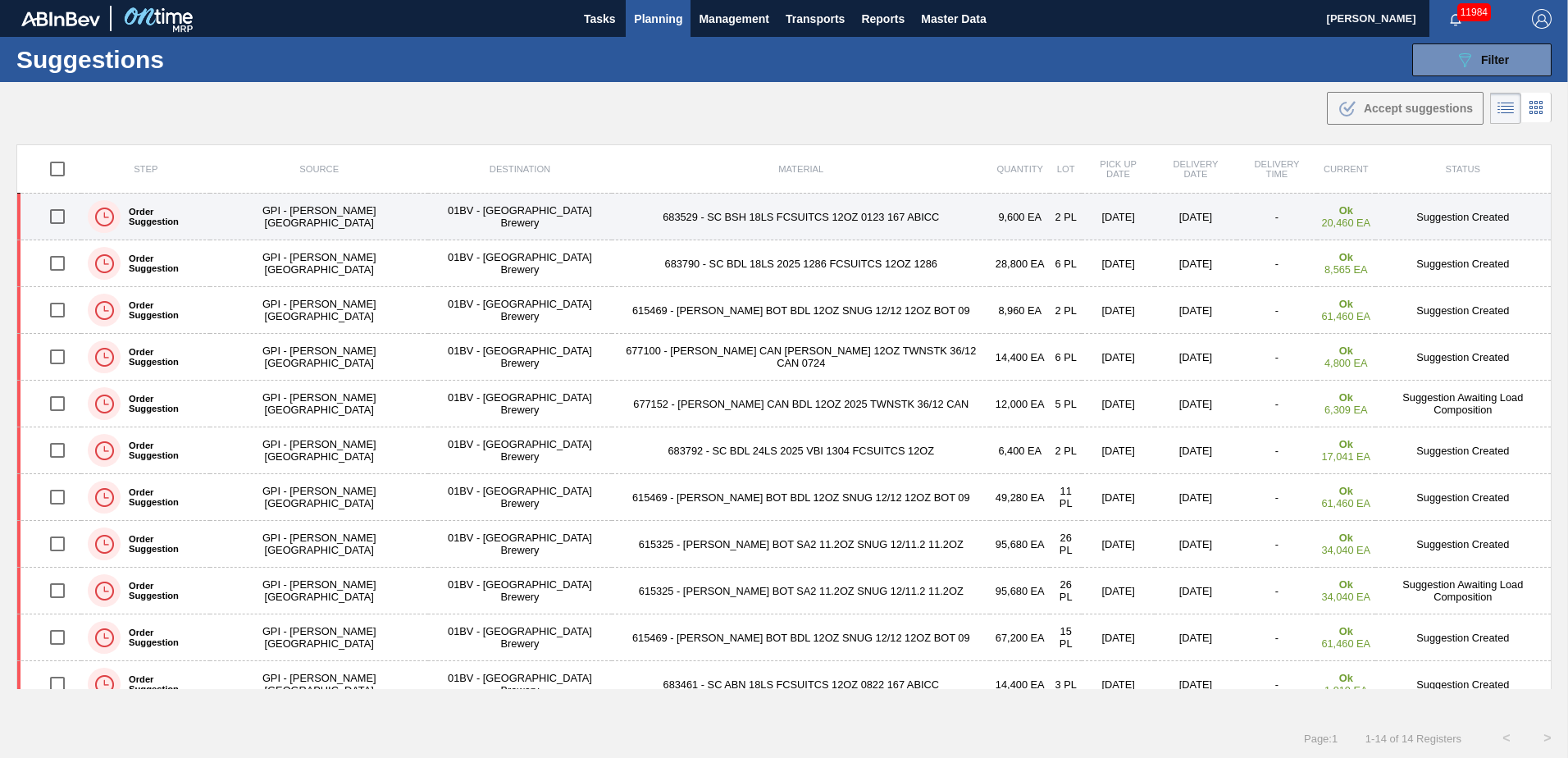
drag, startPoint x: 63, startPoint y: 212, endPoint x: 156, endPoint y: 217, distance: 93.1
click at [63, 212] on input "checkbox" at bounding box center [58, 217] width 35 height 35
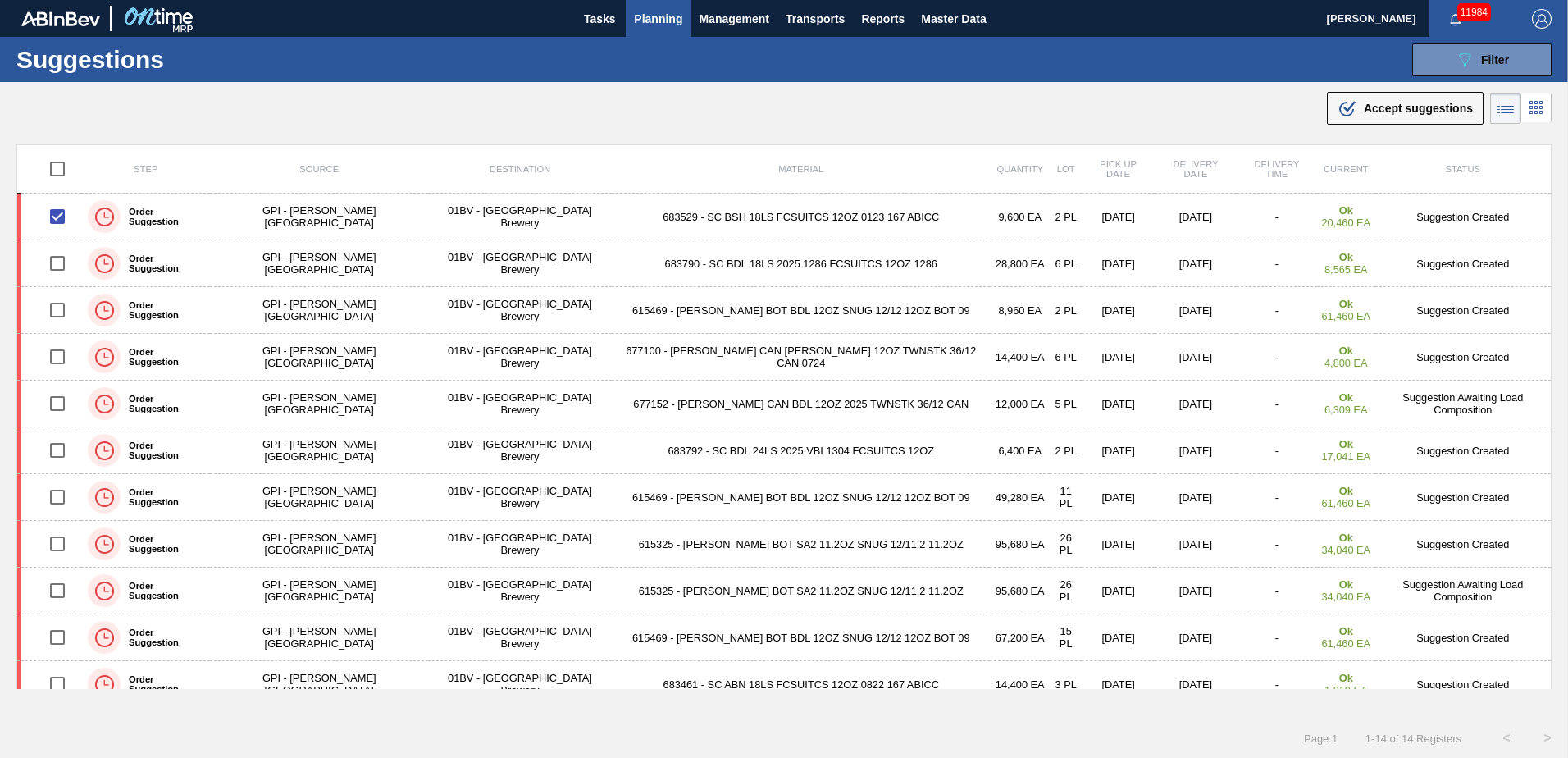
drag, startPoint x: 1371, startPoint y: 106, endPoint x: 1350, endPoint y: 134, distance: 35.0
click at [1372, 105] on span "Accept suggestions" at bounding box center [1419, 108] width 109 height 13
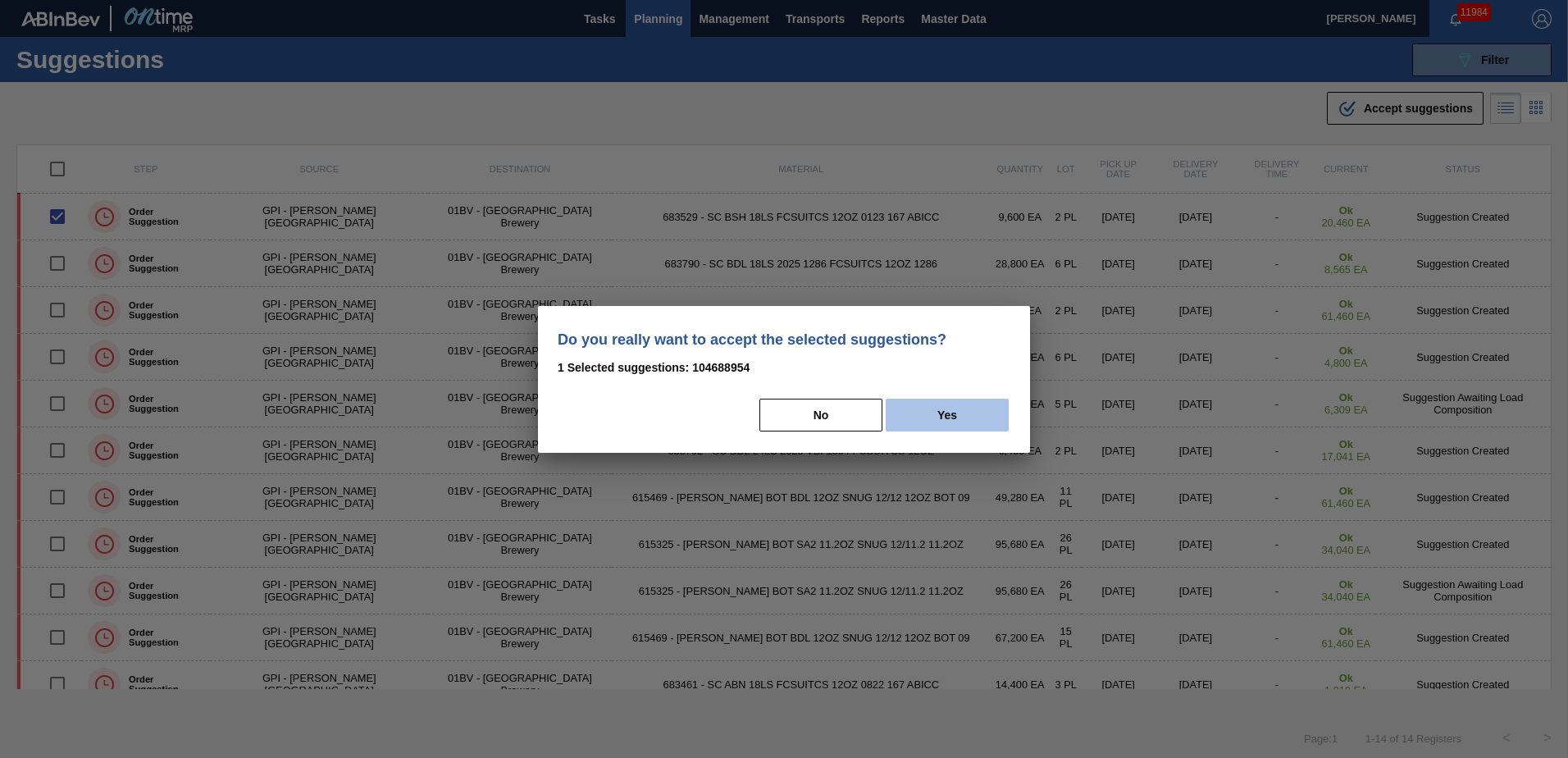
click at [949, 417] on button "Yes" at bounding box center [947, 415] width 123 height 33
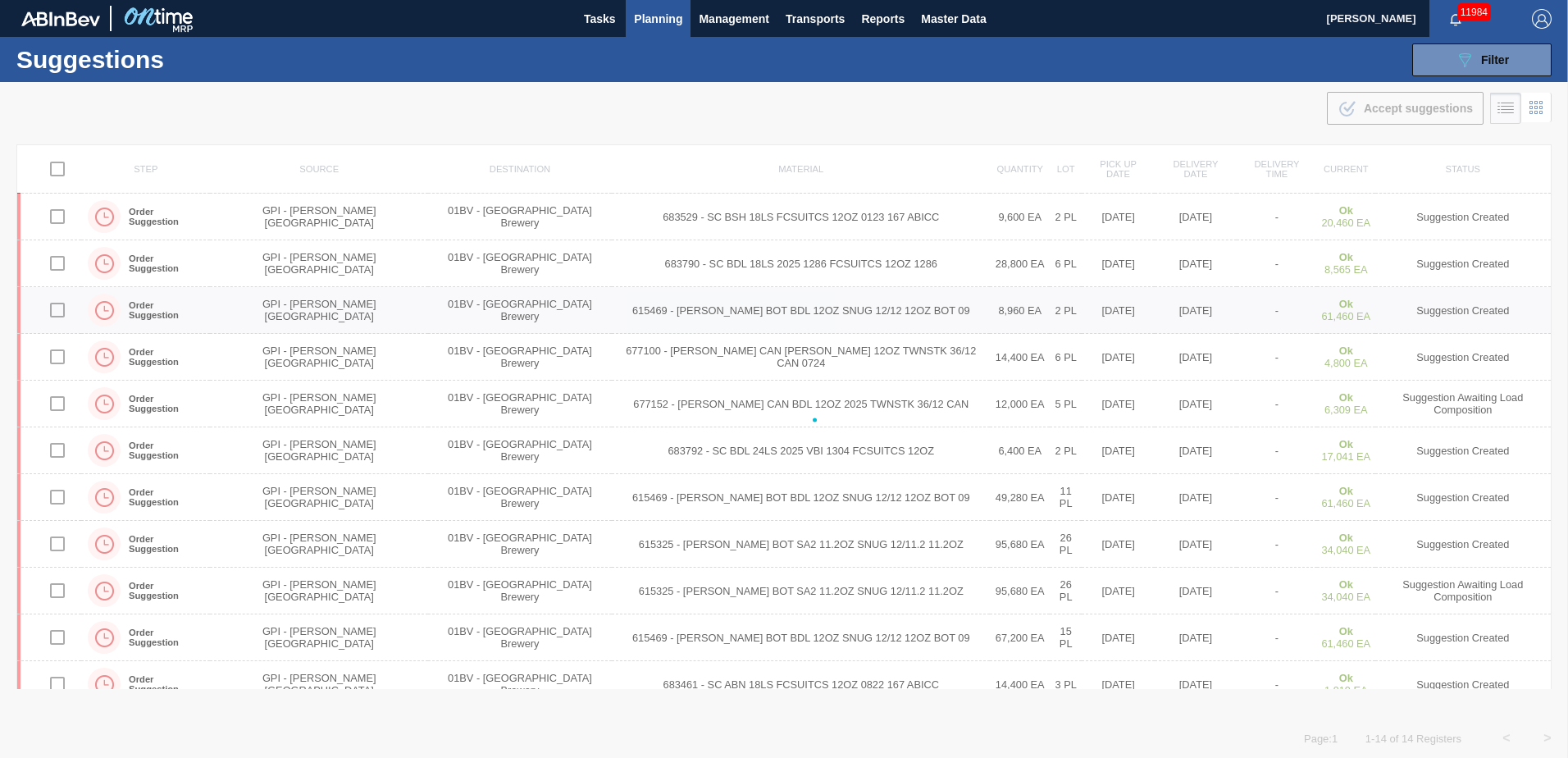
checkbox input "false"
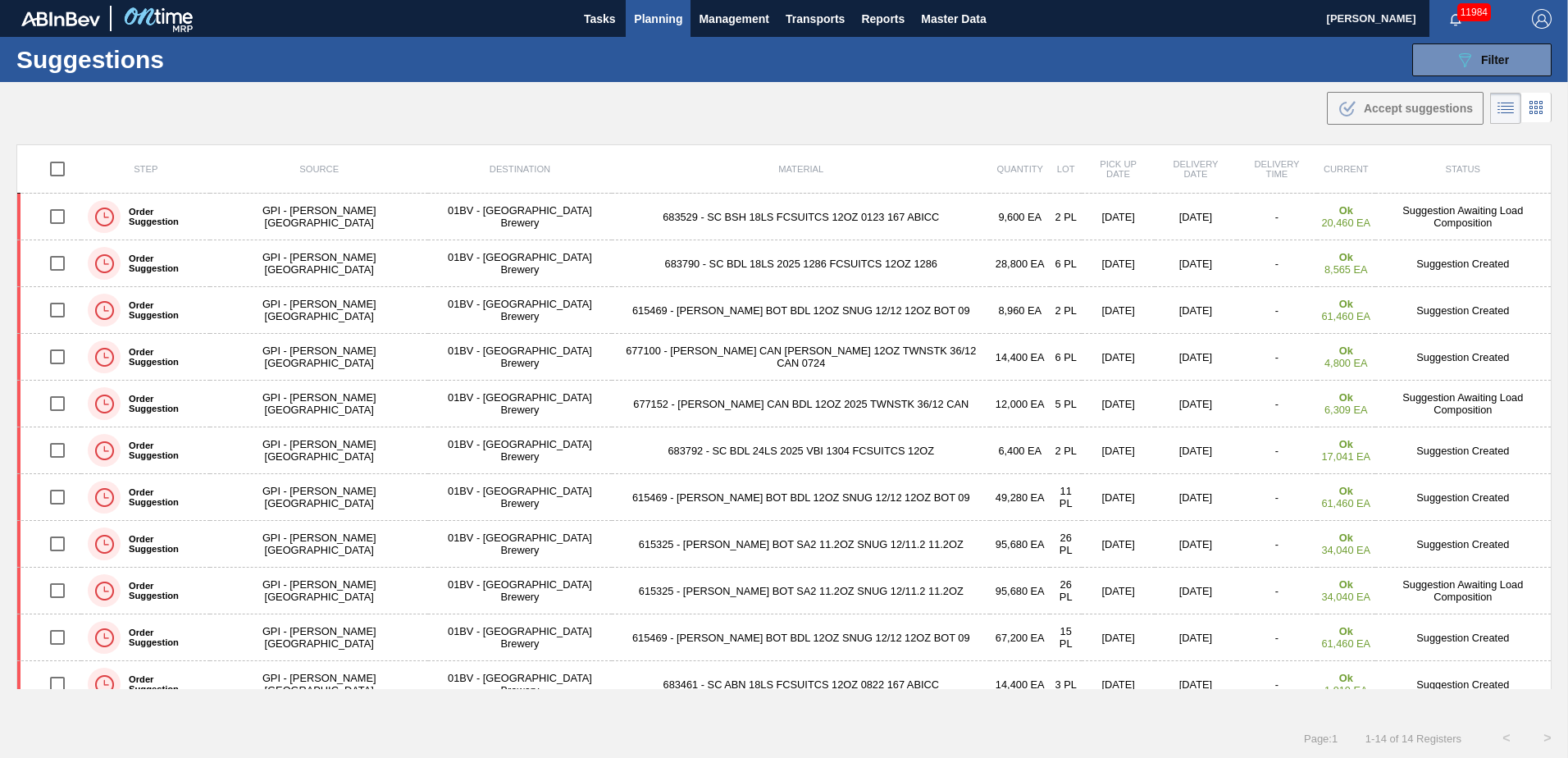
click at [640, 24] on span "Planning" at bounding box center [658, 18] width 48 height 20
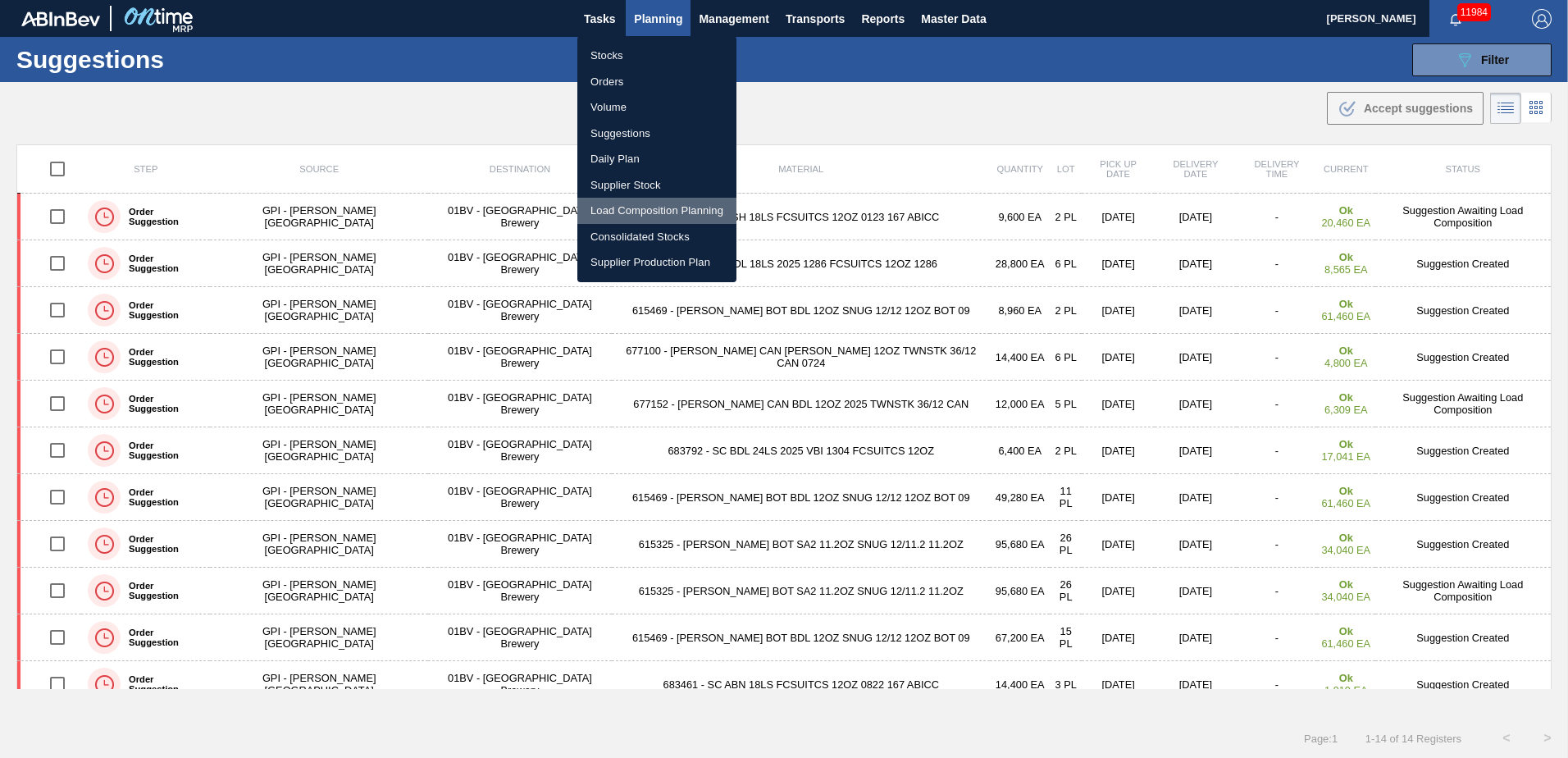
click at [637, 212] on li "Load Composition Planning" at bounding box center [657, 211] width 159 height 26
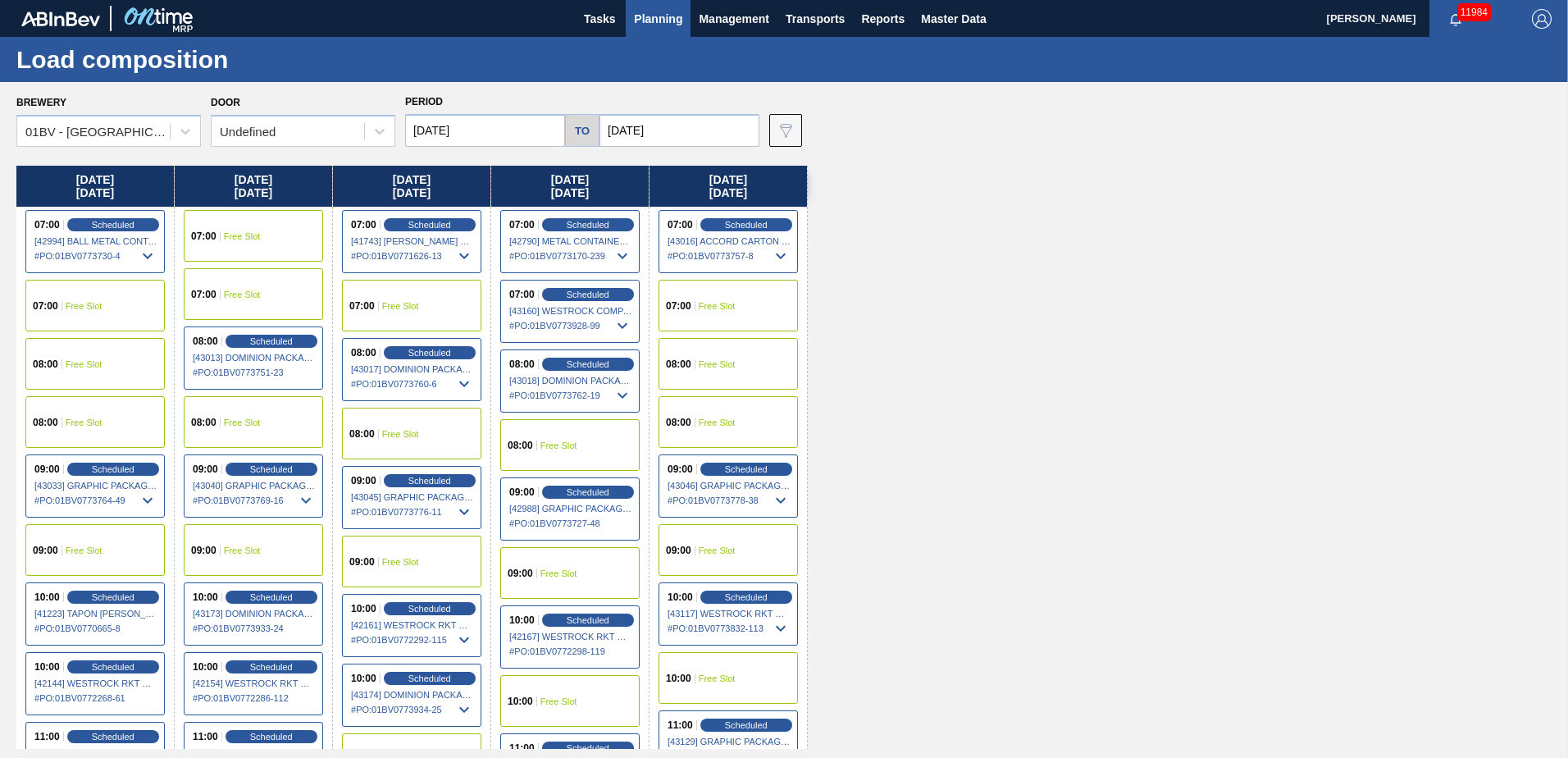
click at [670, 134] on input "[DATE]" at bounding box center [679, 131] width 160 height 33
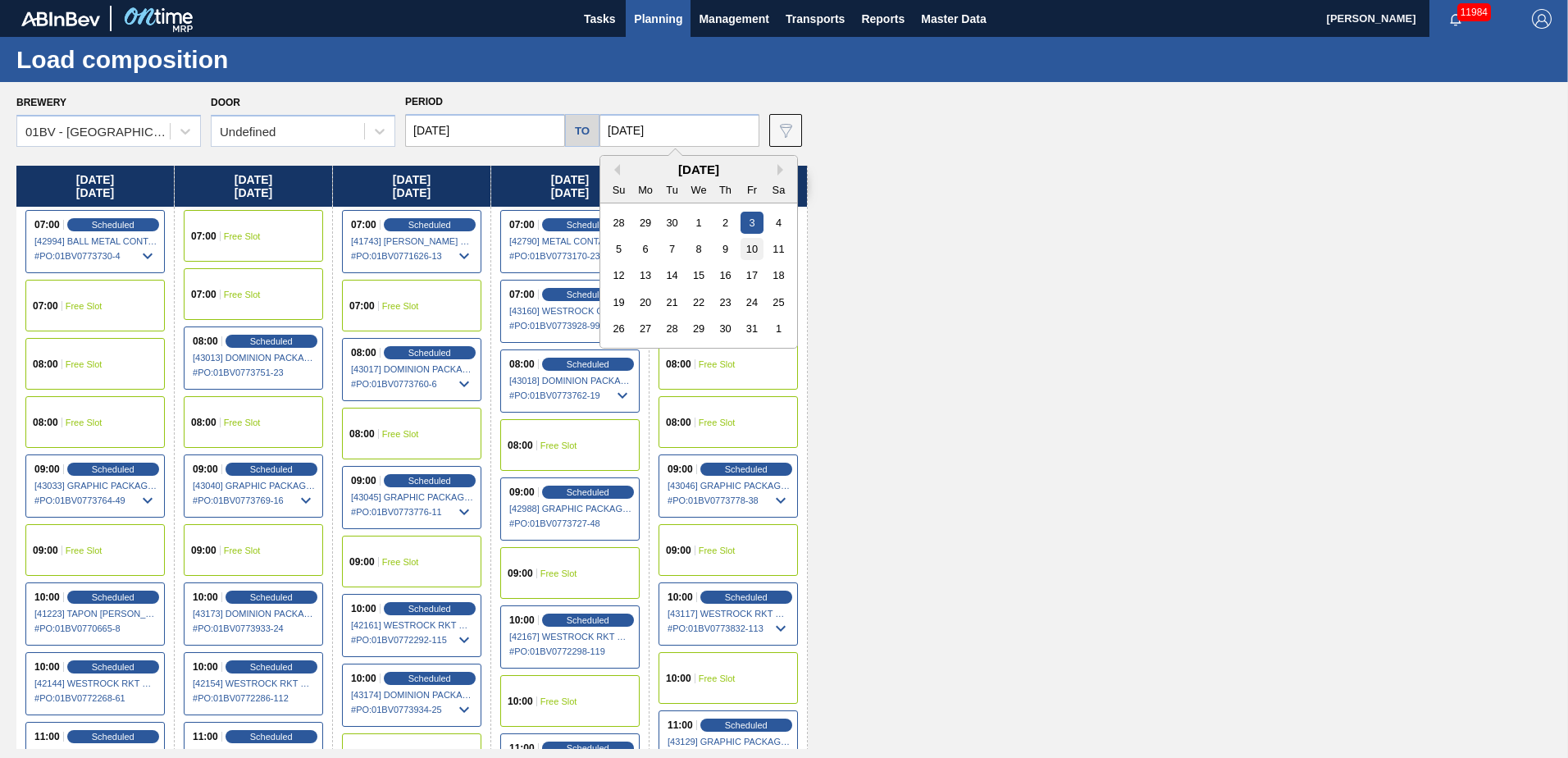
click at [748, 245] on div "10" at bounding box center [752, 249] width 22 height 22
type input "10/10/2025"
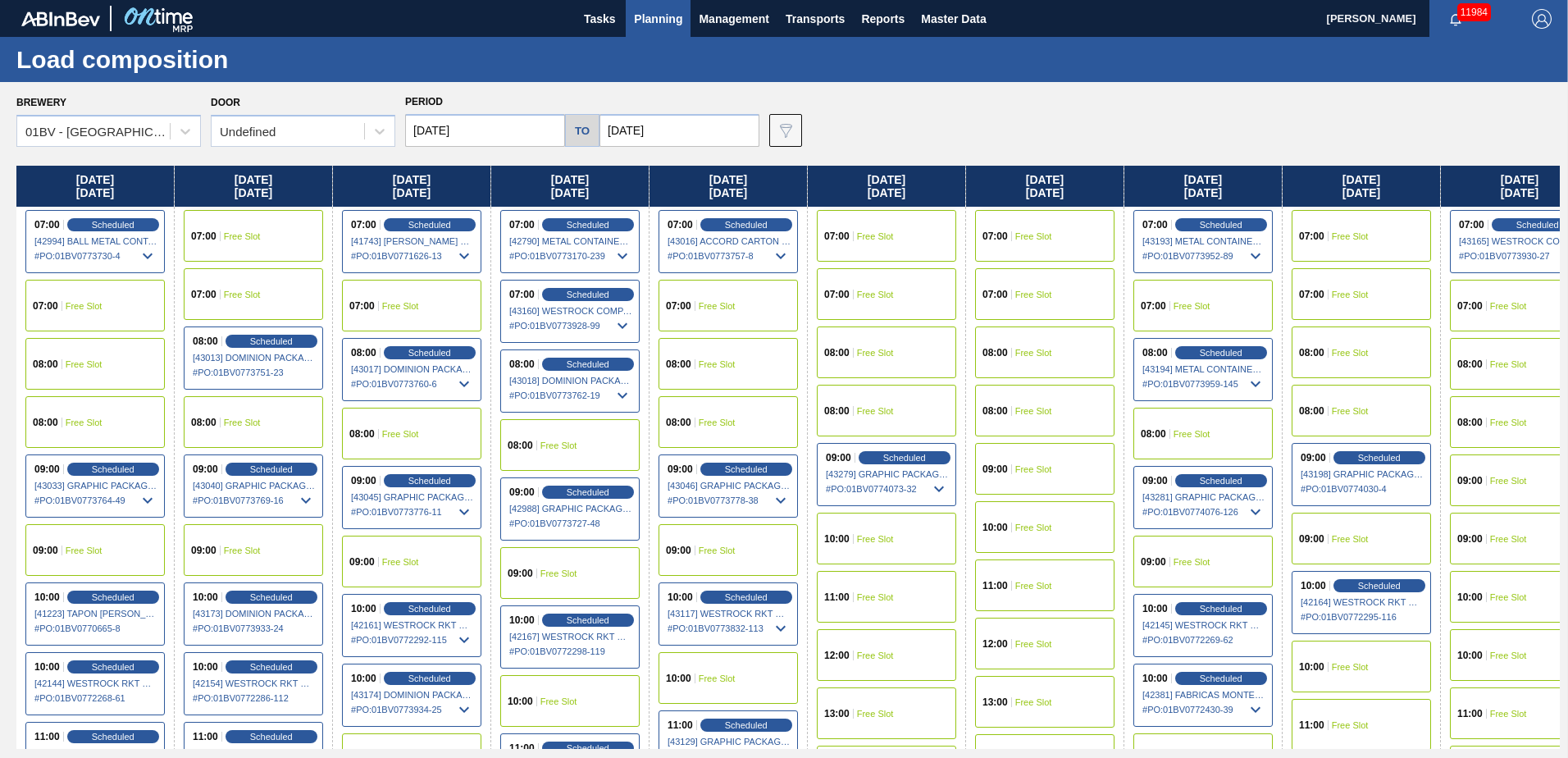
click at [486, 126] on input "[DATE]" at bounding box center [485, 131] width 160 height 33
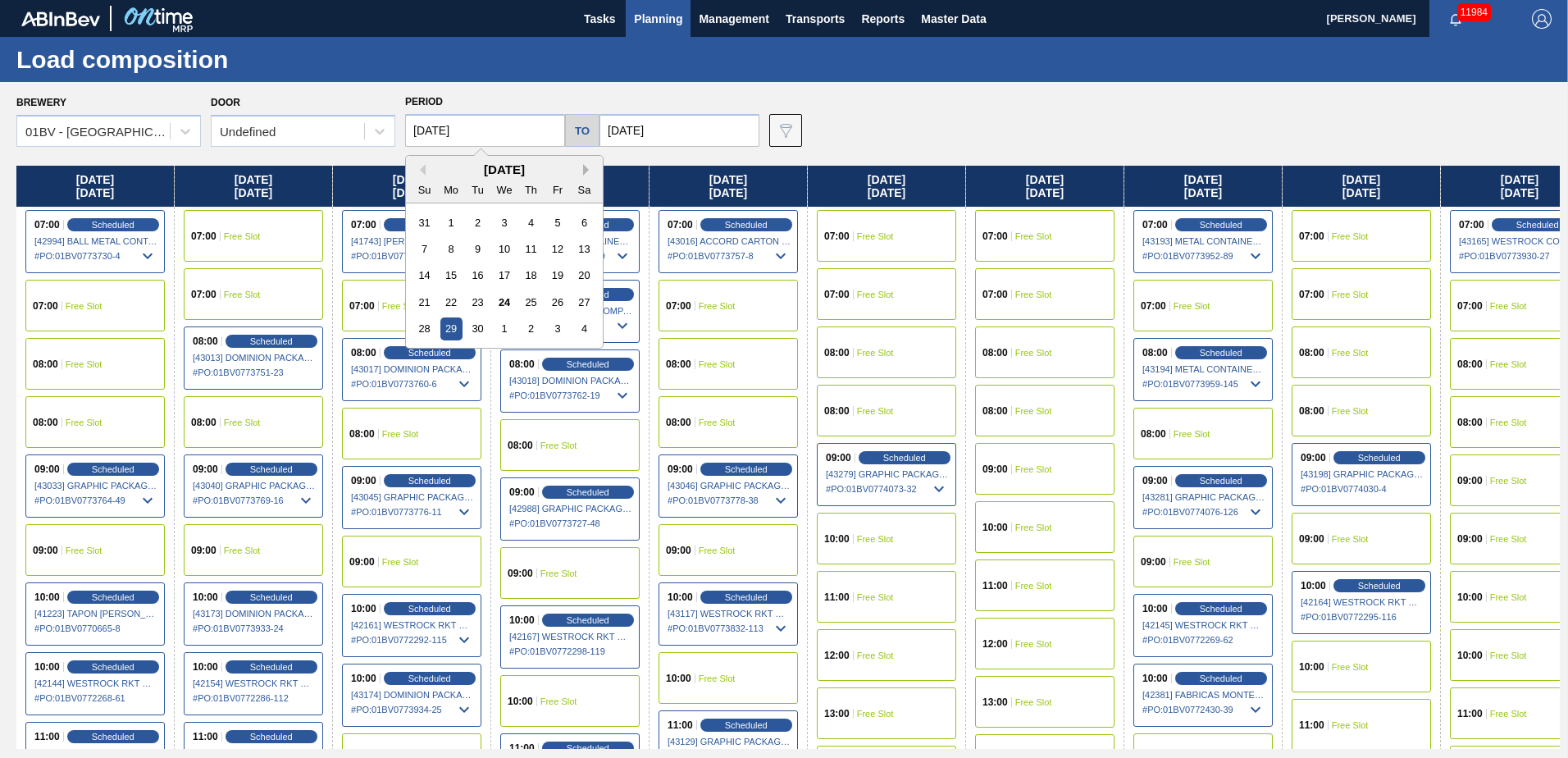
click at [586, 169] on button "Next Month" at bounding box center [588, 169] width 11 height 11
click at [448, 247] on div "6" at bounding box center [452, 249] width 22 height 22
type input "10/06/2025"
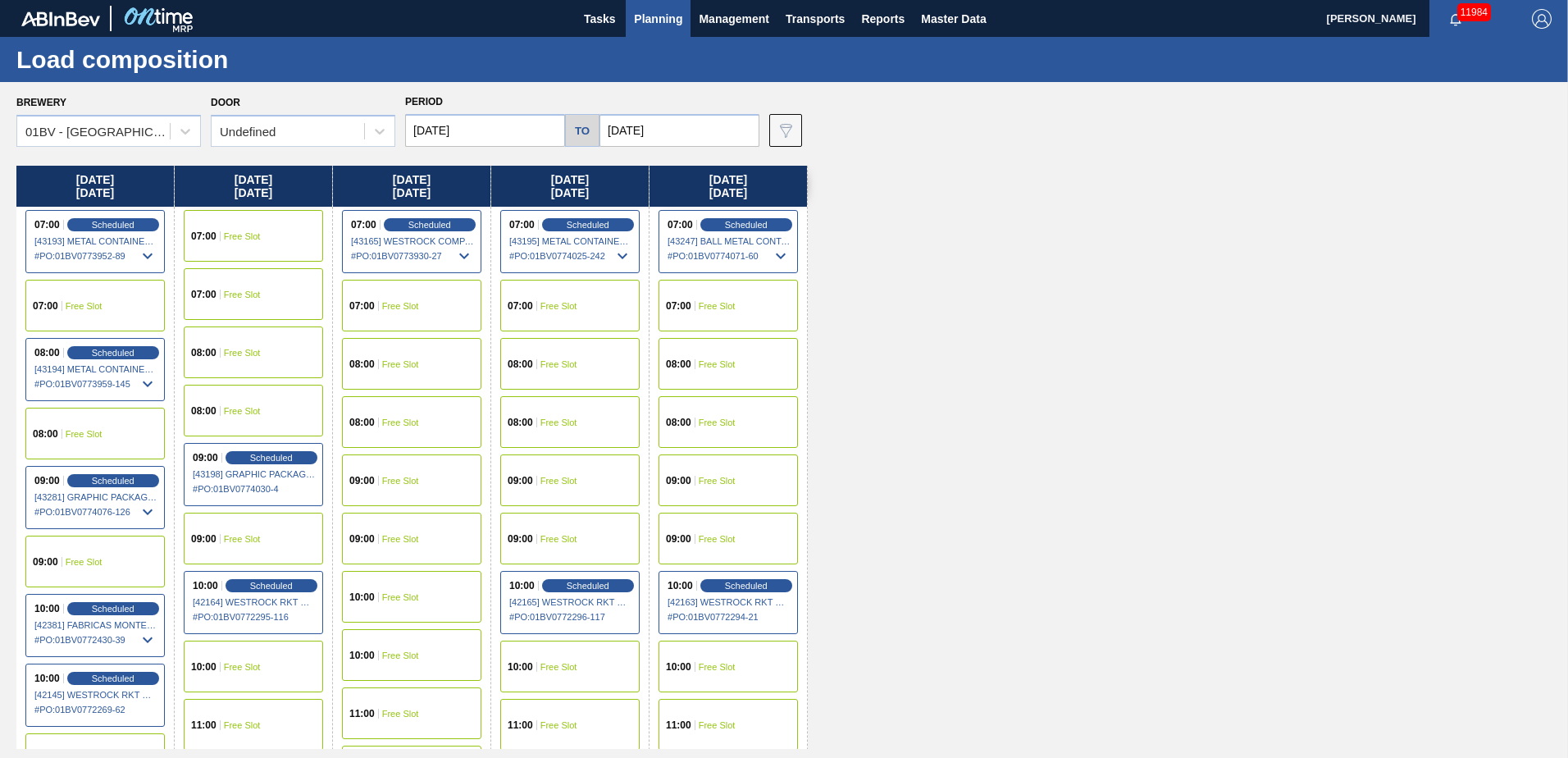
click at [390, 481] on span "Free Slot" at bounding box center [400, 481] width 37 height 10
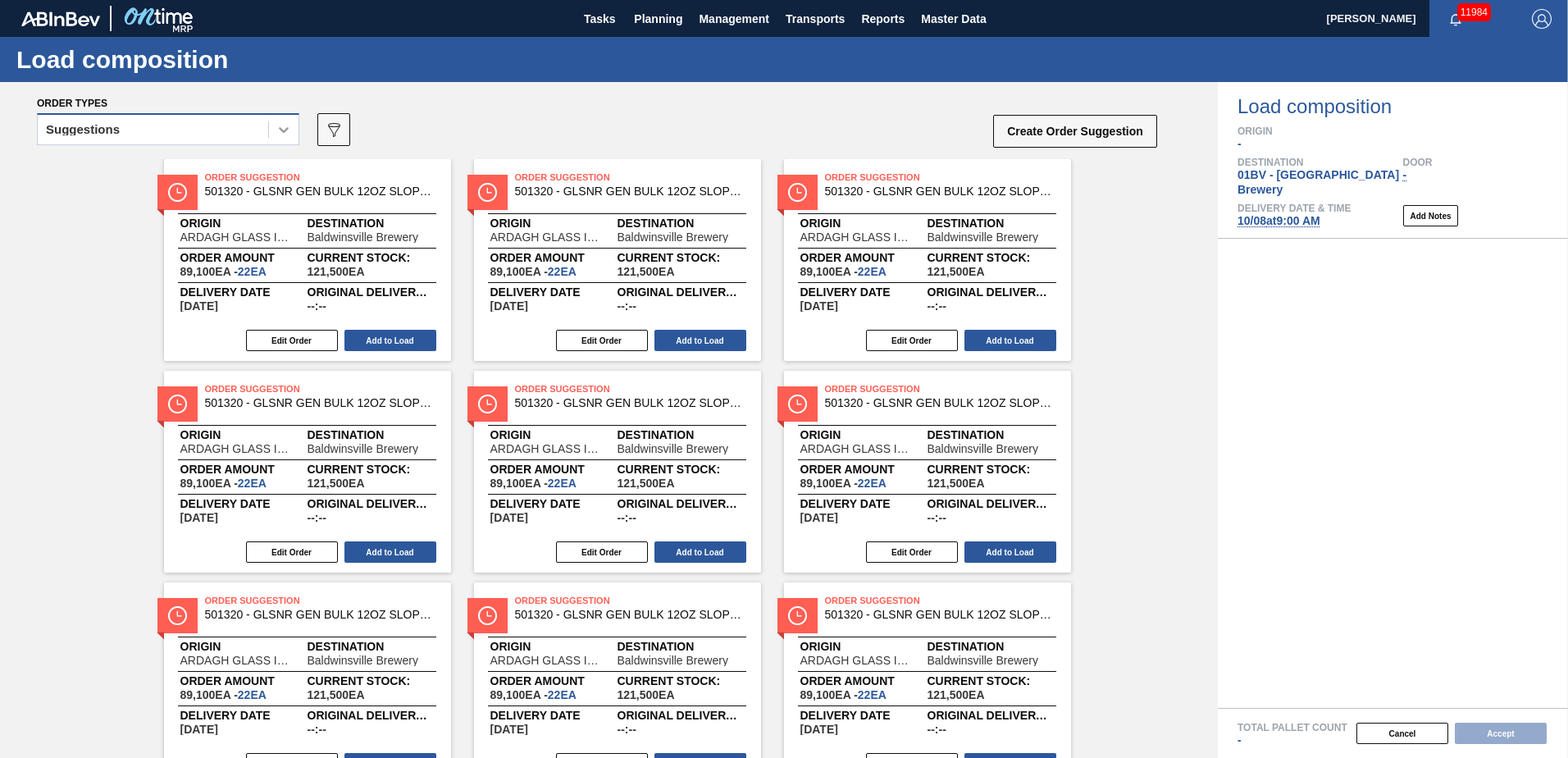
click at [282, 135] on icon at bounding box center [283, 129] width 16 height 16
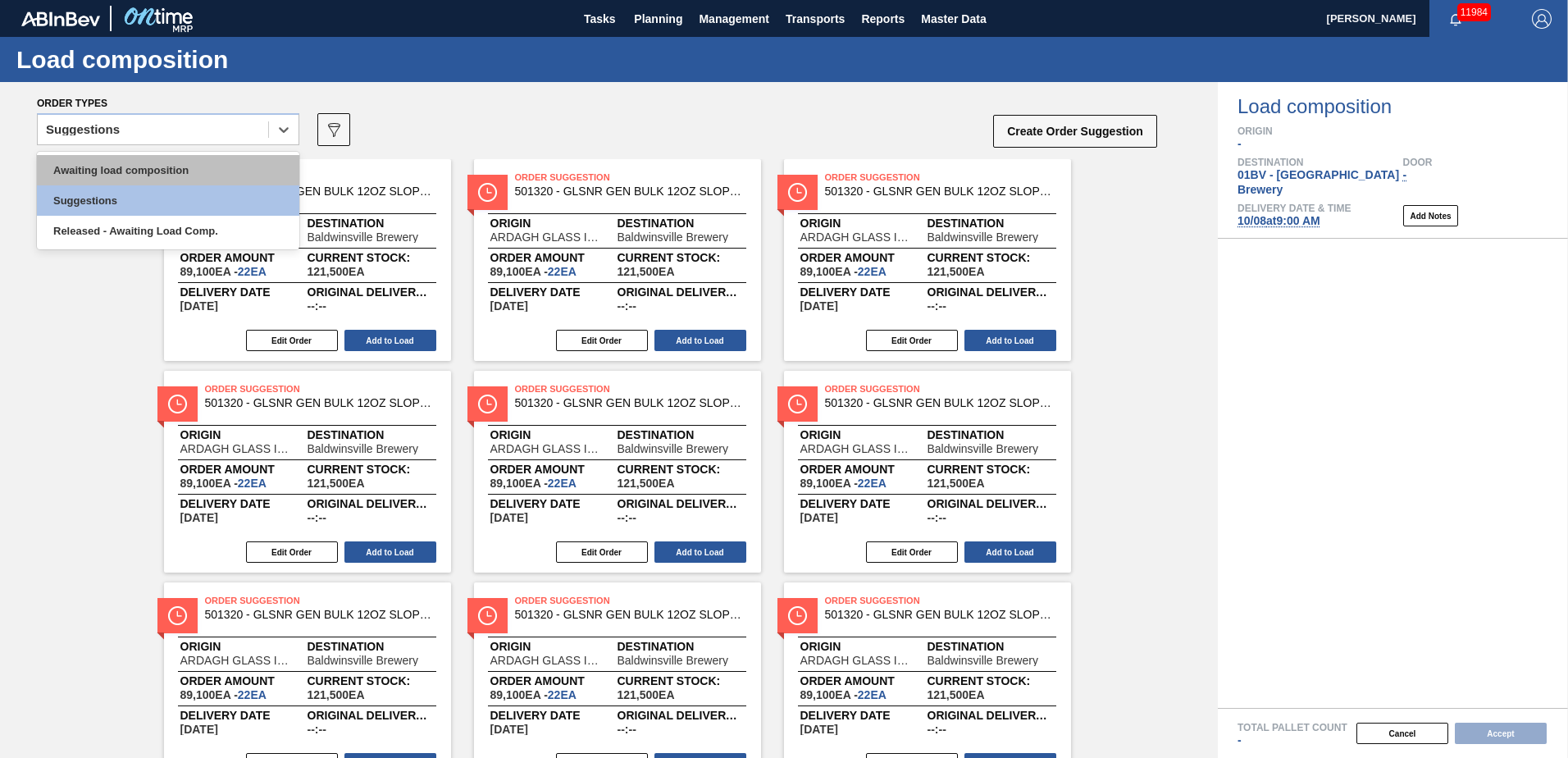
click at [159, 181] on div "Awaiting load composition" at bounding box center [168, 169] width 263 height 30
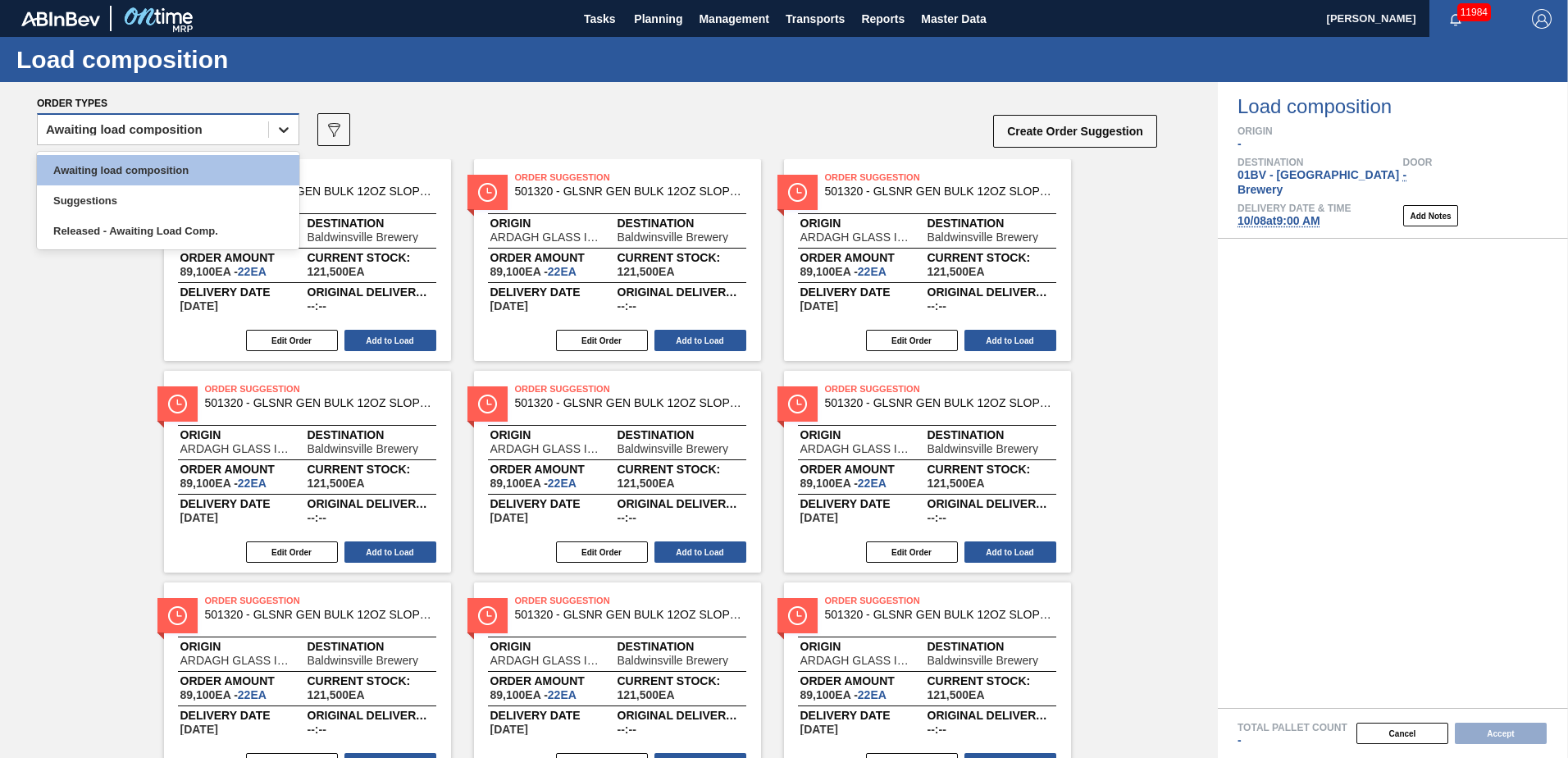
click at [282, 129] on icon at bounding box center [283, 129] width 16 height 16
click at [92, 166] on div "Awaiting load composition" at bounding box center [168, 169] width 263 height 30
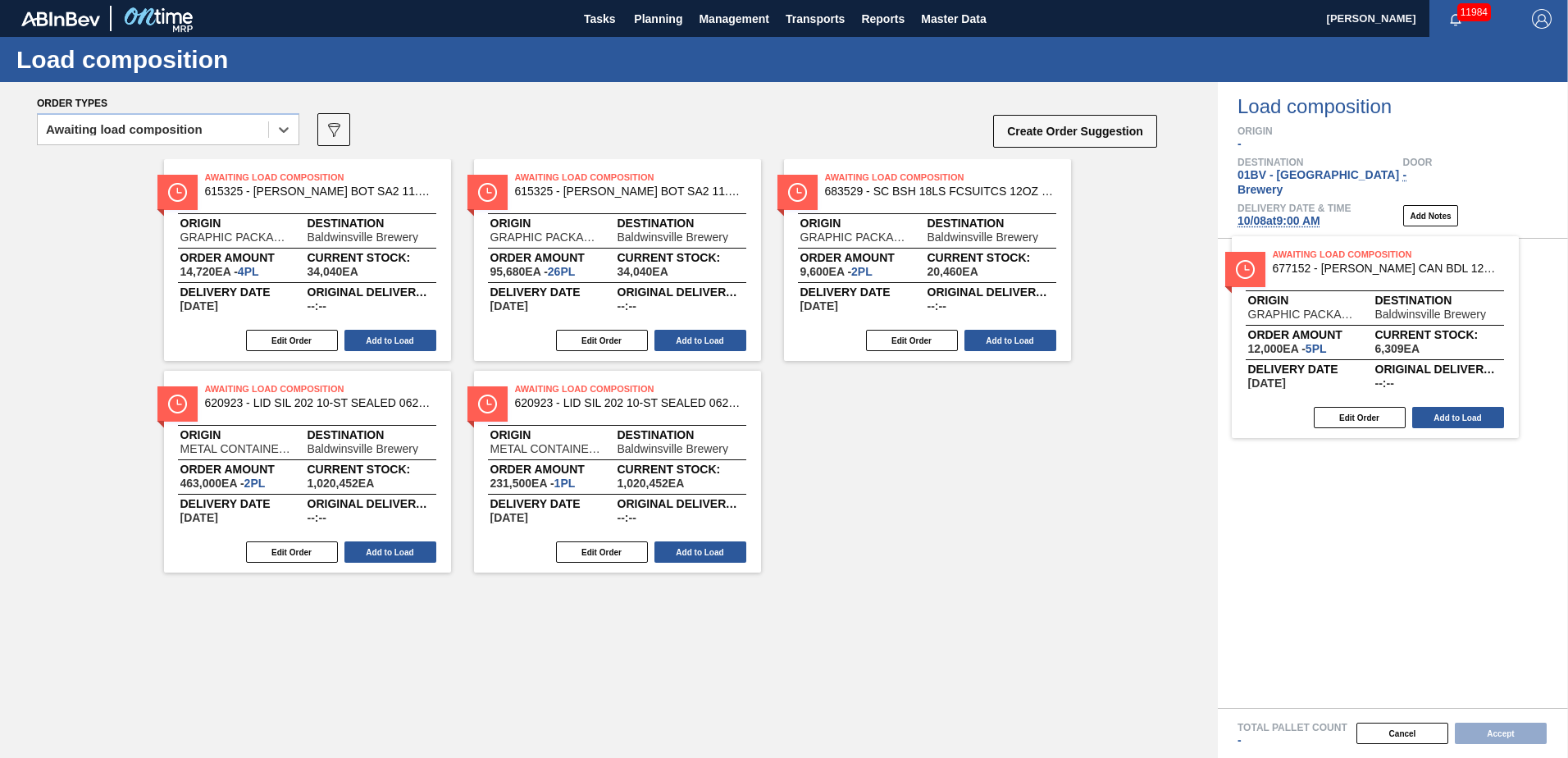
drag, startPoint x: 861, startPoint y: 193, endPoint x: 1328, endPoint y: 272, distance: 473.6
click at [1328, 272] on div "Order types option Awaiting load composition, selected. Select is focused ,type…" at bounding box center [784, 420] width 1568 height 676
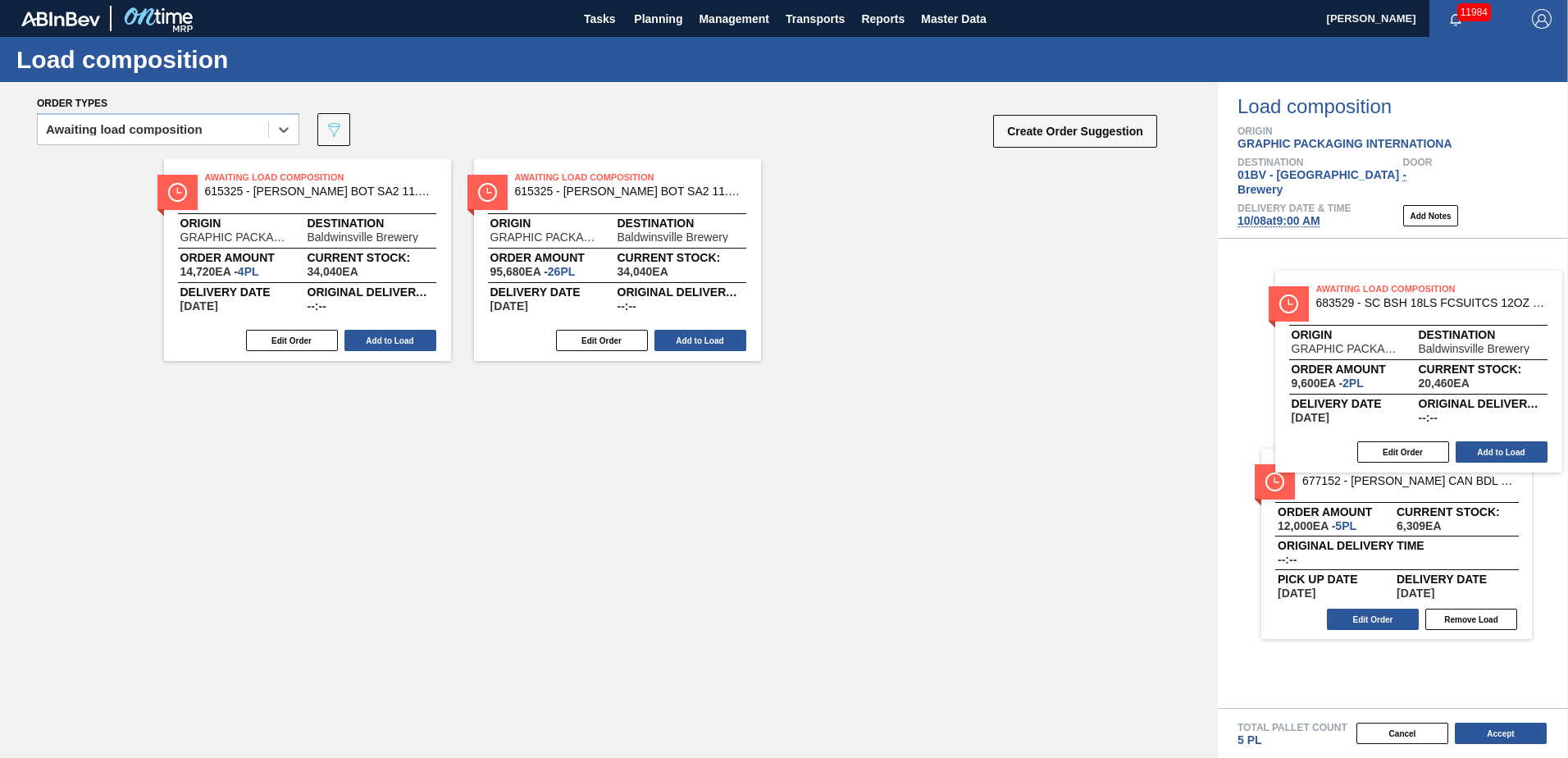
drag, startPoint x: 840, startPoint y: 199, endPoint x: 1350, endPoint y: 315, distance: 523.0
click at [1350, 315] on div "Order types option Awaiting load composition, selected. Select is focused ,type…" at bounding box center [784, 420] width 1568 height 676
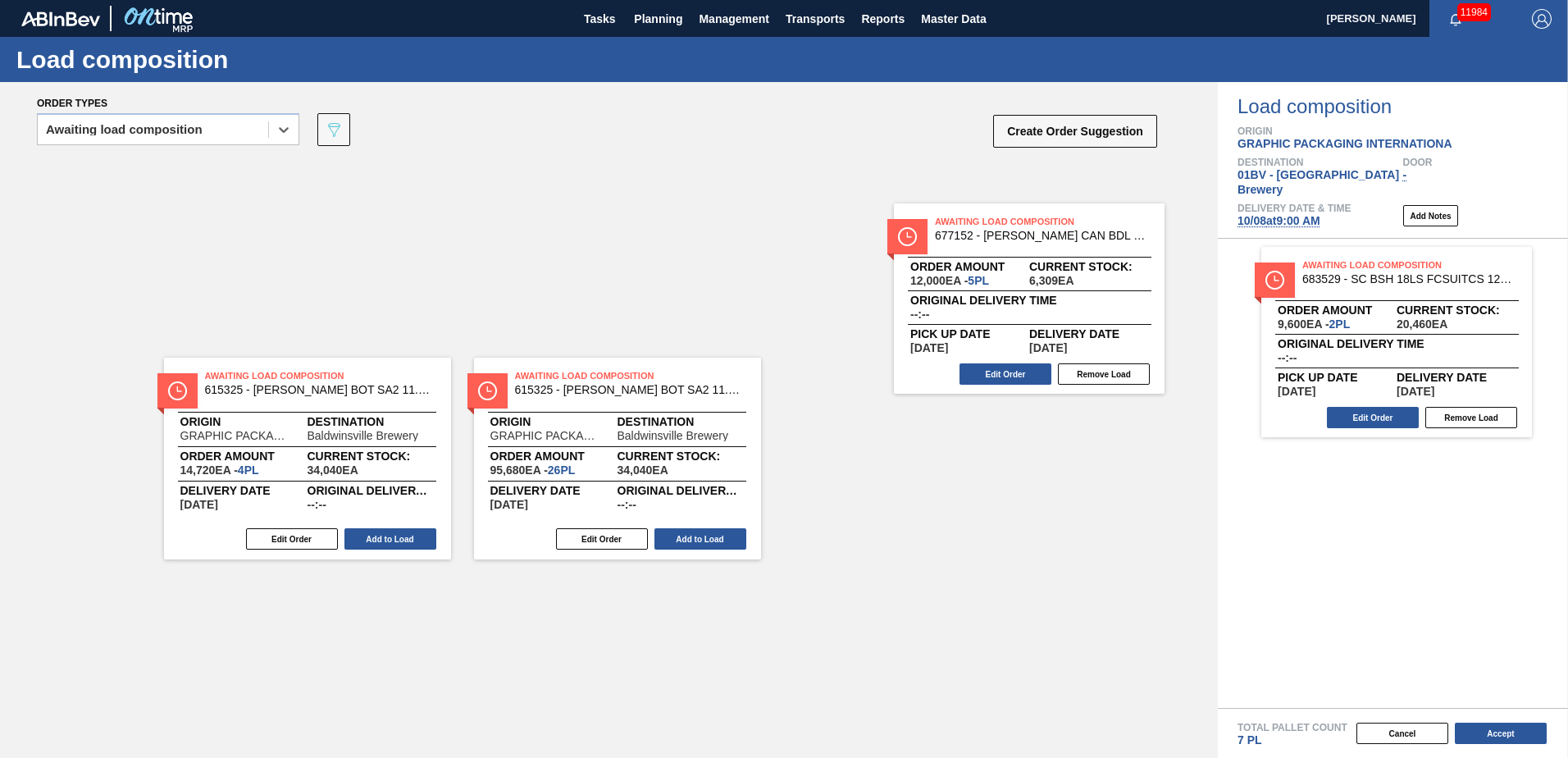
drag, startPoint x: 1362, startPoint y: 279, endPoint x: 962, endPoint y: 248, distance: 401.2
click at [962, 248] on div "Order types option Awaiting load composition, selected. Select is focused ,type…" at bounding box center [784, 420] width 1568 height 676
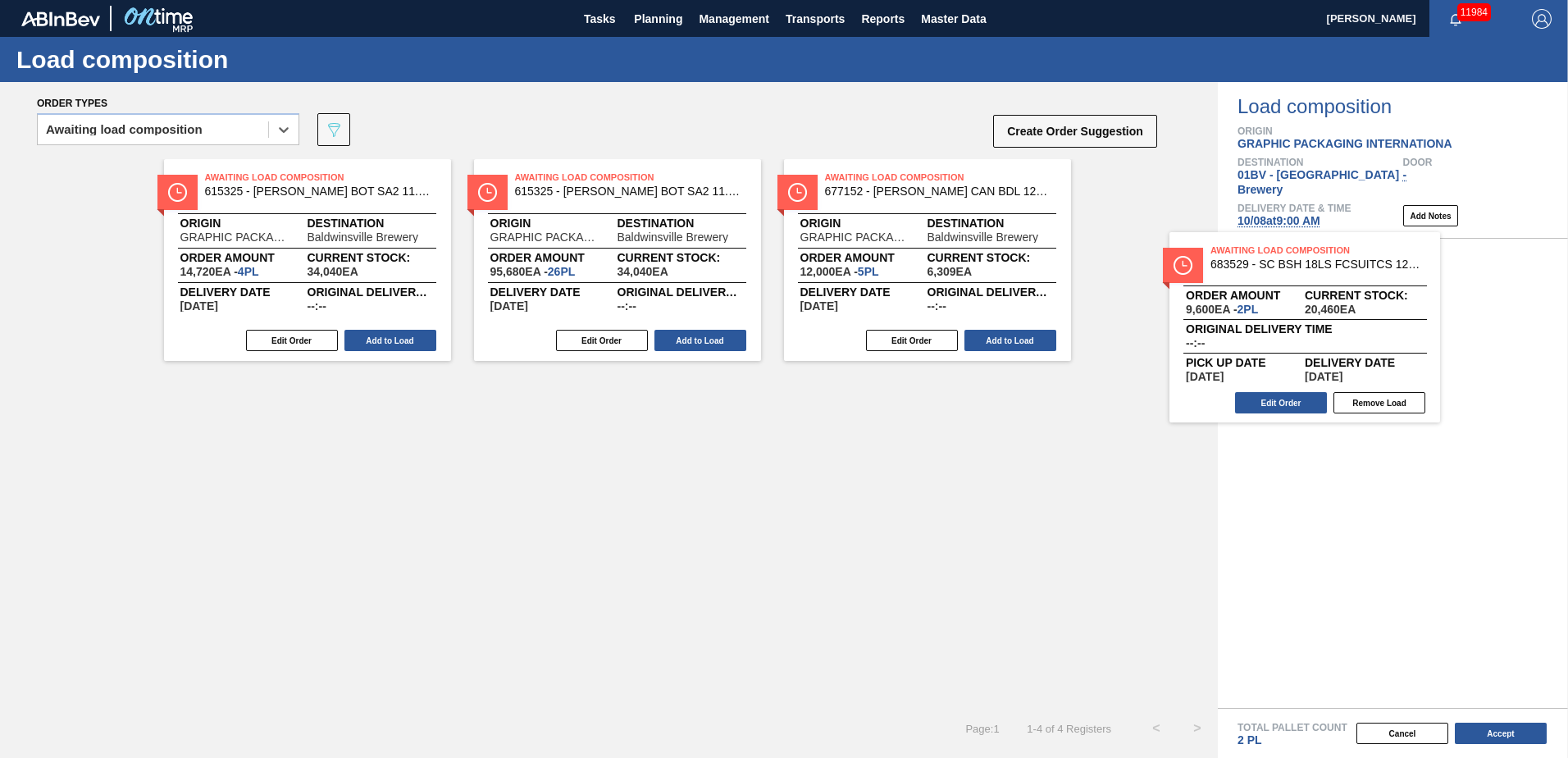
drag, startPoint x: 1368, startPoint y: 277, endPoint x: 692, endPoint y: 279, distance: 676.0
click at [746, 277] on div "Order types option Awaiting load composition, selected. Select is focused ,type…" at bounding box center [784, 420] width 1568 height 676
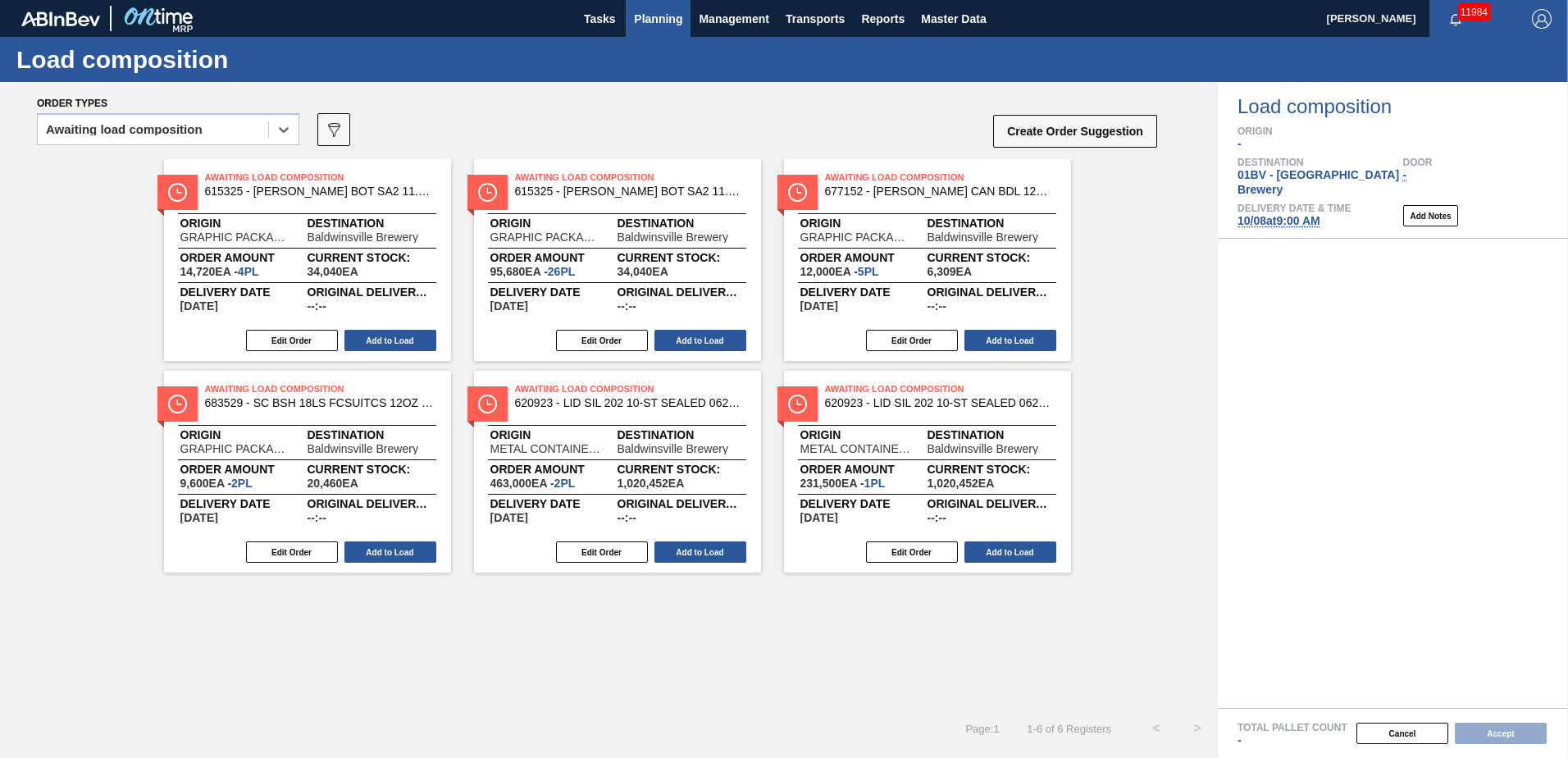
click at [638, 15] on span "Planning" at bounding box center [658, 18] width 48 height 20
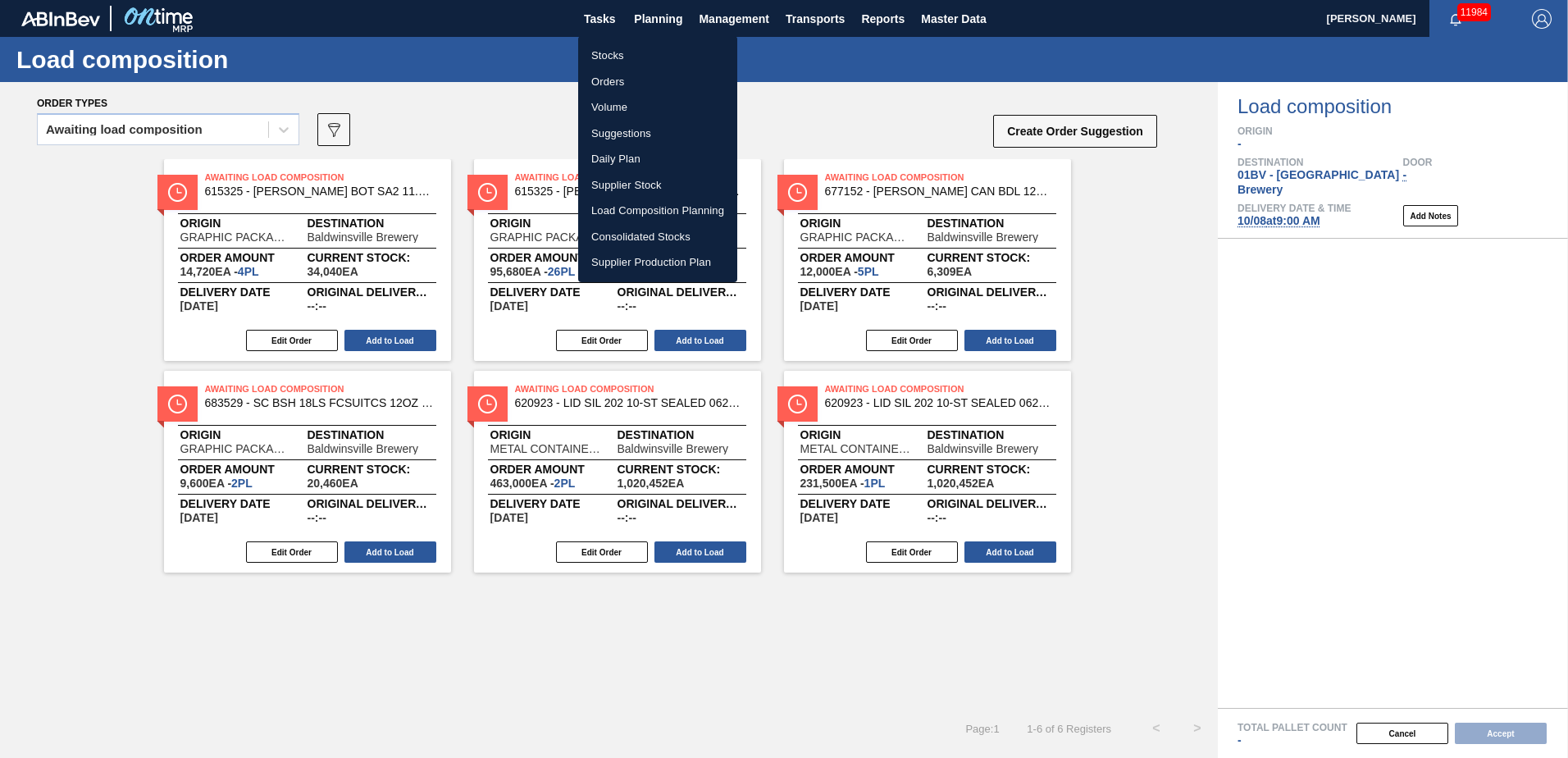
click at [618, 133] on li "Suggestions" at bounding box center [657, 134] width 159 height 26
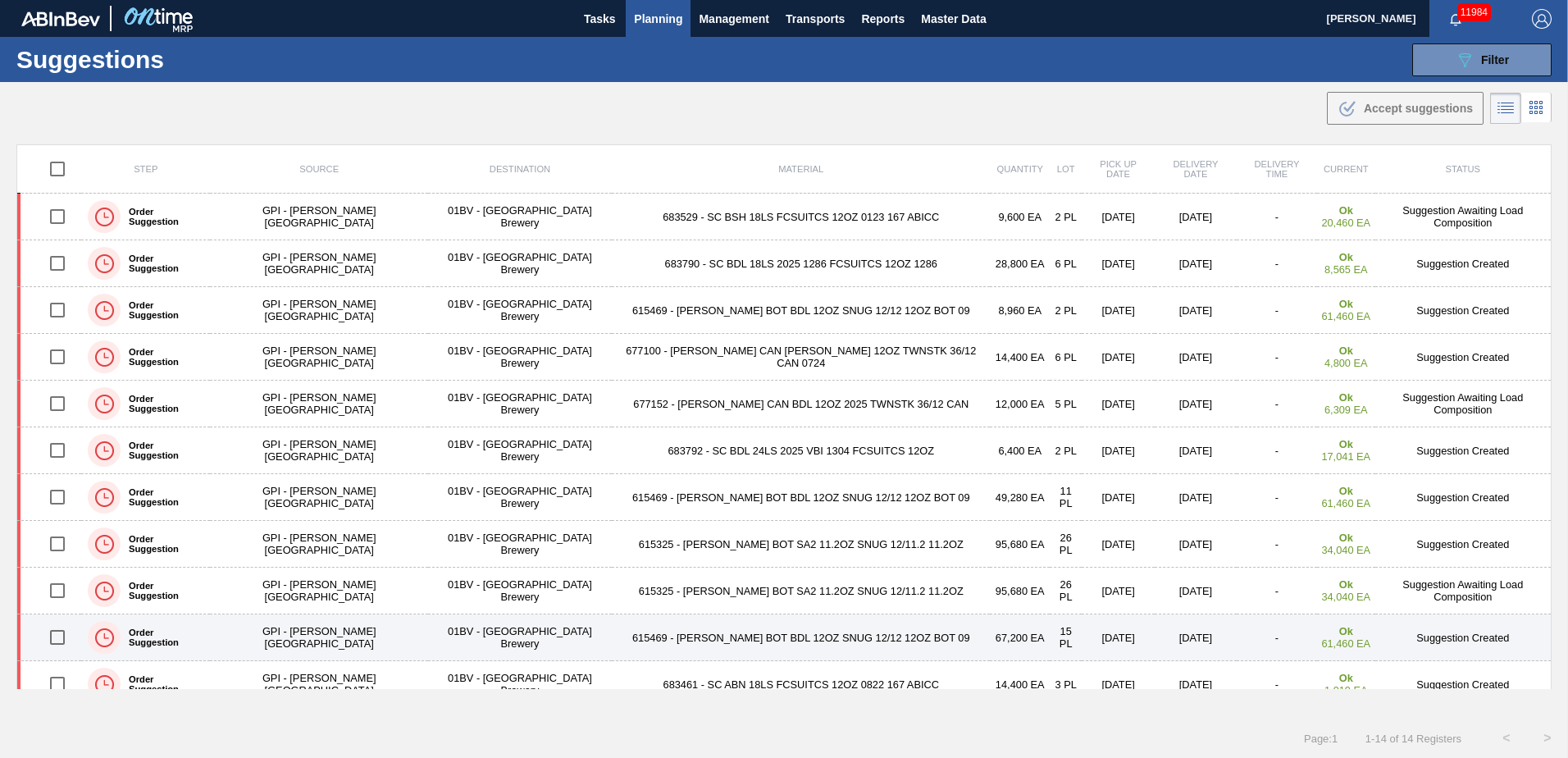
click at [62, 637] on input "checkbox" at bounding box center [58, 638] width 35 height 35
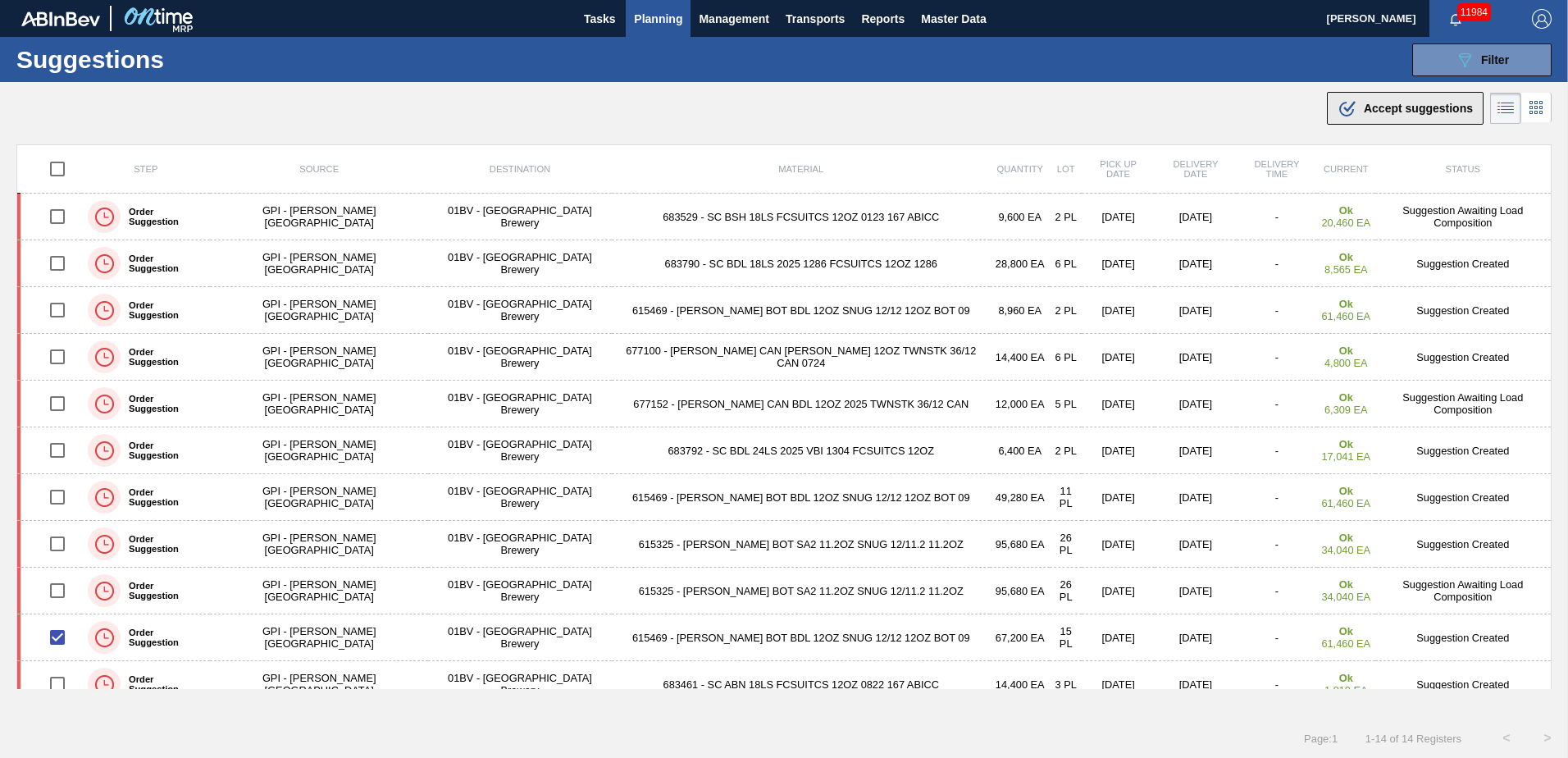
click at [1391, 109] on span "Accept suggestions" at bounding box center [1419, 108] width 109 height 13
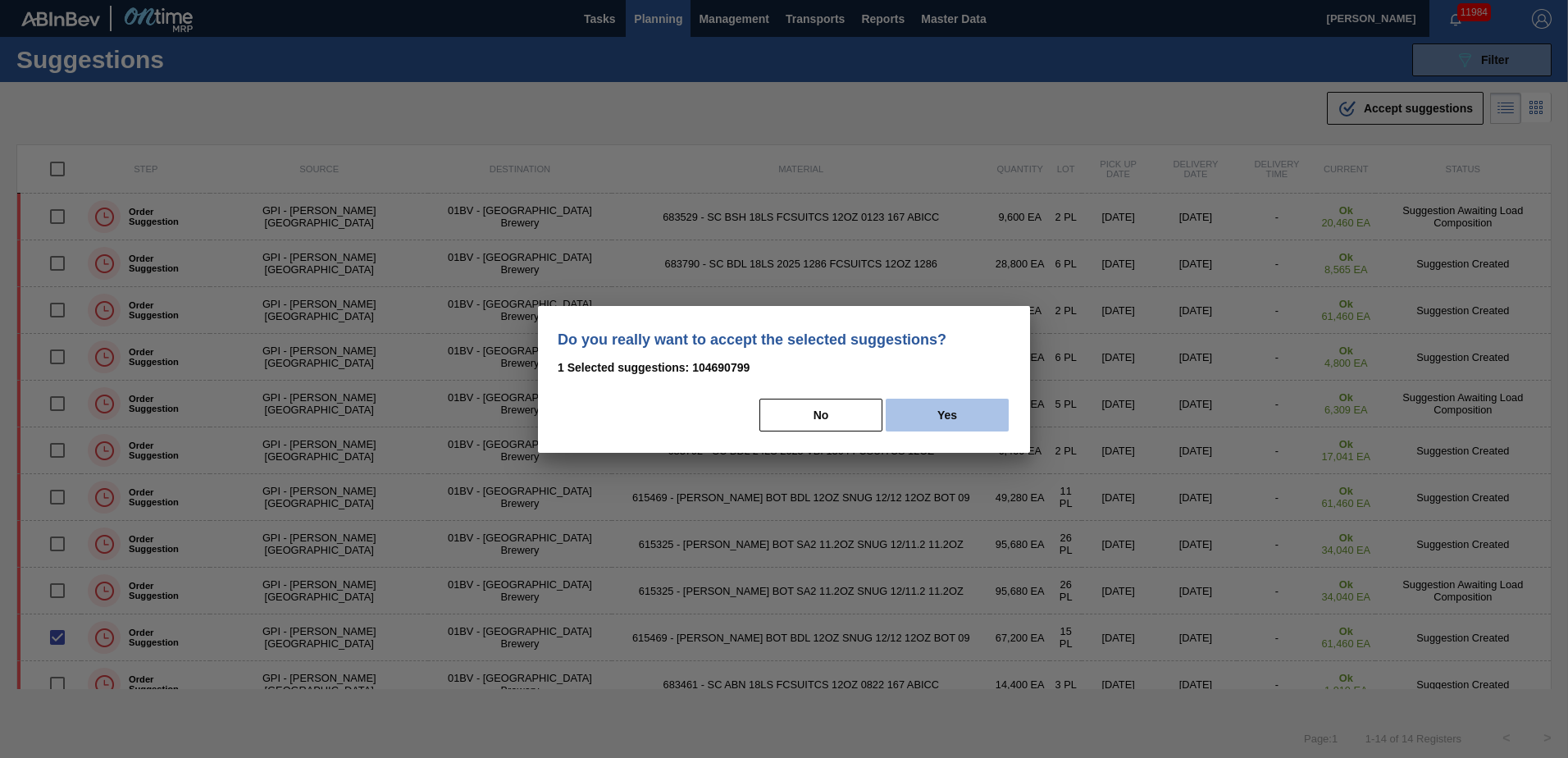
click at [942, 412] on button "Yes" at bounding box center [947, 415] width 123 height 33
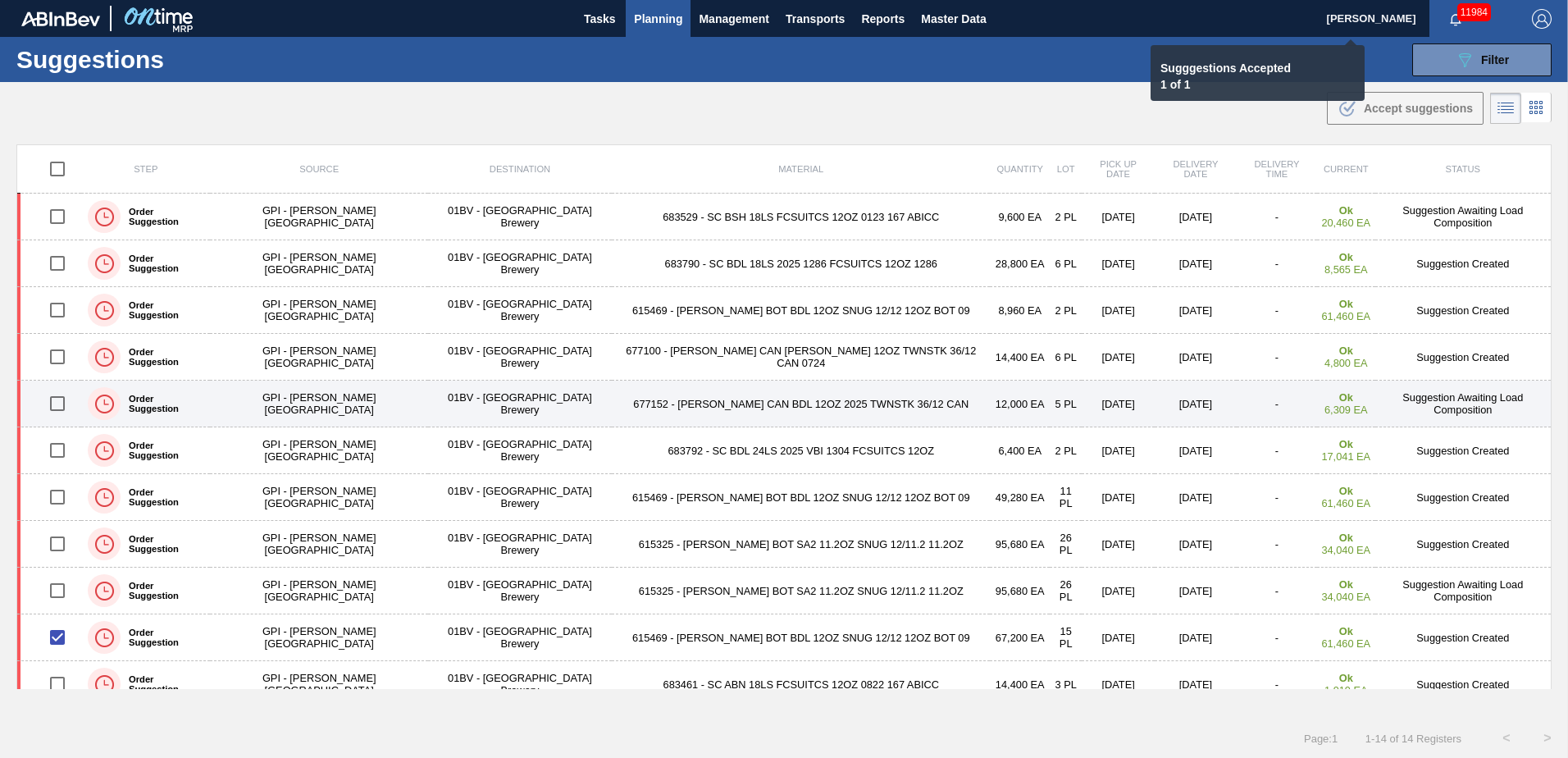
checkbox input "false"
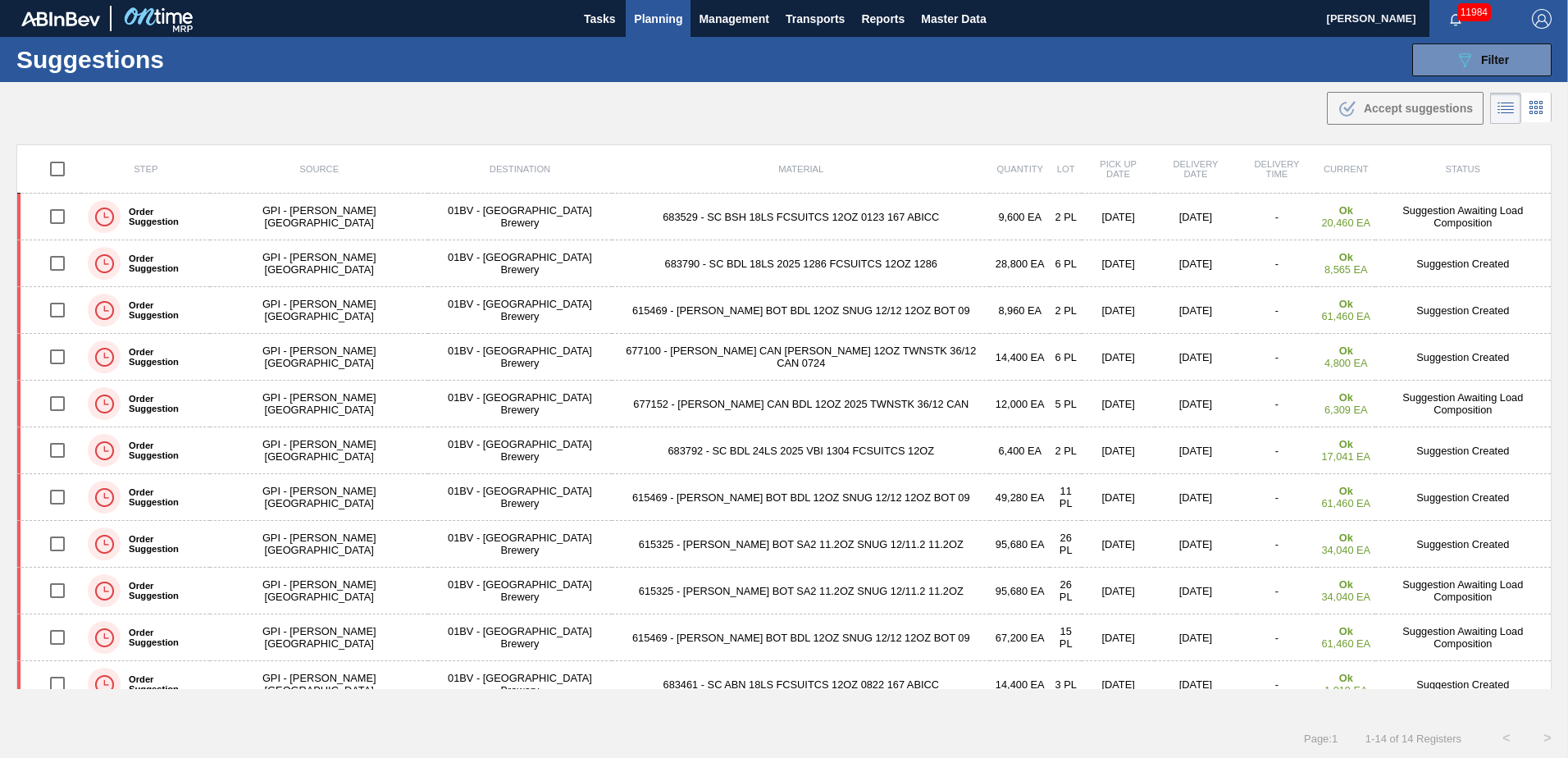
click at [662, 23] on span "Planning" at bounding box center [658, 18] width 48 height 20
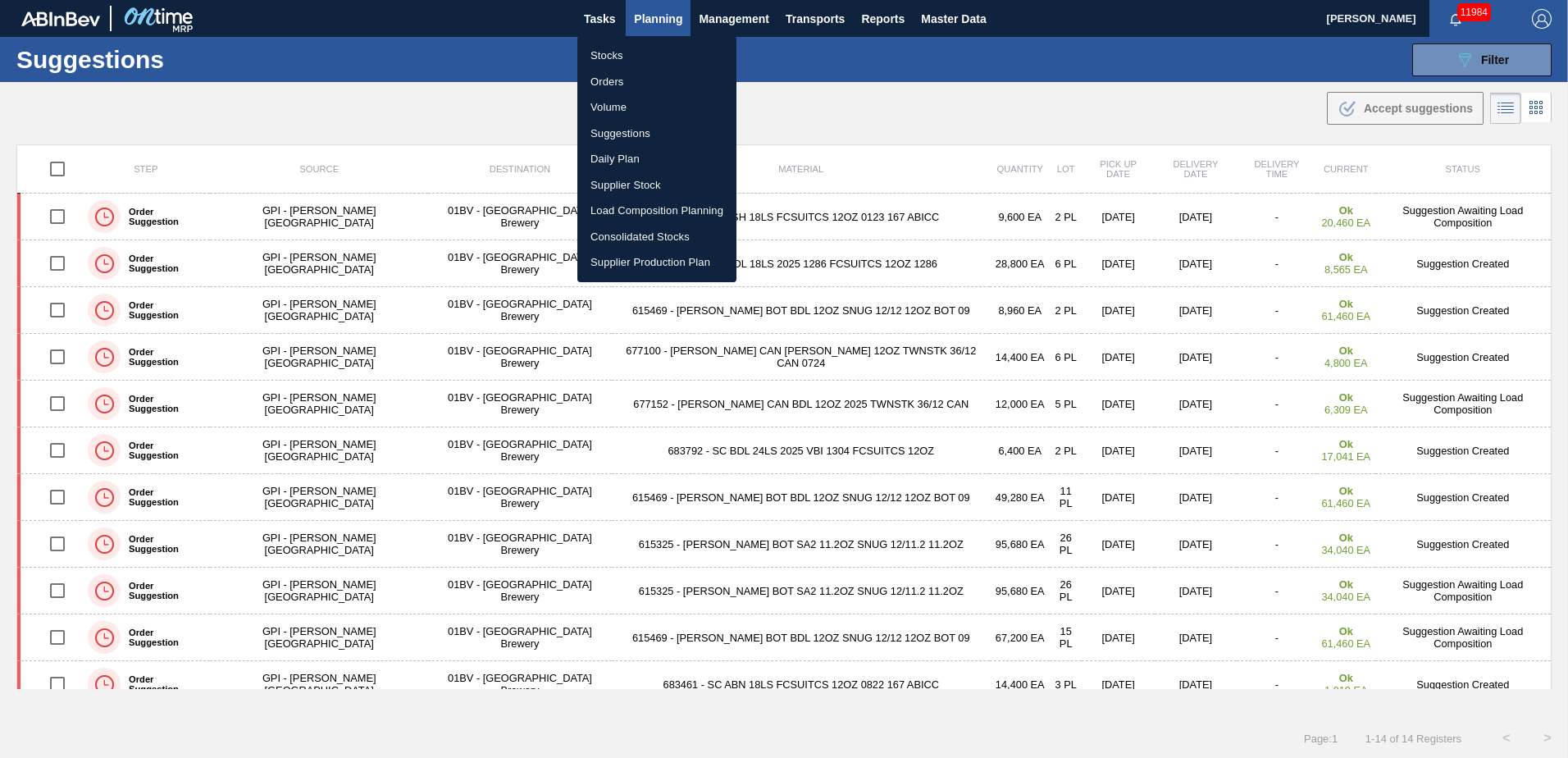
click at [635, 212] on li "Load Composition Planning" at bounding box center [657, 211] width 159 height 26
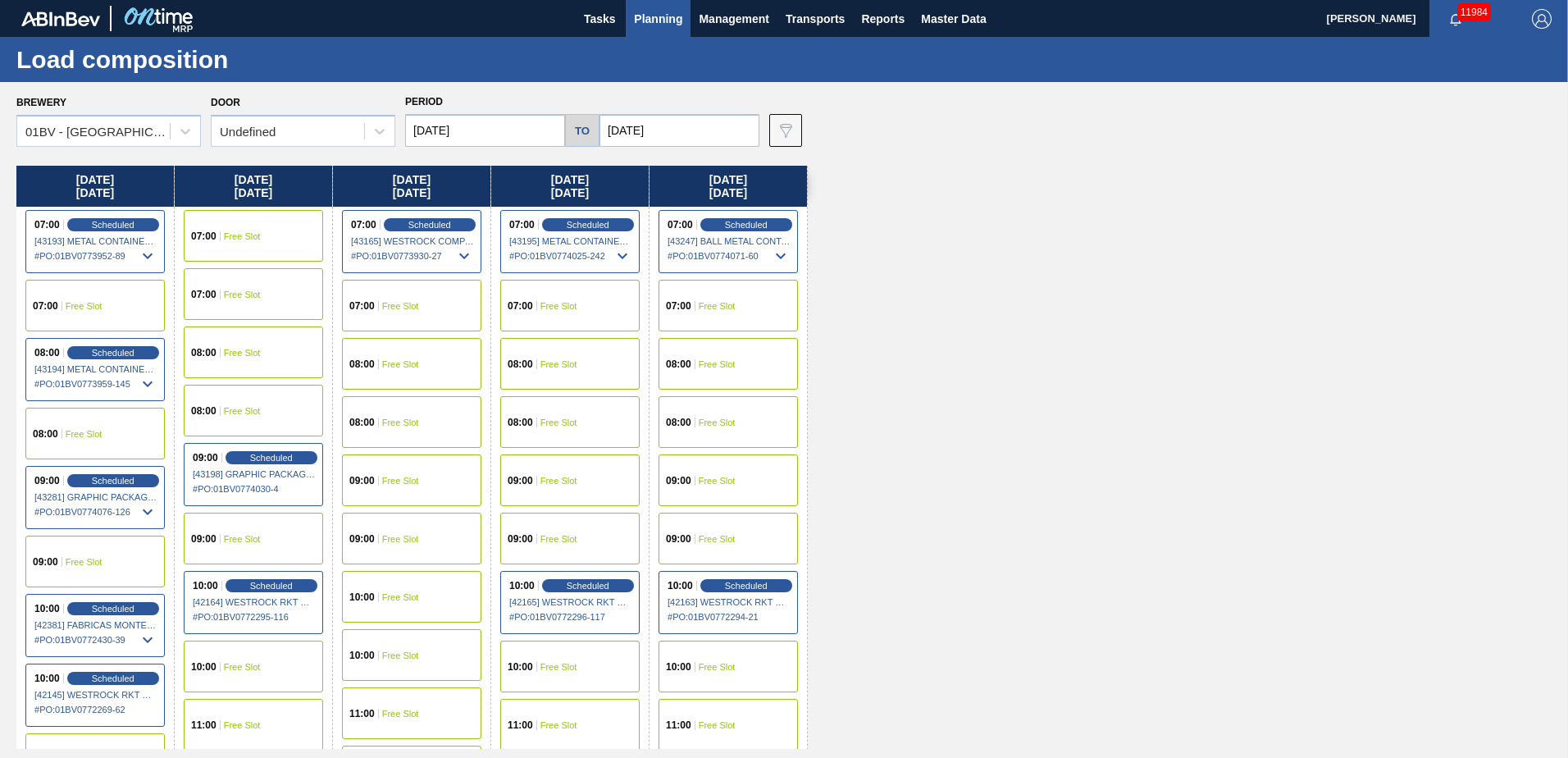
click at [398, 479] on span "Free Slot" at bounding box center [400, 481] width 37 height 10
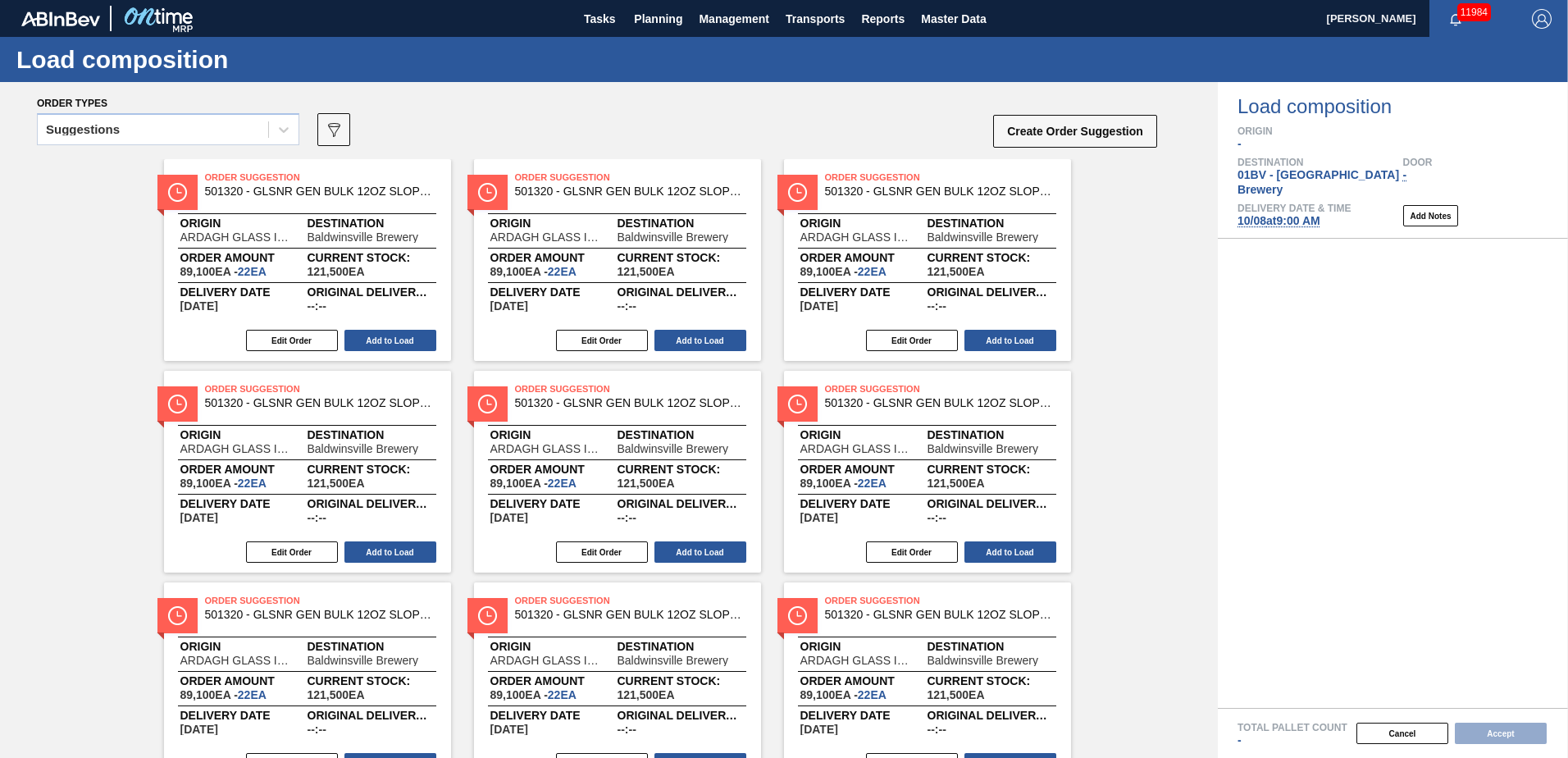
click at [281, 128] on icon at bounding box center [283, 130] width 10 height 6
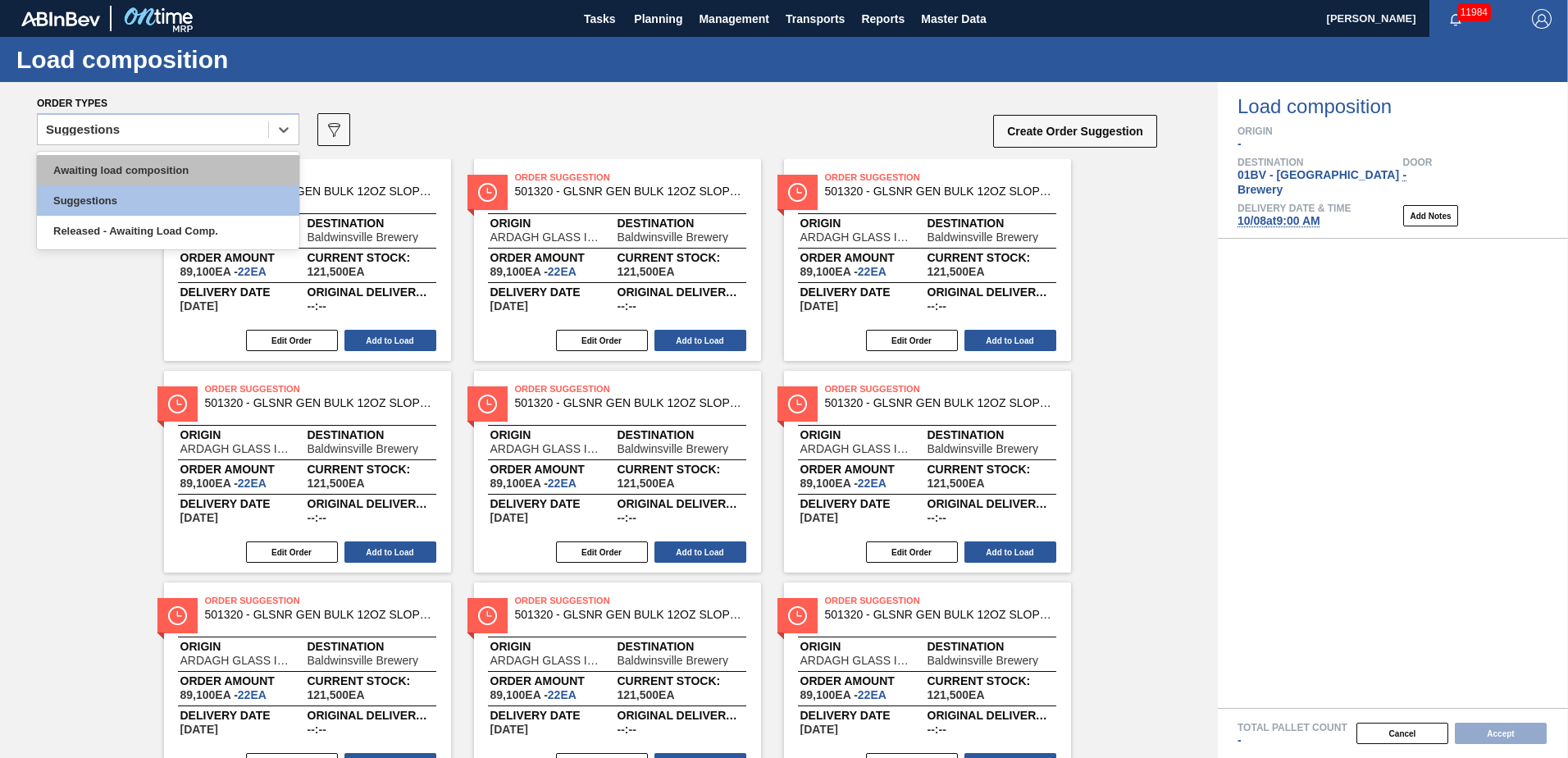
click at [169, 169] on div "Awaiting load composition" at bounding box center [168, 169] width 263 height 30
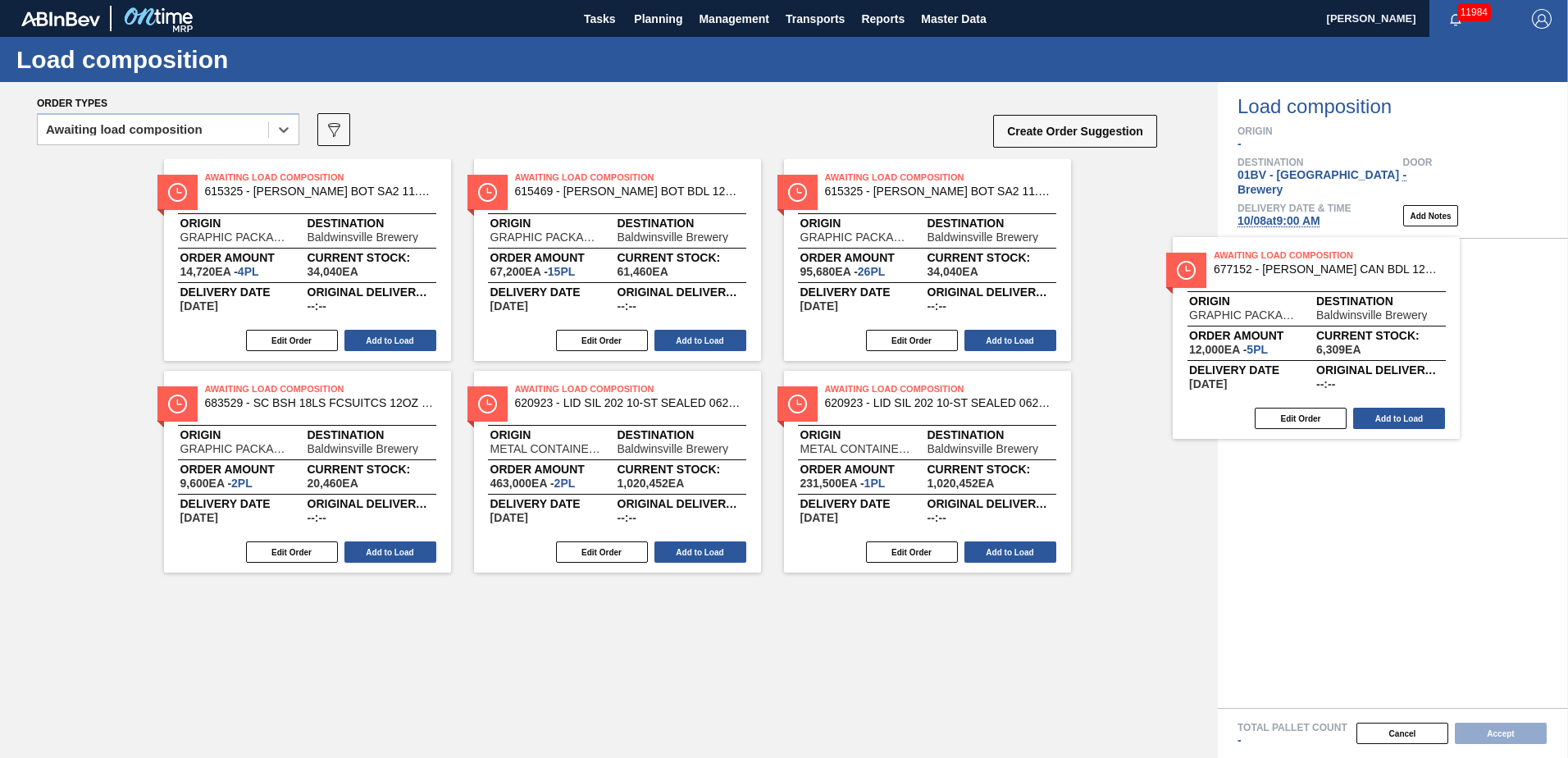
drag, startPoint x: 837, startPoint y: 182, endPoint x: 1246, endPoint y: 261, distance: 416.6
click at [1246, 261] on div "Order types option Awaiting load composition, selected. Select is focused ,type…" at bounding box center [784, 420] width 1568 height 676
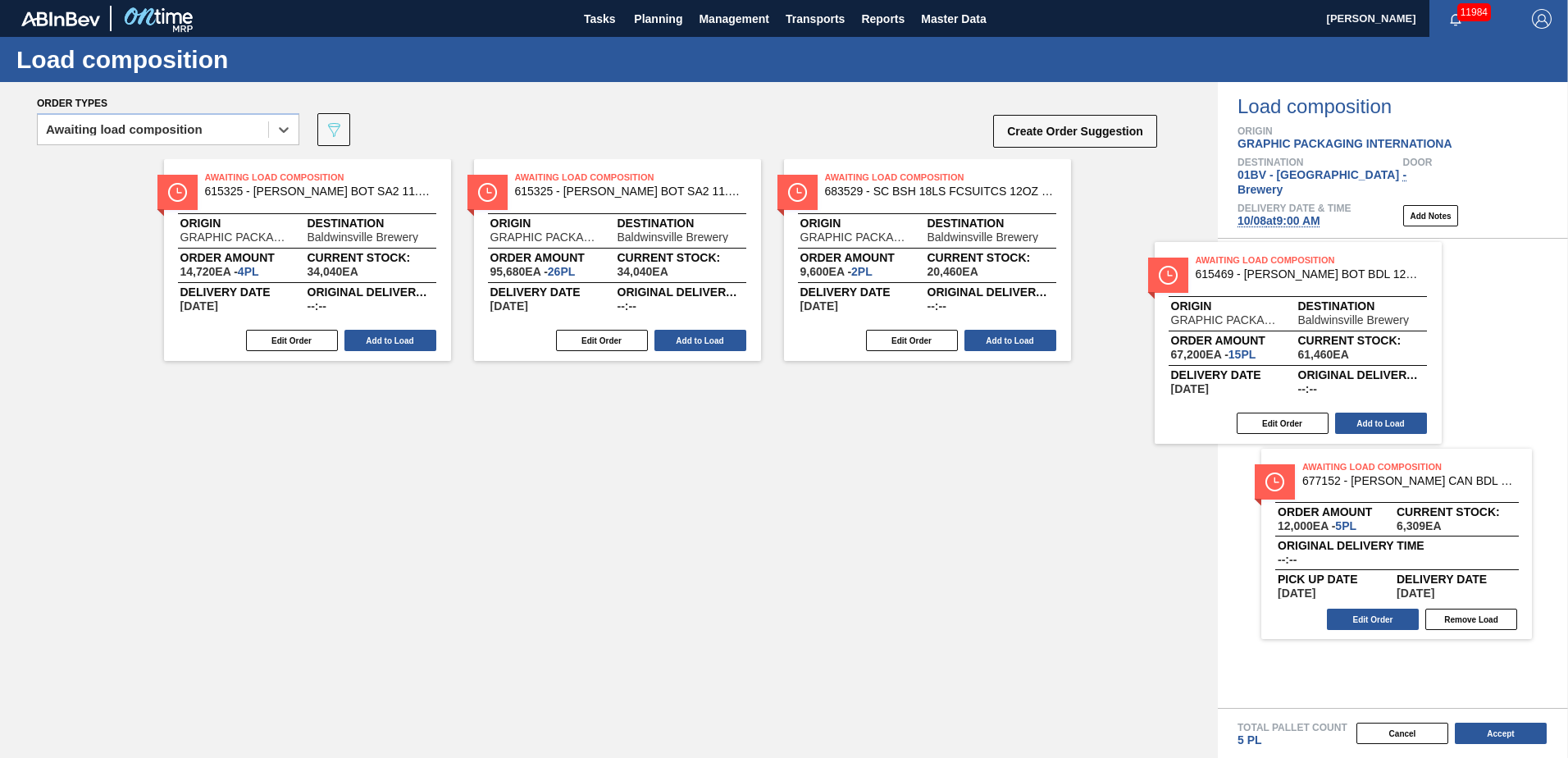
drag, startPoint x: 558, startPoint y: 191, endPoint x: 1329, endPoint y: 283, distance: 776.5
click at [1328, 282] on div "Order types option Awaiting load composition, selected. Select is focused ,type…" at bounding box center [784, 420] width 1568 height 676
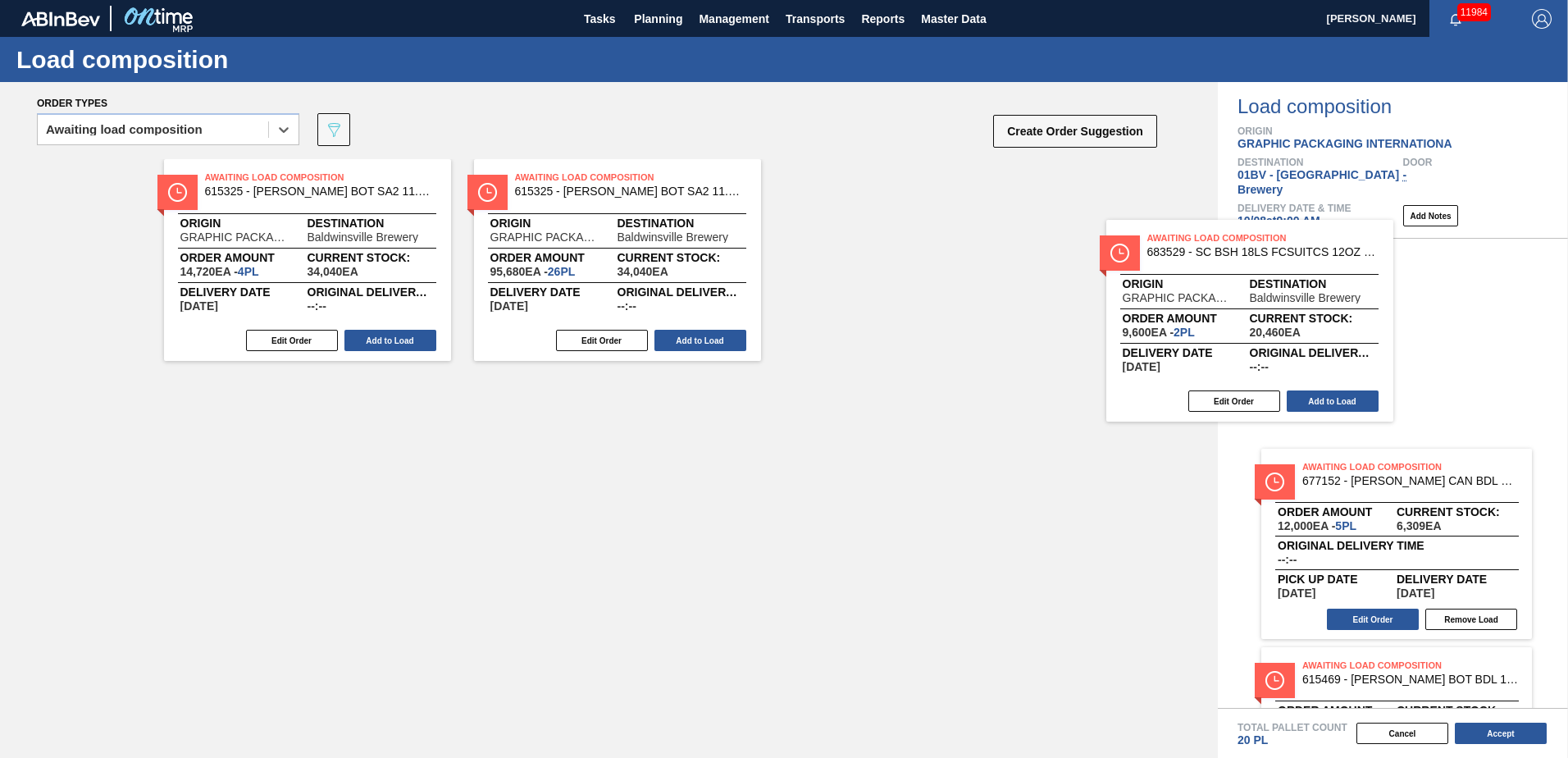
drag, startPoint x: 870, startPoint y: 203, endPoint x: 1255, endPoint y: 274, distance: 391.5
click at [1255, 274] on div "Order types option Awaiting load composition, selected. Select is focused ,type…" at bounding box center [784, 420] width 1568 height 676
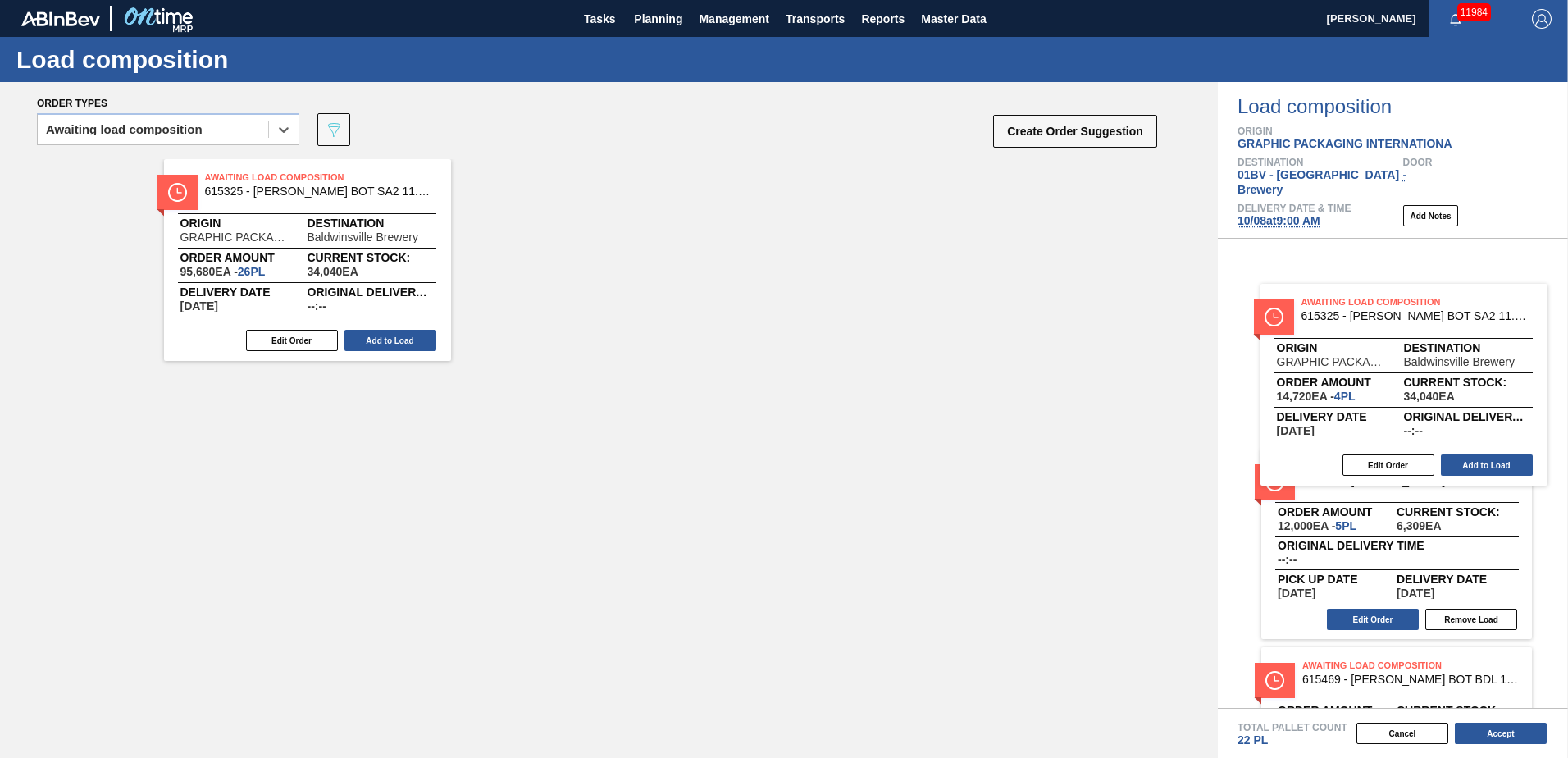
drag, startPoint x: 259, startPoint y: 190, endPoint x: 1381, endPoint y: 314, distance: 1128.8
click at [1381, 314] on div "Order types option Awaiting load composition, selected. Select is focused ,type…" at bounding box center [784, 420] width 1568 height 676
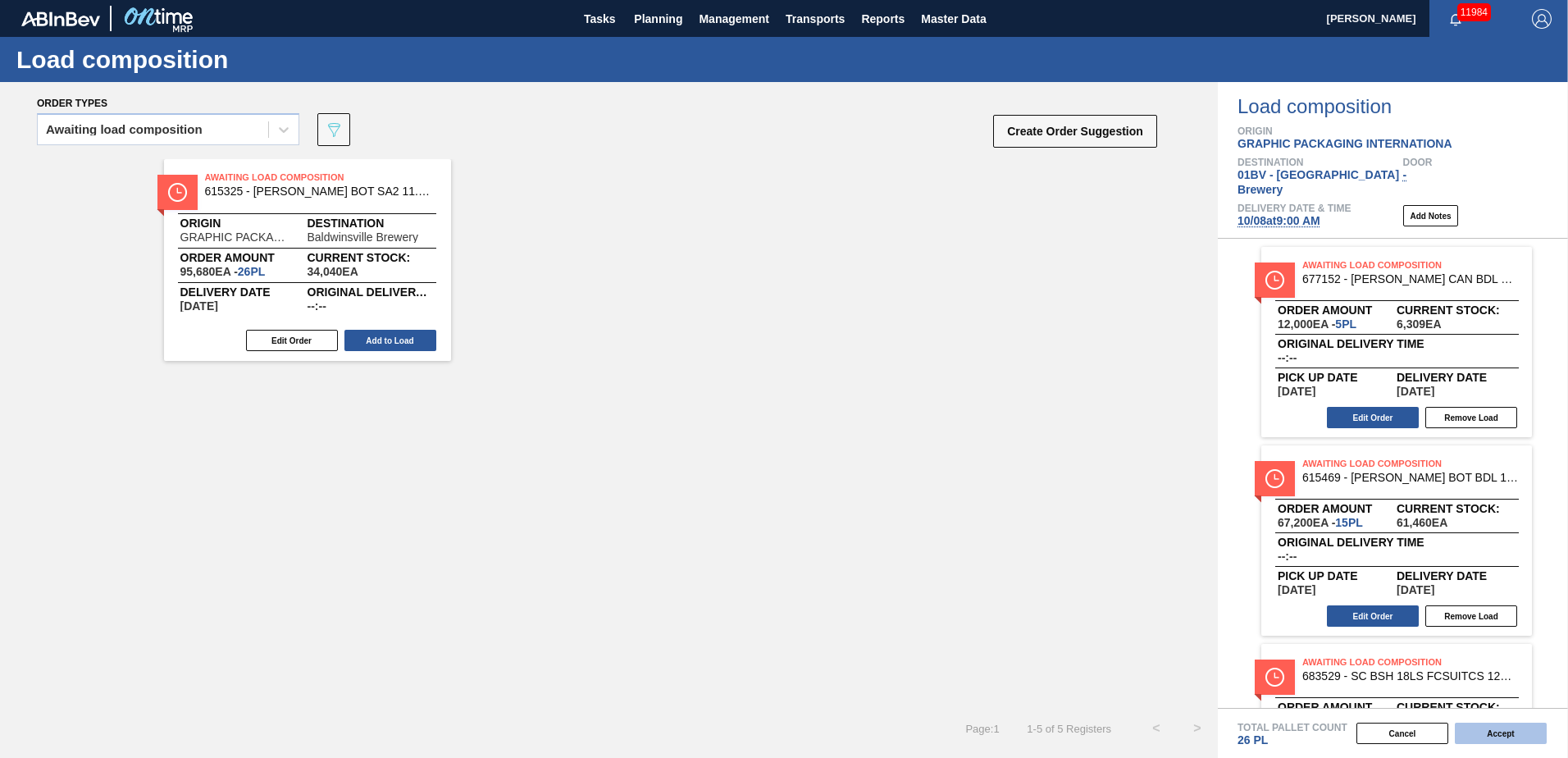
click at [1495, 729] on button "Accept" at bounding box center [1501, 733] width 92 height 22
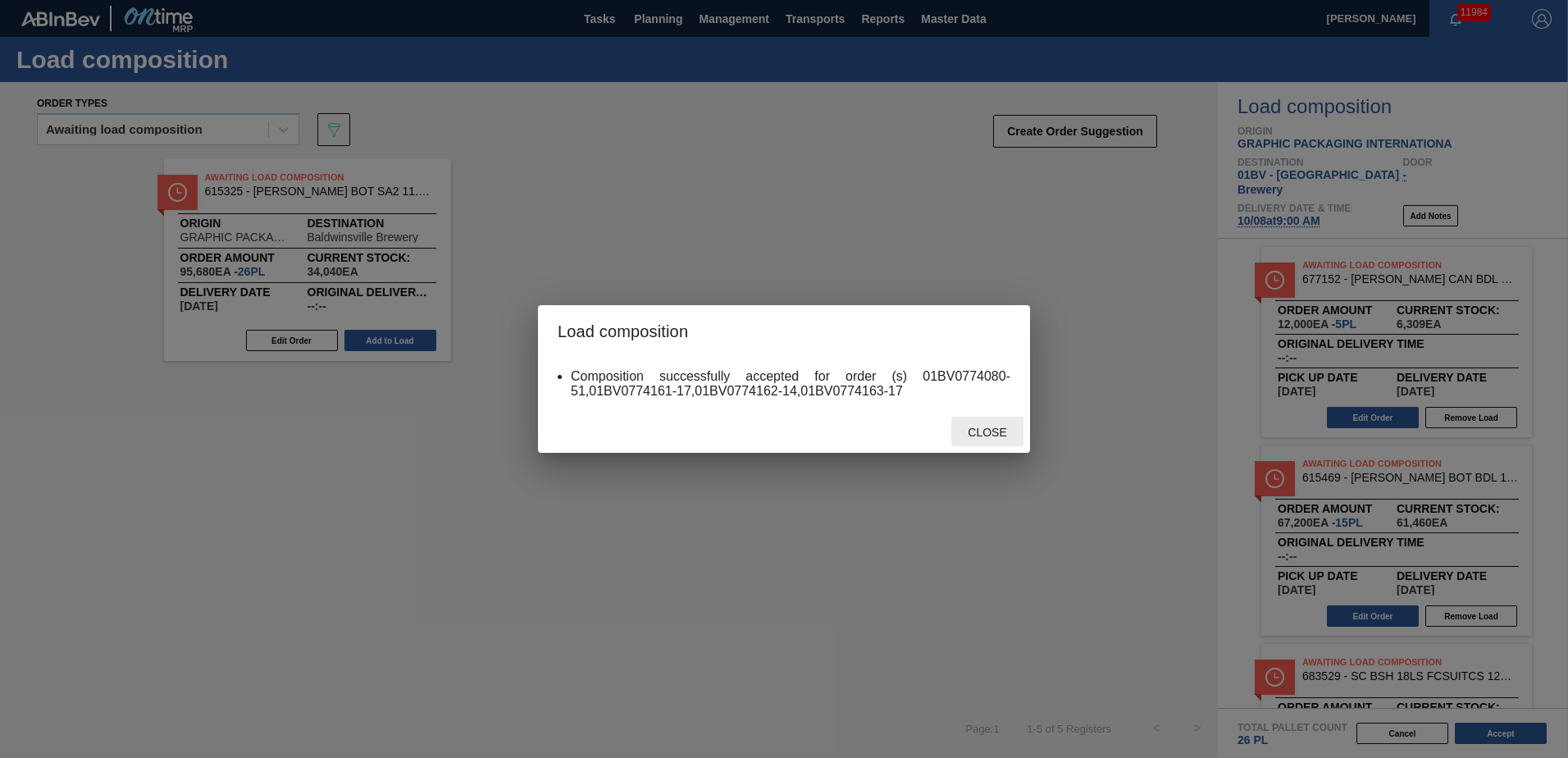
click at [987, 429] on span "Close" at bounding box center [987, 432] width 65 height 13
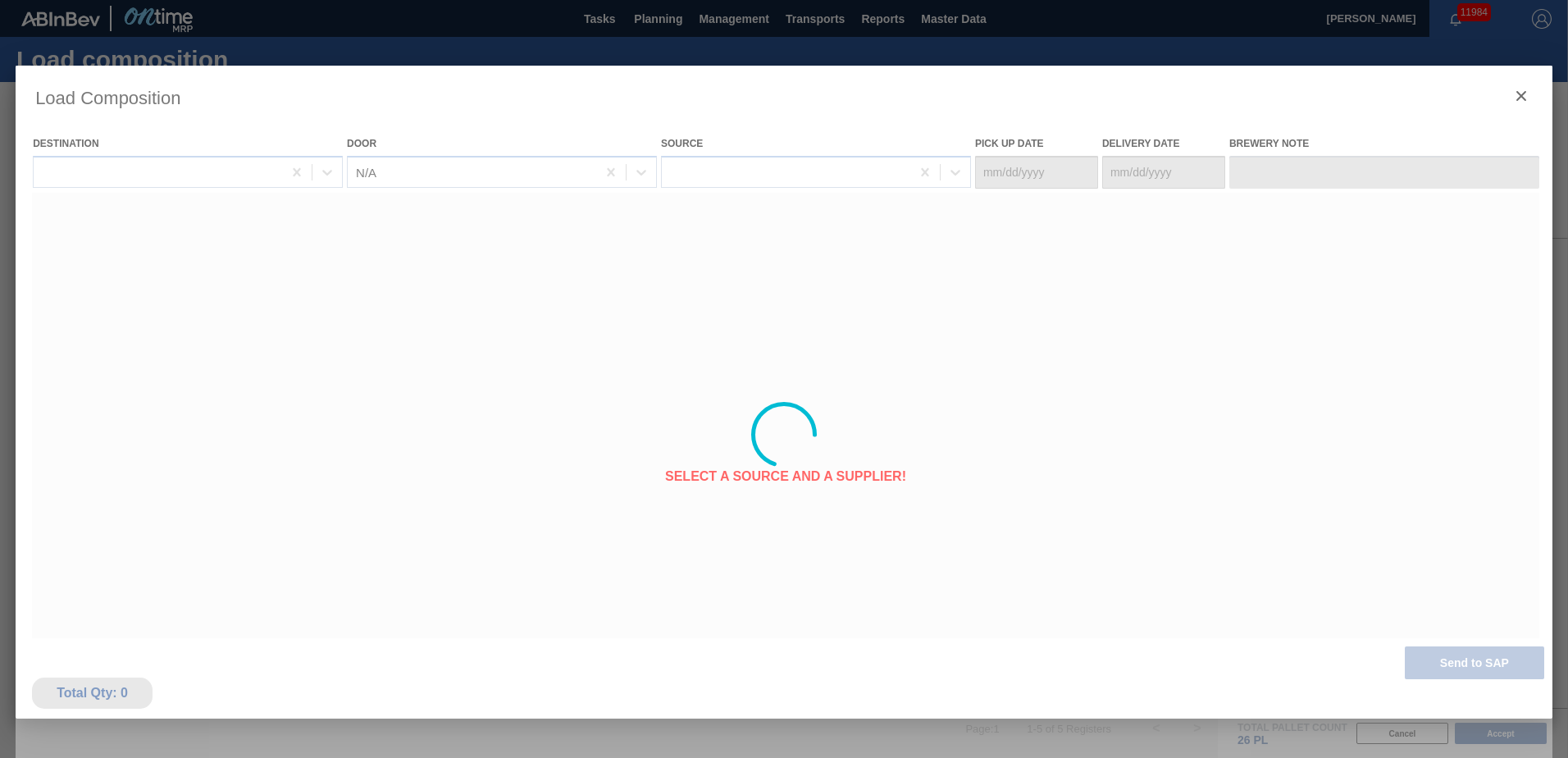
type Date "10/04/2025"
type Date "10/08/2025"
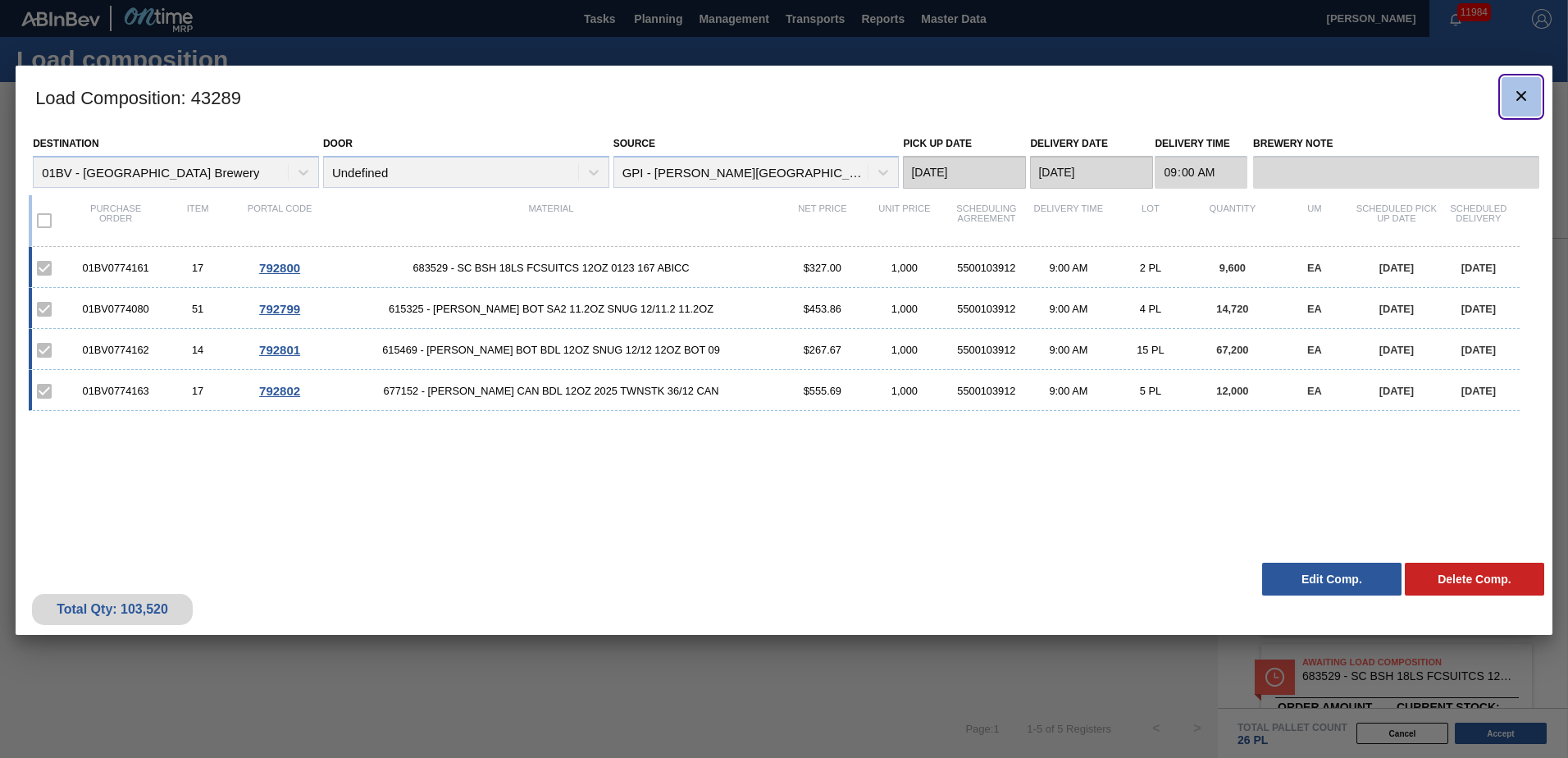
click at [1520, 94] on icon "botão de ícone" at bounding box center [1520, 95] width 10 height 10
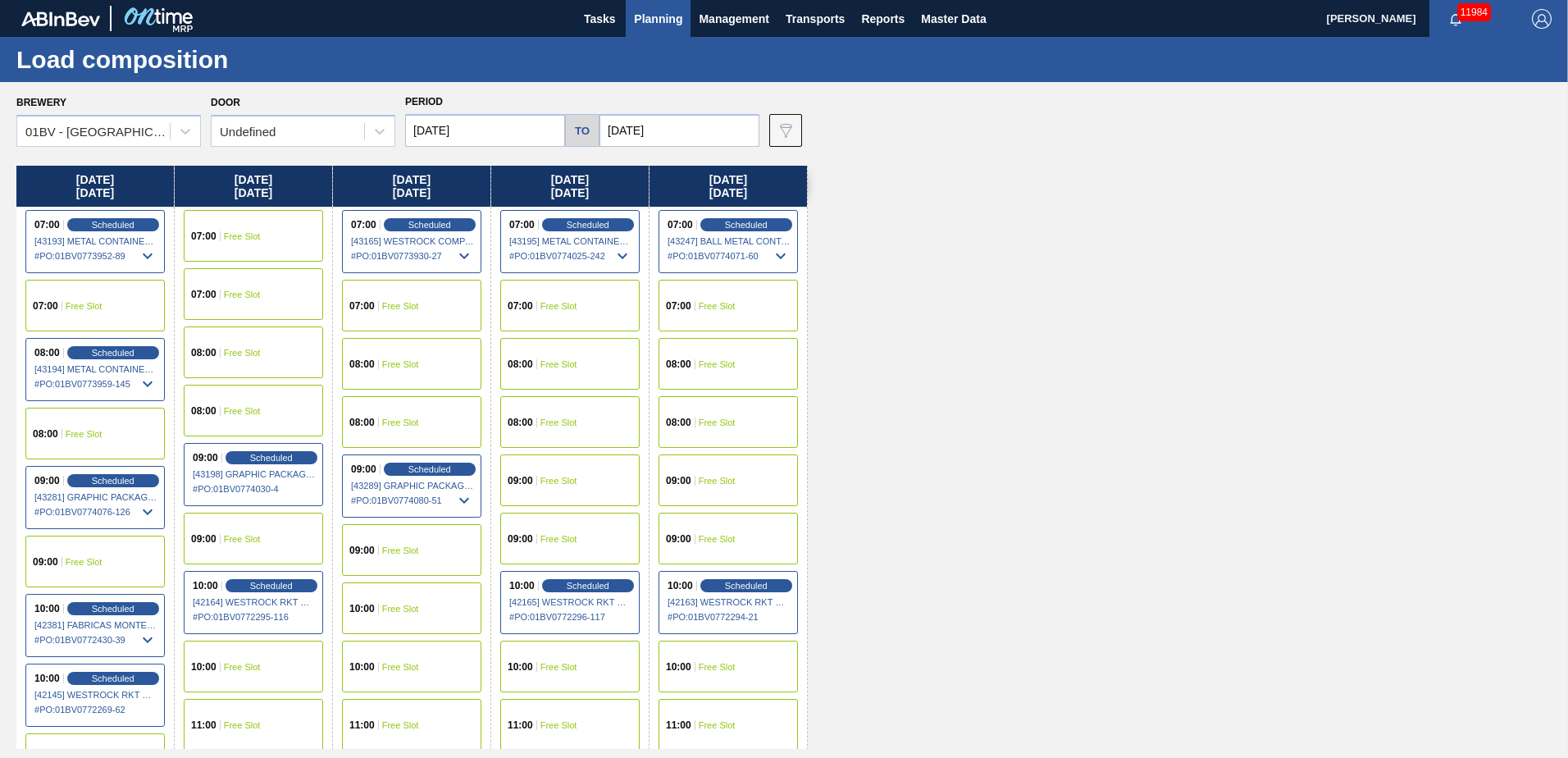
click at [683, 137] on input "10/10/2025" at bounding box center [679, 131] width 160 height 33
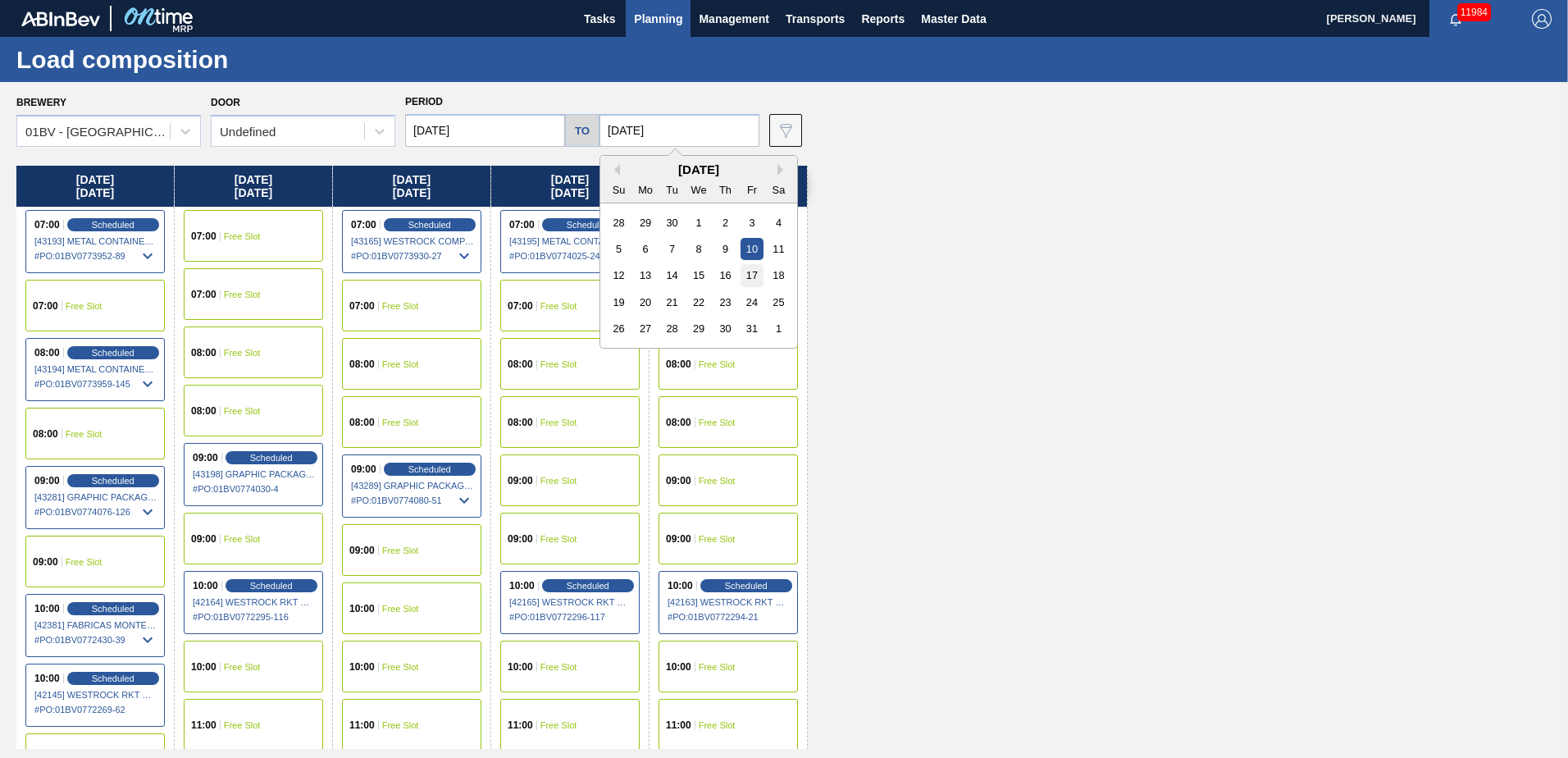
click at [753, 279] on div "17" at bounding box center [752, 276] width 22 height 22
type input "10/17/2025"
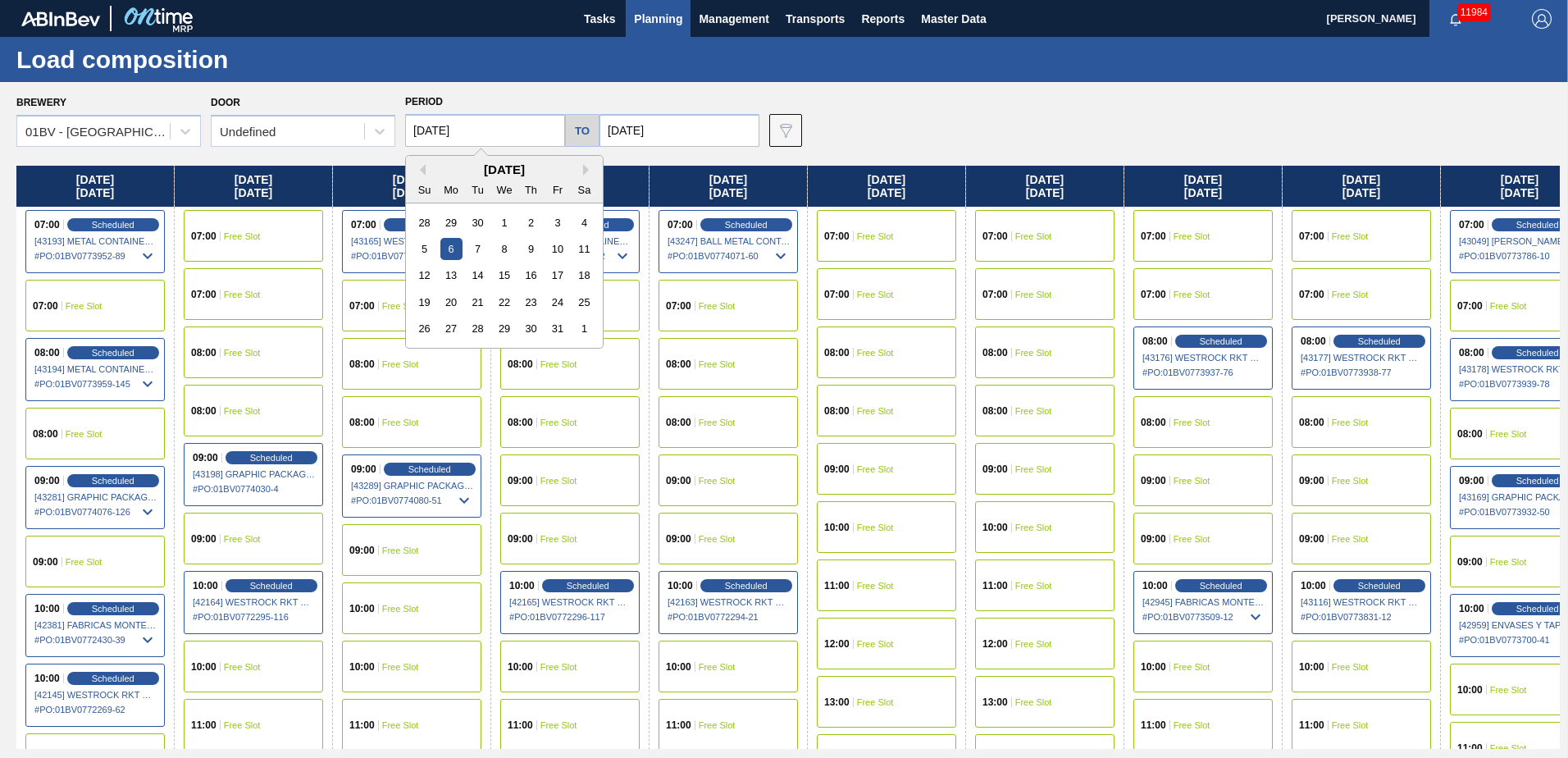
click at [493, 129] on input "10/06/2025" at bounding box center [485, 131] width 160 height 33
click at [450, 278] on div "13" at bounding box center [452, 276] width 22 height 22
type input "10/13/2025"
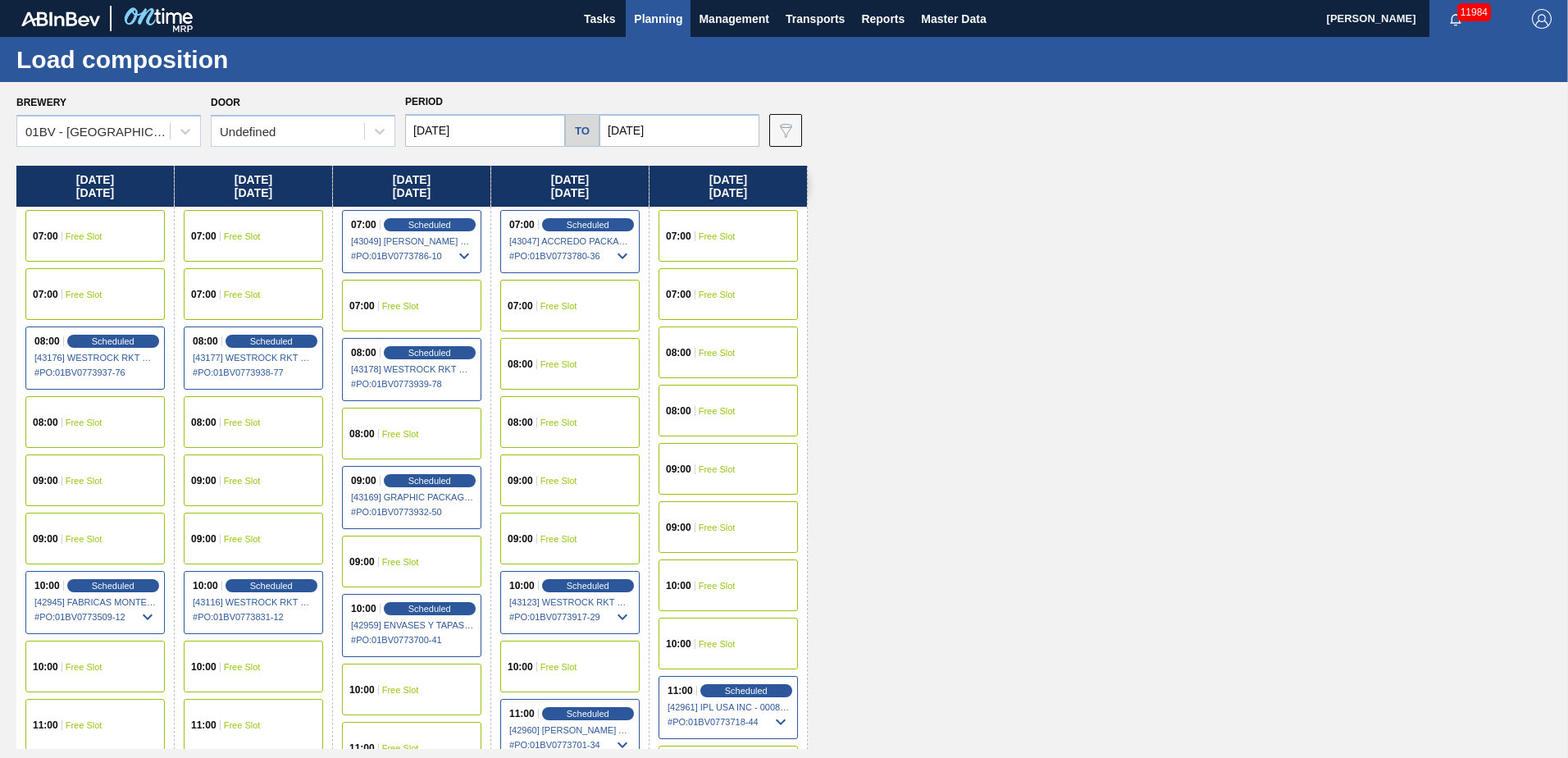
click at [553, 476] on span "Free Slot" at bounding box center [559, 481] width 37 height 10
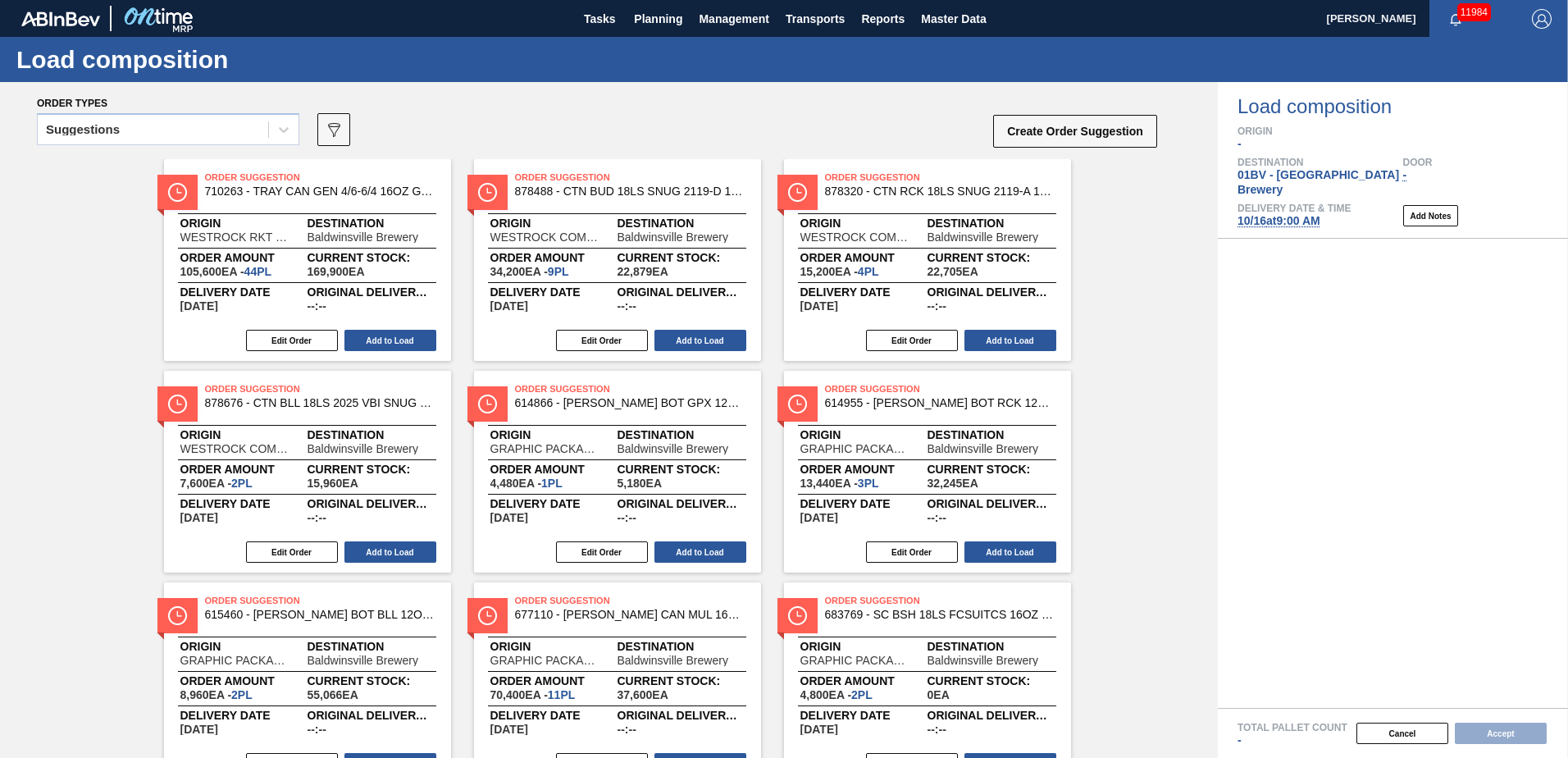
click at [282, 131] on icon at bounding box center [283, 129] width 16 height 16
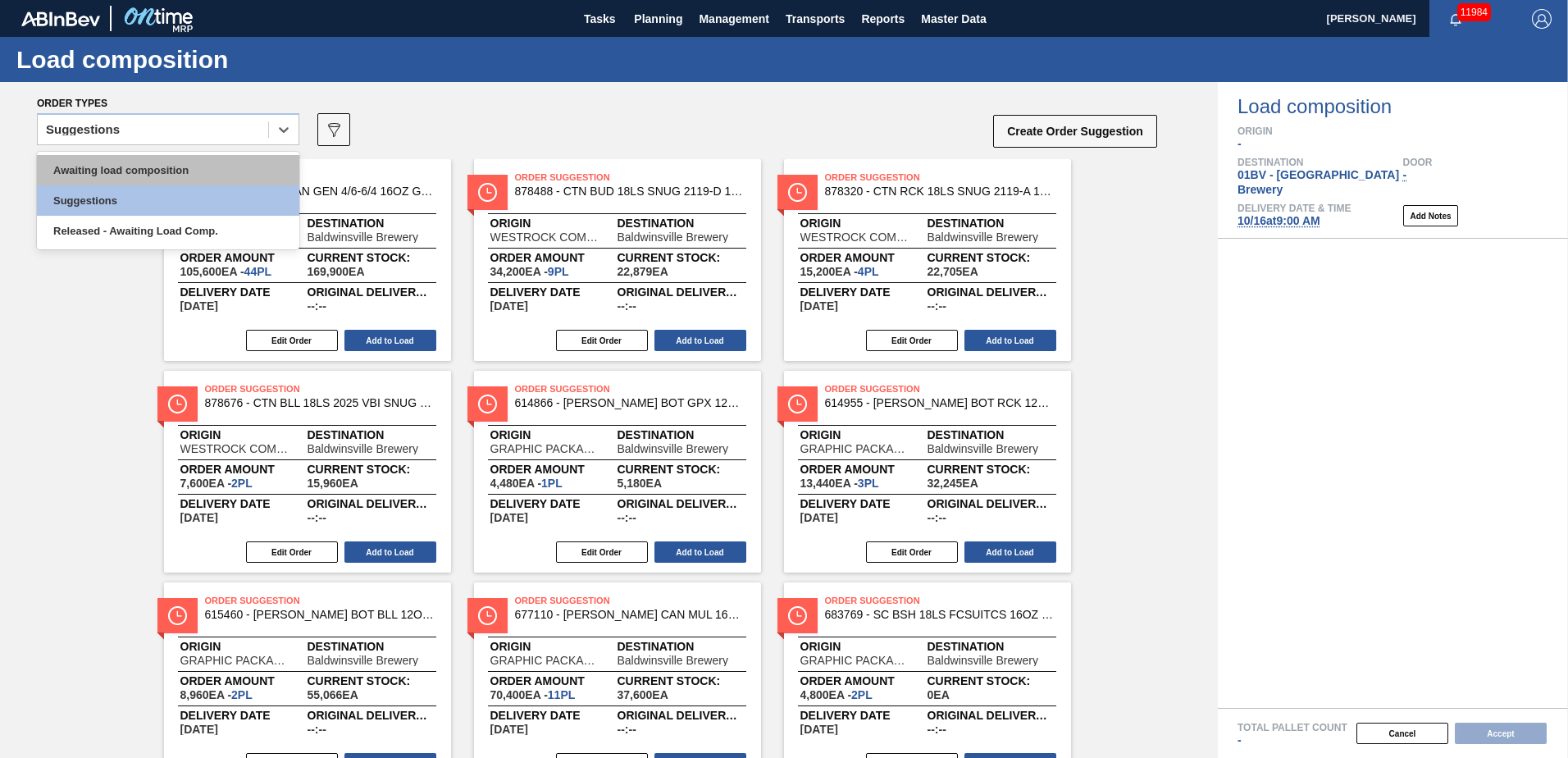
click at [190, 169] on div "Awaiting load composition" at bounding box center [168, 169] width 263 height 30
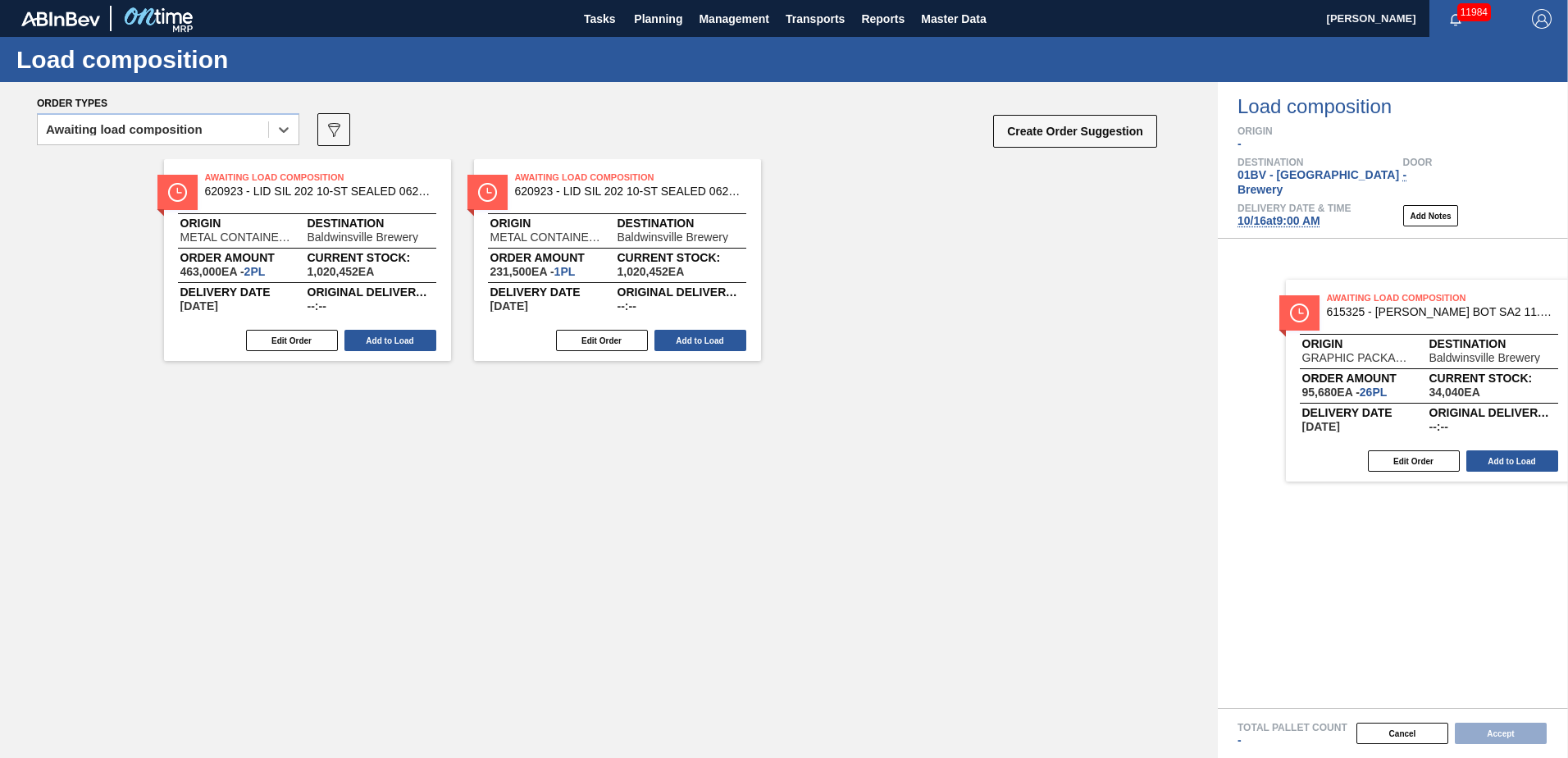
drag, startPoint x: 252, startPoint y: 180, endPoint x: 1400, endPoint y: 300, distance: 1154.3
click at [1400, 300] on div "Order types option Awaiting load composition, selected. Select is focused ,type…" at bounding box center [784, 420] width 1568 height 676
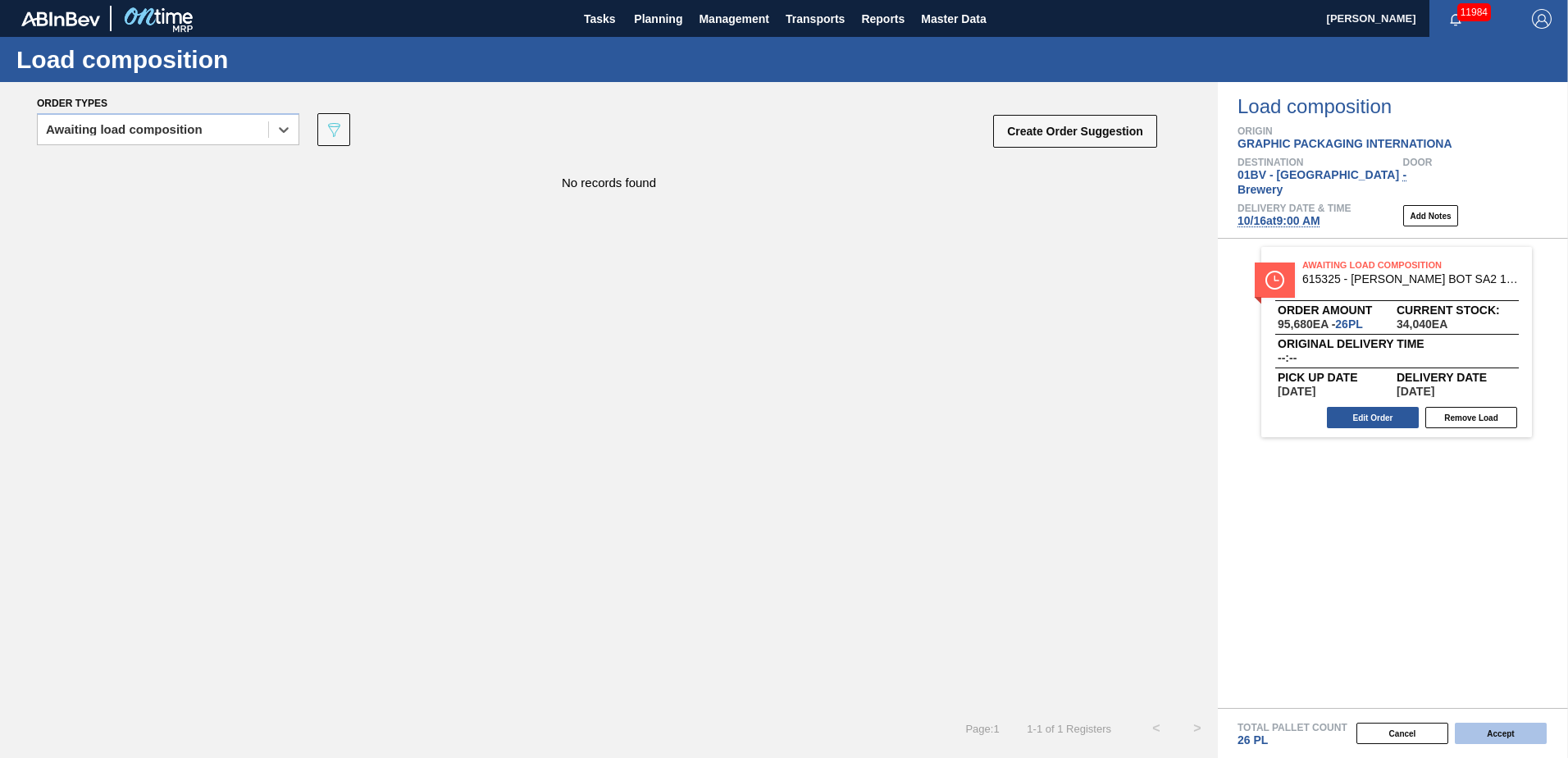
click at [1493, 730] on button "Accept" at bounding box center [1501, 733] width 92 height 22
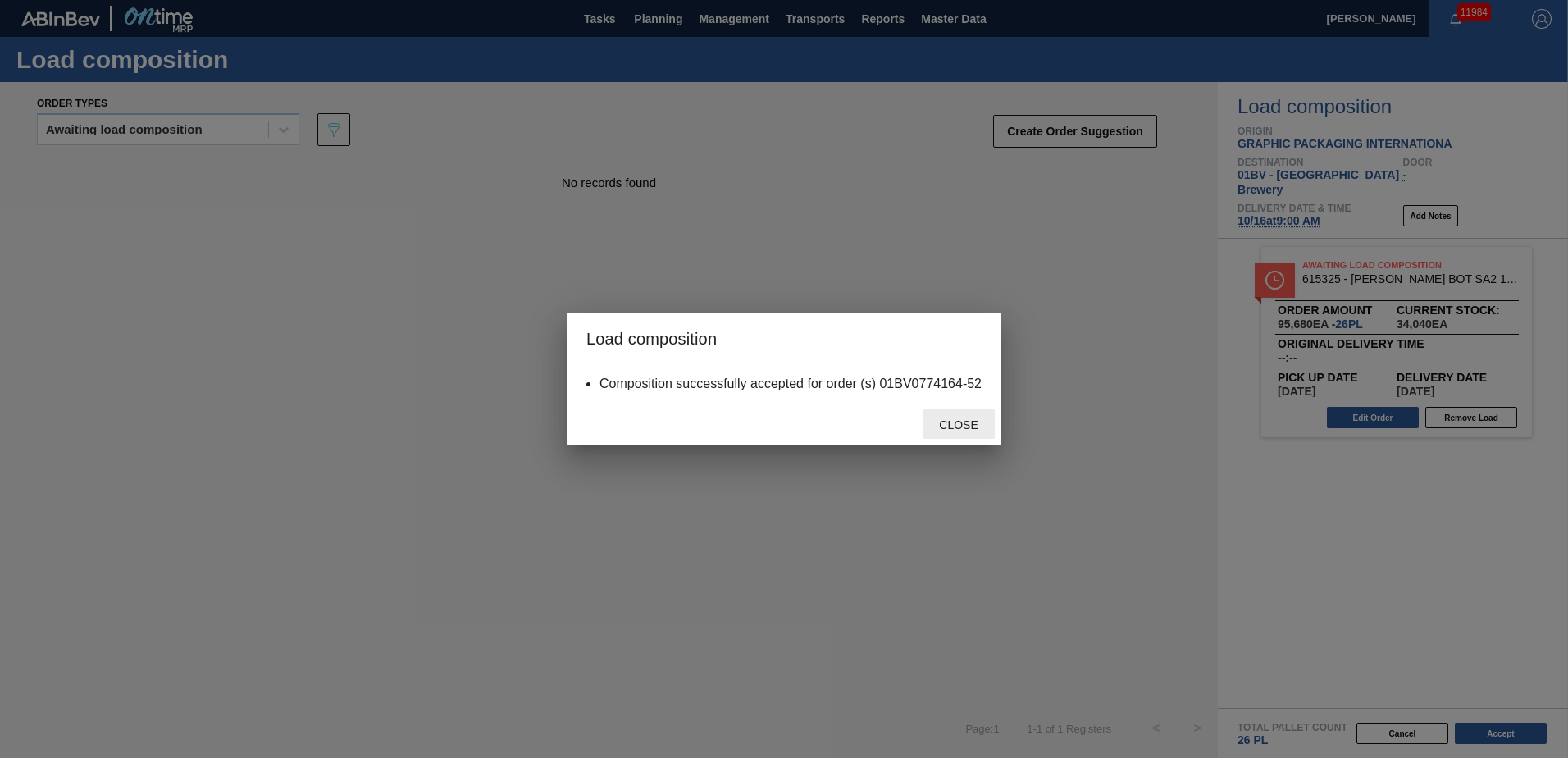
click at [967, 411] on div "Close" at bounding box center [959, 424] width 73 height 30
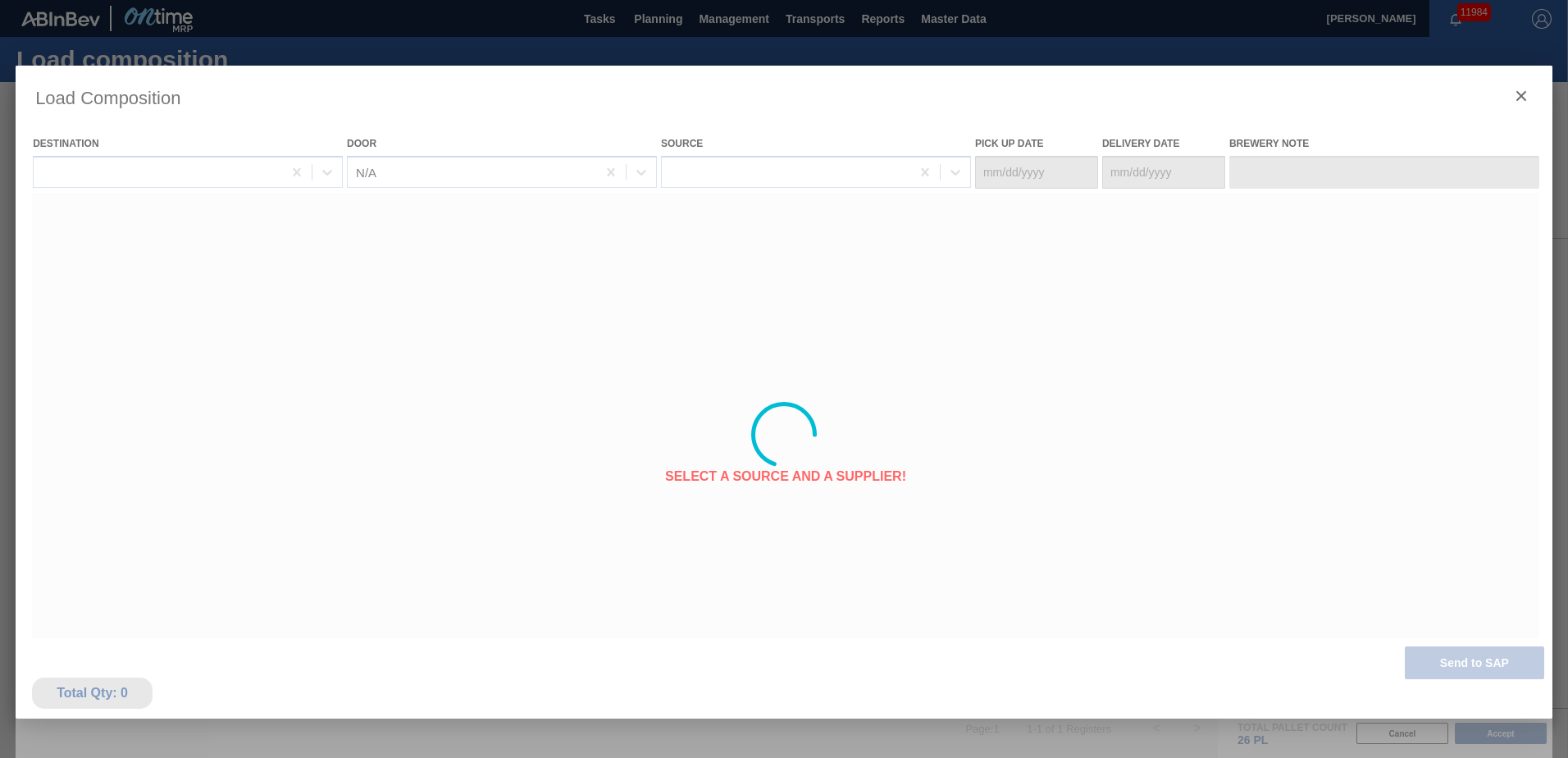
type Date "10/12/2025"
type Date "10/16/2025"
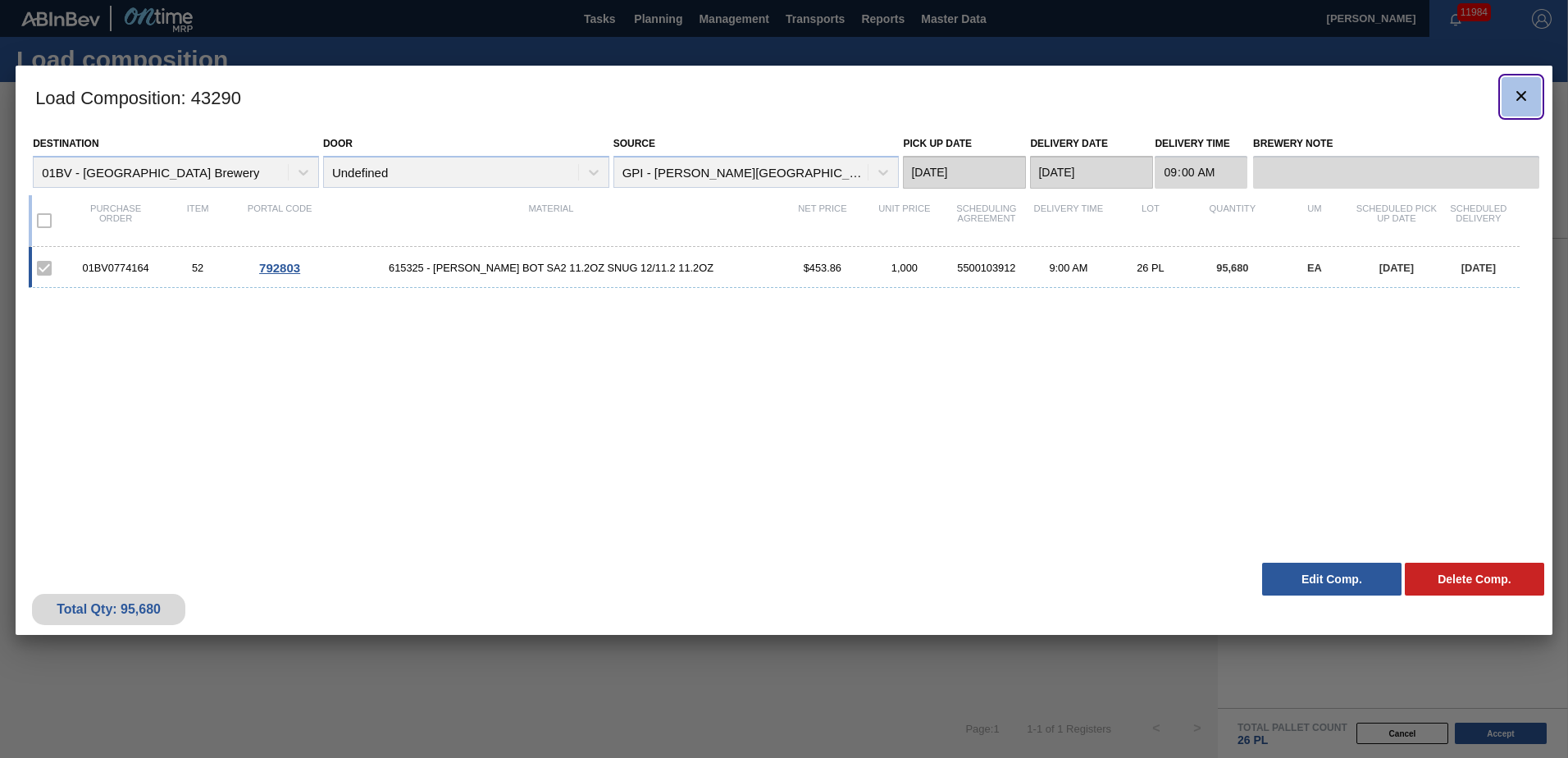
click at [1515, 97] on icon "botão de ícone" at bounding box center [1520, 96] width 20 height 20
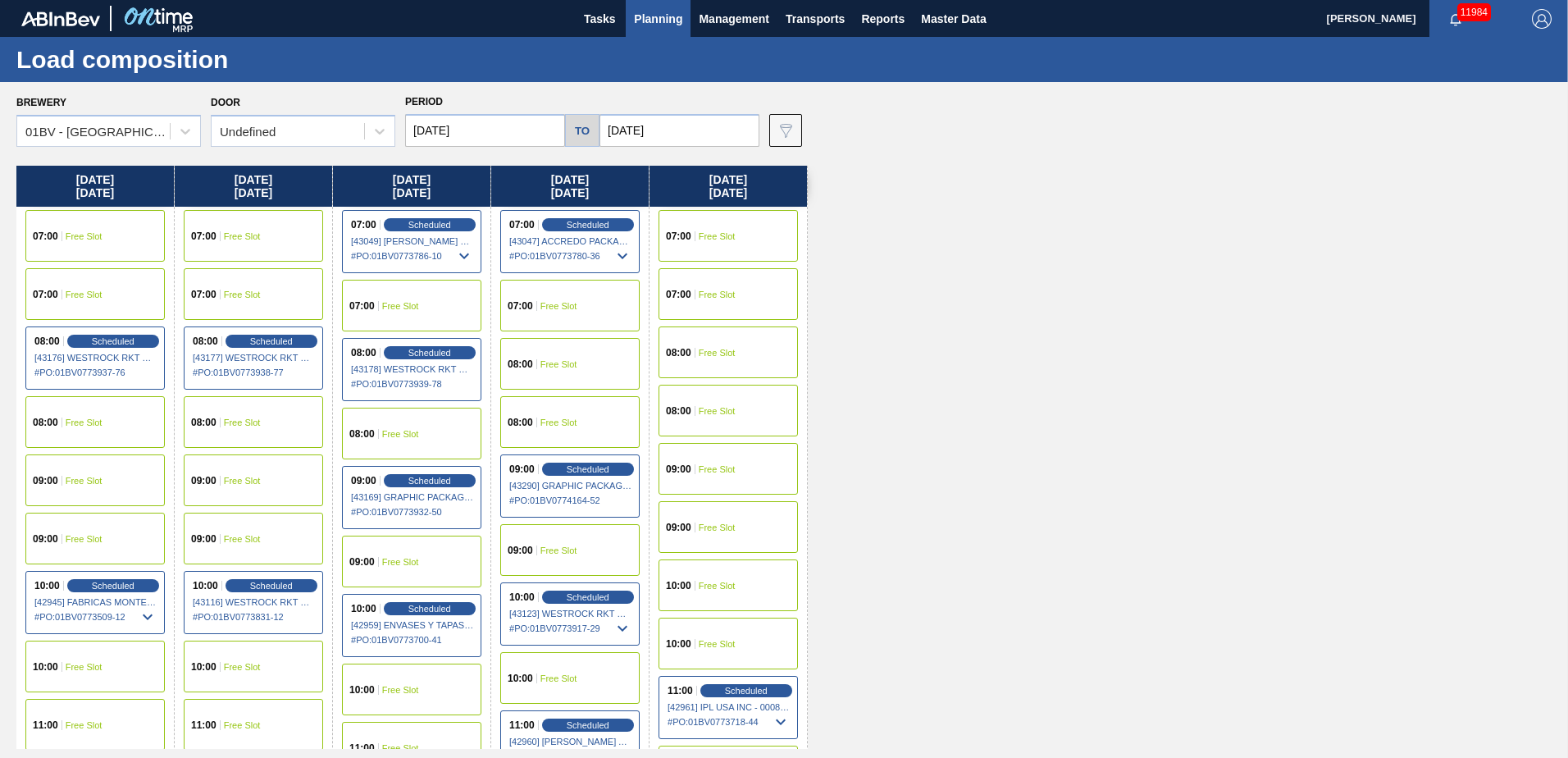
click at [663, 16] on span "Planning" at bounding box center [658, 18] width 48 height 20
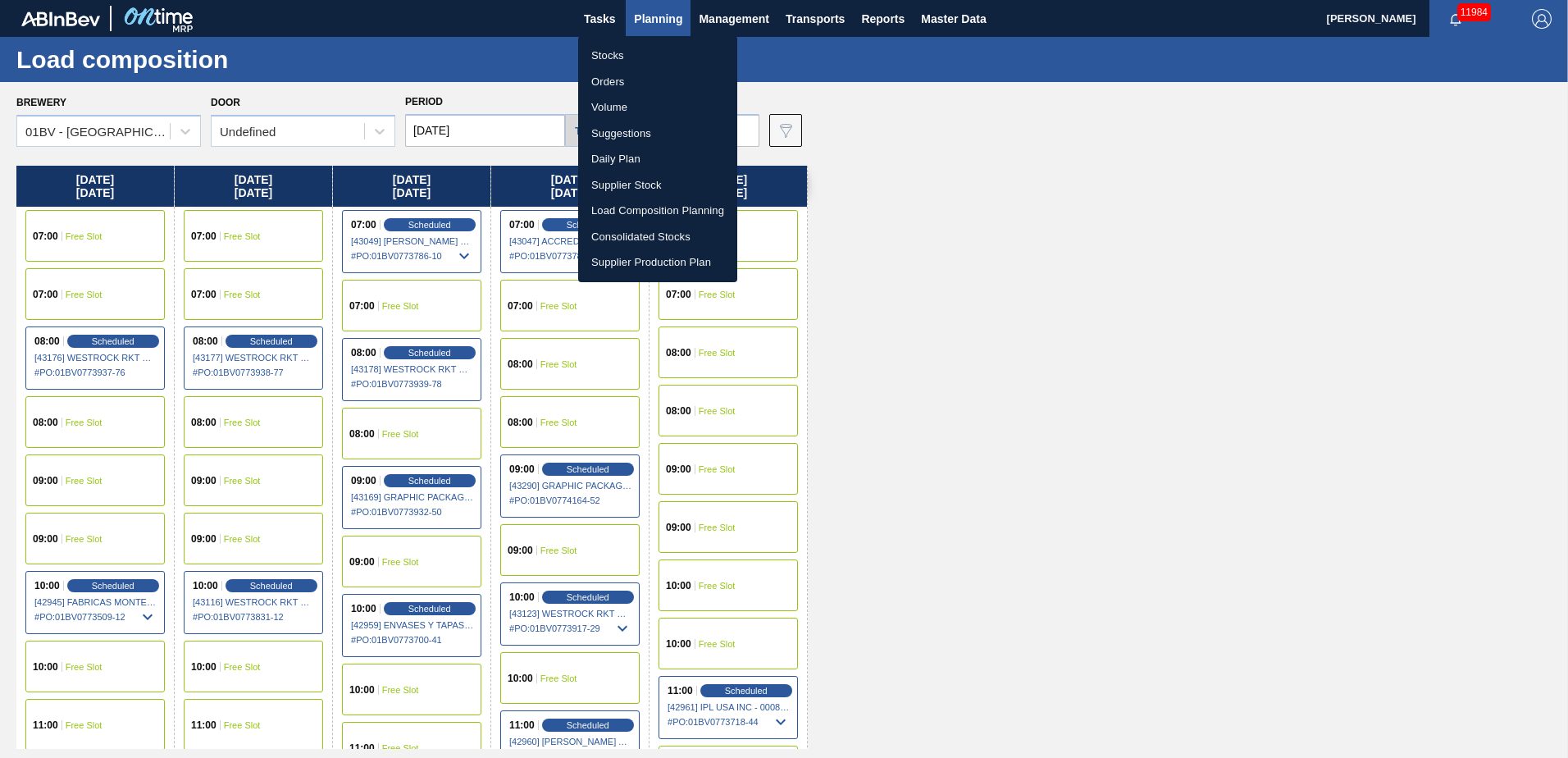
click at [630, 126] on li "Suggestions" at bounding box center [657, 134] width 159 height 26
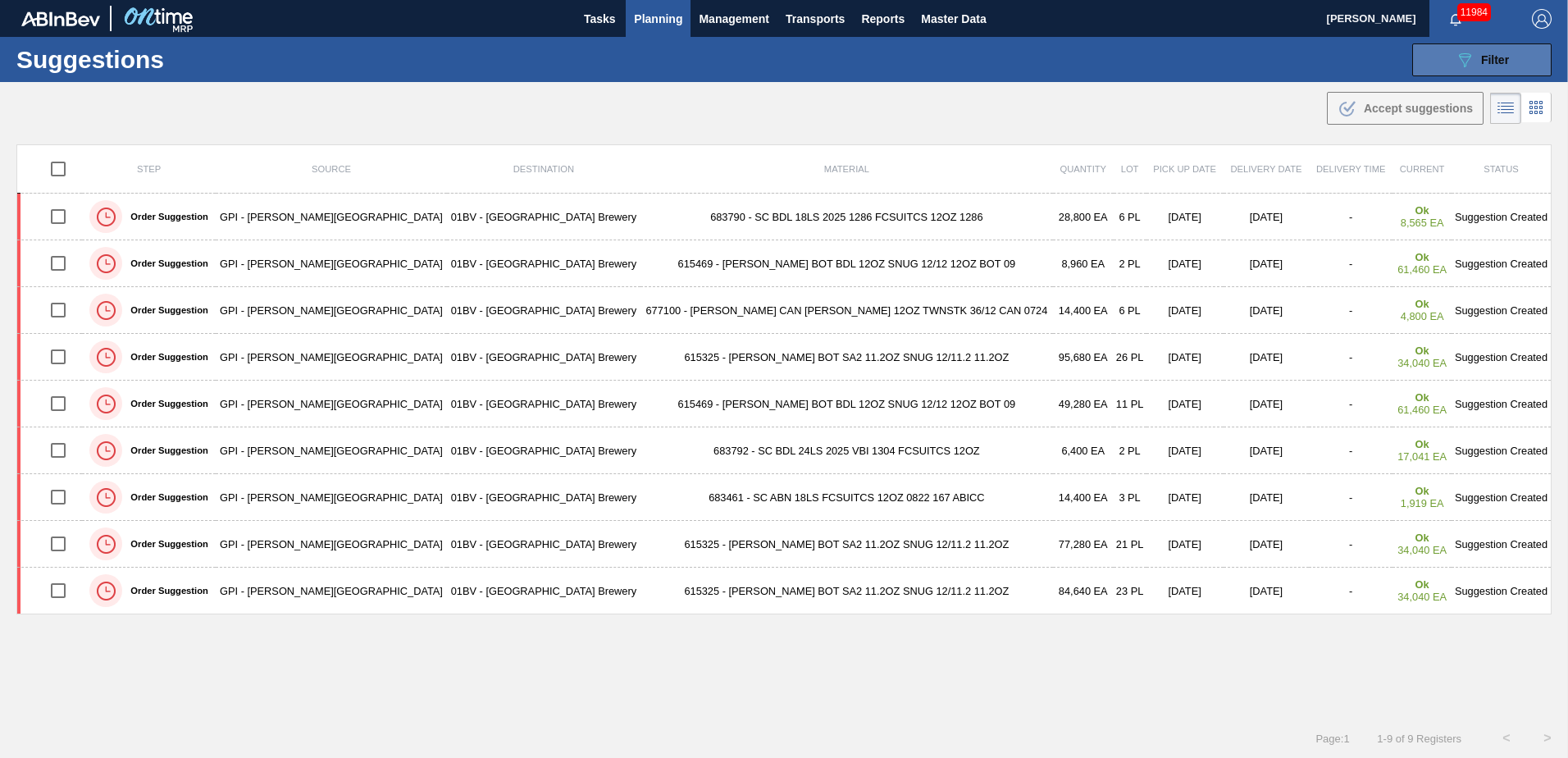
click at [1508, 56] on button "089F7B8B-B2A5-4AFE-B5C0-19BA573D28AC Filter" at bounding box center [1482, 60] width 139 height 33
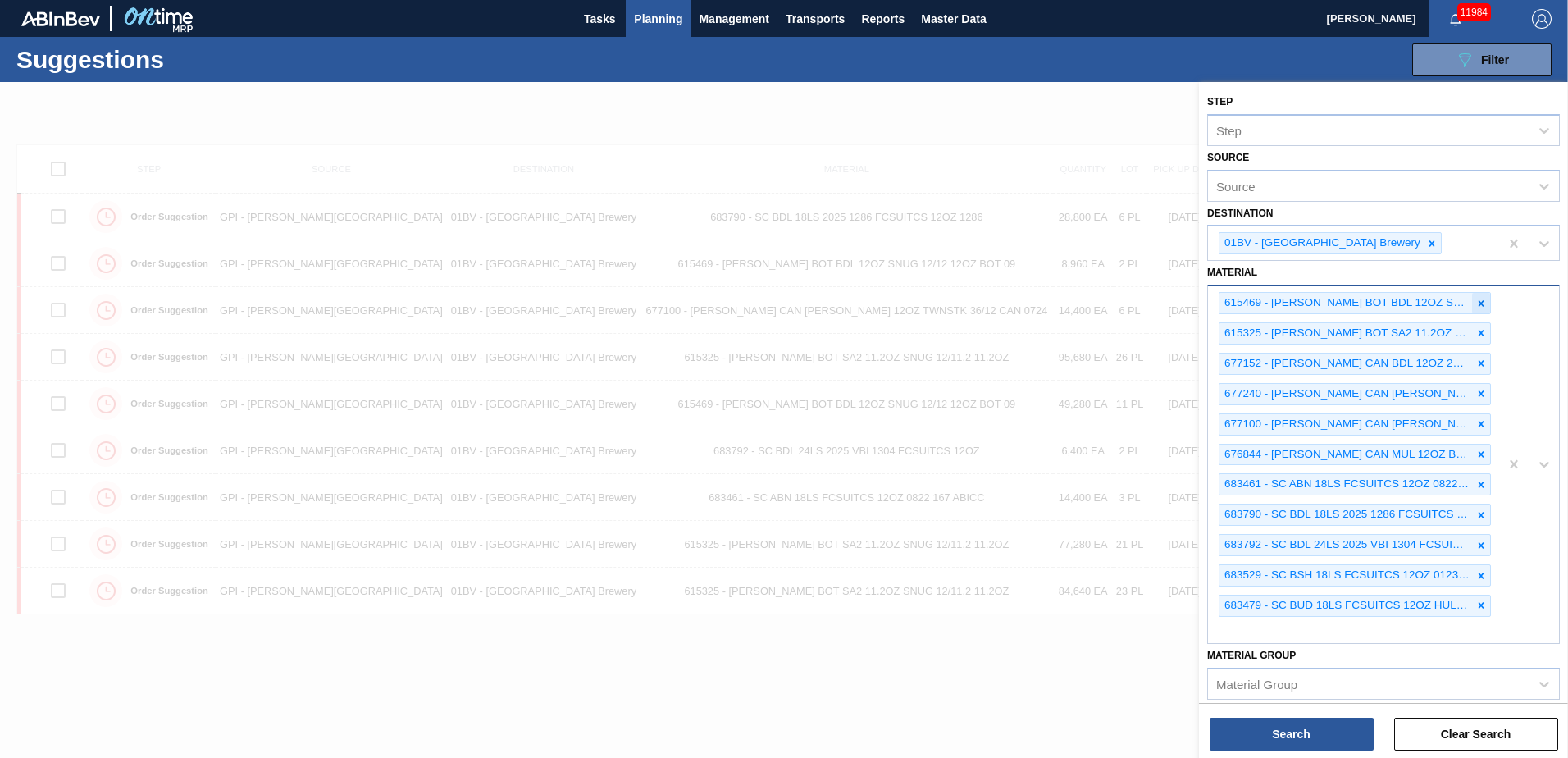
click at [1482, 299] on icon at bounding box center [1481, 303] width 11 height 11
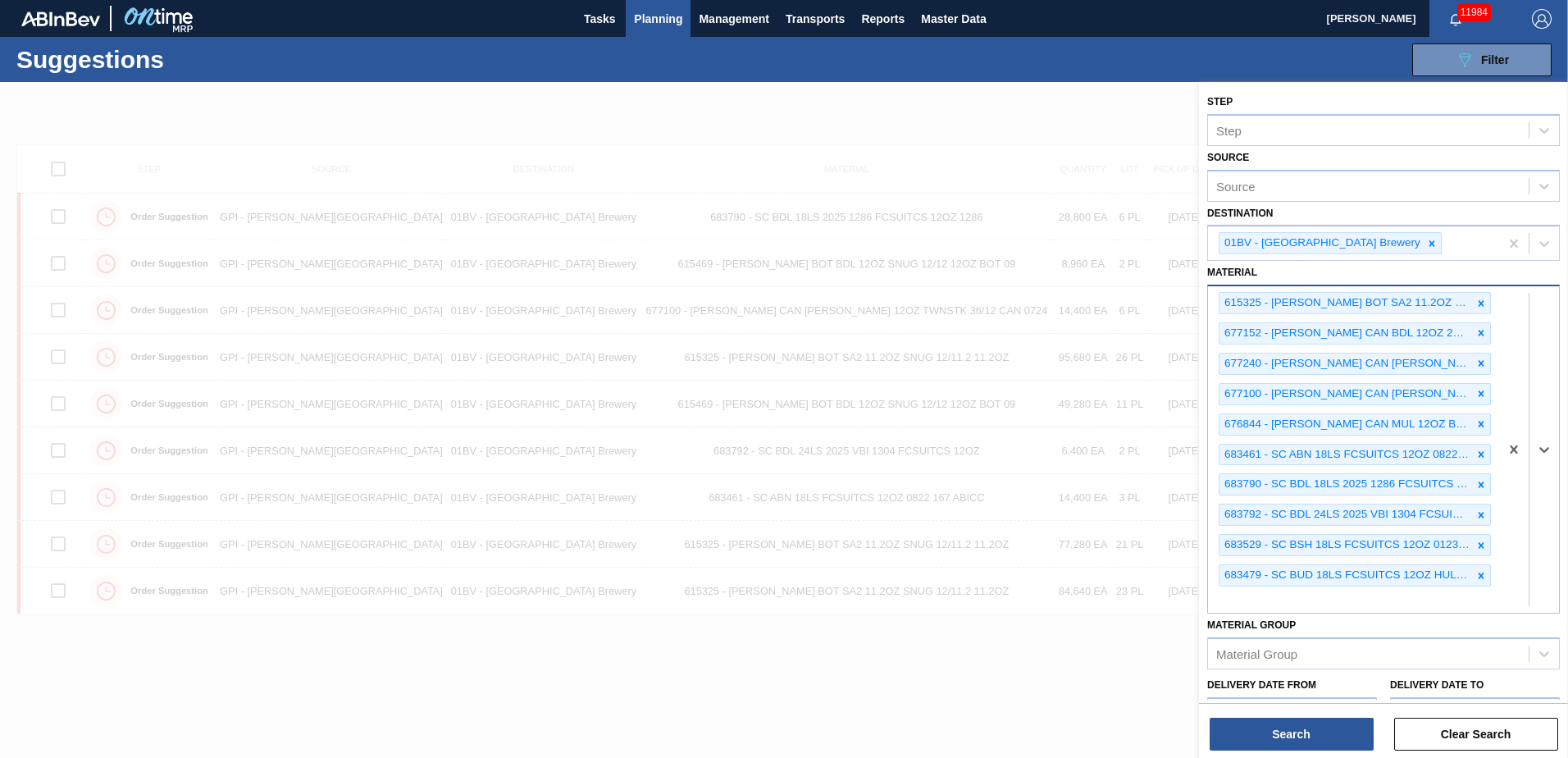
click at [1482, 299] on icon at bounding box center [1481, 303] width 11 height 11
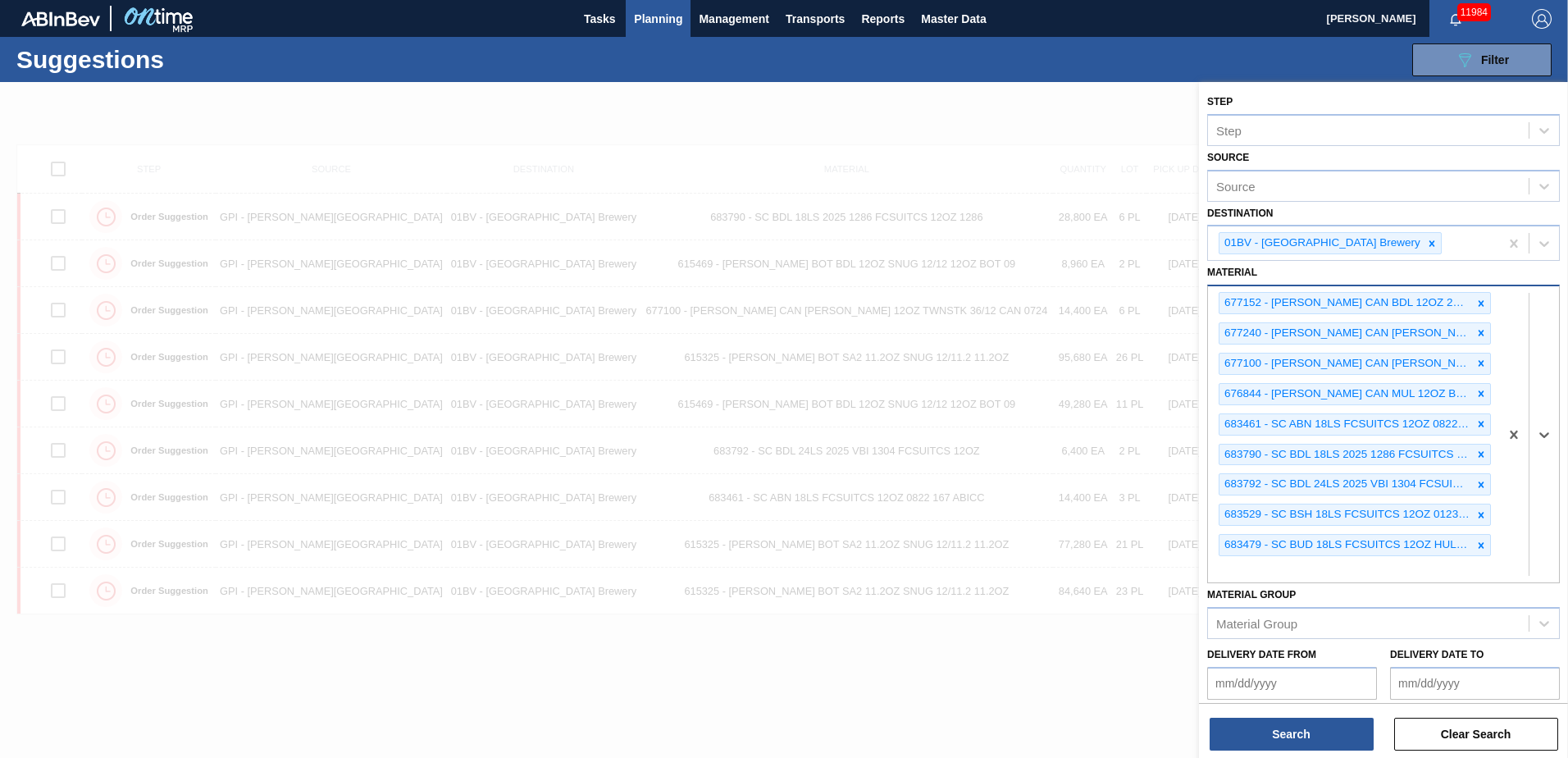
click at [1482, 299] on icon at bounding box center [1481, 303] width 11 height 11
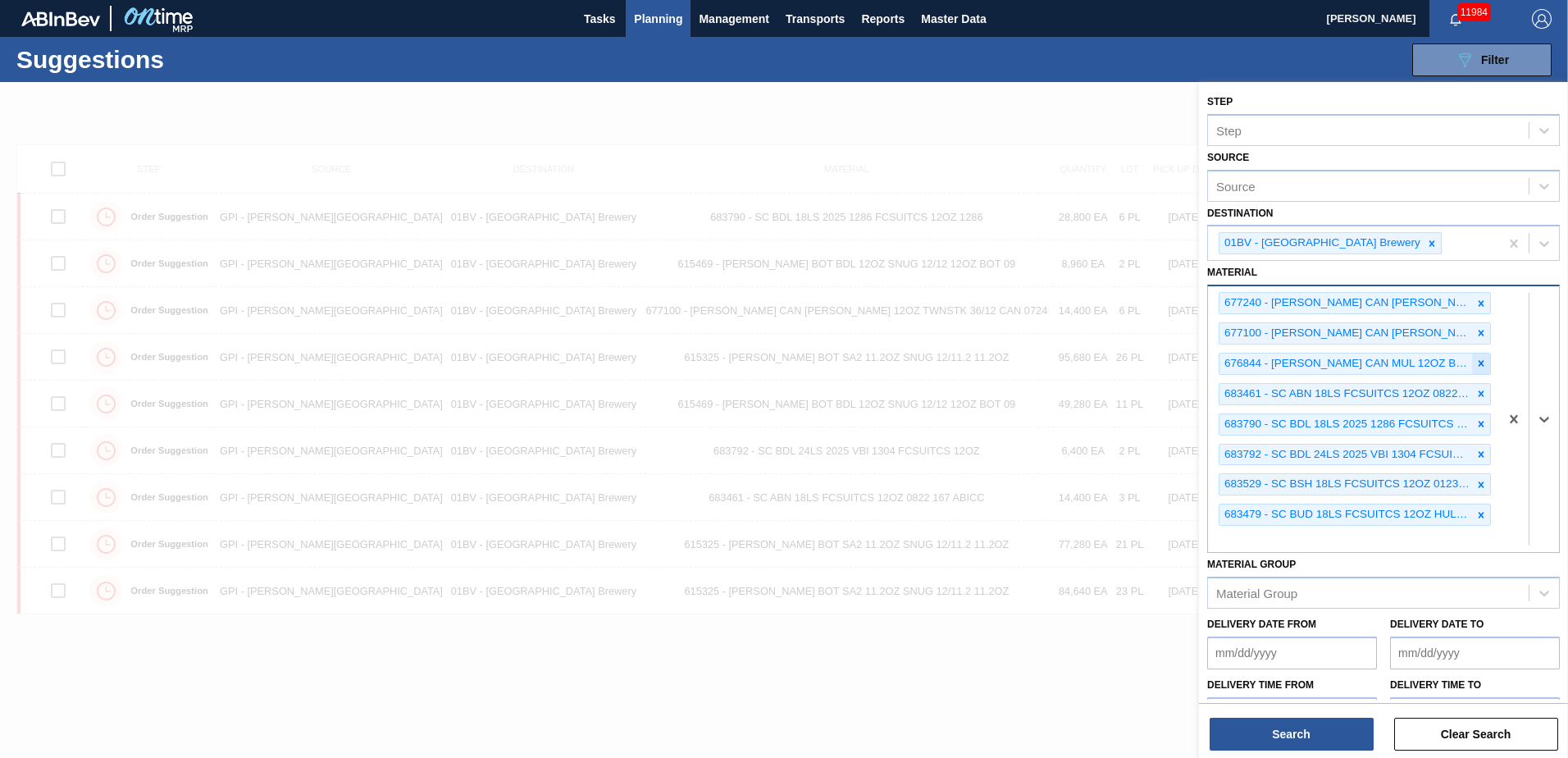
click at [1478, 359] on icon at bounding box center [1481, 363] width 11 height 11
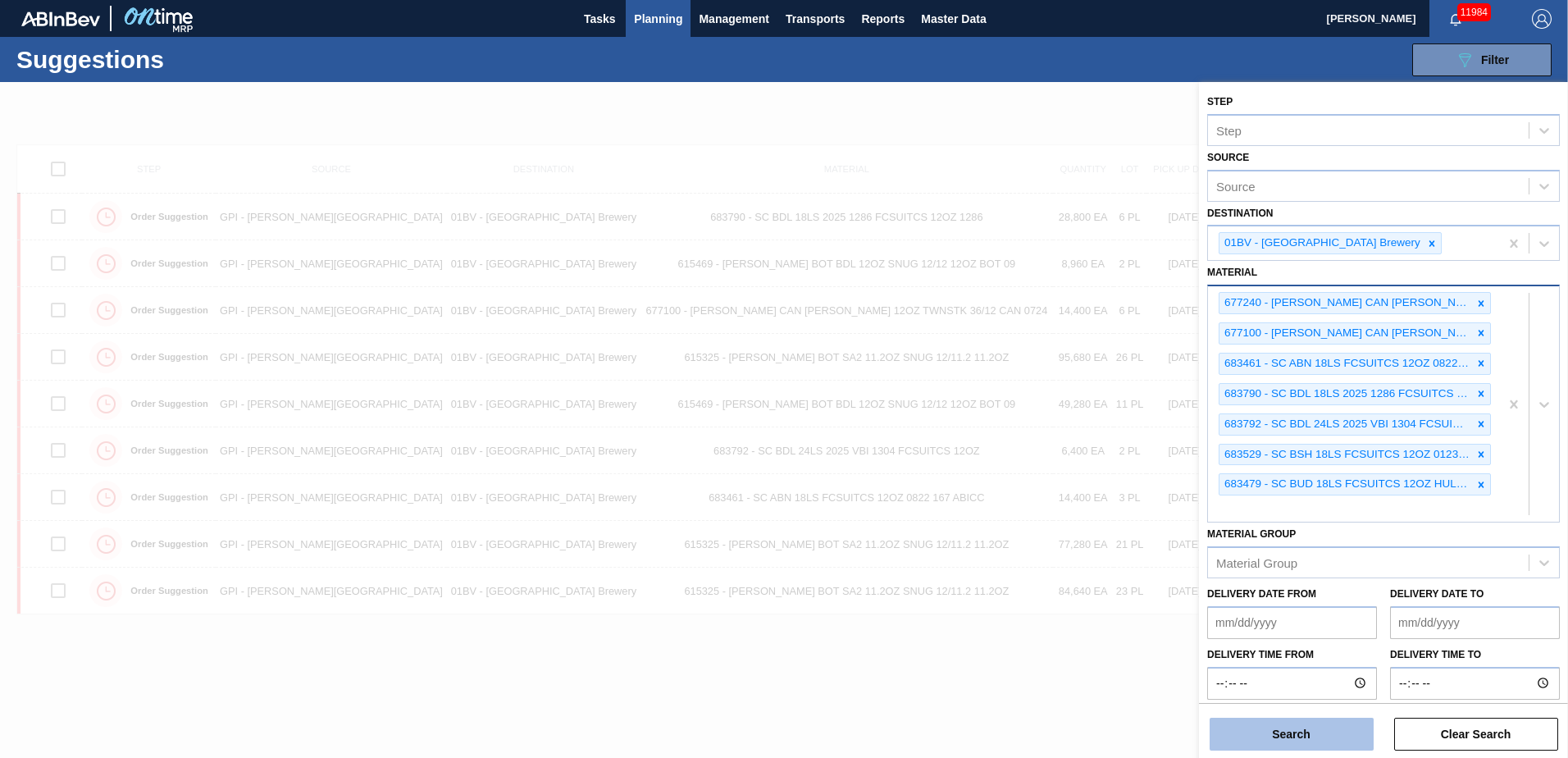
click at [1296, 725] on button "Search" at bounding box center [1292, 735] width 164 height 33
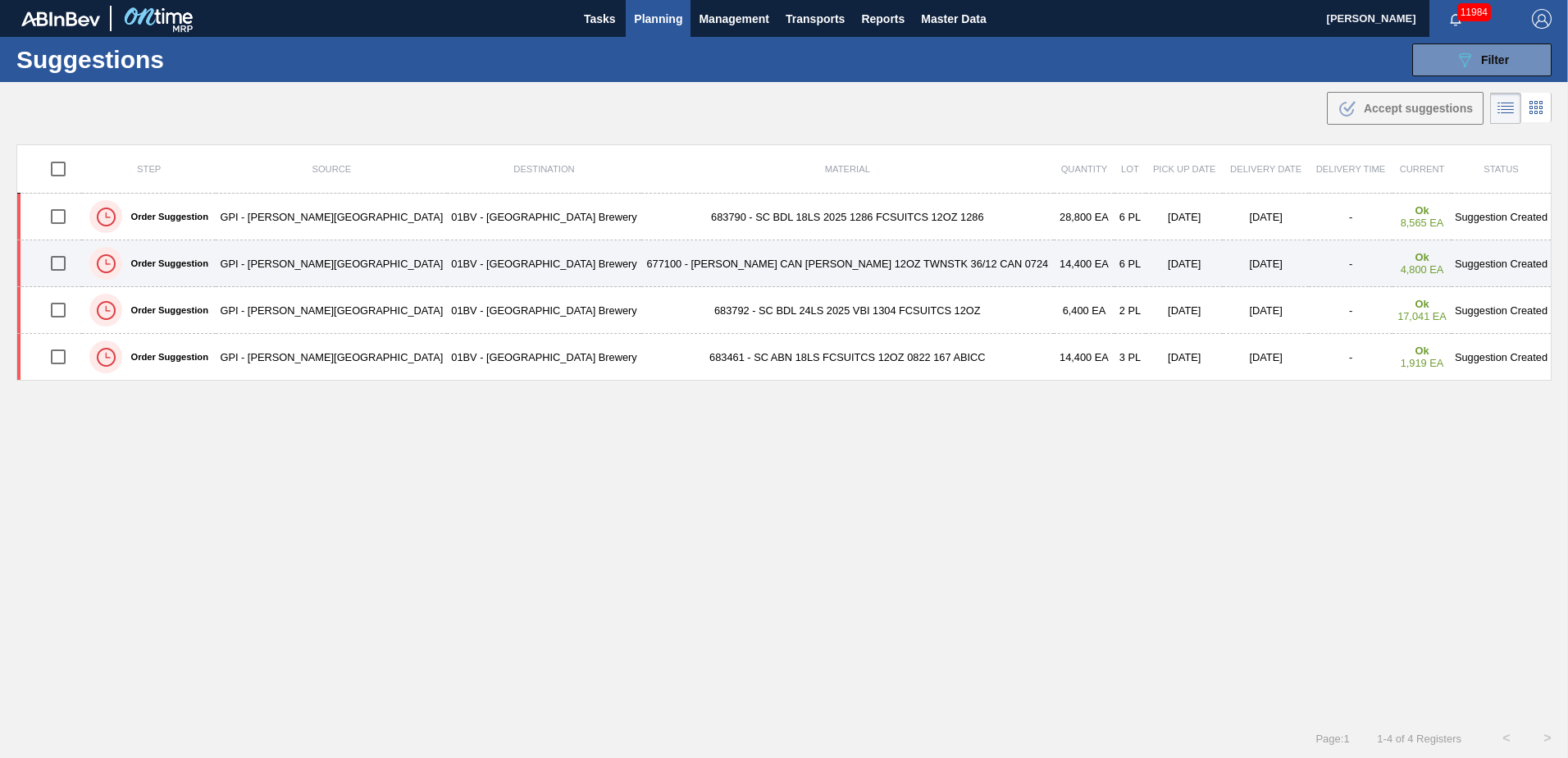
click at [689, 267] on td "677100 - CARR CAN BUD 12OZ TWNSTK 36/12 CAN 0724" at bounding box center [847, 264] width 413 height 47
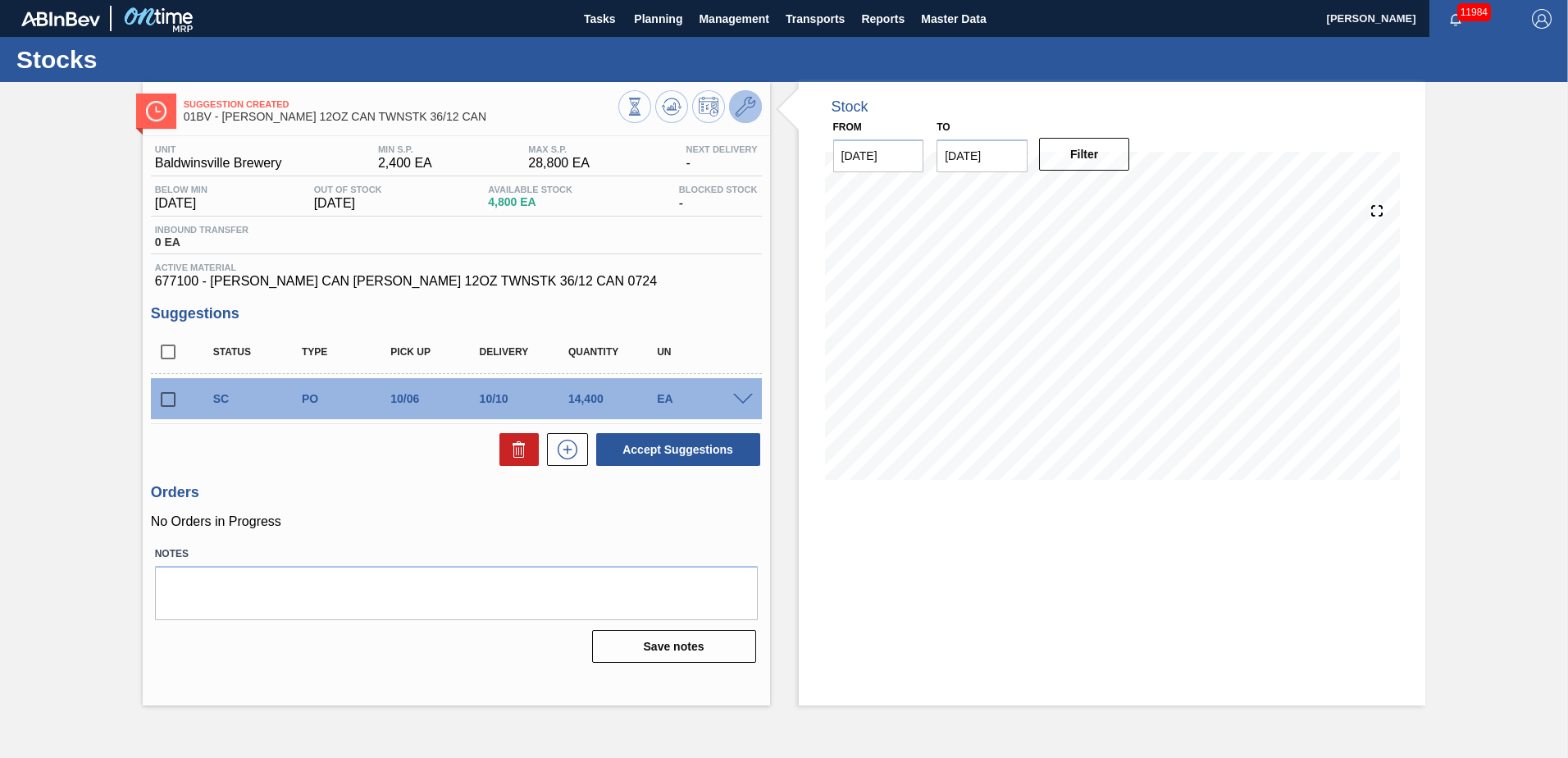
click at [742, 108] on icon at bounding box center [745, 106] width 20 height 20
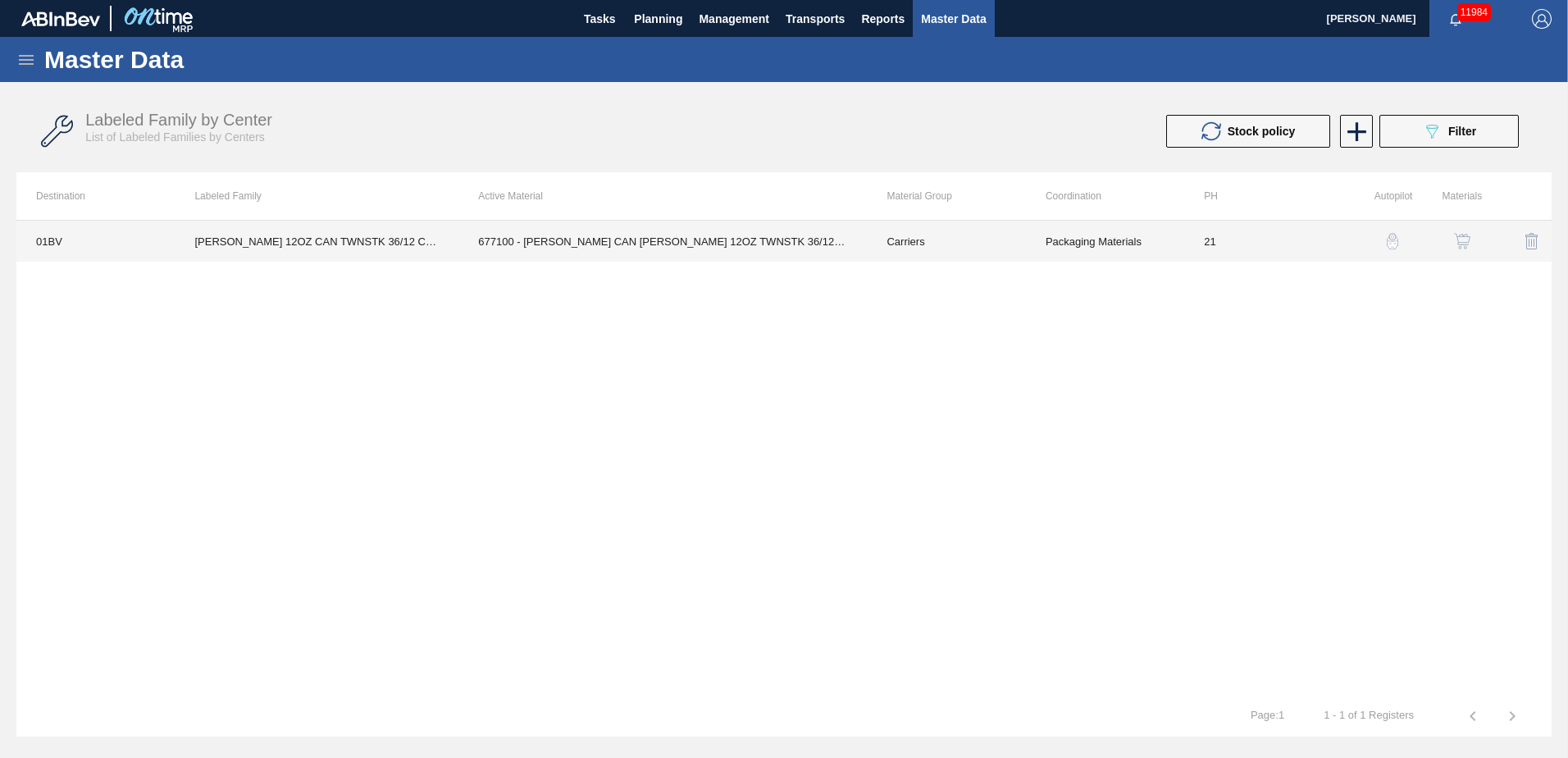
click at [684, 245] on td "677100 - CARR CAN BUD 12OZ TWNSTK 36/12 CAN 0724" at bounding box center [663, 240] width 409 height 41
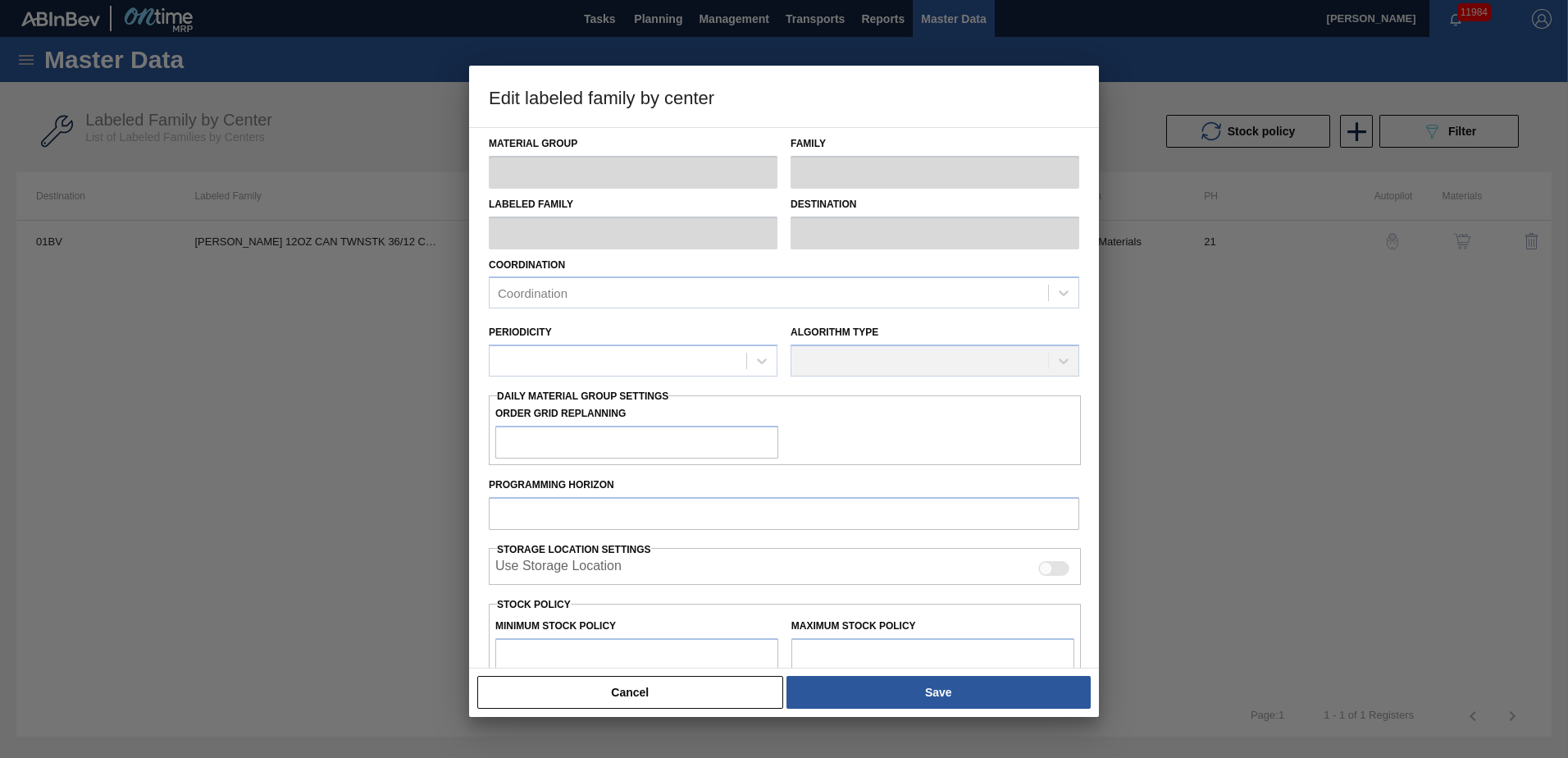
type input "Carriers"
type input "Can Carriers"
type input "CARR BUD 12OZ CAN TWNSTK 36/12 CAN"
type input "01BV - [GEOGRAPHIC_DATA] Brewery"
type input "21"
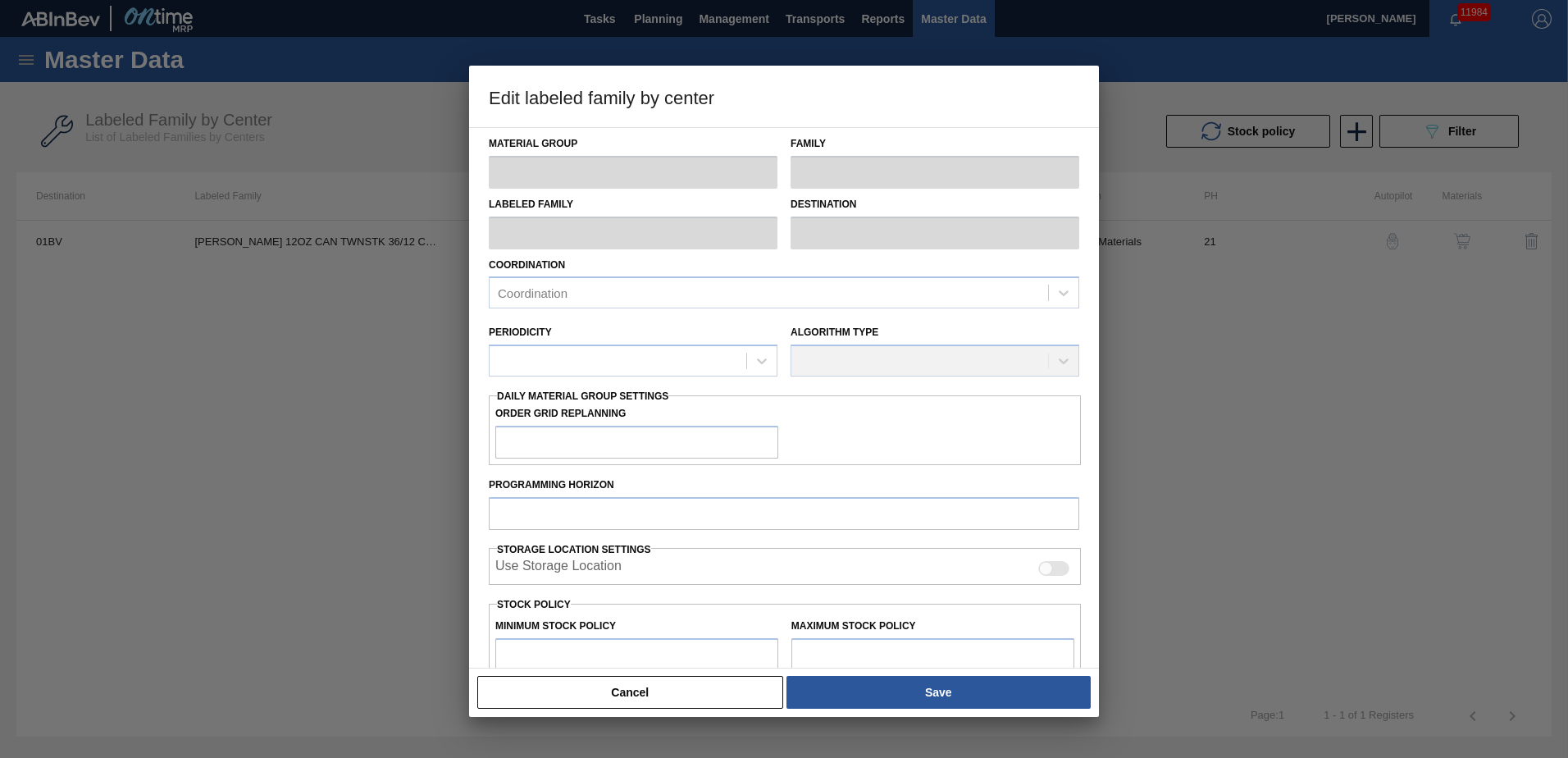
type input "2,400"
type input "28,800"
type input "0"
type input "2,400"
checkbox input "true"
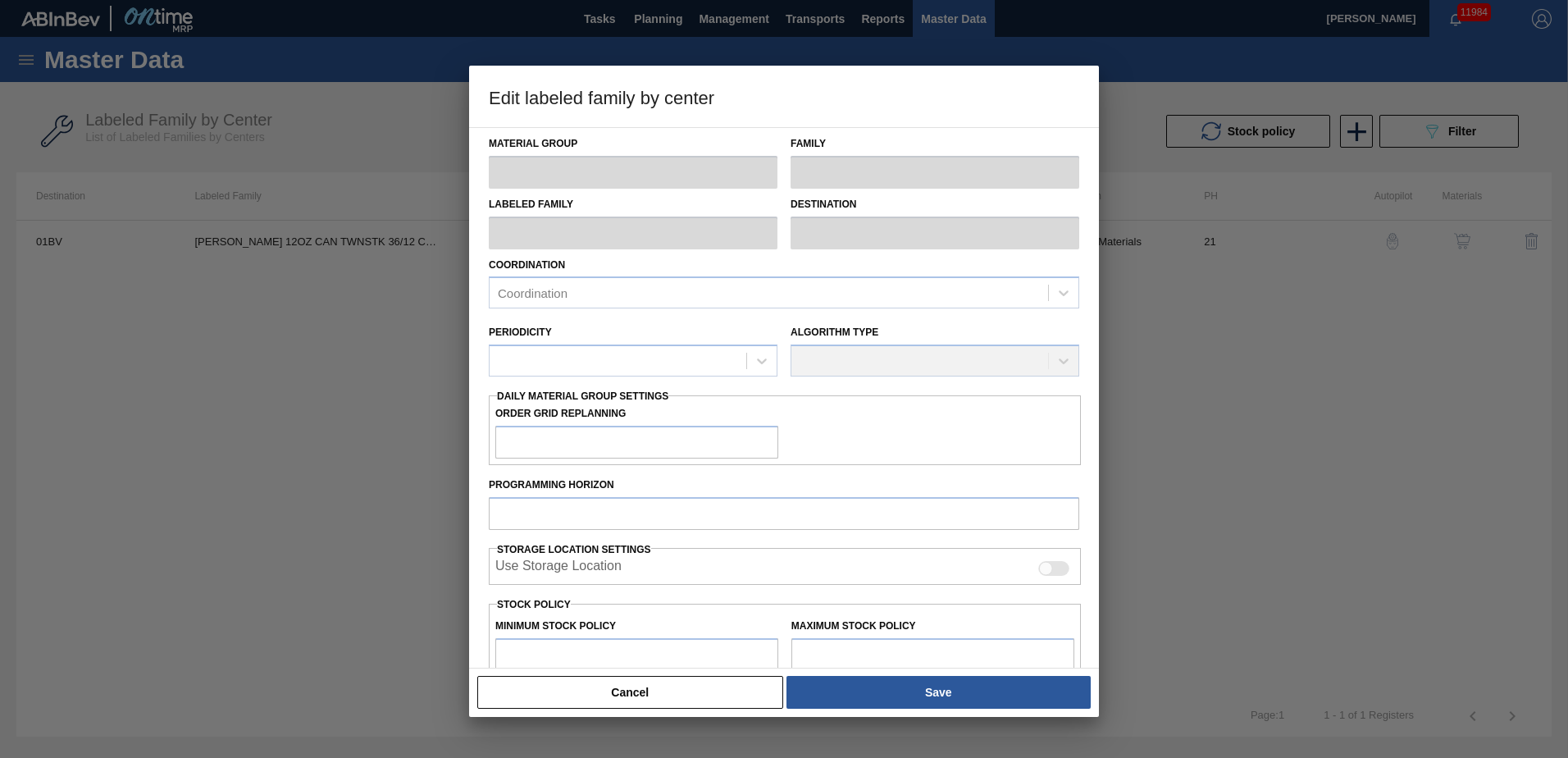
checkbox input "true"
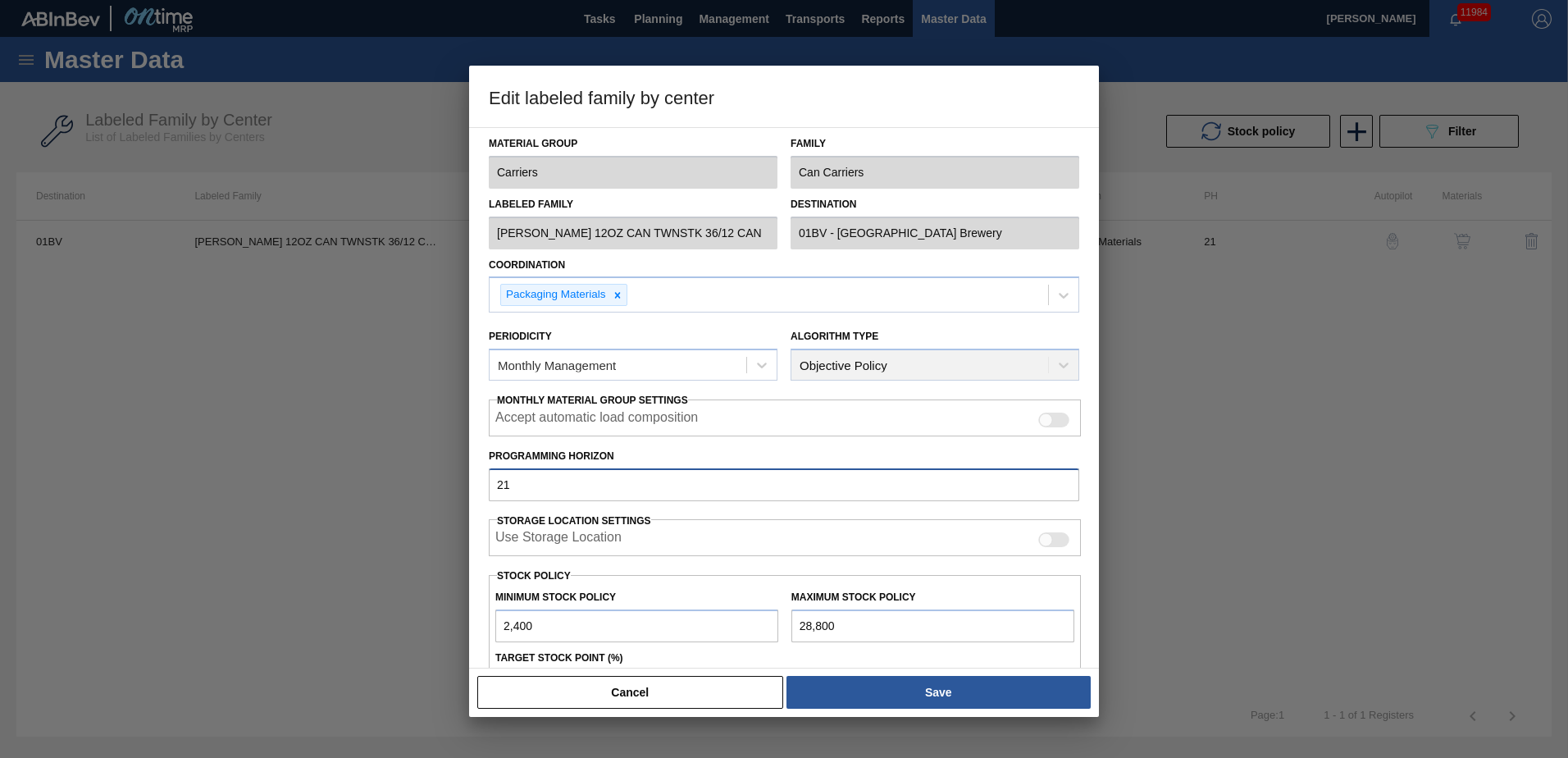
drag, startPoint x: 520, startPoint y: 487, endPoint x: 343, endPoint y: 468, distance: 178.0
click at [343, 468] on div "Edit labeled family by center Material Group Carriers Family Can Carriers Label…" at bounding box center [784, 379] width 1568 height 758
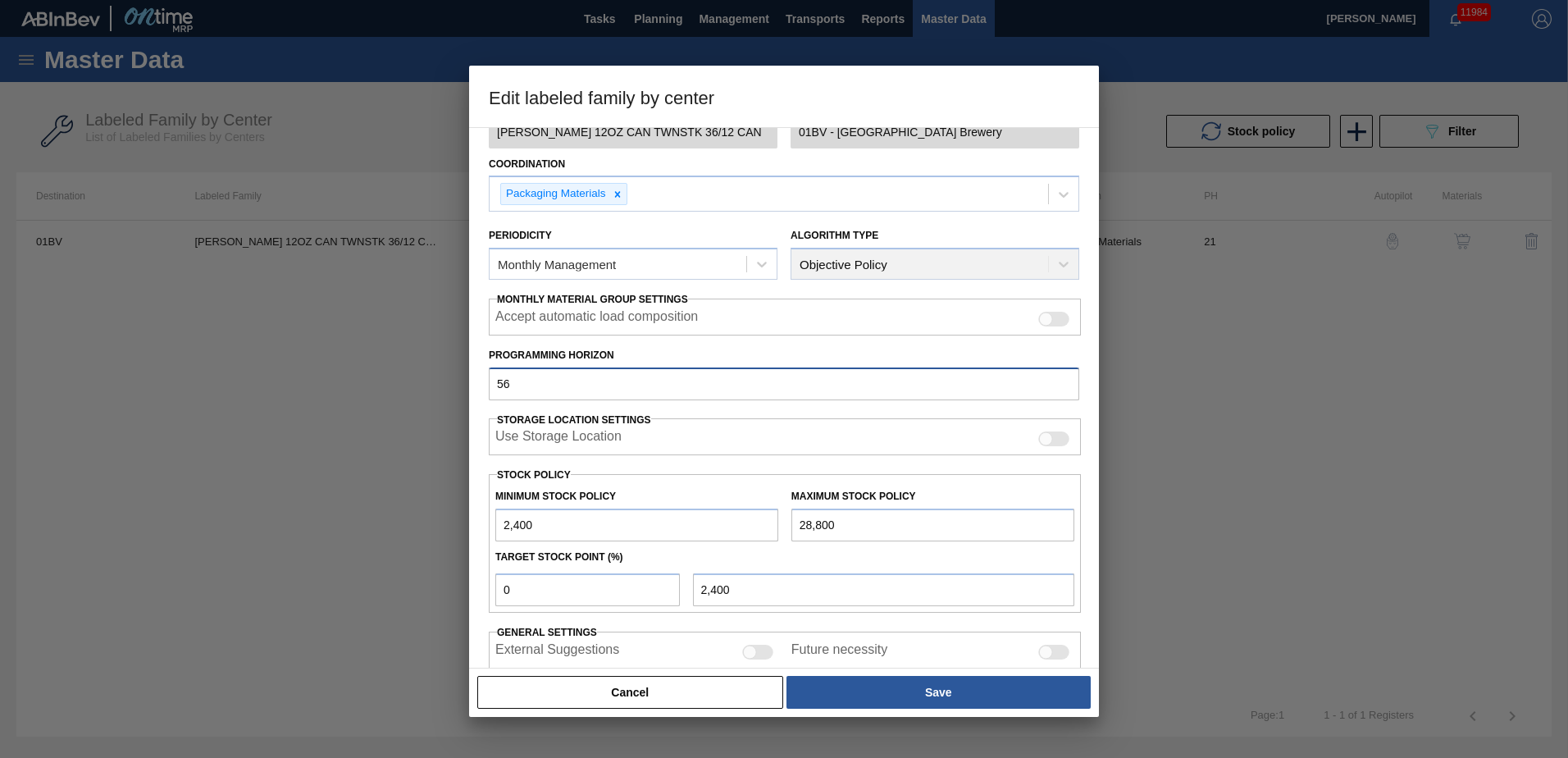
scroll to position [123, 0]
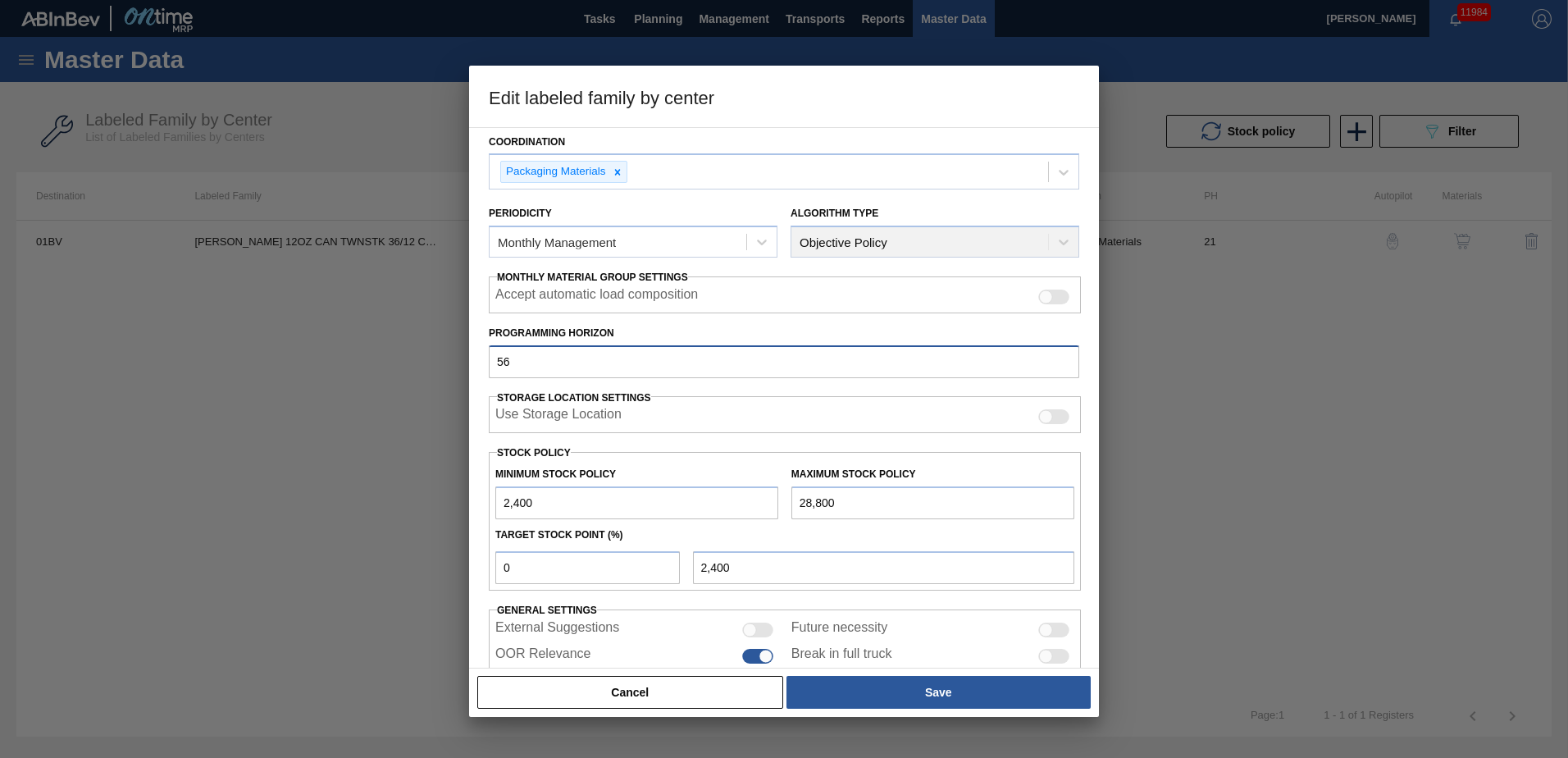
type input "56"
drag, startPoint x: 560, startPoint y: 574, endPoint x: 193, endPoint y: 546, distance: 368.1
click at [196, 546] on div "Edit labeled family by center Material Group Carriers Family Can Carriers Label…" at bounding box center [784, 379] width 1568 height 758
type input "1"
type input "2,664"
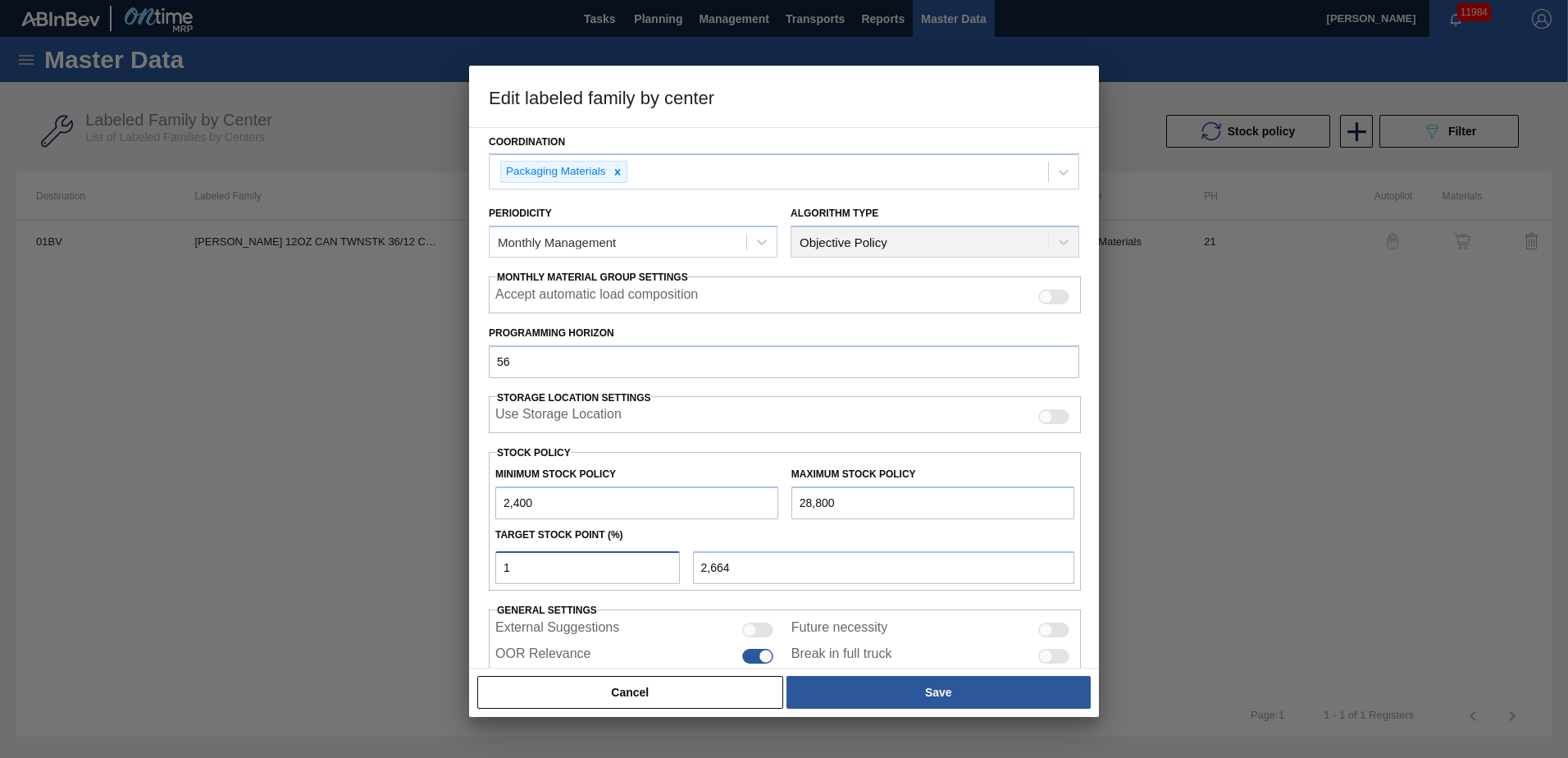
type input "10"
type input "5,040"
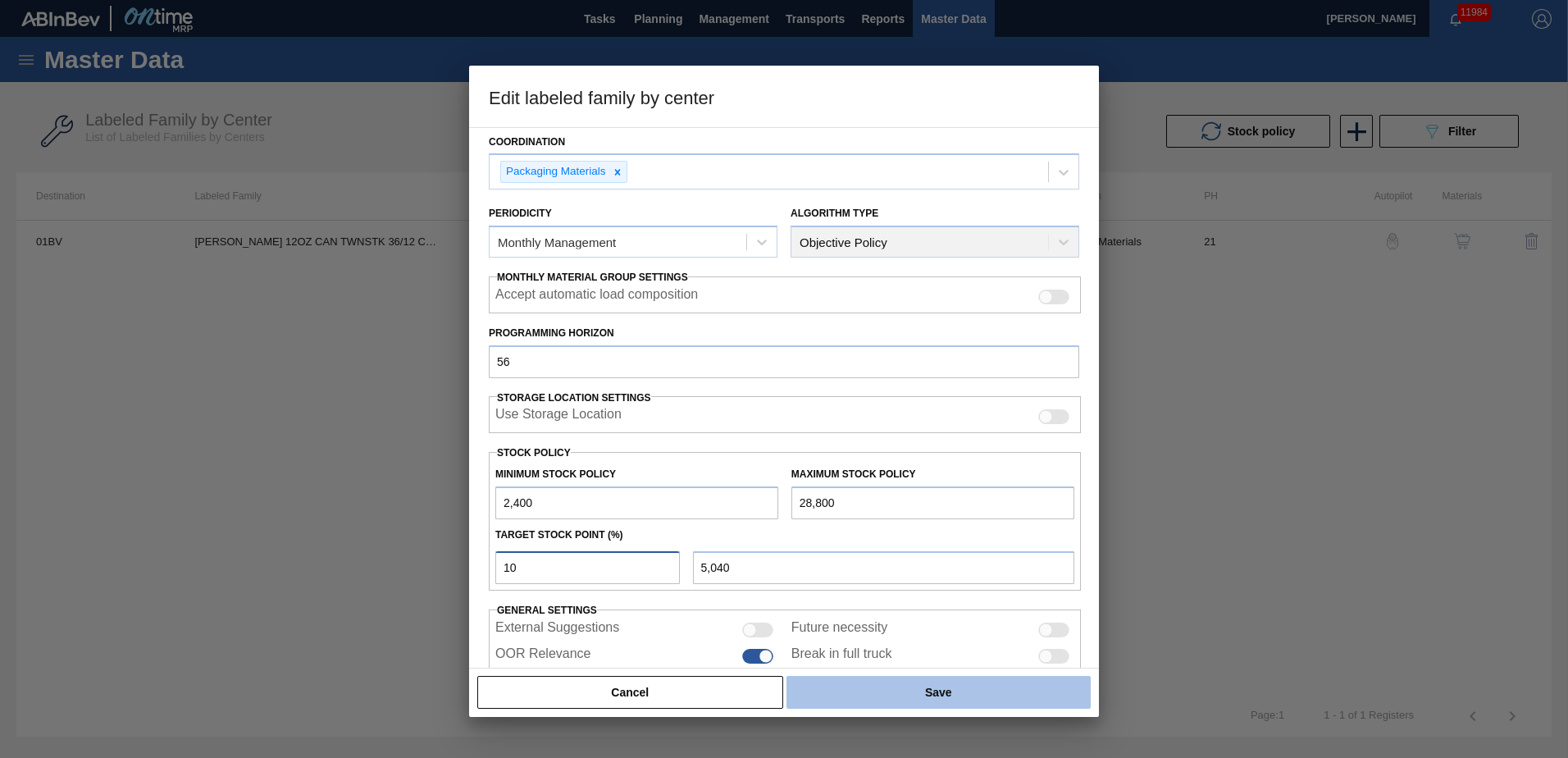
type input "10"
click at [949, 696] on button "Save" at bounding box center [938, 692] width 304 height 33
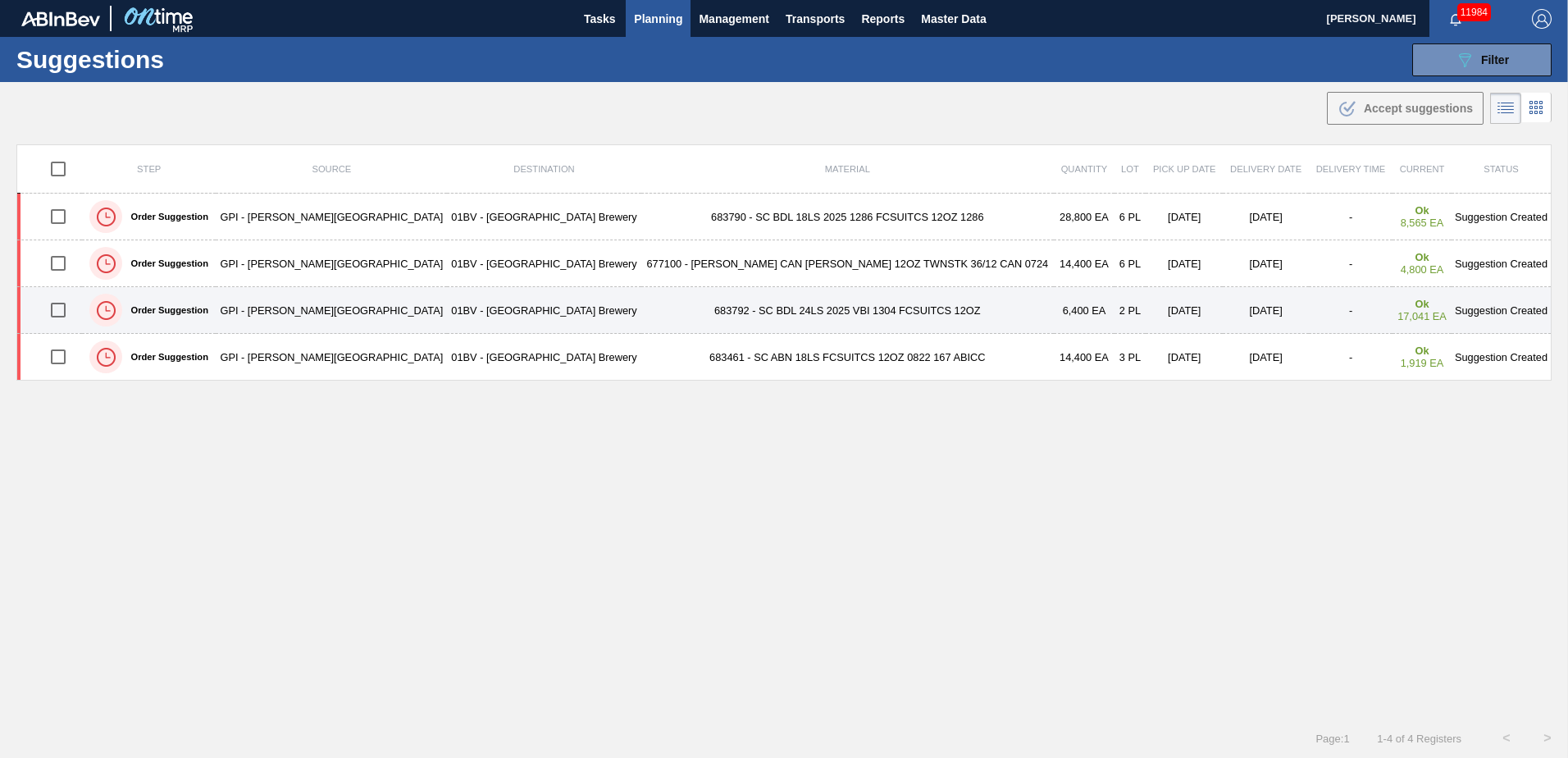
click at [800, 316] on td "683792 - SC BDL 24LS 2025 VBI 1304 FCSUITCS 12OZ" at bounding box center [847, 310] width 413 height 47
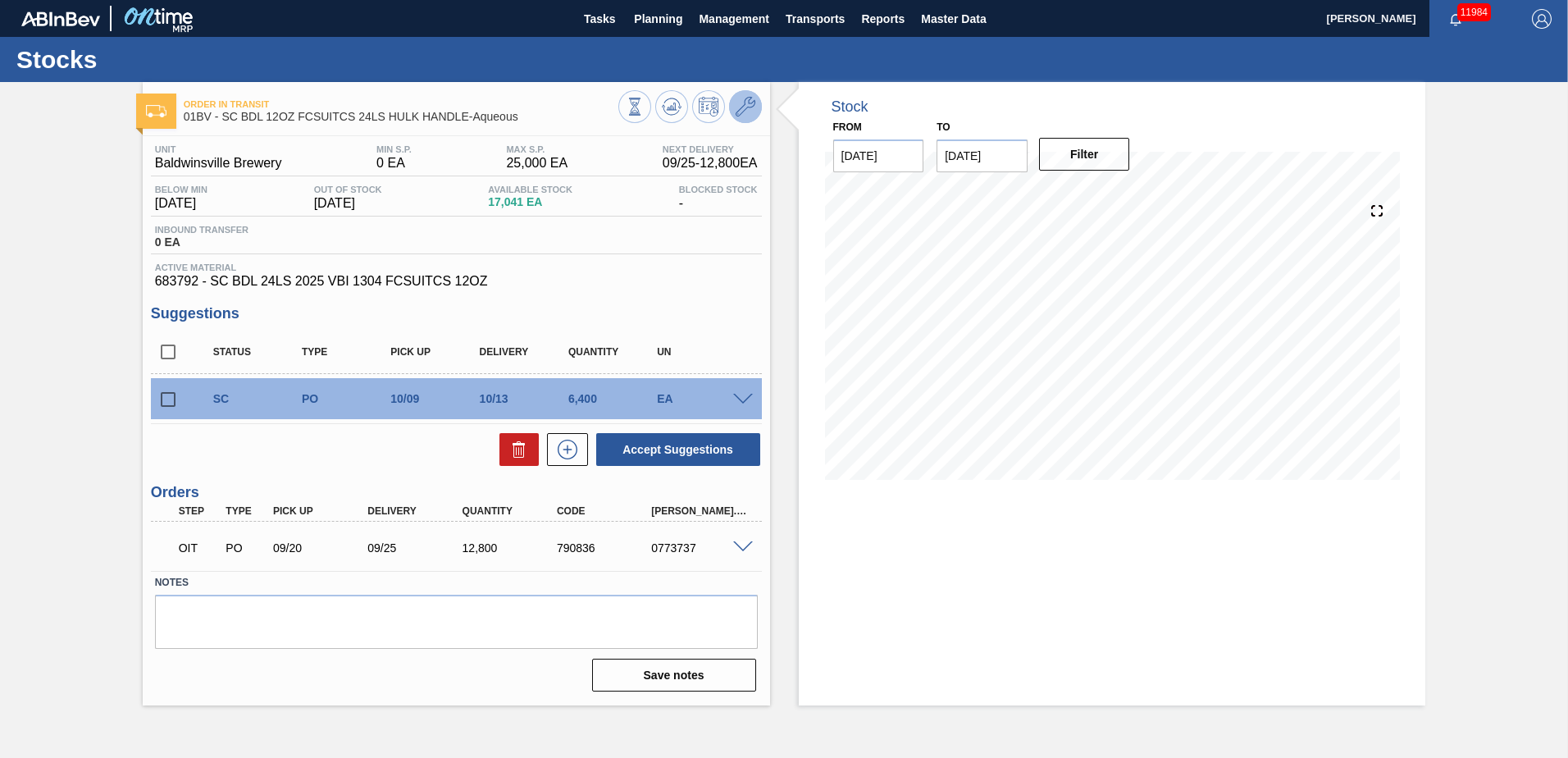
click at [749, 103] on icon at bounding box center [745, 106] width 20 height 20
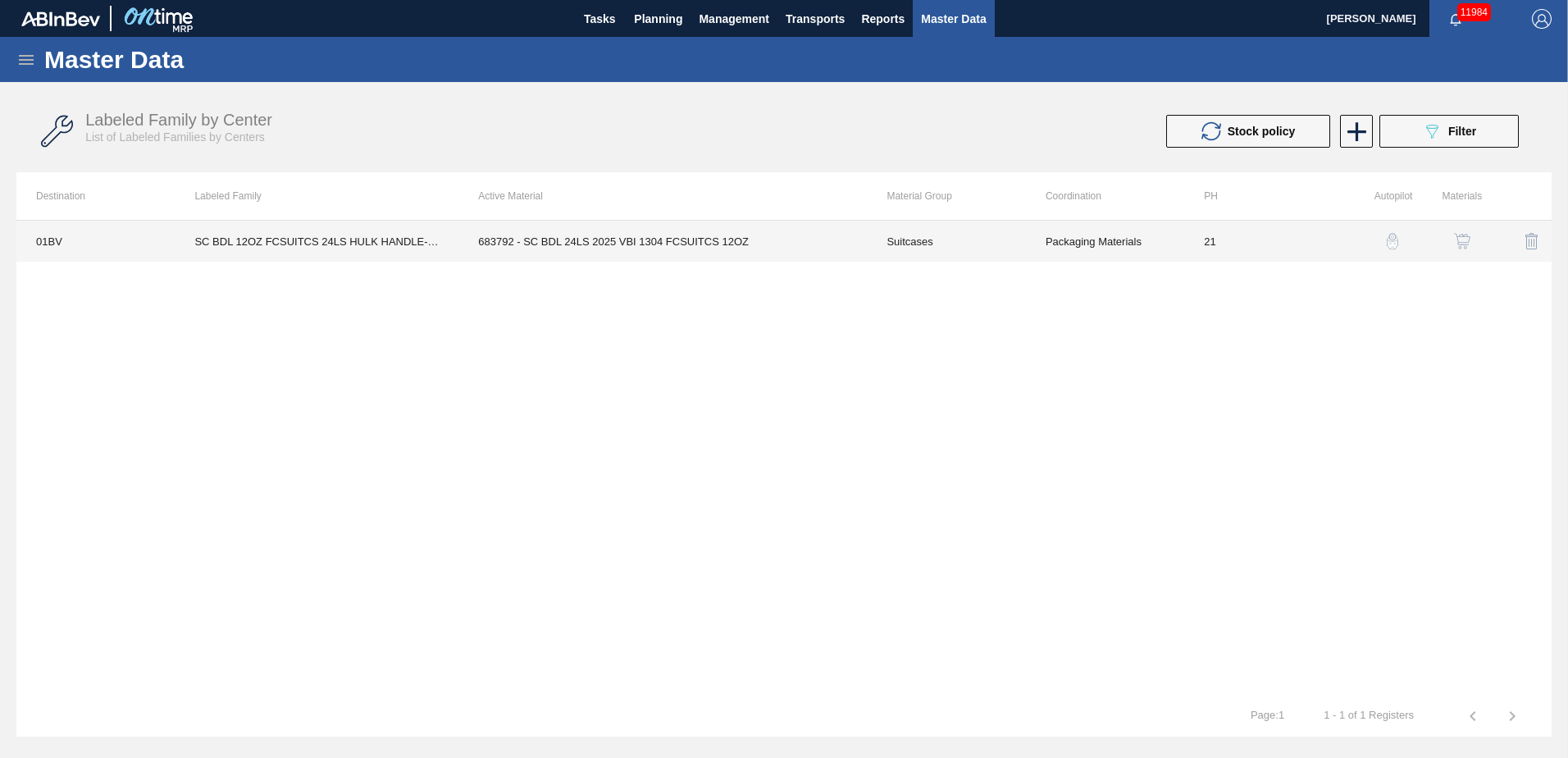
click at [640, 254] on td "683792 - SC BDL 24LS 2025 VBI 1304 FCSUITCS 12OZ" at bounding box center [663, 240] width 409 height 41
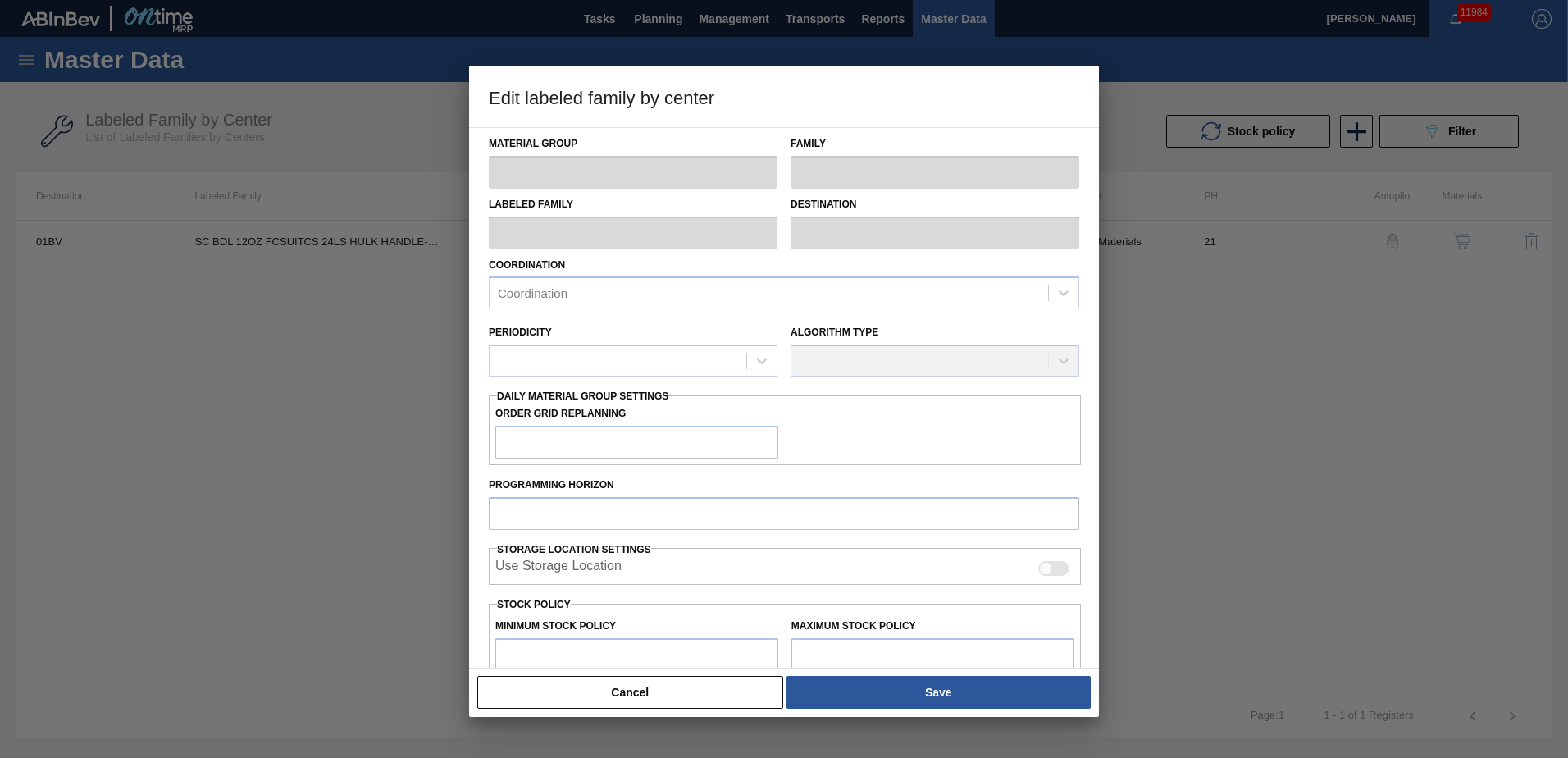
type input "Suitcases"
type input "SC BDL 12OZ FCSUITCS 24LS HULK HANDLE-Aqueous"
type input "01BV - [GEOGRAPHIC_DATA] Brewery"
type input "21"
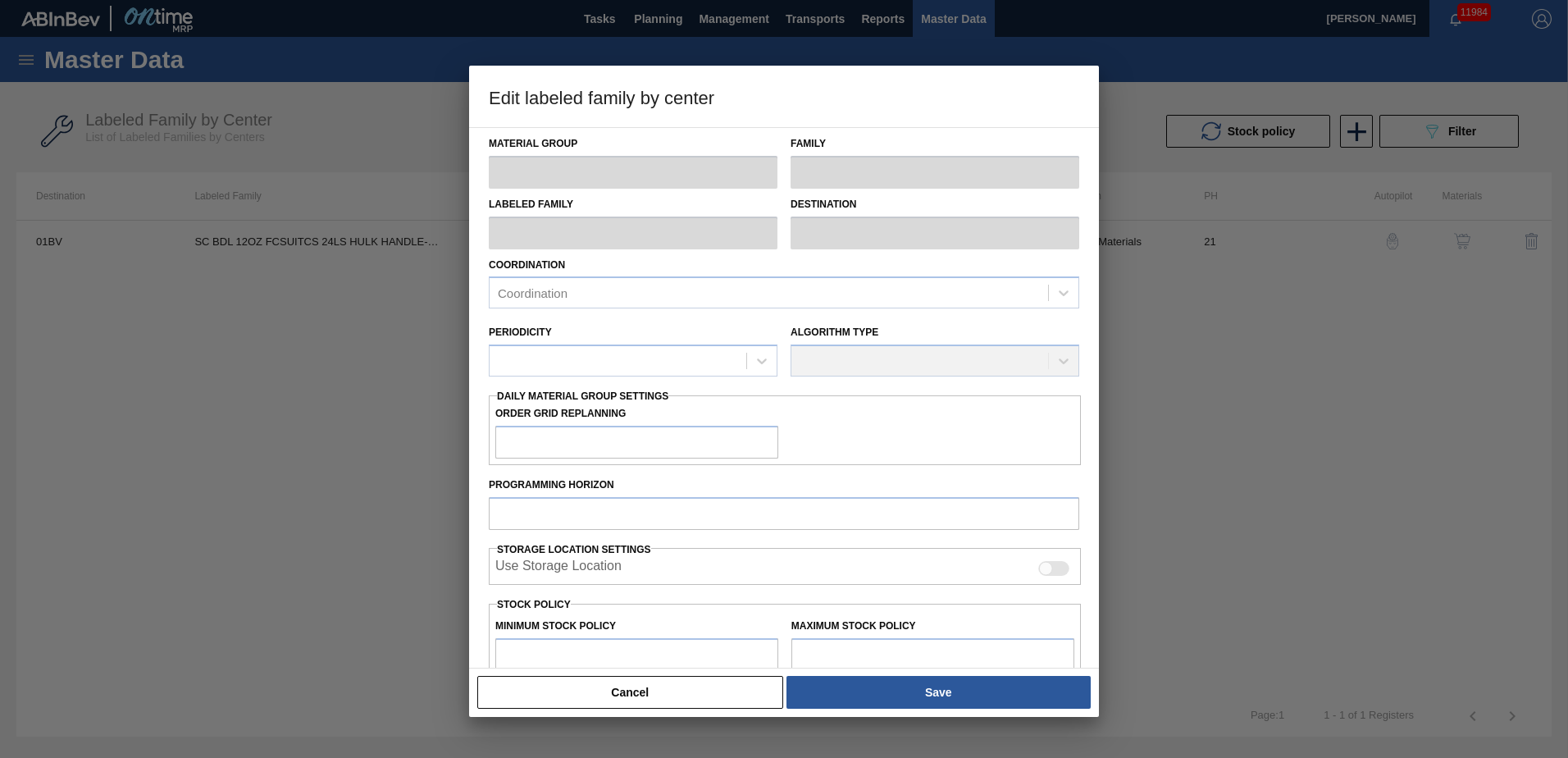
type input "0"
type input "25,000"
type input "15"
type input "3,750"
checkbox input "true"
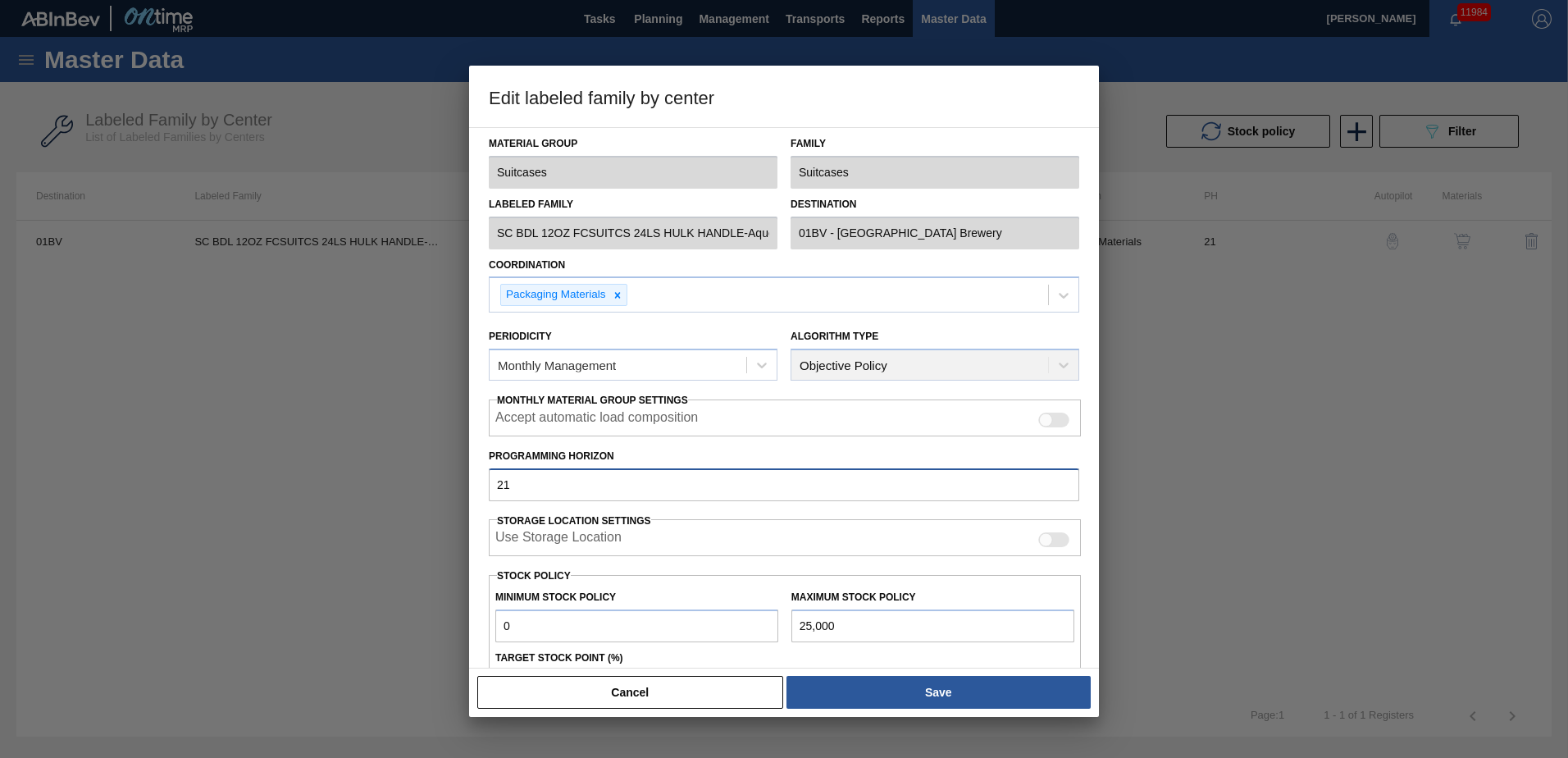
drag, startPoint x: 580, startPoint y: 492, endPoint x: 199, endPoint y: 475, distance: 381.4
click at [199, 475] on div "Edit labeled family by center Material Group Suitcases Family Suitcases Labeled…" at bounding box center [784, 379] width 1568 height 758
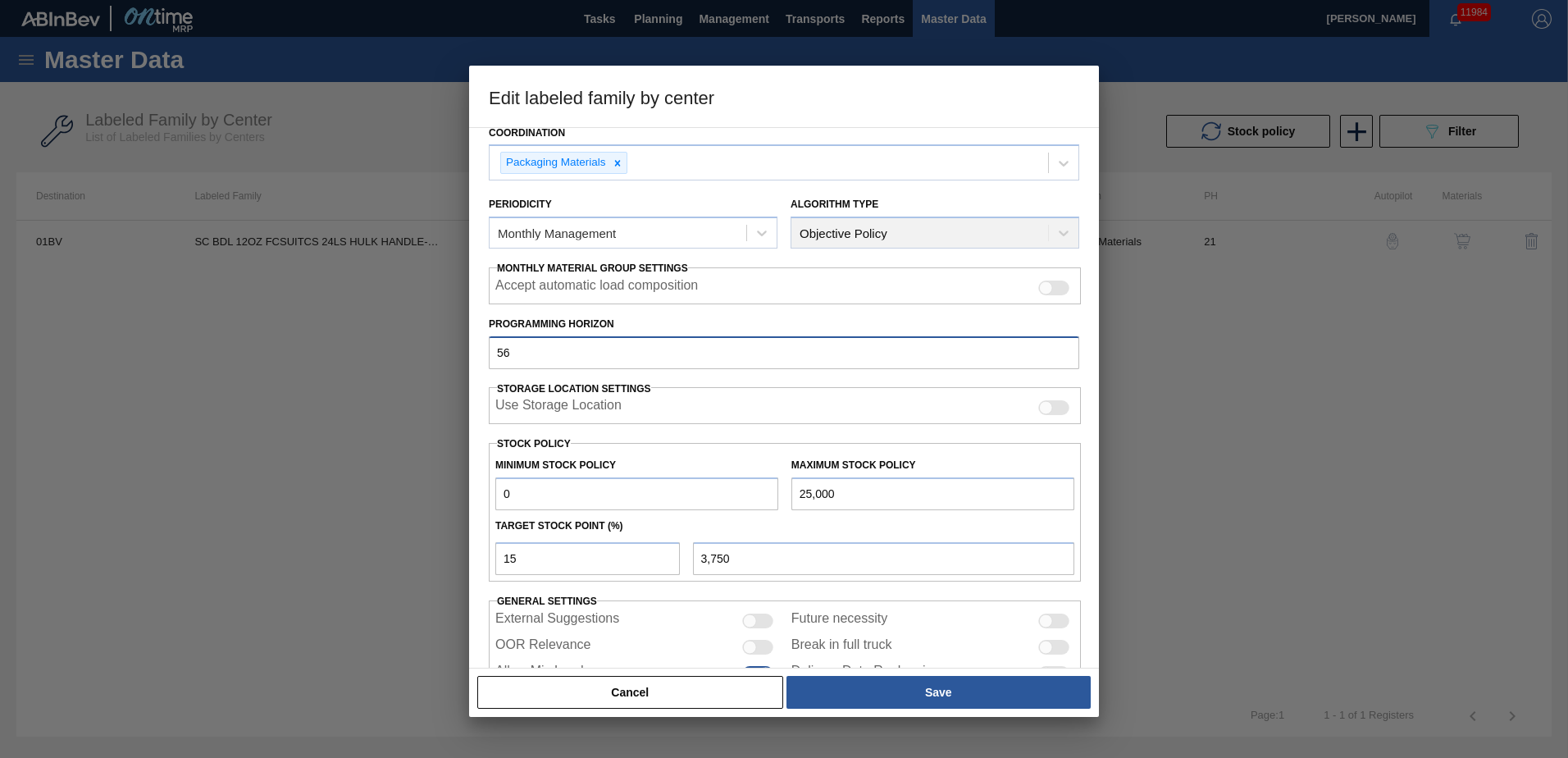
scroll to position [133, 0]
type input "56"
drag, startPoint x: 564, startPoint y: 553, endPoint x: 352, endPoint y: 552, distance: 212.0
click at [362, 552] on div "Edit labeled family by center Material Group Suitcases Family Suitcases Labeled…" at bounding box center [784, 379] width 1568 height 758
type input "1"
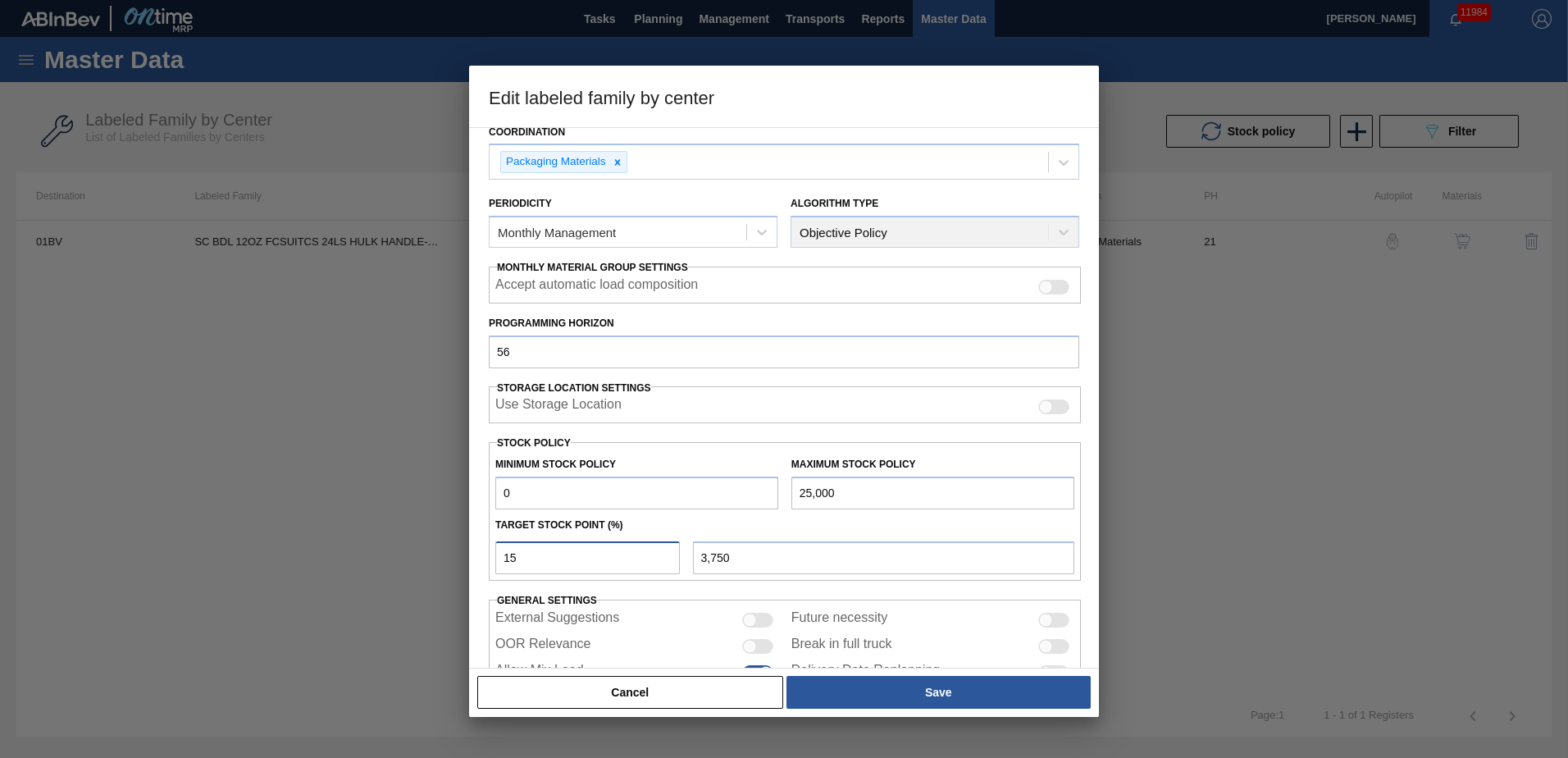
type input "250"
type input "17"
type input "4,250"
type input "1"
type input "250"
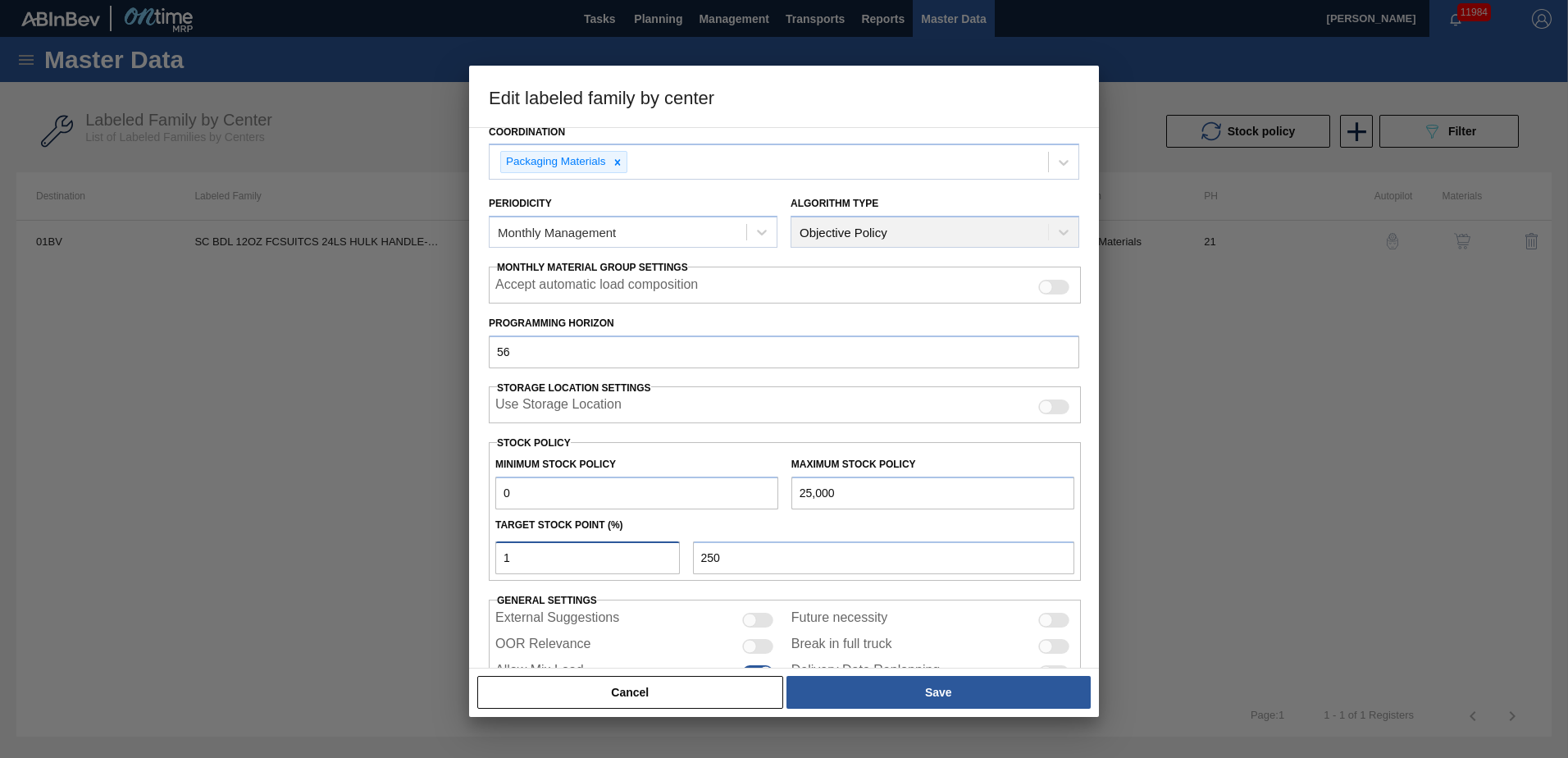
type input "0"
type input "1"
type input "250"
type input "18"
type input "4,500"
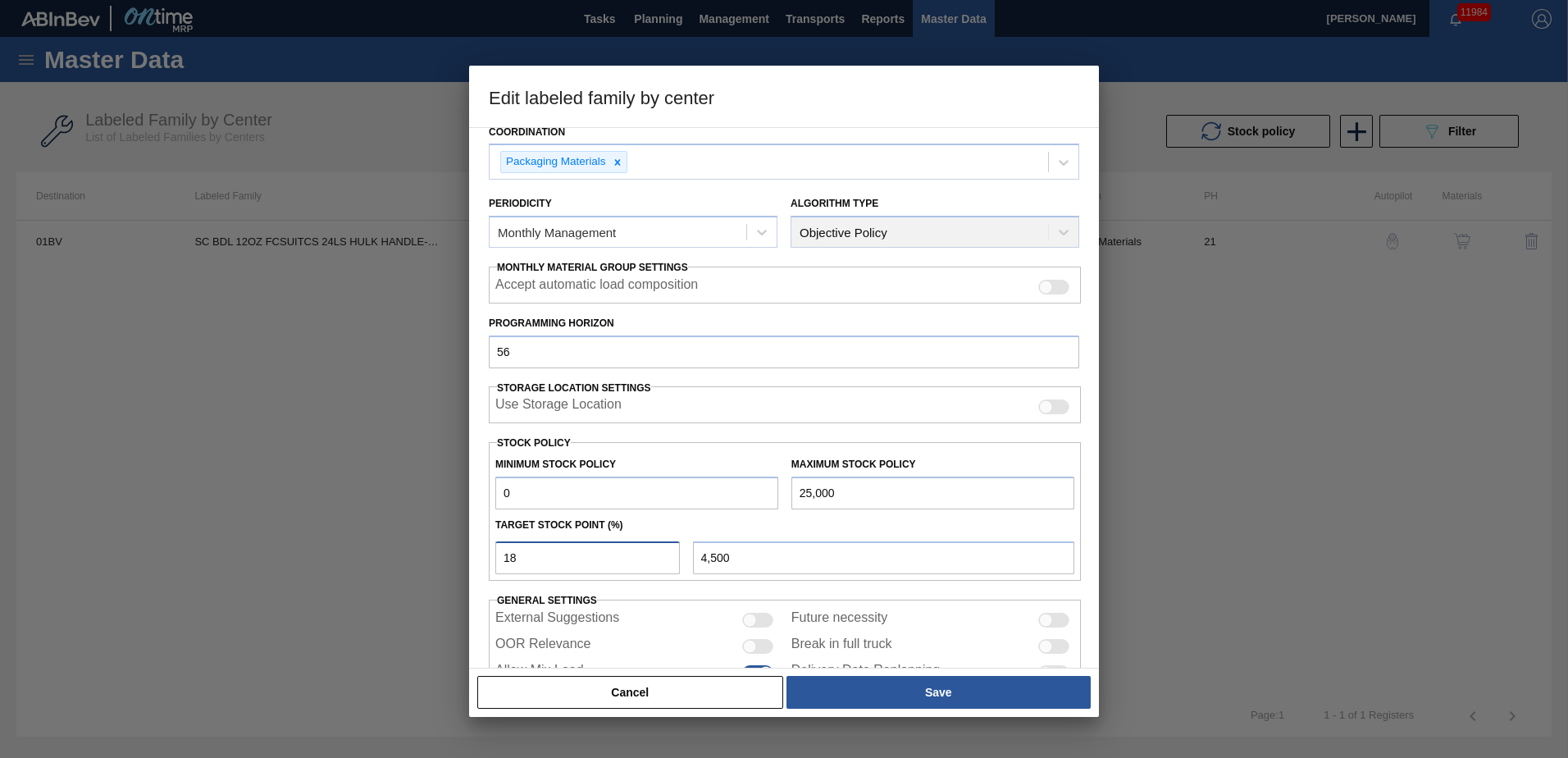
type input "1"
type input "250"
type input "0"
type input "2"
type input "500"
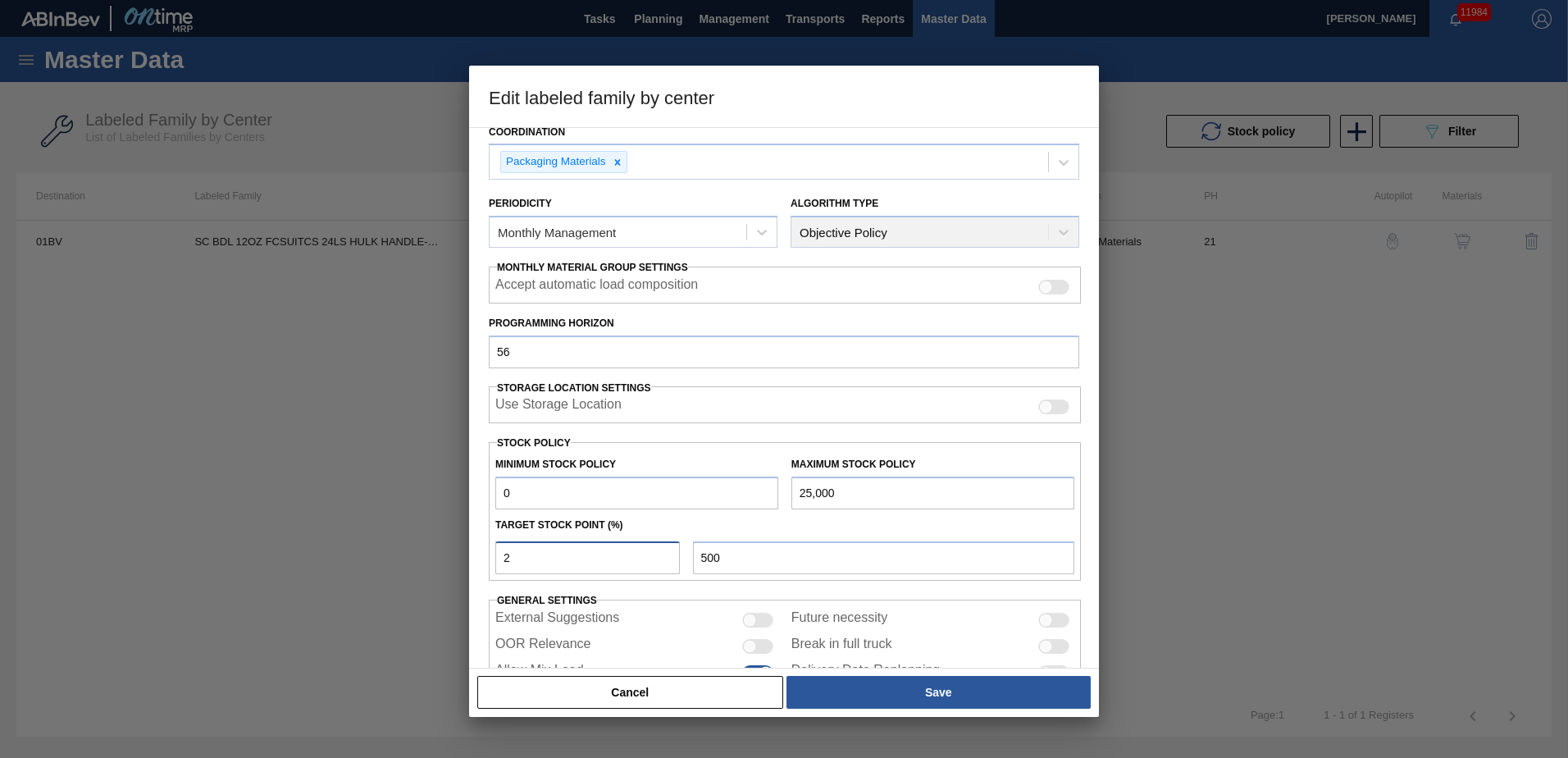
type input "20"
type input "5,000"
type input "2"
type input "500"
type input "0"
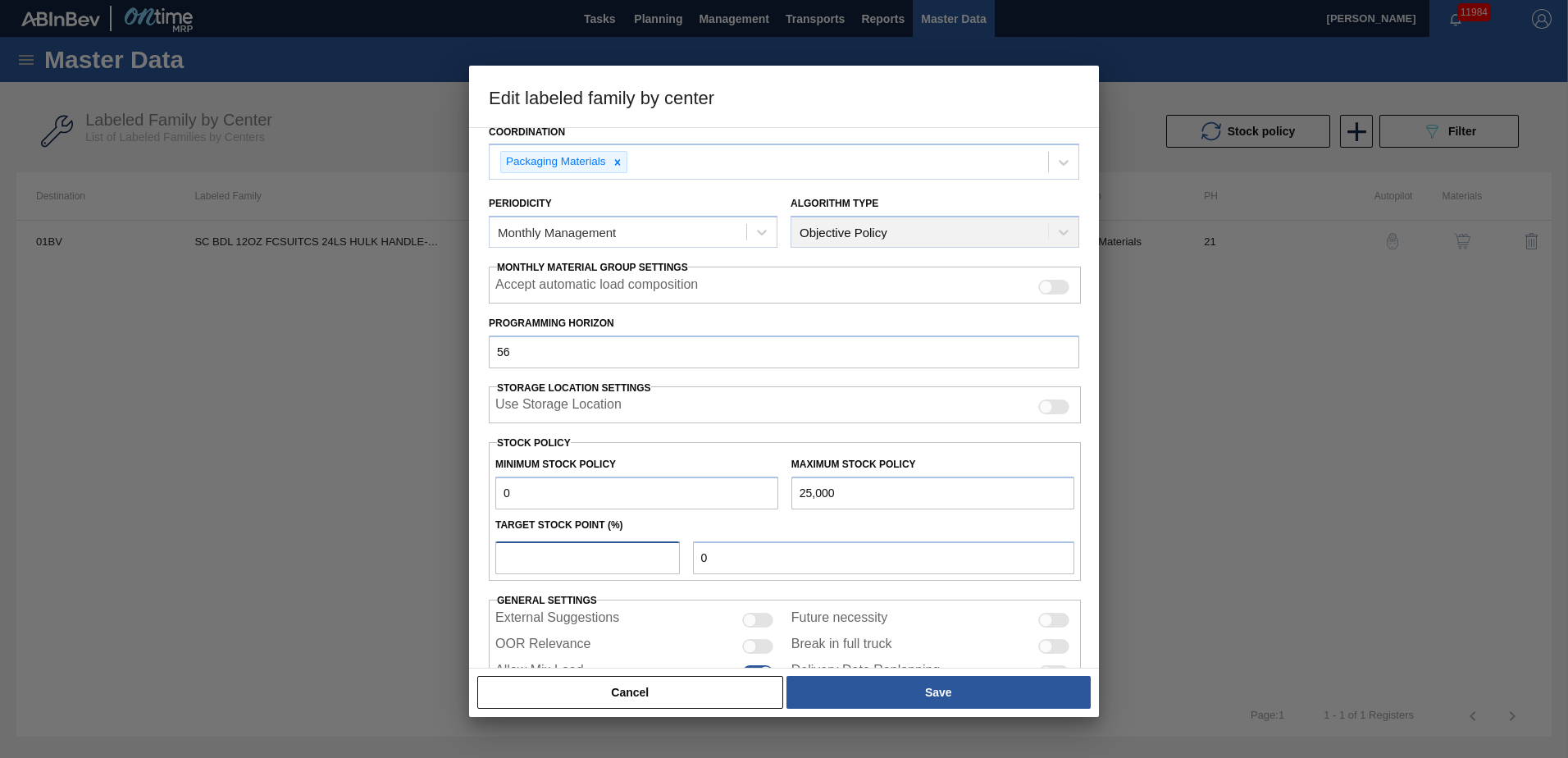
type input "2"
type input "500"
type input "25"
type input "6,250"
type input "2"
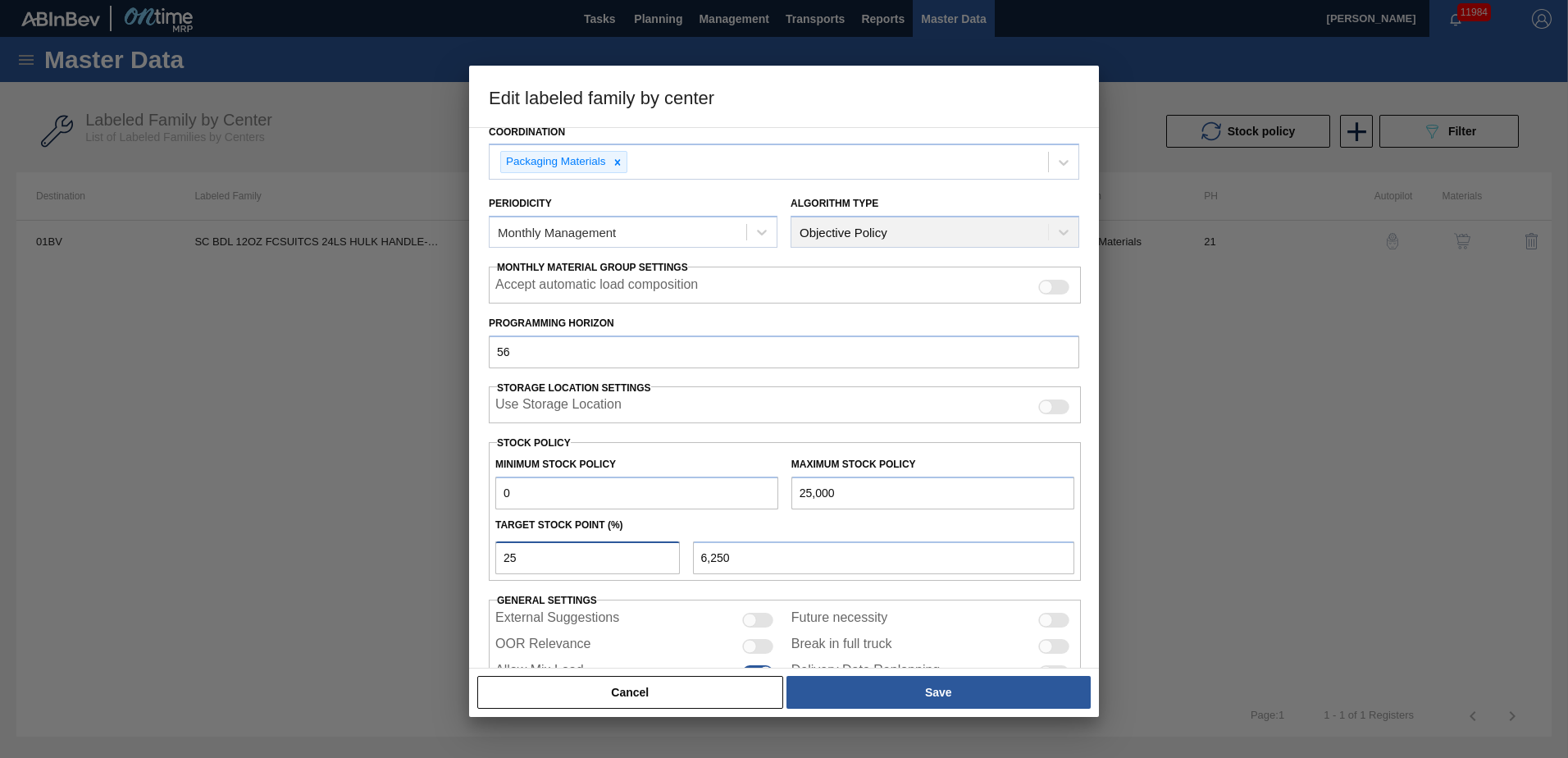
type input "500"
type input "0"
type input "2"
type input "500"
type input "26"
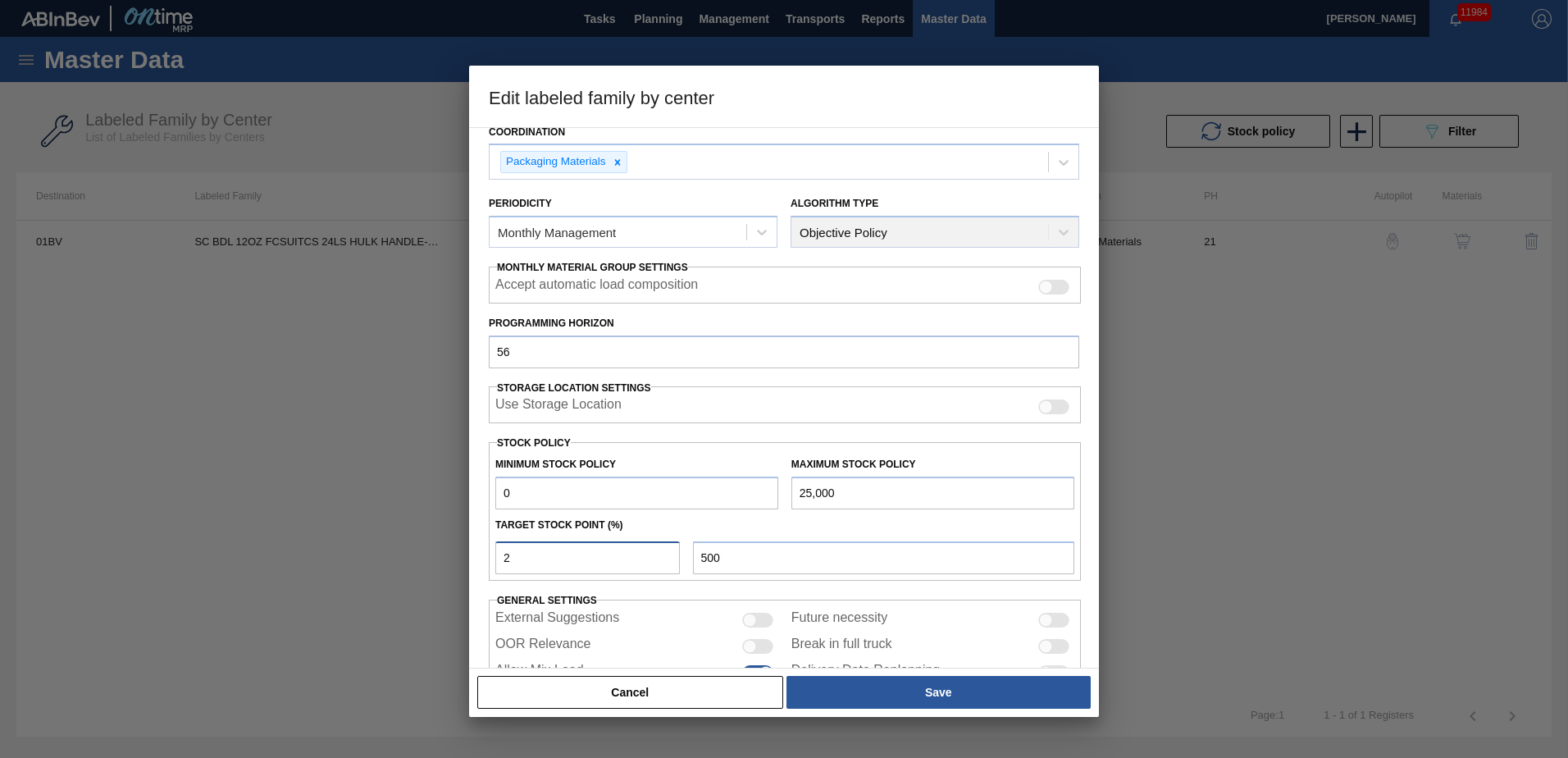
type input "6,500"
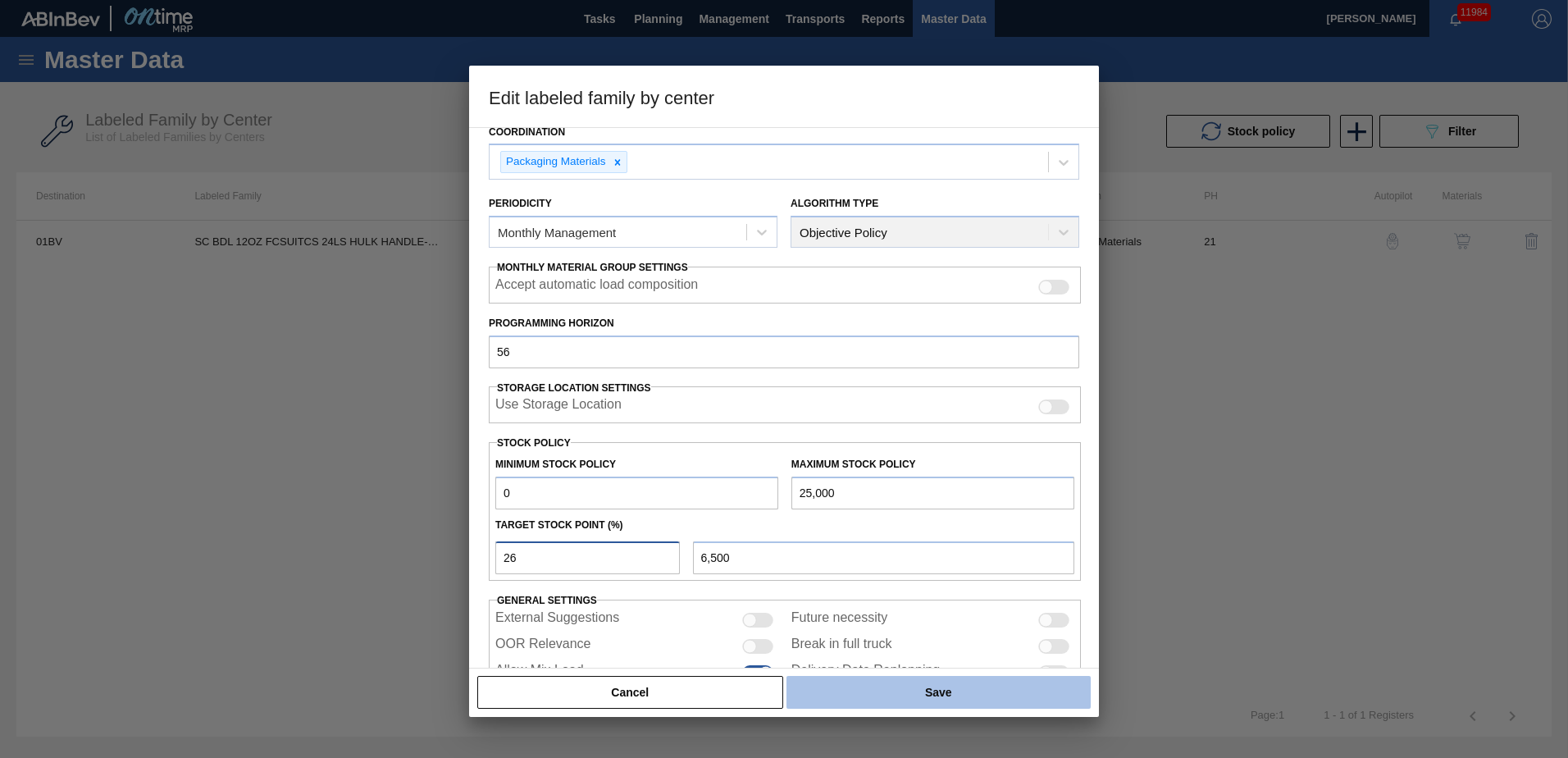
type input "26"
click at [955, 690] on button "Save" at bounding box center [938, 692] width 304 height 33
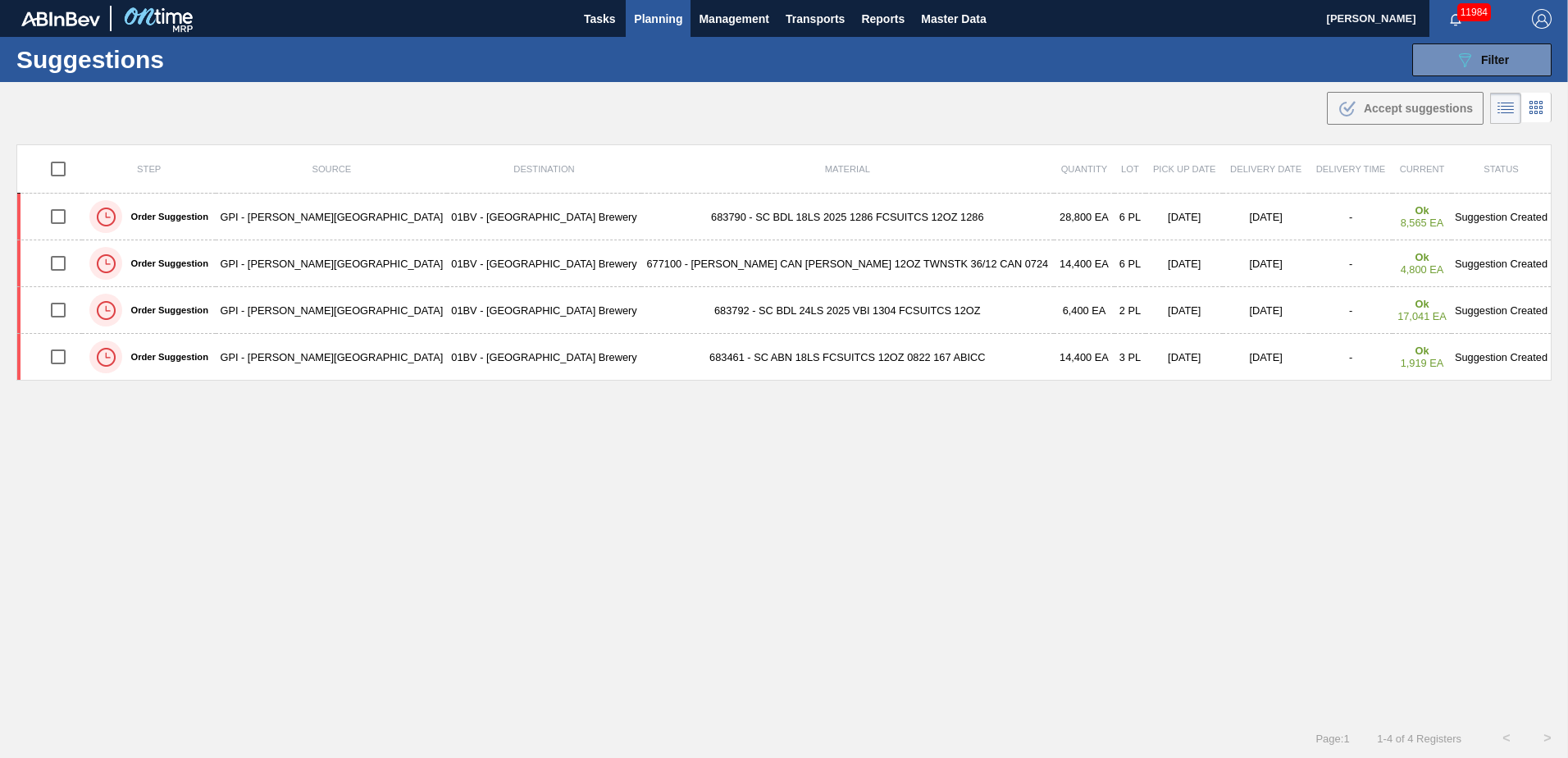
drag, startPoint x: 1543, startPoint y: 18, endPoint x: 1501, endPoint y: 59, distance: 58.7
click at [1543, 18] on img "button" at bounding box center [1541, 18] width 20 height 20
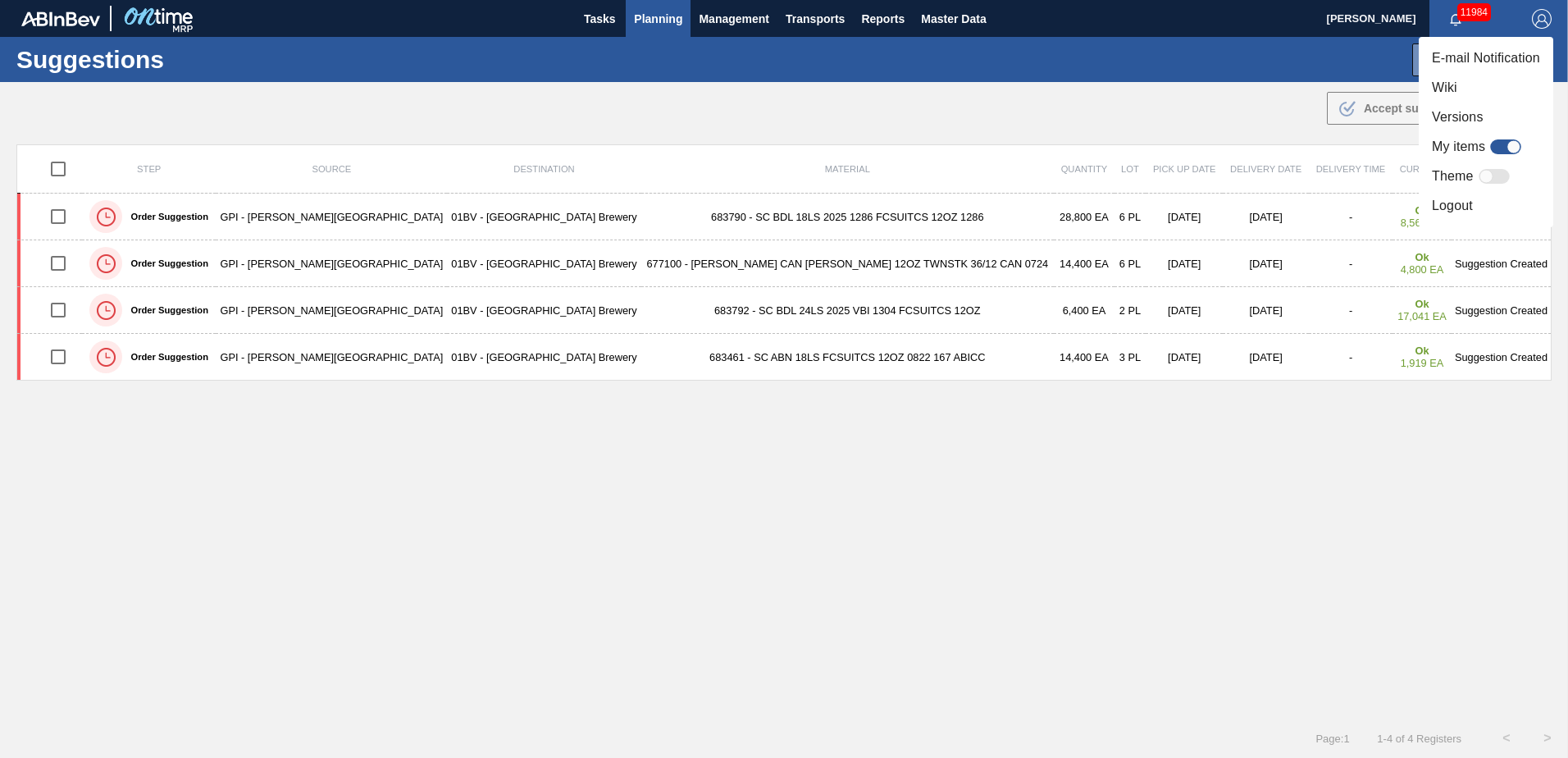
click at [1451, 208] on li "Logout" at bounding box center [1486, 206] width 135 height 29
